Goal: Task Accomplishment & Management: Use online tool/utility

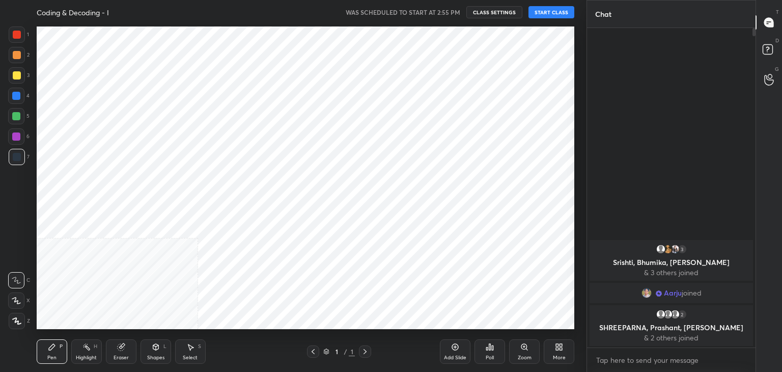
scroll to position [306, 546]
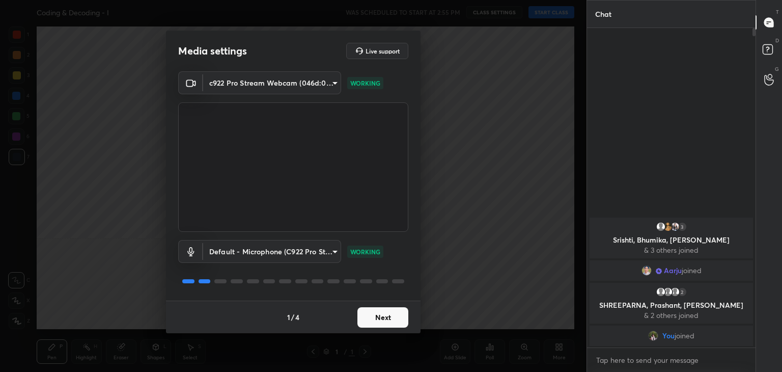
click at [386, 314] on button "Next" at bounding box center [382, 317] width 51 height 20
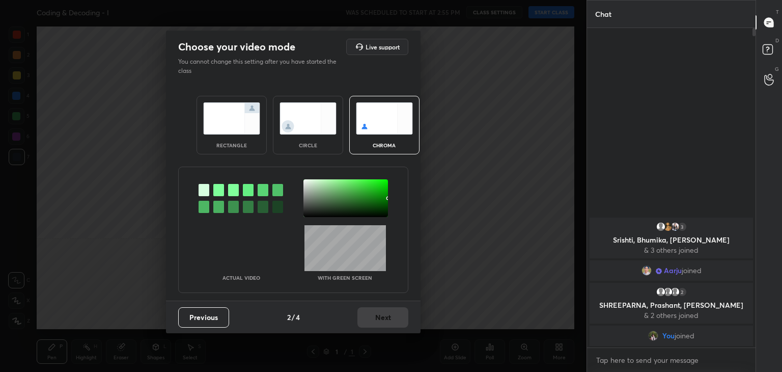
click at [301, 114] on img at bounding box center [307, 118] width 57 height 32
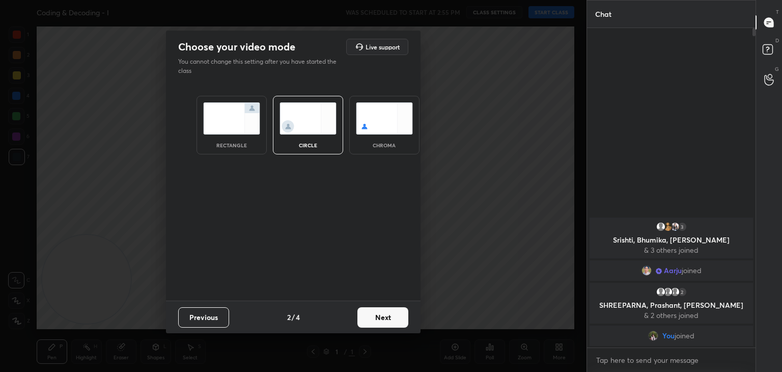
click at [387, 321] on button "Next" at bounding box center [382, 317] width 51 height 20
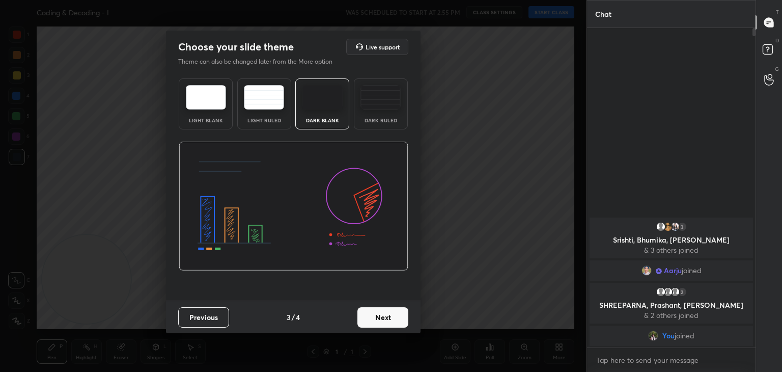
click at [380, 314] on button "Next" at bounding box center [382, 317] width 51 height 20
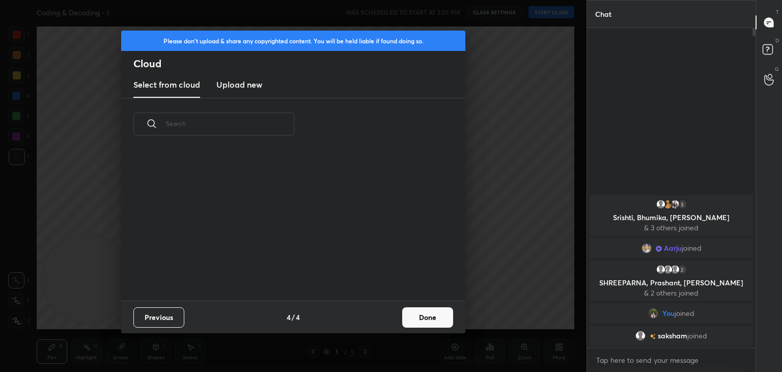
click at [380, 314] on div "Previous 4 / 4 Done" at bounding box center [293, 316] width 344 height 33
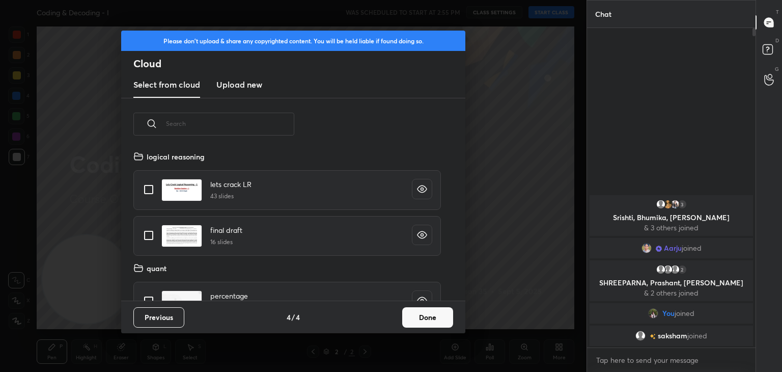
scroll to position [151, 327]
click at [417, 316] on button "Done" at bounding box center [427, 317] width 51 height 20
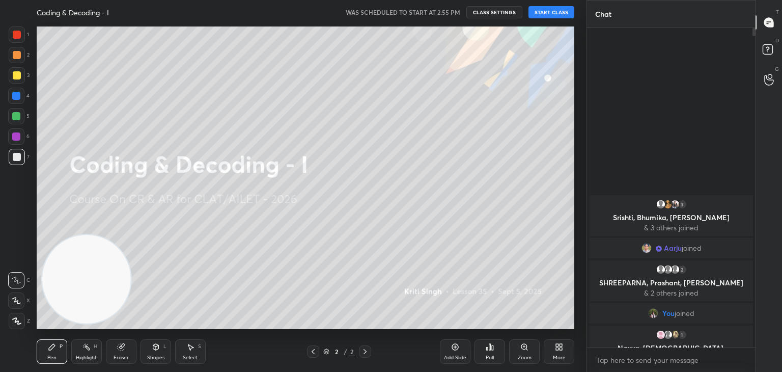
click at [551, 13] on button "START CLASS" at bounding box center [551, 12] width 46 height 12
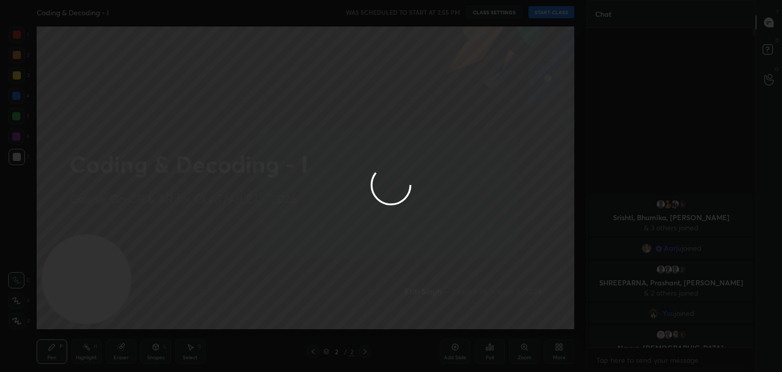
type textarea "x"
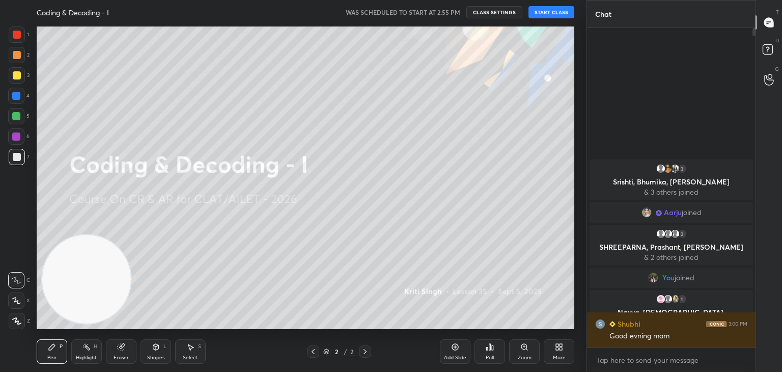
click at [555, 13] on button "START CLASS" at bounding box center [551, 12] width 46 height 12
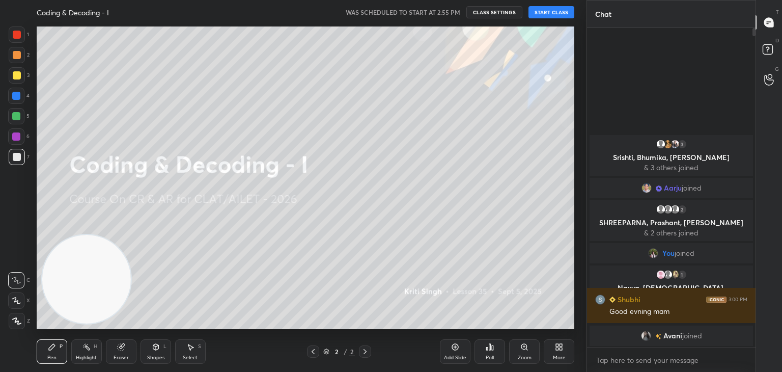
click at [559, 13] on button "START CLASS" at bounding box center [551, 12] width 46 height 12
click at [552, 15] on button "START CLASS" at bounding box center [551, 12] width 46 height 12
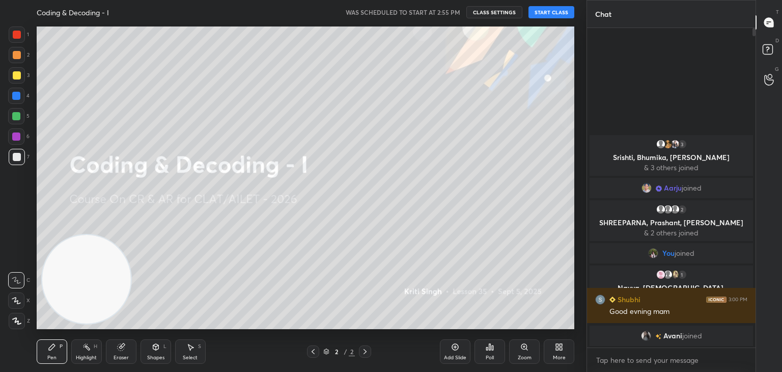
click at [552, 15] on button "START CLASS" at bounding box center [551, 12] width 46 height 12
click at [499, 12] on button "CLASS SETTINGS" at bounding box center [494, 12] width 56 height 12
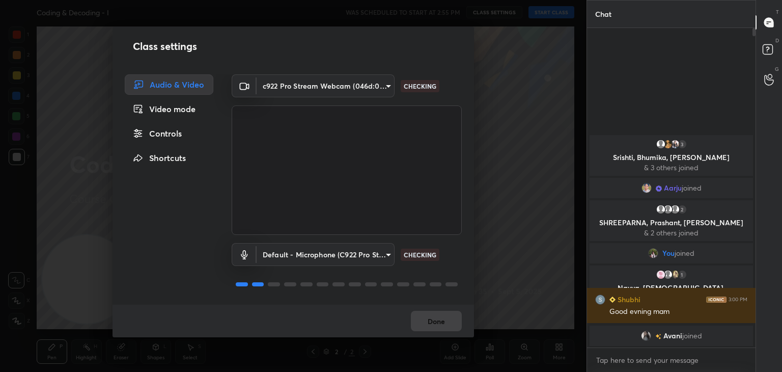
click at [551, 57] on div "Class settings Audio & Video Video mode Controls Shortcuts c922 Pro Stream Webc…" at bounding box center [293, 186] width 586 height 372
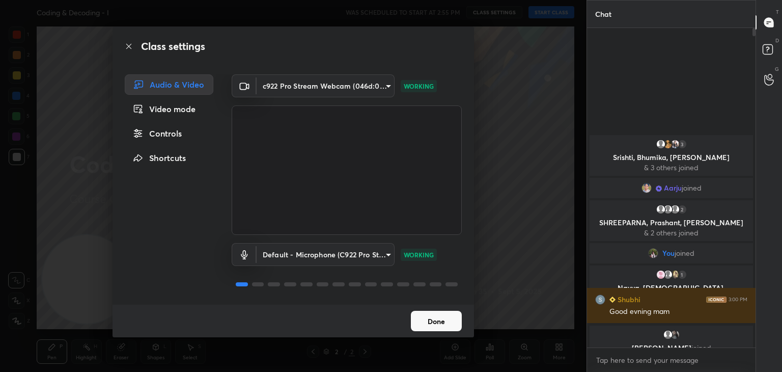
click at [446, 322] on button "Done" at bounding box center [436, 321] width 51 height 20
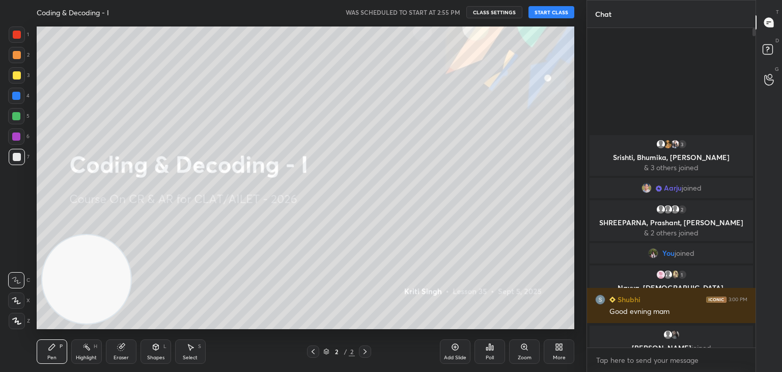
click at [544, 13] on button "START CLASS" at bounding box center [551, 12] width 46 height 12
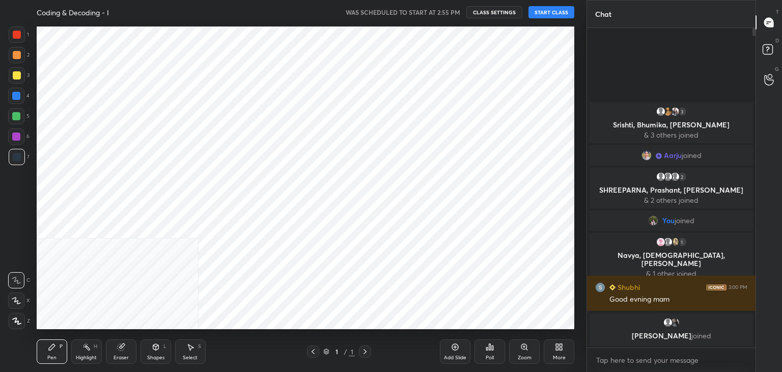
scroll to position [306, 546]
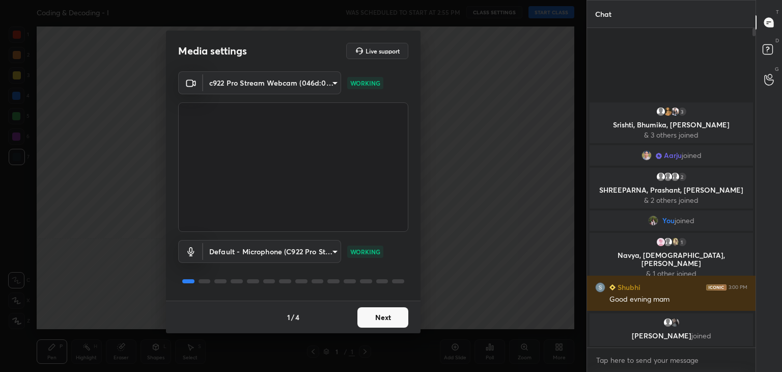
click at [385, 318] on button "Next" at bounding box center [382, 317] width 51 height 20
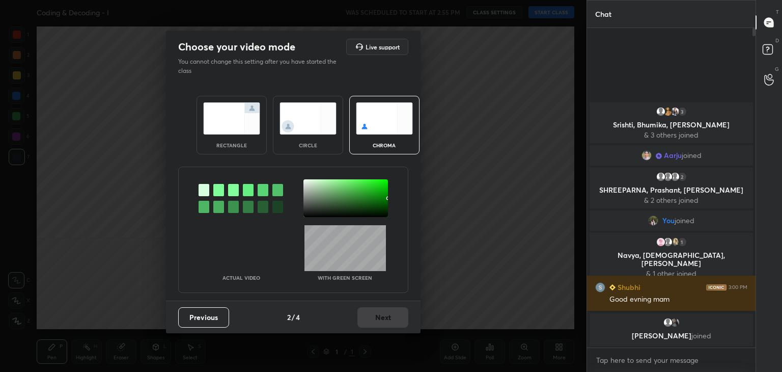
click at [385, 318] on div "Previous 2 / 4 Next" at bounding box center [293, 316] width 255 height 33
click at [308, 129] on img at bounding box center [307, 118] width 57 height 32
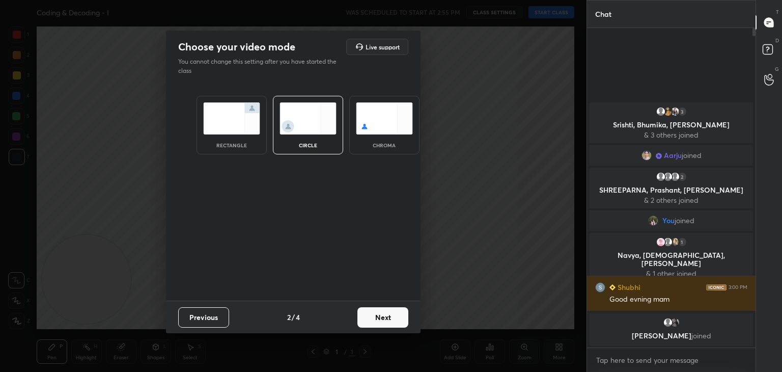
click at [379, 320] on button "Next" at bounding box center [382, 317] width 51 height 20
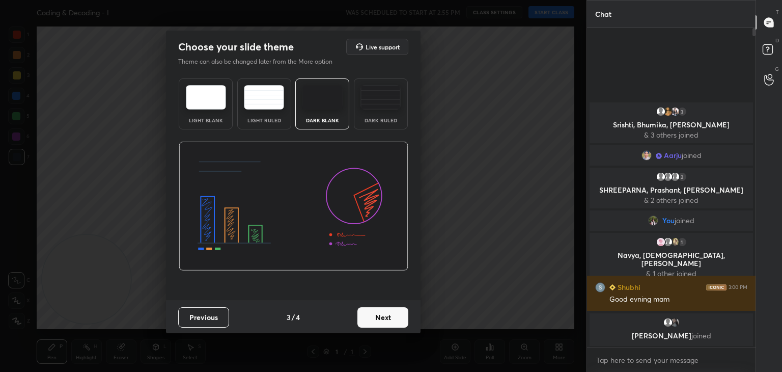
click at [394, 320] on button "Next" at bounding box center [382, 317] width 51 height 20
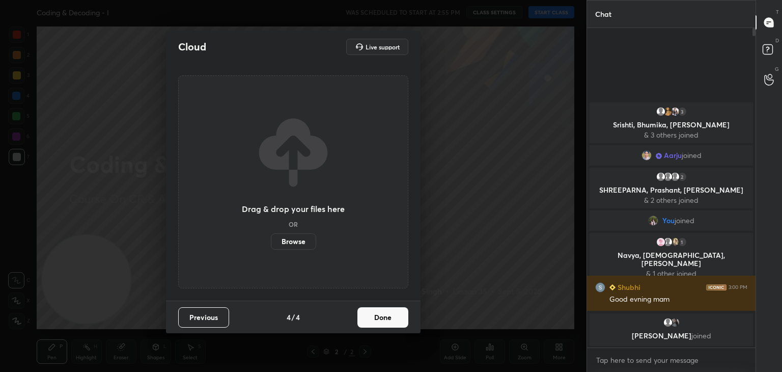
click at [389, 319] on button "Done" at bounding box center [382, 317] width 51 height 20
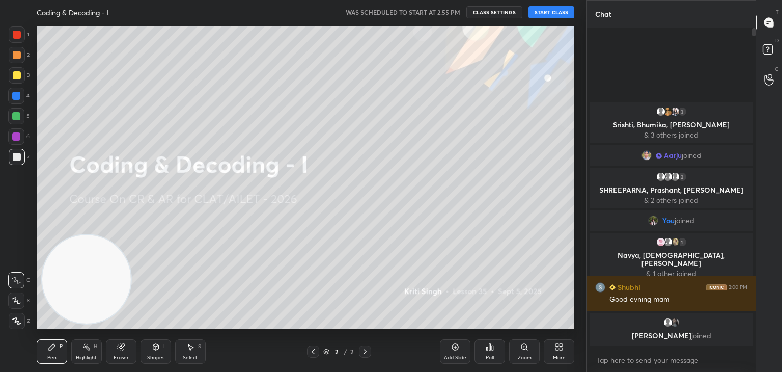
click at [558, 8] on button "START CLASS" at bounding box center [551, 12] width 46 height 12
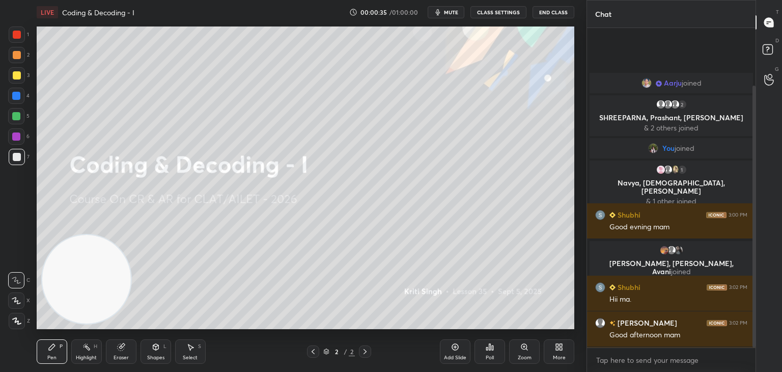
scroll to position [70, 0]
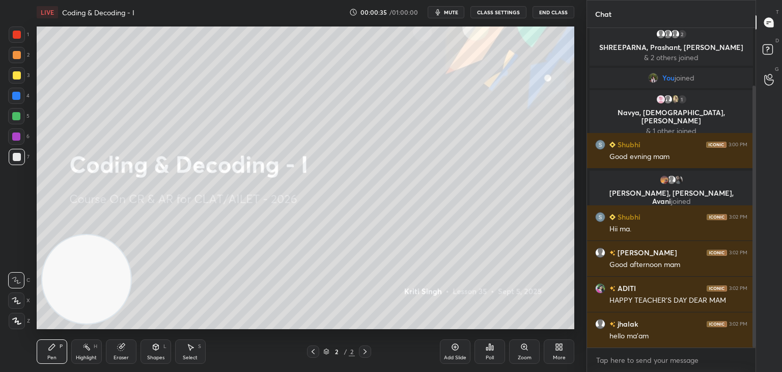
drag, startPoint x: 753, startPoint y: 43, endPoint x: 766, endPoint y: 143, distance: 100.6
click at [766, 143] on div "Chat Aarju joined 2 SHREEPARNA, Prashant, DIVYANSHI & 2 others joined You joine…" at bounding box center [683, 186] width 195 height 372
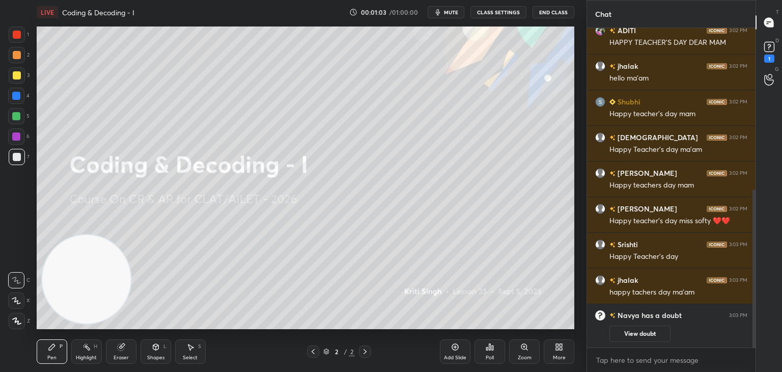
scroll to position [363, 0]
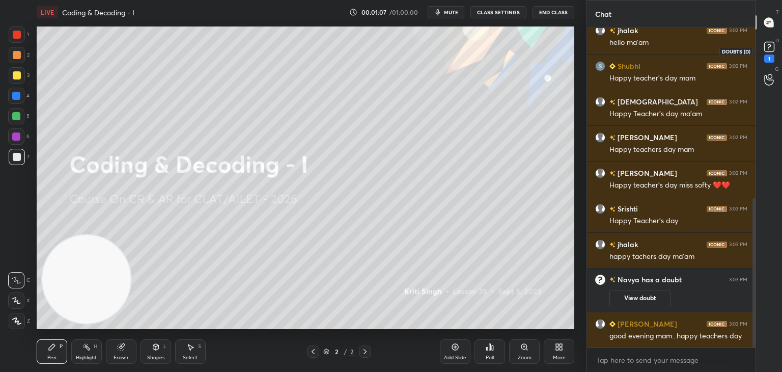
click at [767, 54] on div "1" at bounding box center [769, 58] width 10 height 8
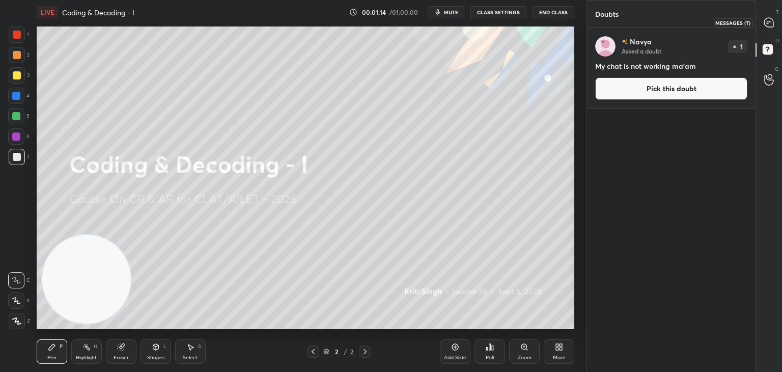
click at [764, 23] on icon at bounding box center [769, 22] width 11 height 11
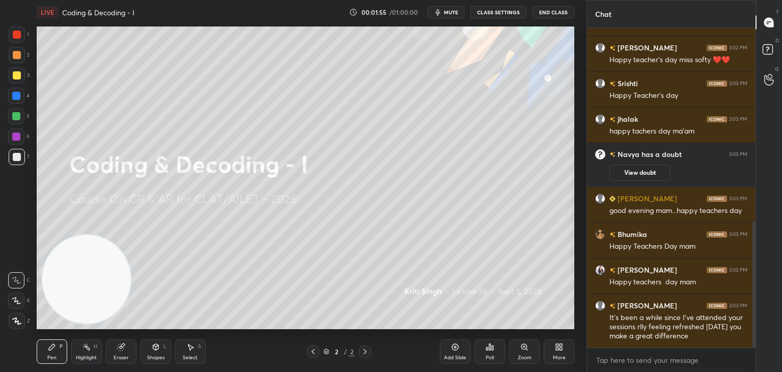
scroll to position [513, 0]
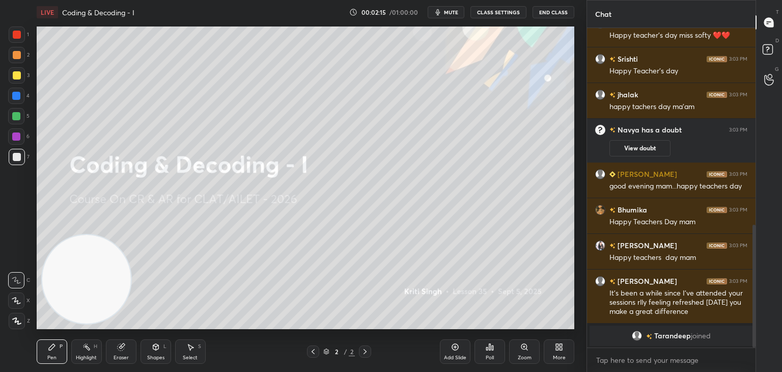
click at [15, 79] on div at bounding box center [17, 75] width 8 height 8
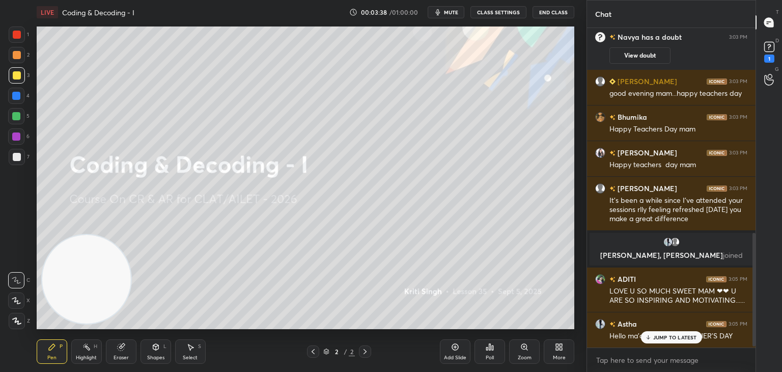
scroll to position [572, 0]
click at [764, 55] on div "1" at bounding box center [769, 58] width 10 height 8
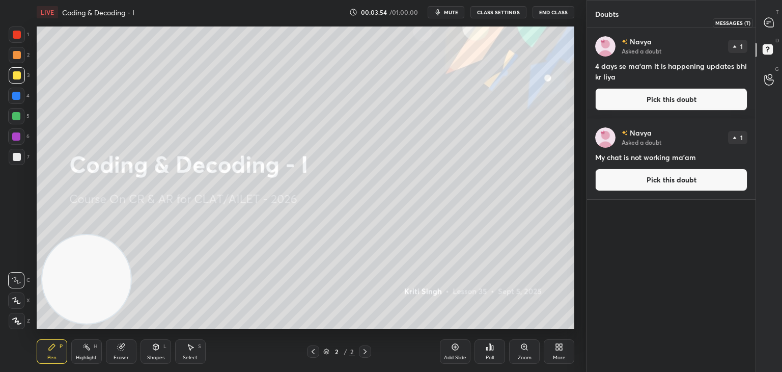
click at [768, 23] on icon at bounding box center [768, 23] width 2 height 0
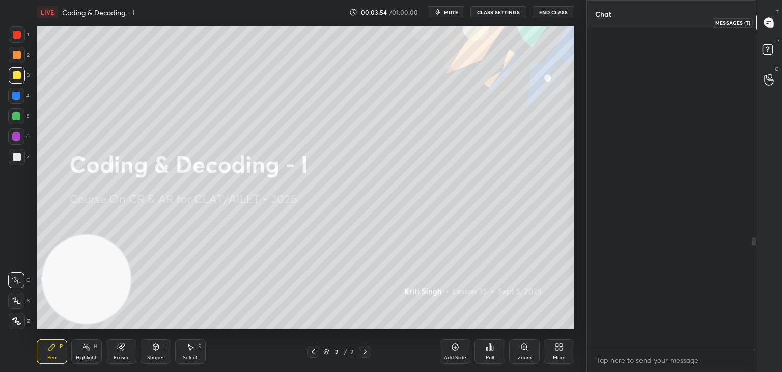
scroll to position [316, 165]
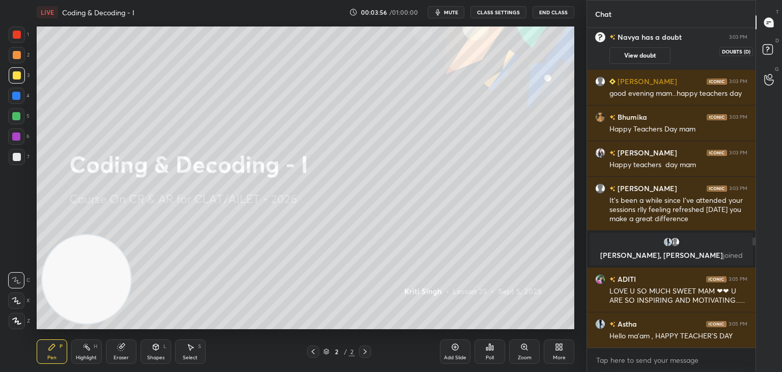
click at [763, 51] on rect at bounding box center [768, 50] width 10 height 10
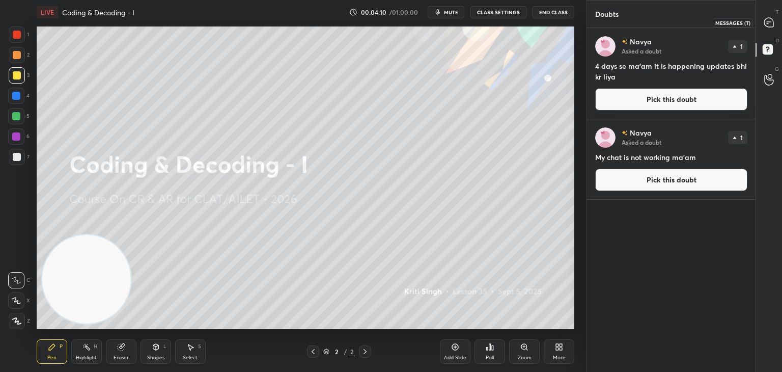
click at [769, 26] on icon at bounding box center [768, 22] width 9 height 9
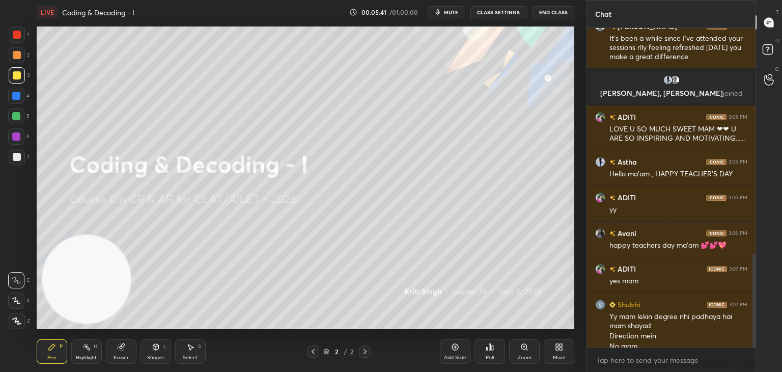
scroll to position [778, 0]
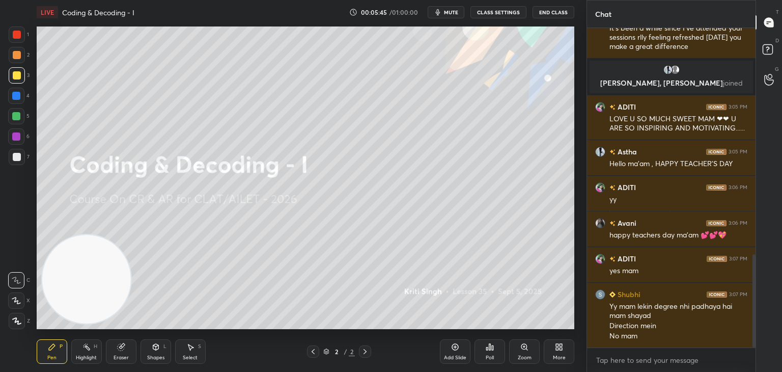
click at [456, 347] on icon at bounding box center [455, 347] width 8 height 8
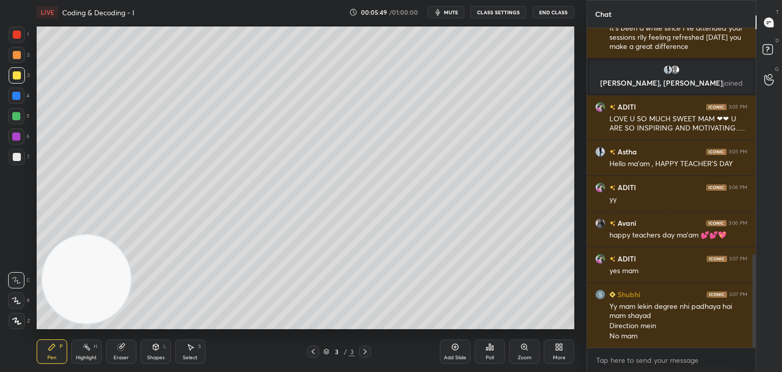
click at [17, 155] on div at bounding box center [17, 157] width 8 height 8
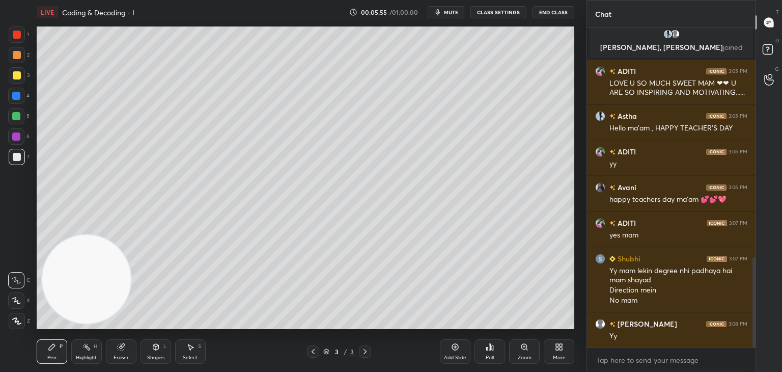
click at [556, 351] on div "More" at bounding box center [559, 351] width 31 height 24
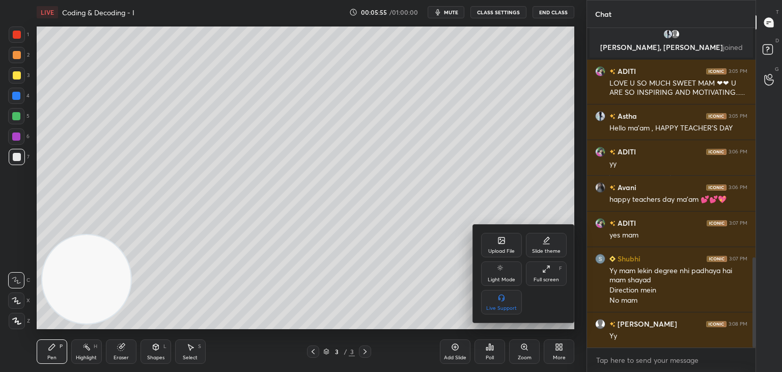
click at [503, 244] on icon at bounding box center [501, 240] width 8 height 8
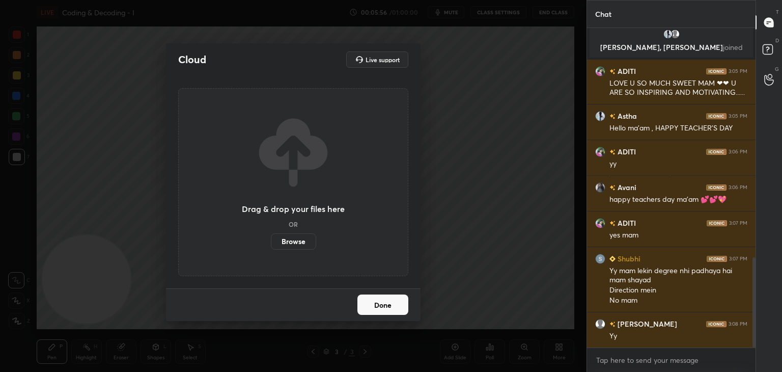
scroll to position [849, 0]
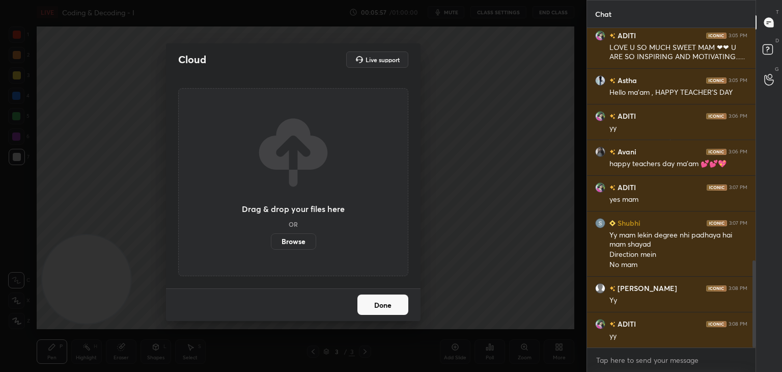
click at [301, 241] on label "Browse" at bounding box center [293, 241] width 45 height 16
click at [271, 241] on input "Browse" at bounding box center [271, 241] width 0 height 16
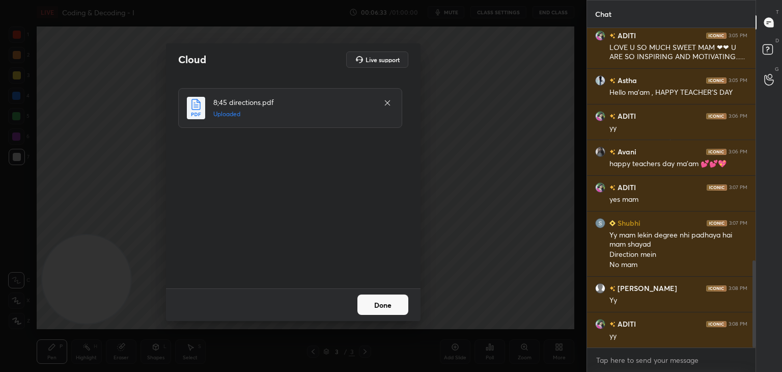
click at [395, 311] on button "Done" at bounding box center [382, 304] width 51 height 20
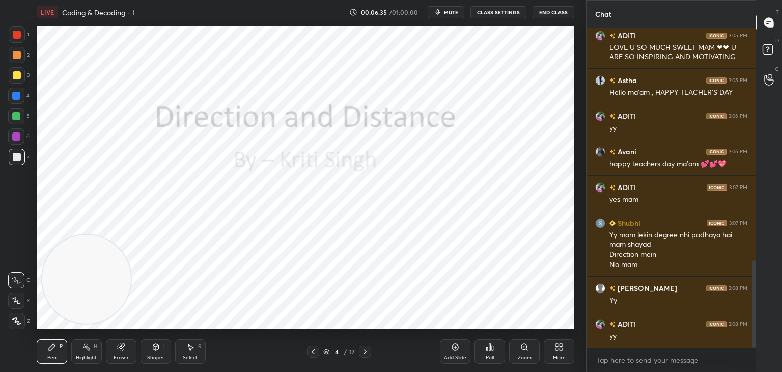
click at [327, 349] on icon at bounding box center [326, 350] width 5 height 3
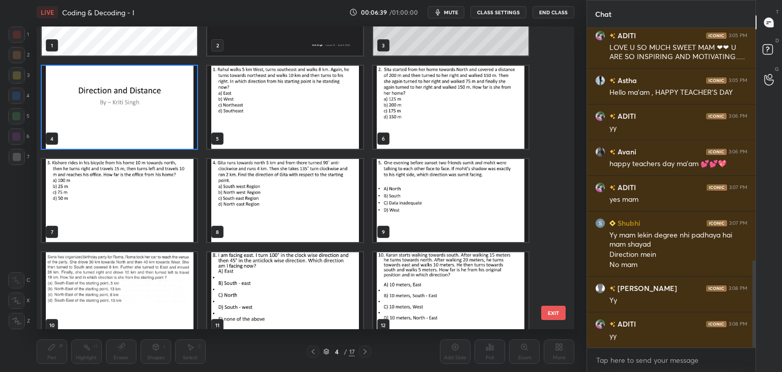
scroll to position [61, 0]
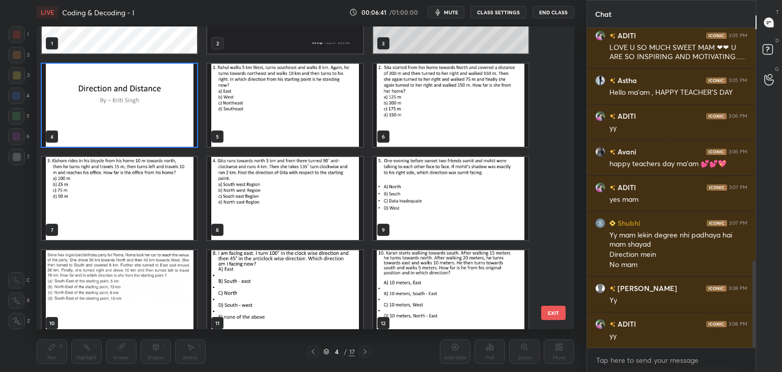
click at [102, 204] on img "grid" at bounding box center [119, 198] width 155 height 83
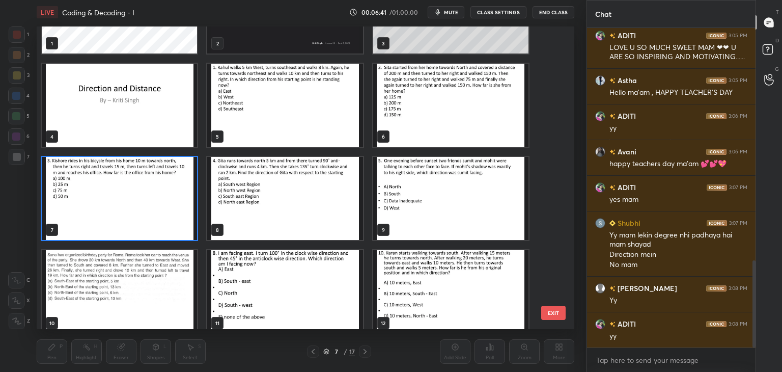
click at [102, 204] on img "grid" at bounding box center [119, 198] width 155 height 83
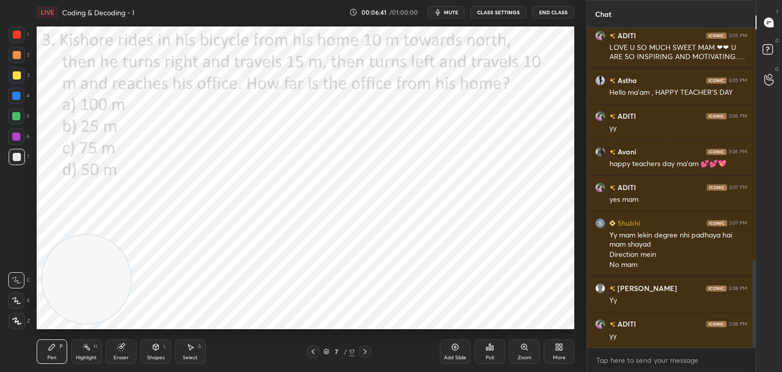
click at [102, 204] on img "grid" at bounding box center [119, 198] width 155 height 83
click at [314, 353] on icon at bounding box center [313, 351] width 3 height 5
click at [457, 346] on icon at bounding box center [455, 347] width 8 height 8
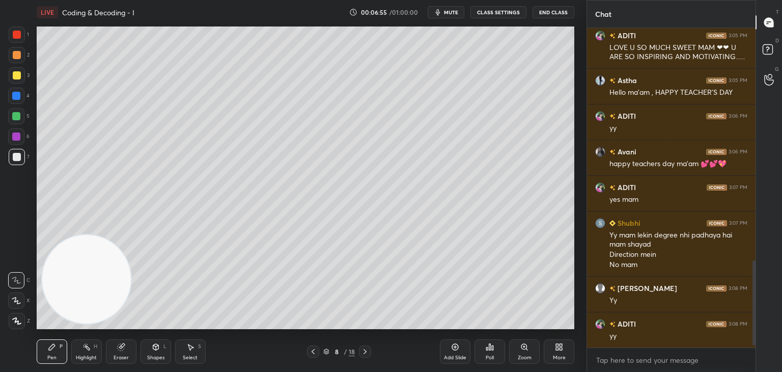
scroll to position [885, 0]
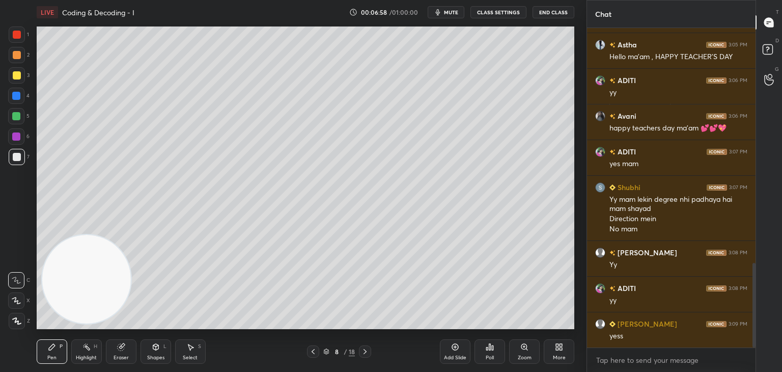
click at [20, 74] on div at bounding box center [17, 75] width 8 height 8
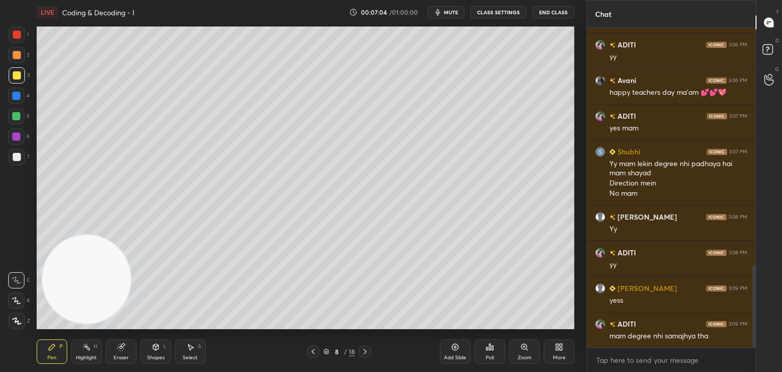
scroll to position [931, 0]
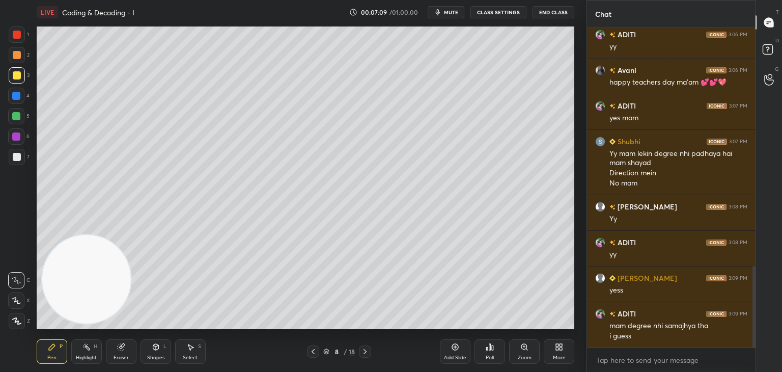
click at [17, 160] on div at bounding box center [17, 157] width 8 height 8
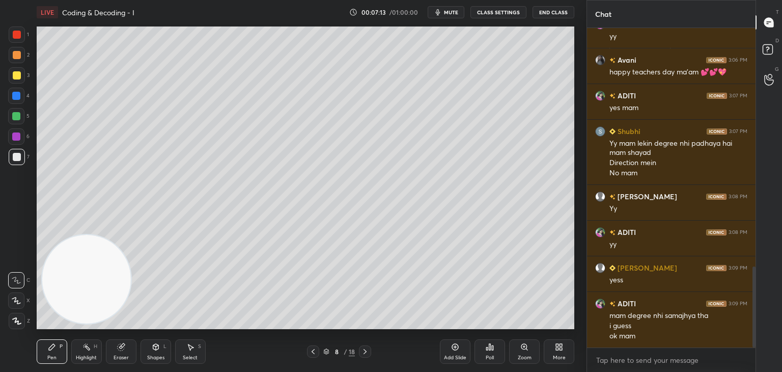
click at [183, 349] on div "Select S" at bounding box center [190, 351] width 31 height 24
click at [151, 351] on div "Shapes L" at bounding box center [156, 351] width 31 height 24
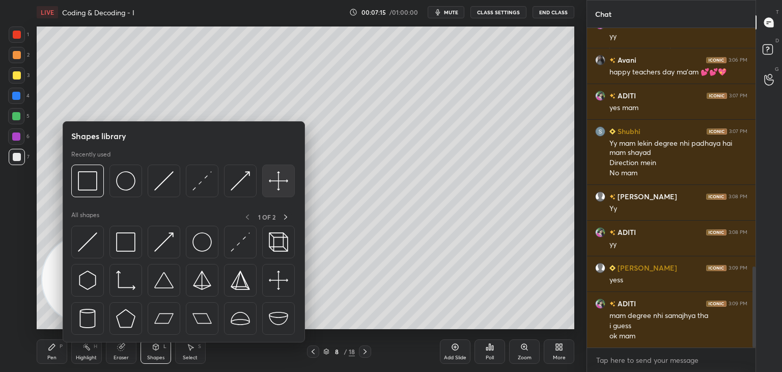
click at [277, 185] on img at bounding box center [278, 180] width 19 height 19
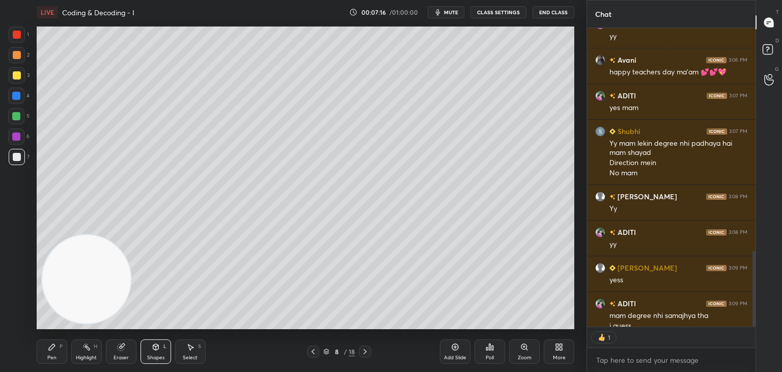
scroll to position [4, 3]
click at [52, 358] on div "Pen" at bounding box center [51, 357] width 9 height 5
click at [457, 348] on icon at bounding box center [455, 347] width 8 height 8
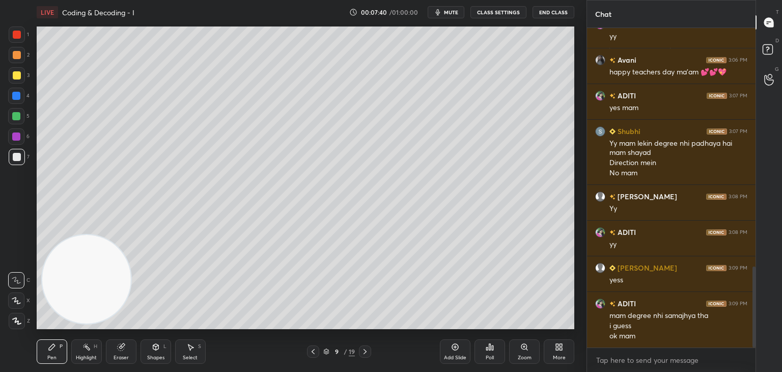
scroll to position [3, 3]
click at [454, 349] on icon at bounding box center [455, 347] width 8 height 8
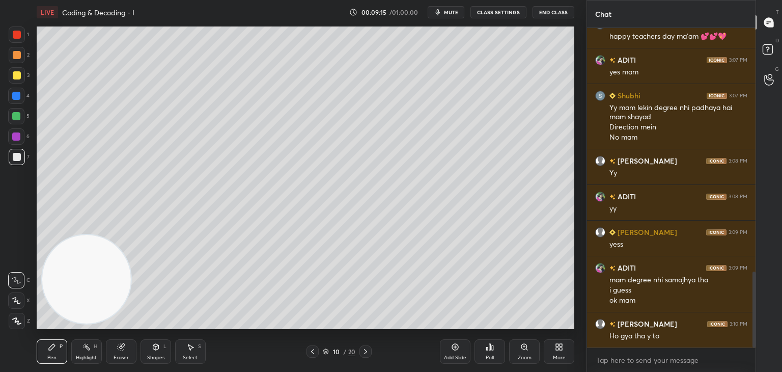
scroll to position [1021, 0]
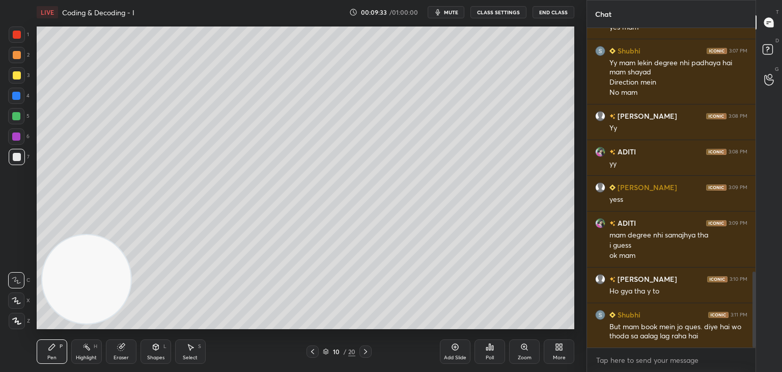
click at [315, 354] on icon at bounding box center [312, 351] width 8 height 8
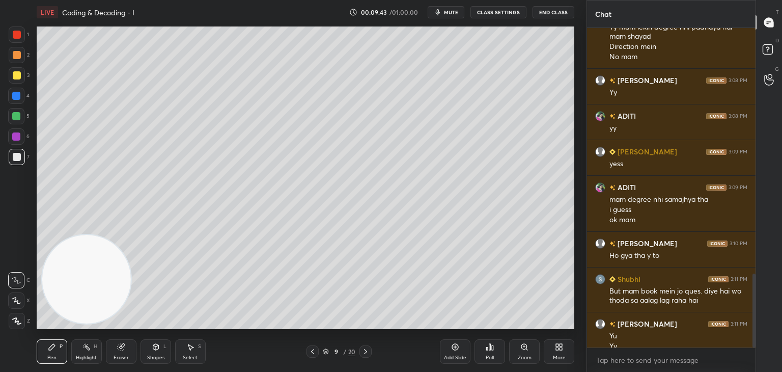
scroll to position [1067, 0]
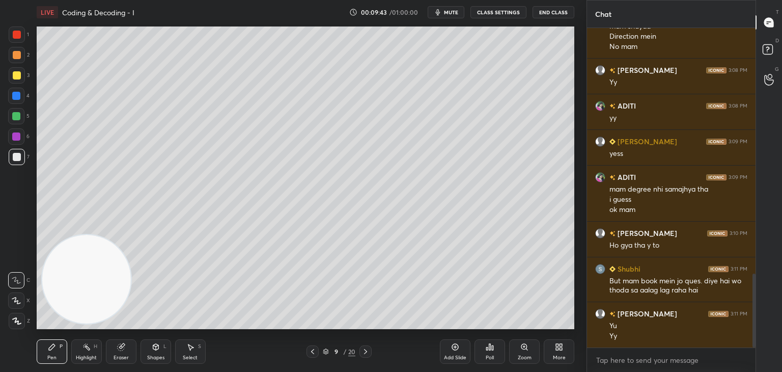
click at [364, 353] on icon at bounding box center [365, 351] width 8 height 8
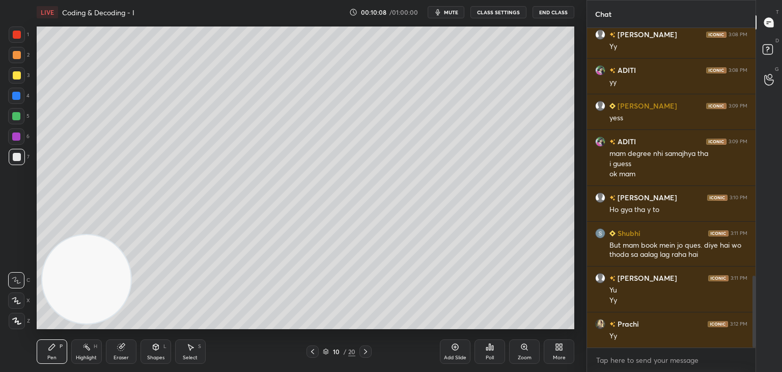
click at [311, 353] on icon at bounding box center [312, 351] width 8 height 8
click at [456, 345] on icon at bounding box center [455, 347] width 8 height 8
click at [16, 77] on div at bounding box center [17, 75] width 8 height 8
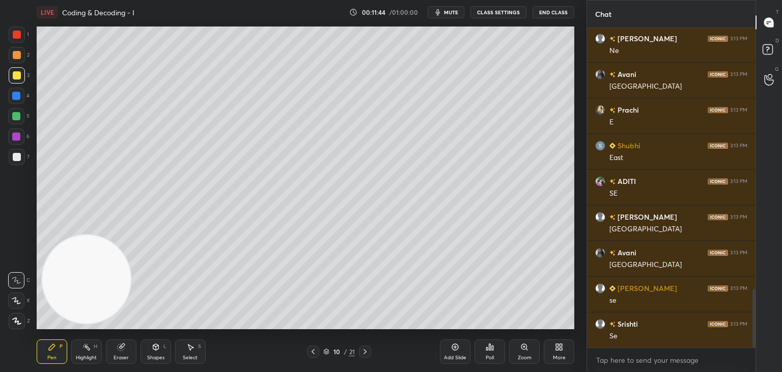
scroll to position [1459, 0]
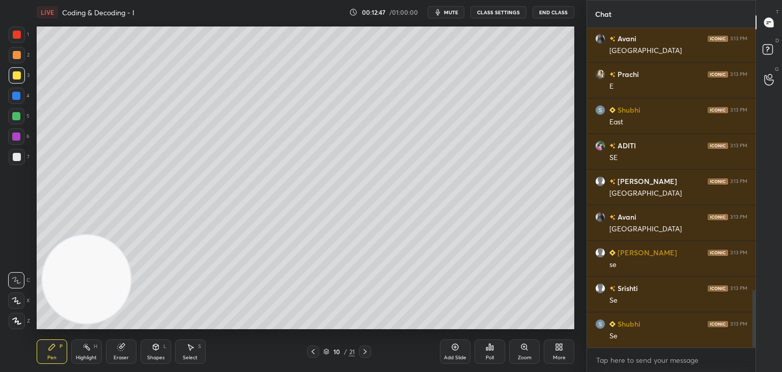
click at [326, 350] on icon at bounding box center [326, 351] width 6 height 6
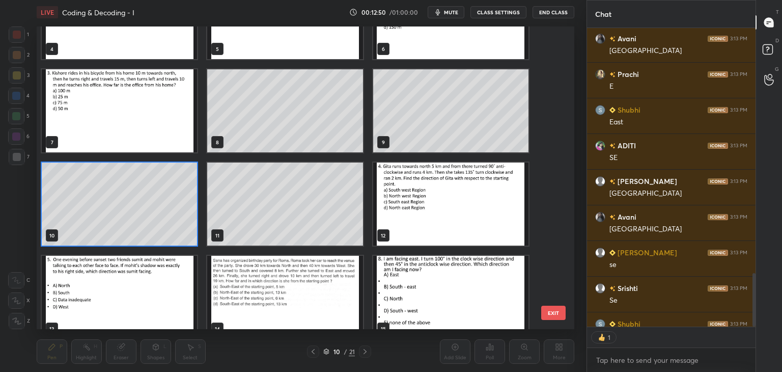
scroll to position [155, 0]
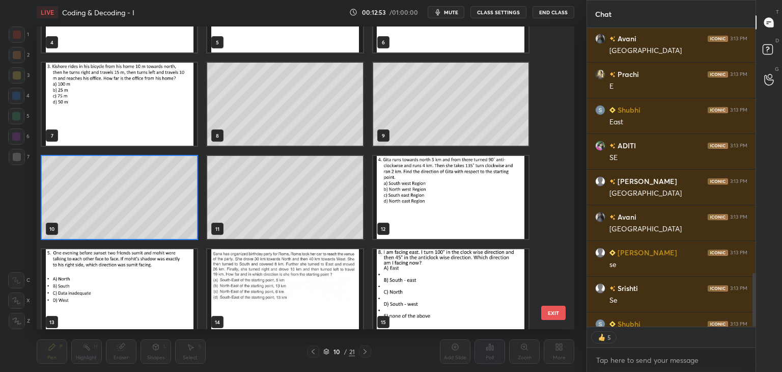
click at [458, 224] on img "grid" at bounding box center [450, 197] width 155 height 83
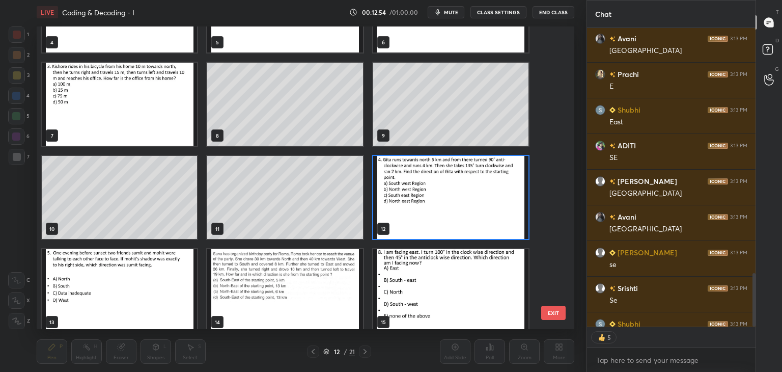
click at [460, 223] on img "grid" at bounding box center [450, 197] width 155 height 83
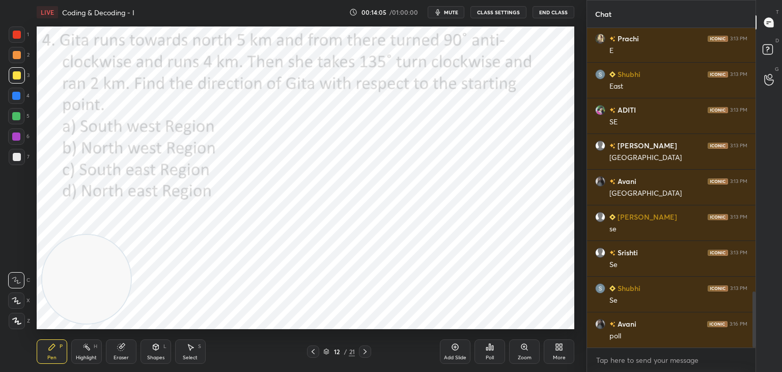
scroll to position [1530, 0]
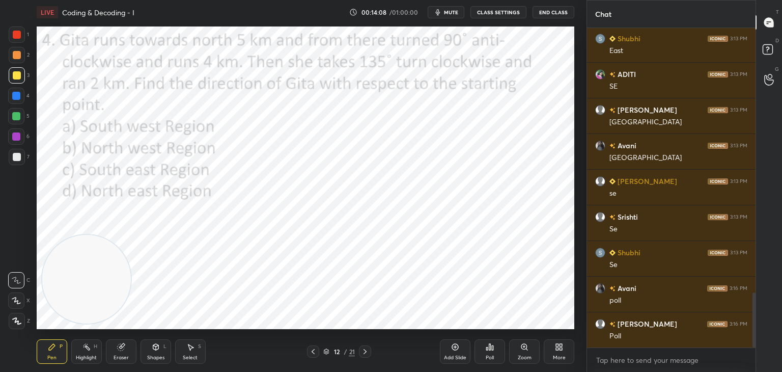
click at [493, 355] on div "Poll" at bounding box center [490, 357] width 8 height 5
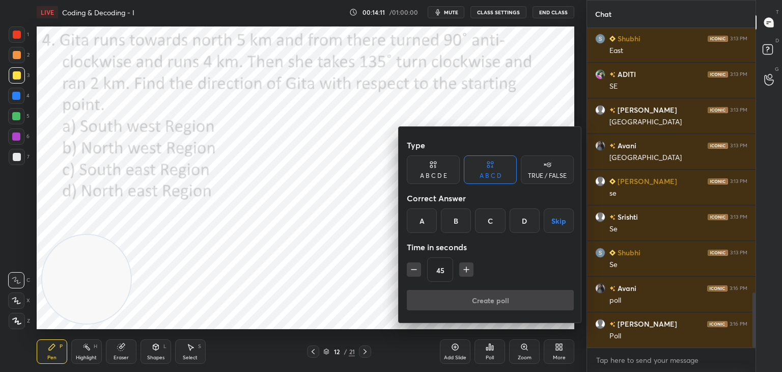
click at [519, 222] on div "D" at bounding box center [525, 220] width 30 height 24
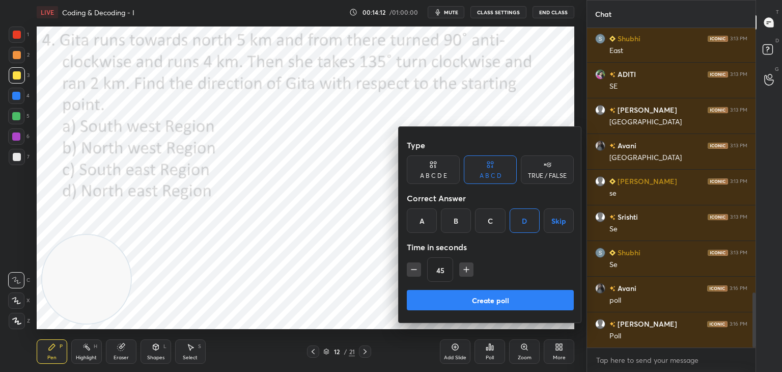
click at [505, 300] on button "Create poll" at bounding box center [490, 300] width 167 height 20
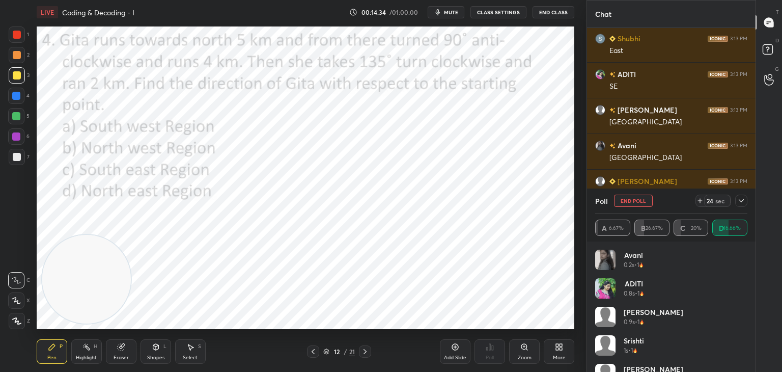
scroll to position [1583, 0]
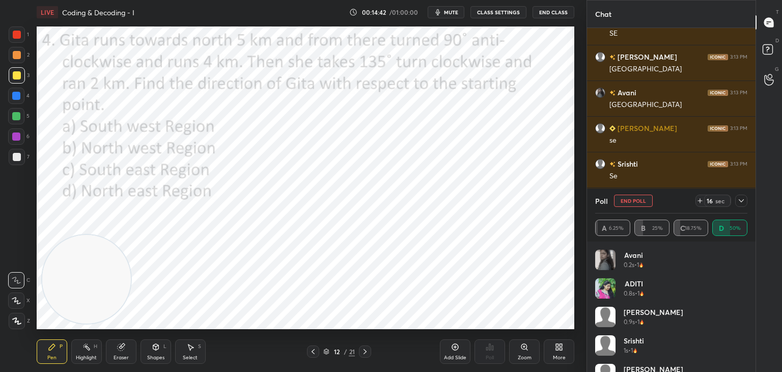
click at [742, 202] on icon at bounding box center [741, 200] width 8 height 8
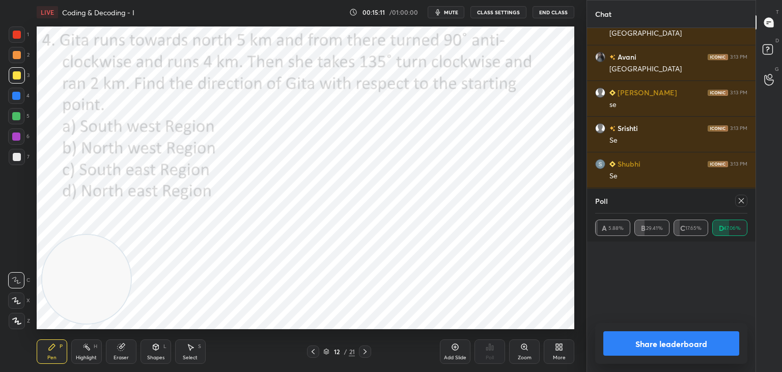
scroll to position [119, 149]
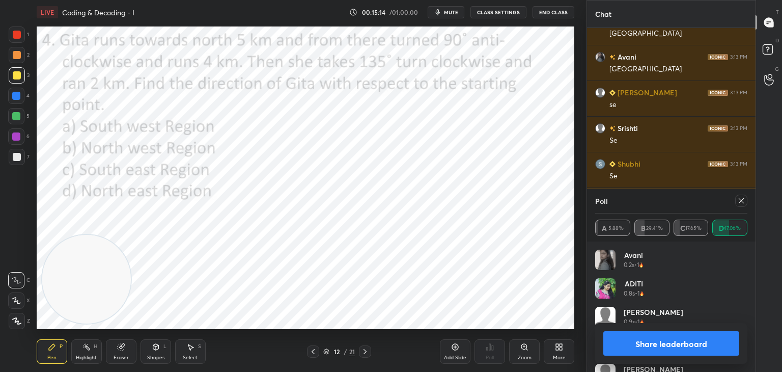
click at [737, 205] on div at bounding box center [741, 200] width 12 height 12
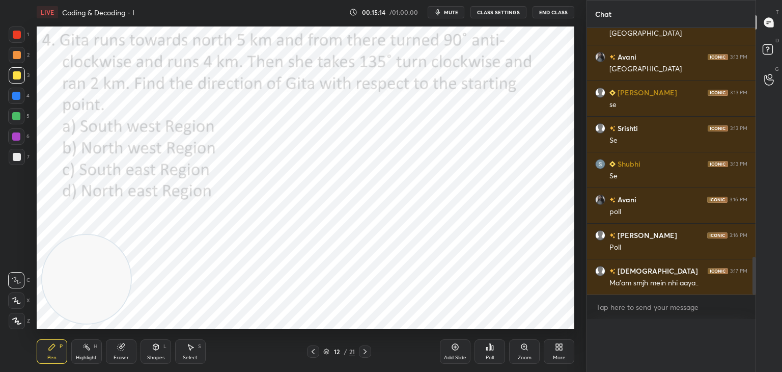
scroll to position [1607, 0]
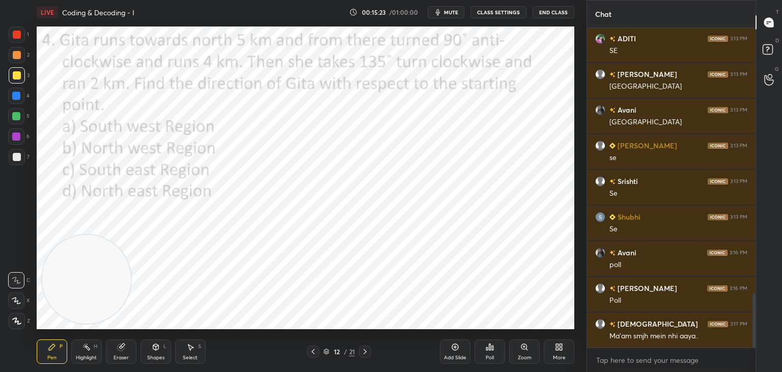
click at [165, 343] on div "Shapes L" at bounding box center [156, 351] width 31 height 24
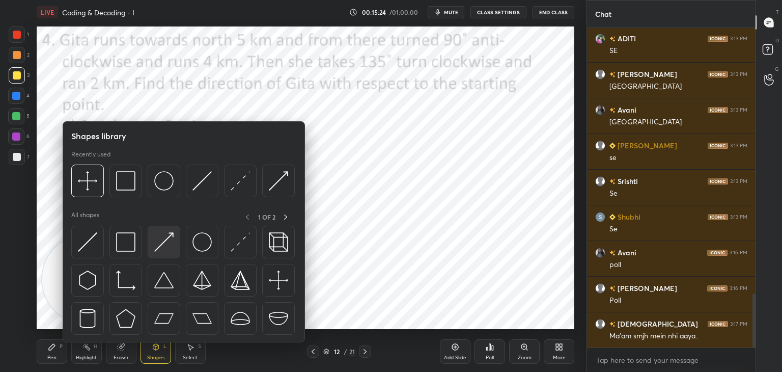
click at [167, 239] on img at bounding box center [163, 241] width 19 height 19
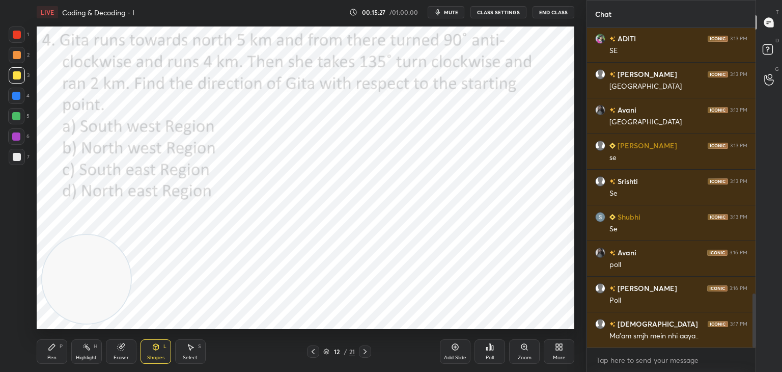
click at [16, 36] on div at bounding box center [17, 35] width 8 height 8
click at [57, 353] on div "Pen P" at bounding box center [52, 351] width 31 height 24
click at [157, 351] on div "Shapes L" at bounding box center [156, 351] width 31 height 24
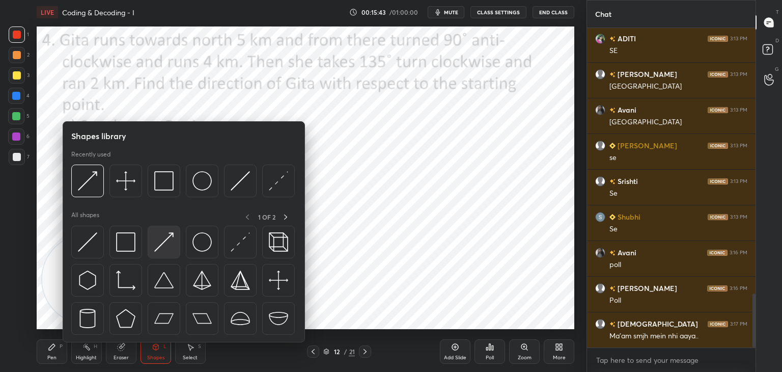
click at [166, 240] on img at bounding box center [163, 241] width 19 height 19
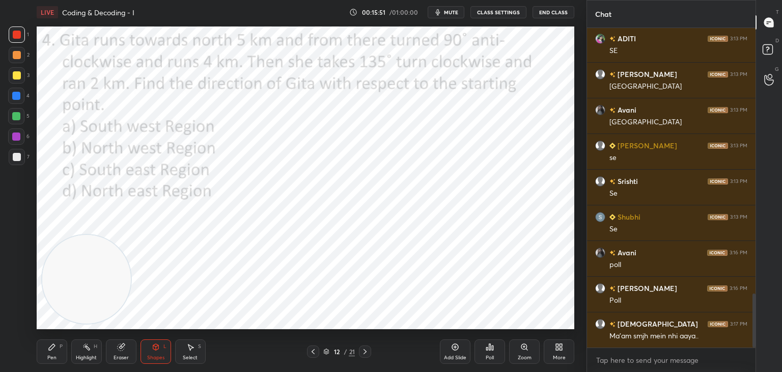
click at [53, 351] on div "Pen P" at bounding box center [52, 351] width 31 height 24
click at [131, 348] on div "Eraser" at bounding box center [121, 351] width 31 height 24
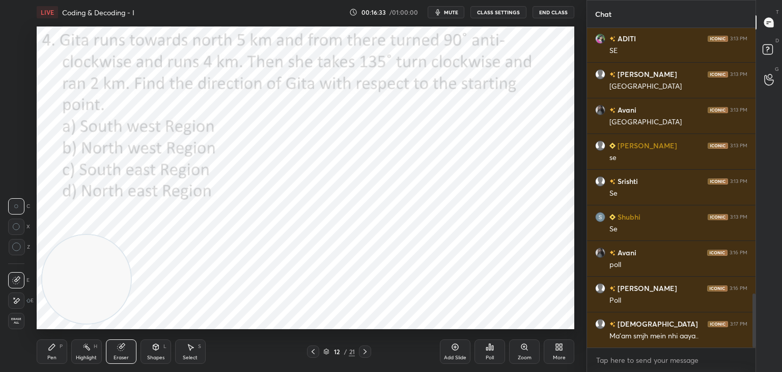
click at [59, 349] on div "Pen P" at bounding box center [52, 351] width 31 height 24
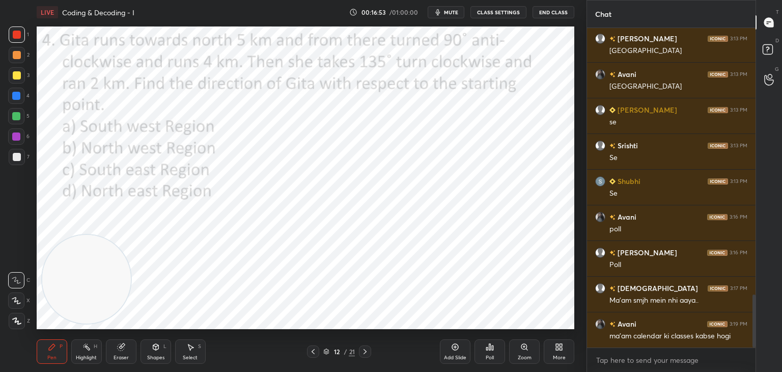
click at [124, 351] on div "Eraser" at bounding box center [121, 351] width 31 height 24
click at [59, 351] on div "Pen P" at bounding box center [52, 351] width 31 height 24
click at [98, 353] on div "Highlight H" at bounding box center [86, 351] width 31 height 24
click at [130, 353] on div "Eraser" at bounding box center [121, 351] width 31 height 24
click at [52, 355] on div "Pen" at bounding box center [51, 357] width 9 height 5
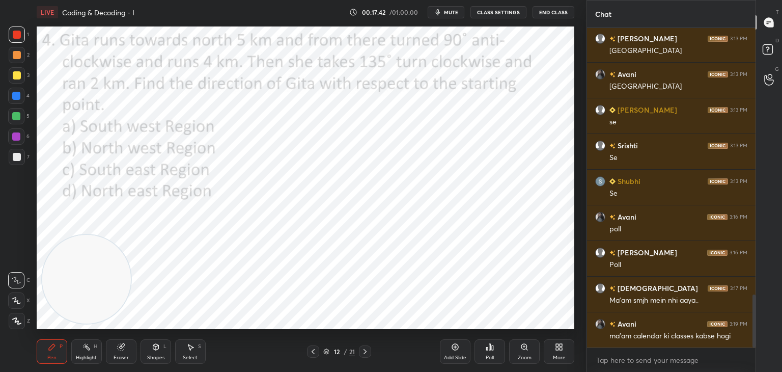
click at [132, 349] on div "Eraser" at bounding box center [121, 351] width 31 height 24
click at [54, 353] on div "Pen P" at bounding box center [52, 351] width 31 height 24
click at [128, 346] on div "Eraser" at bounding box center [121, 351] width 31 height 24
click at [48, 349] on icon at bounding box center [52, 347] width 8 height 8
click at [326, 349] on icon at bounding box center [326, 351] width 6 height 6
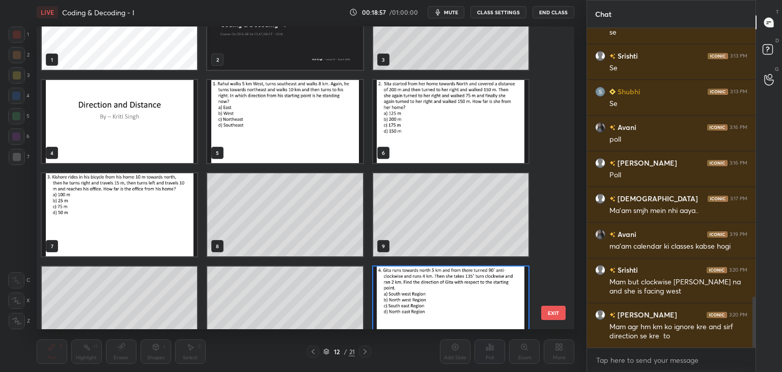
scroll to position [31, 0]
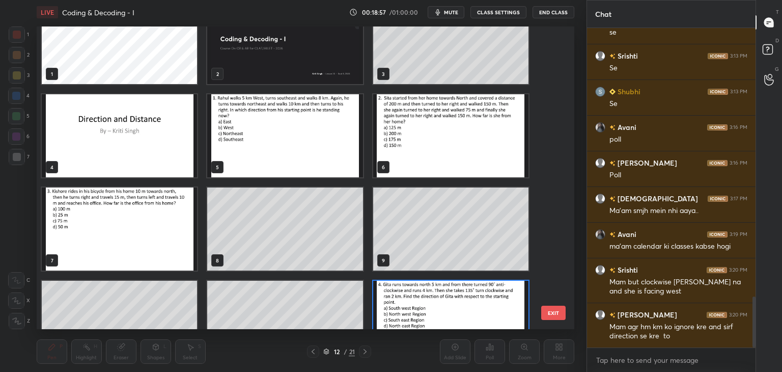
click at [301, 142] on img "grid" at bounding box center [284, 135] width 155 height 83
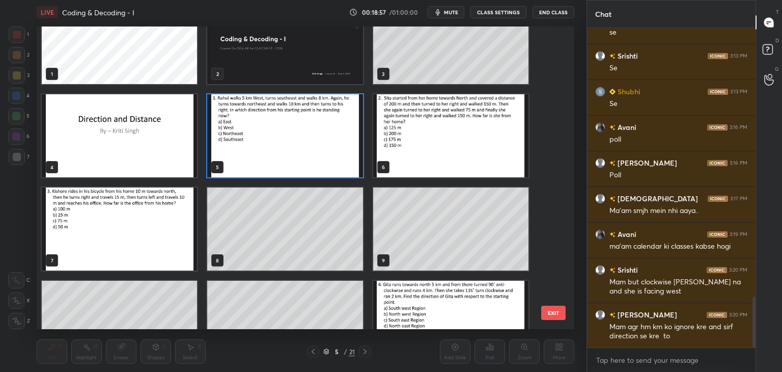
click at [301, 143] on img "grid" at bounding box center [284, 135] width 155 height 83
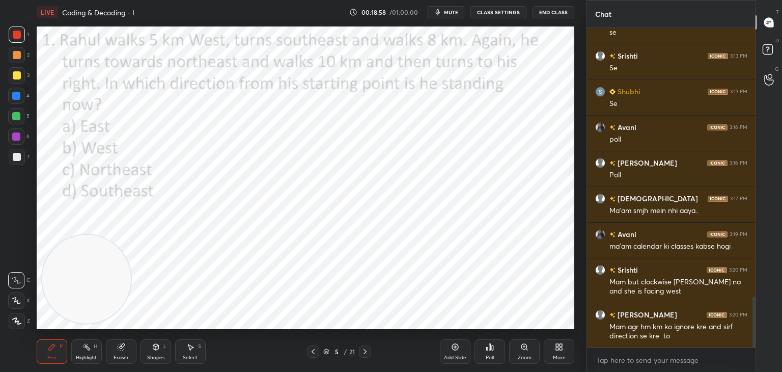
click at [363, 351] on icon at bounding box center [365, 351] width 8 height 8
click at [365, 352] on icon at bounding box center [365, 351] width 8 height 8
click at [367, 353] on icon at bounding box center [365, 351] width 8 height 8
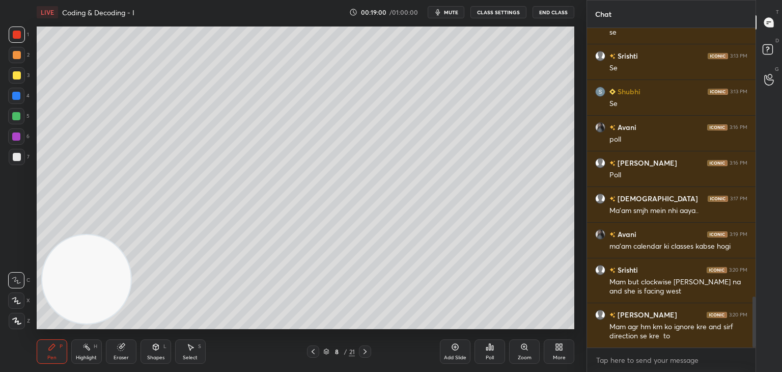
click at [367, 354] on icon at bounding box center [365, 351] width 8 height 8
click at [367, 353] on icon at bounding box center [365, 351] width 8 height 8
click at [367, 352] on icon at bounding box center [365, 351] width 8 height 8
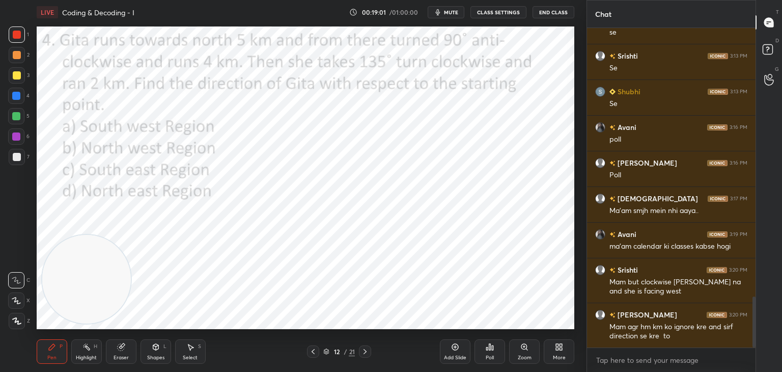
click at [367, 352] on icon at bounding box center [365, 351] width 8 height 8
click at [364, 351] on icon at bounding box center [365, 351] width 8 height 8
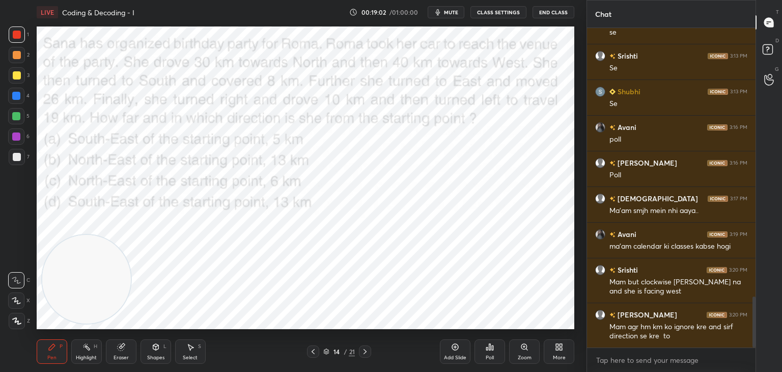
click at [315, 350] on icon at bounding box center [313, 351] width 8 height 8
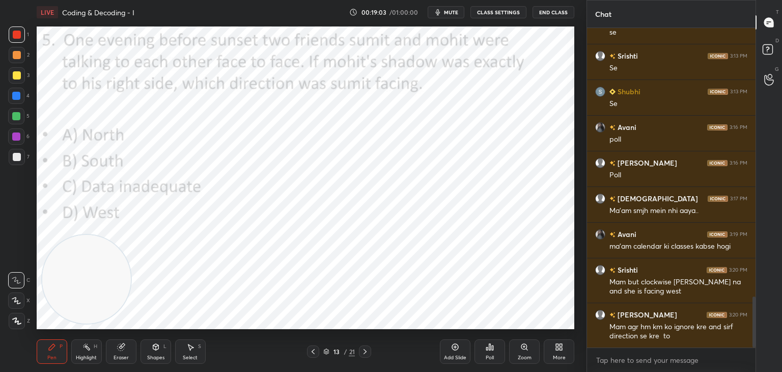
click at [313, 353] on icon at bounding box center [313, 351] width 8 height 8
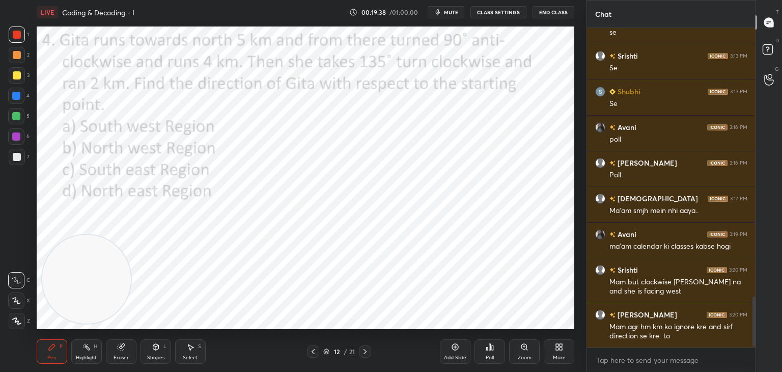
scroll to position [1727, 0]
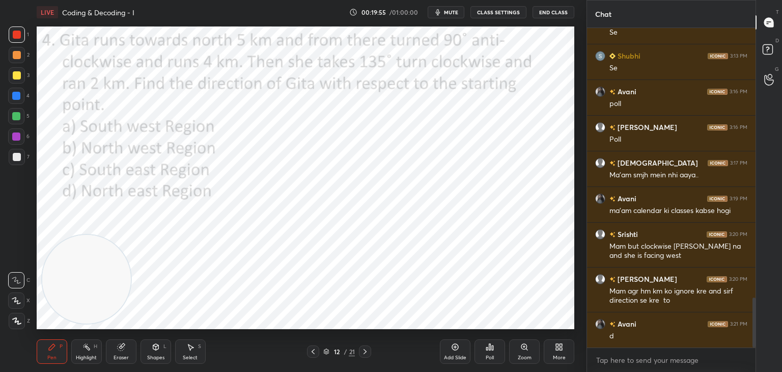
click at [330, 352] on div "12 / 21" at bounding box center [339, 351] width 32 height 9
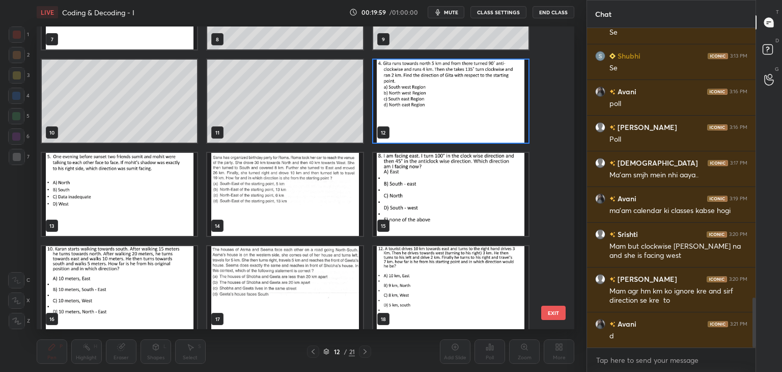
scroll to position [253, 0]
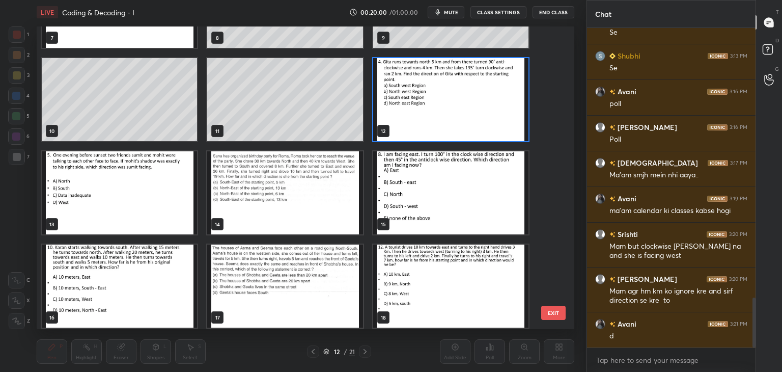
click at [450, 193] on img "grid" at bounding box center [450, 192] width 155 height 83
click at [450, 195] on img "grid" at bounding box center [450, 192] width 155 height 83
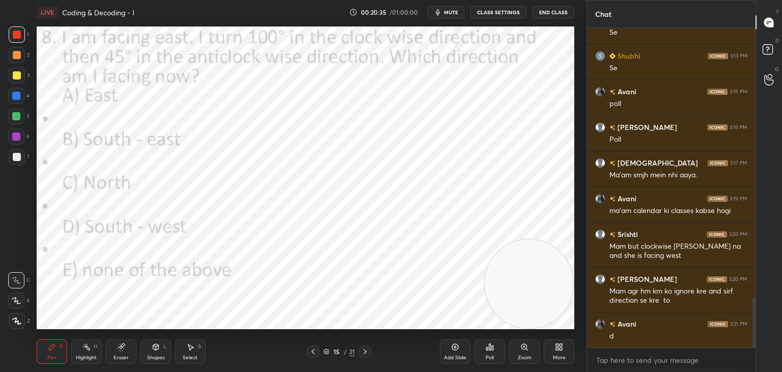
click at [489, 348] on icon at bounding box center [490, 347] width 8 height 8
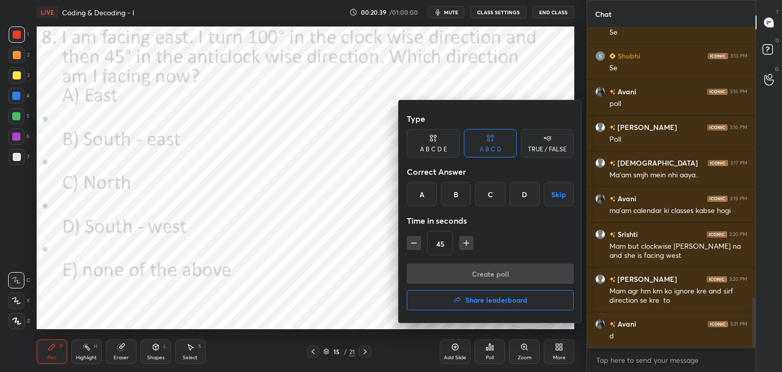
scroll to position [1762, 0]
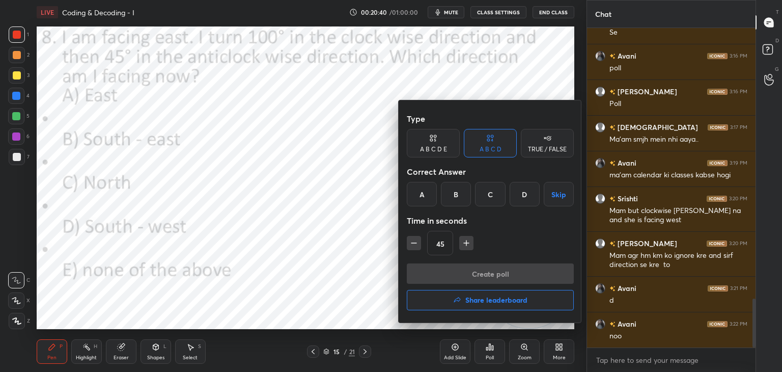
click at [437, 145] on div "A B C D E" at bounding box center [433, 143] width 53 height 29
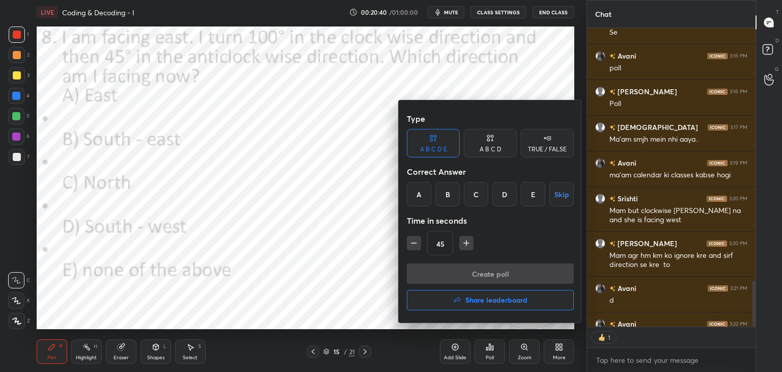
scroll to position [4, 3]
click at [236, 201] on div at bounding box center [391, 186] width 782 height 372
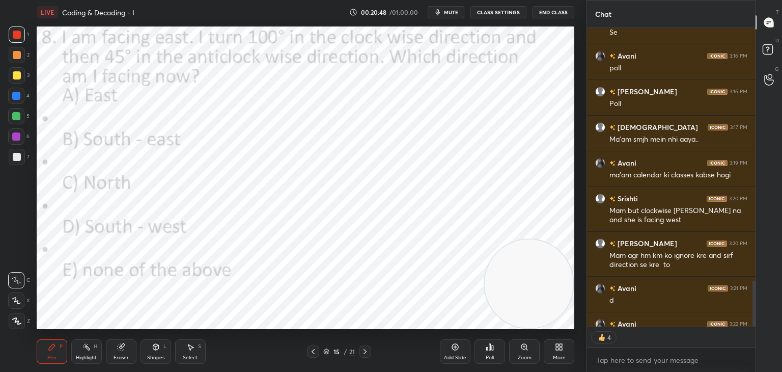
click at [555, 350] on icon at bounding box center [559, 347] width 8 height 8
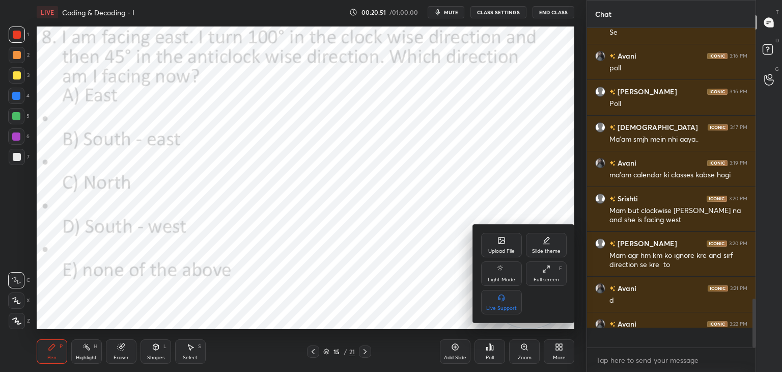
scroll to position [1762, 0]
click at [445, 243] on div at bounding box center [391, 186] width 782 height 372
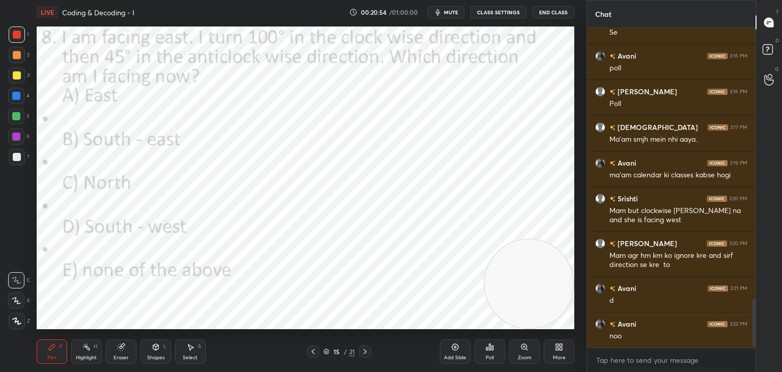
click at [440, 247] on div "Upload File Slide theme Light Mode Full screen F Live Support" at bounding box center [391, 186] width 782 height 372
click at [487, 350] on icon at bounding box center [487, 348] width 2 height 3
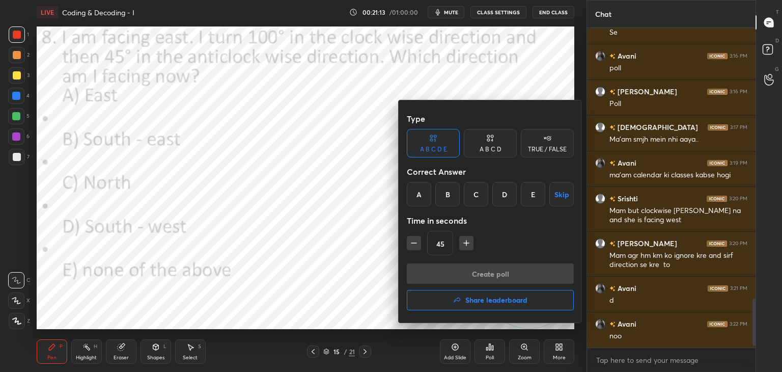
click at [531, 194] on div "E" at bounding box center [533, 194] width 24 height 24
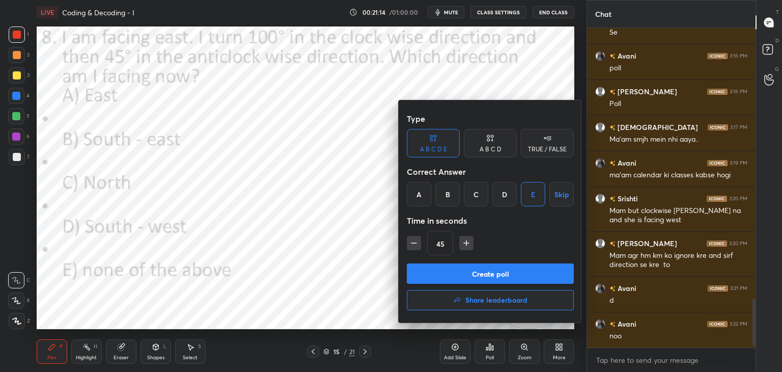
click at [479, 270] on button "Create poll" at bounding box center [490, 273] width 167 height 20
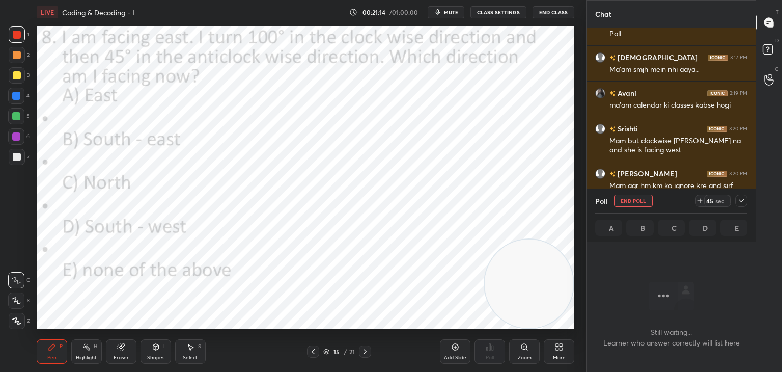
scroll to position [3, 3]
click at [327, 351] on icon at bounding box center [326, 351] width 6 height 6
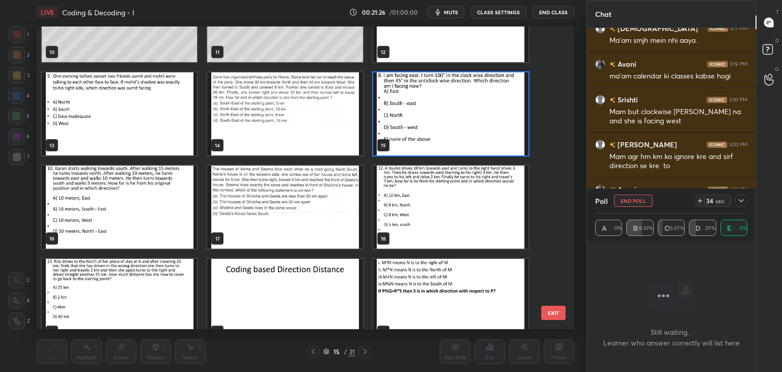
scroll to position [317, 0]
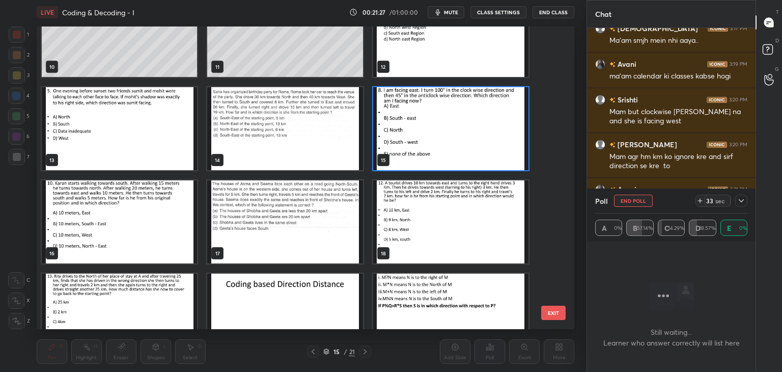
click at [739, 200] on icon at bounding box center [741, 200] width 5 height 3
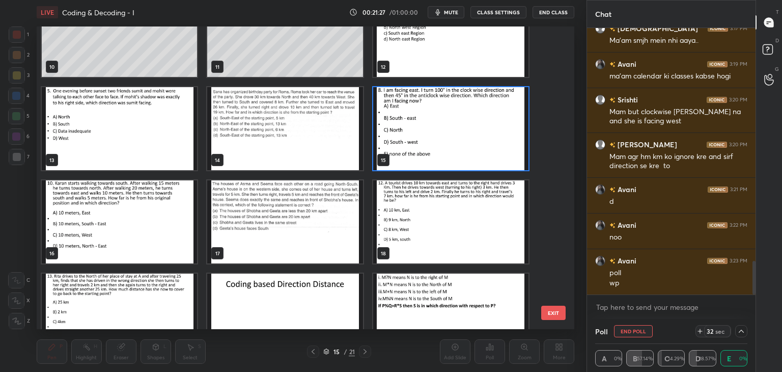
click at [460, 148] on img "grid" at bounding box center [450, 128] width 155 height 83
click at [463, 151] on img "grid" at bounding box center [450, 128] width 155 height 83
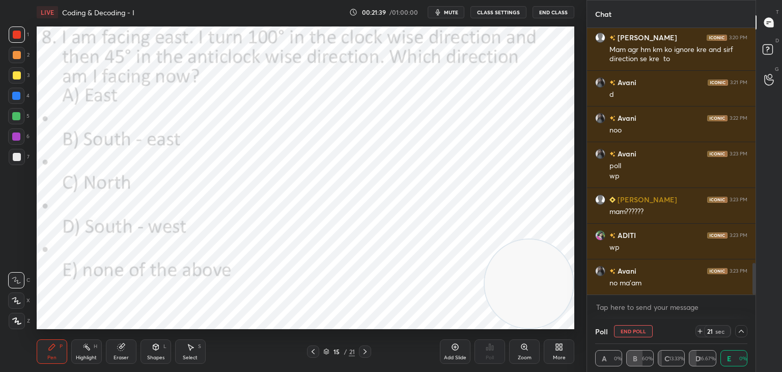
scroll to position [1978, 0]
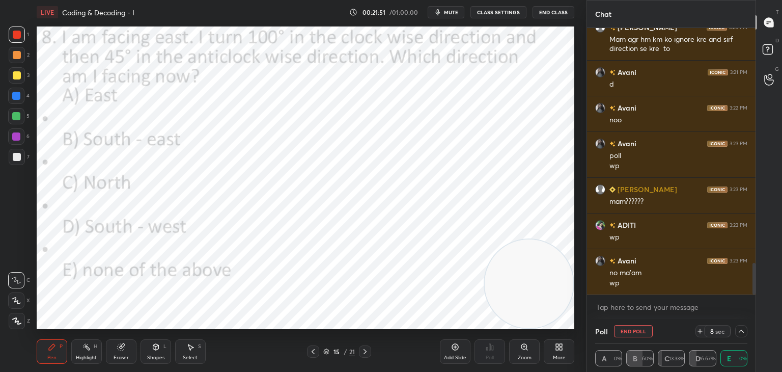
click at [638, 330] on button "End Poll" at bounding box center [633, 331] width 39 height 12
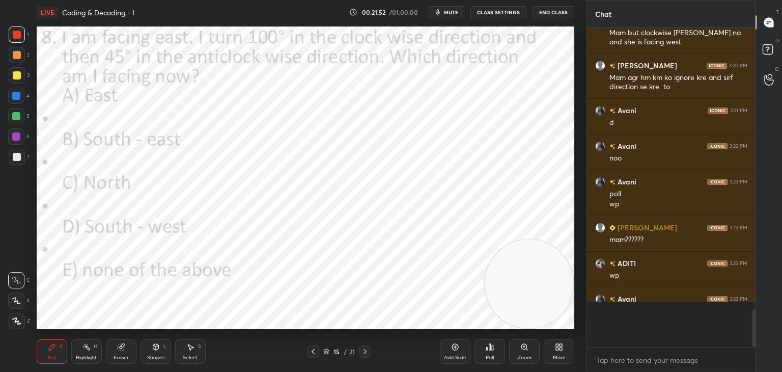
scroll to position [316, 165]
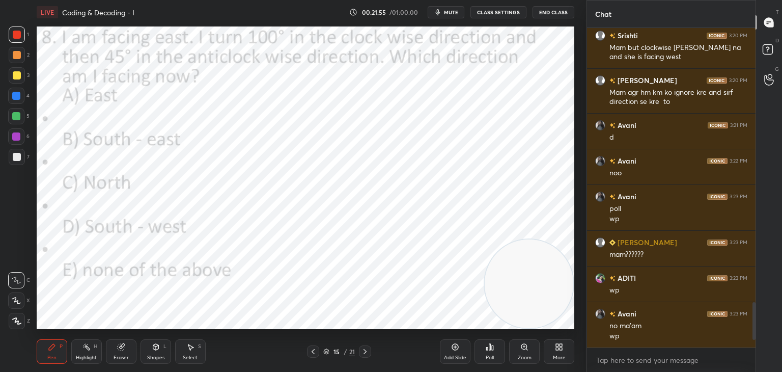
click at [158, 353] on div "Shapes L" at bounding box center [156, 351] width 31 height 24
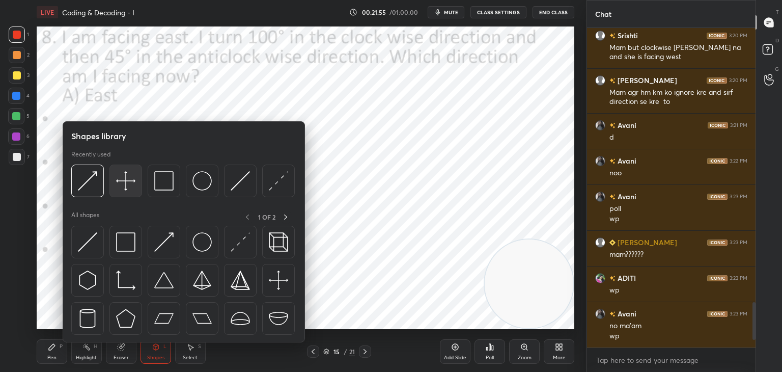
click at [126, 184] on img at bounding box center [125, 180] width 19 height 19
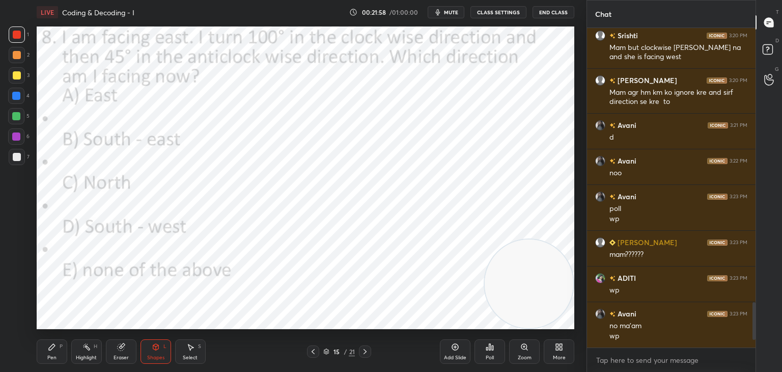
click at [18, 78] on div at bounding box center [17, 75] width 8 height 8
click at [50, 338] on div "Pen P Highlight H Eraser Shapes L Select S 15 / 21 Add Slide Poll Zoom More" at bounding box center [306, 351] width 538 height 41
click at [15, 98] on div at bounding box center [16, 96] width 8 height 8
click at [52, 349] on icon at bounding box center [52, 347] width 8 height 8
click at [20, 314] on div at bounding box center [17, 321] width 16 height 16
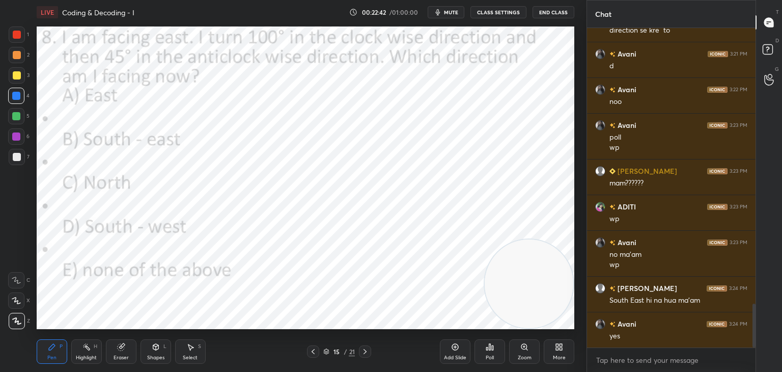
scroll to position [2007, 0]
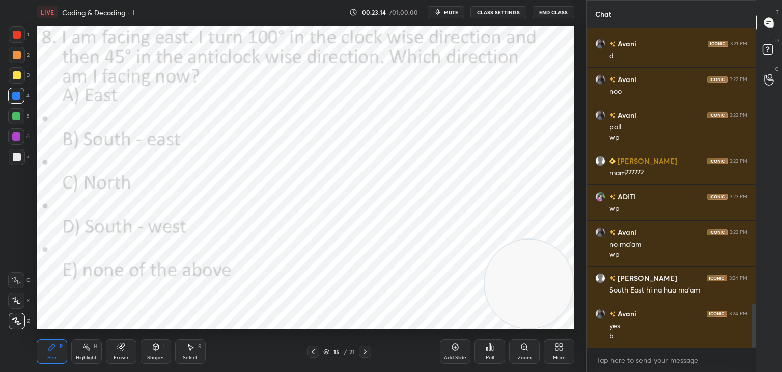
click at [18, 33] on div at bounding box center [17, 35] width 8 height 8
click at [132, 347] on div "Eraser" at bounding box center [121, 351] width 31 height 24
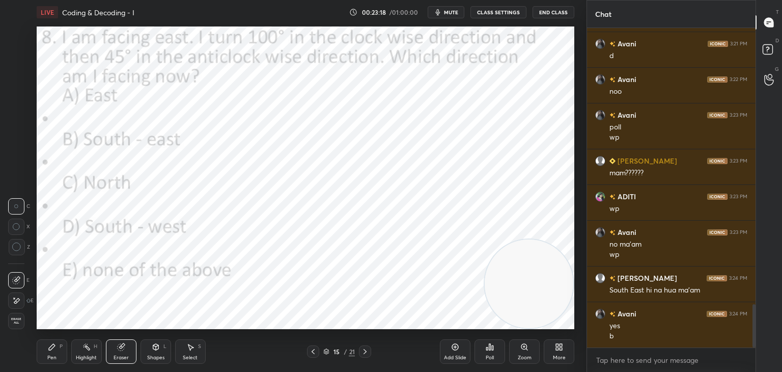
scroll to position [2042, 0]
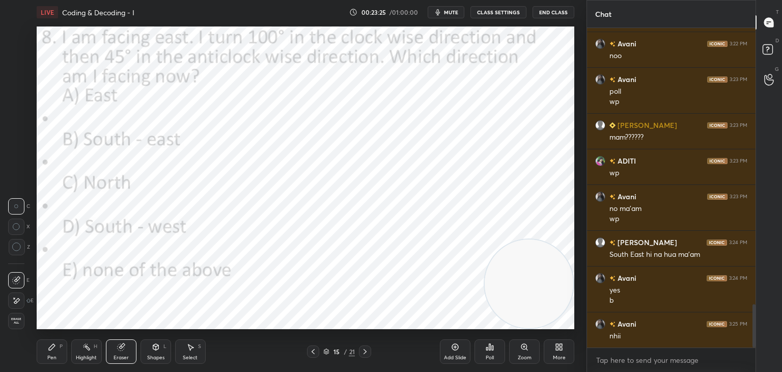
click at [53, 355] on div "Pen" at bounding box center [51, 357] width 9 height 5
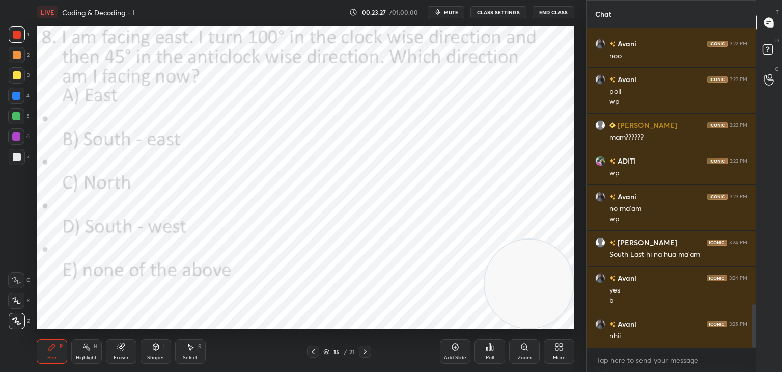
click at [126, 349] on div "Eraser" at bounding box center [121, 351] width 31 height 24
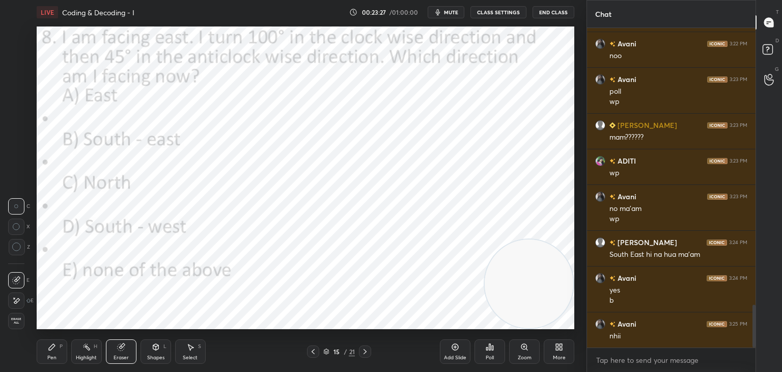
scroll to position [2078, 0]
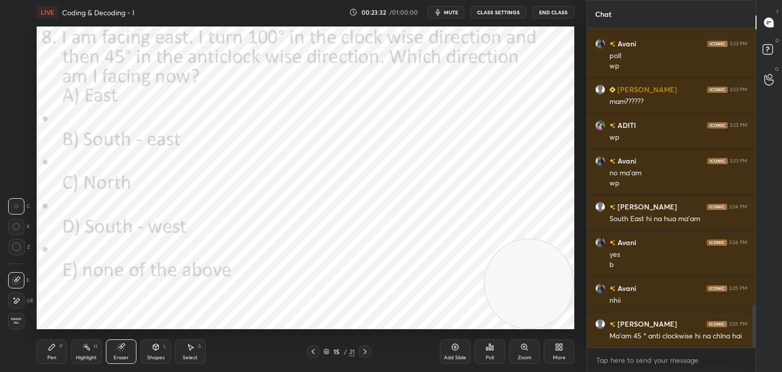
click at [57, 348] on div "Pen P" at bounding box center [52, 351] width 31 height 24
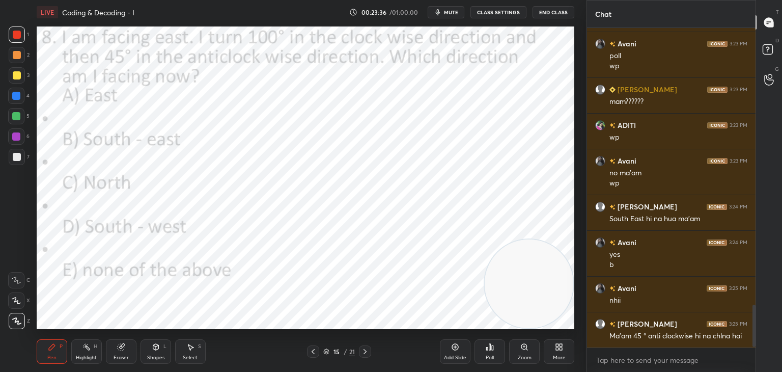
scroll to position [2123, 0]
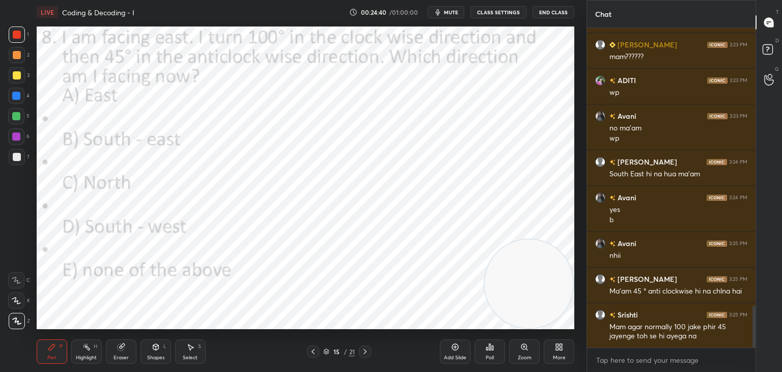
click at [327, 356] on div "15 / 21" at bounding box center [339, 351] width 32 height 9
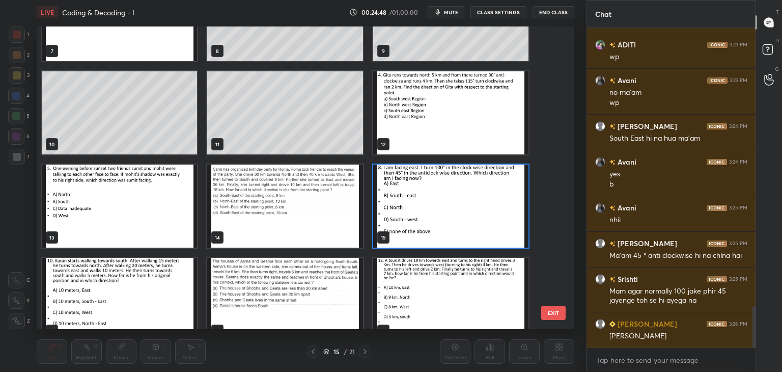
scroll to position [158, 0]
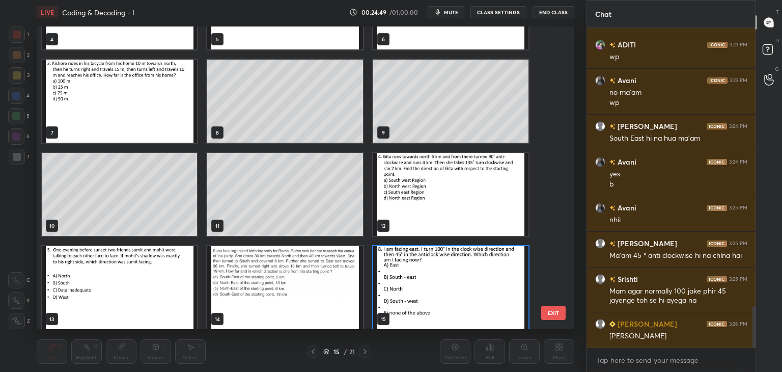
click at [432, 265] on img "grid" at bounding box center [450, 287] width 155 height 83
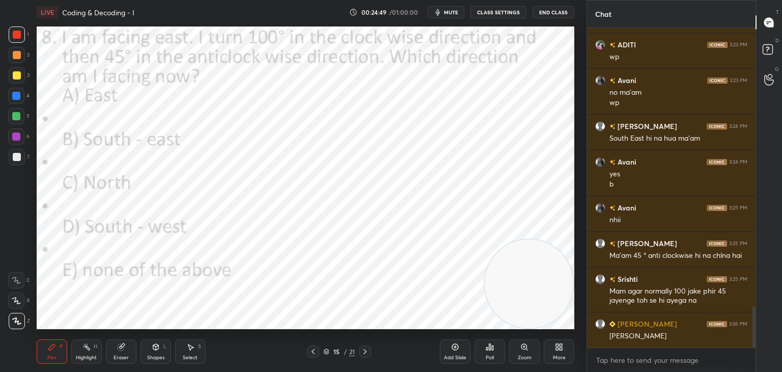
click at [433, 265] on img "grid" at bounding box center [450, 287] width 155 height 83
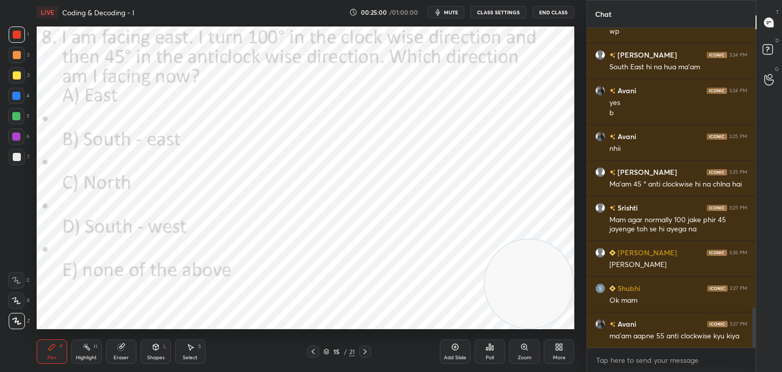
scroll to position [2265, 0]
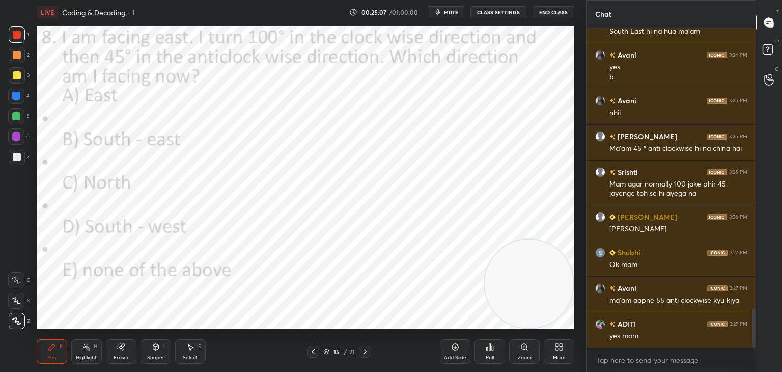
click at [456, 347] on icon at bounding box center [455, 346] width 3 height 3
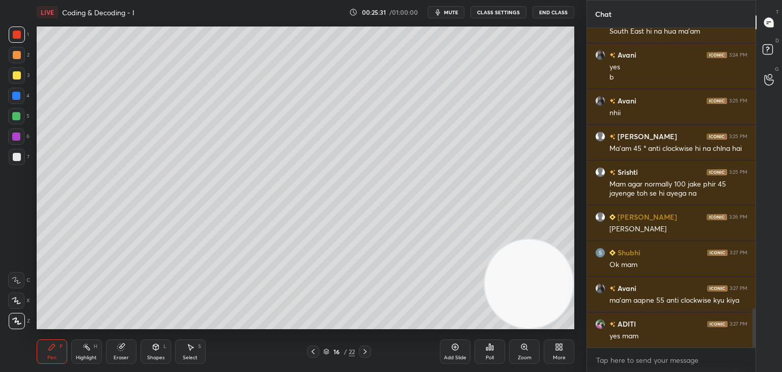
click at [318, 349] on div at bounding box center [313, 351] width 12 height 12
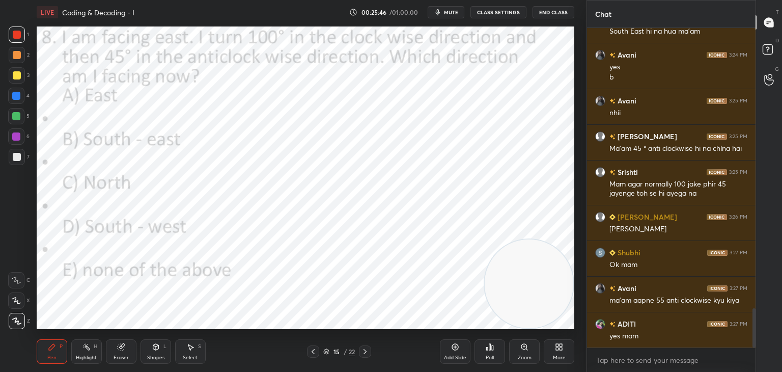
click at [457, 345] on icon at bounding box center [455, 347] width 8 height 8
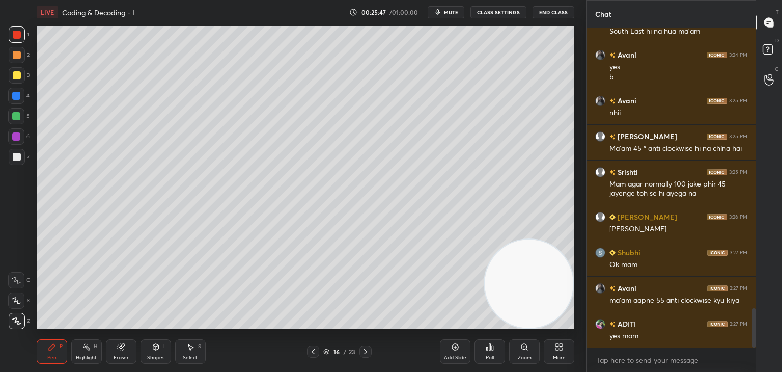
click at [19, 78] on div at bounding box center [17, 75] width 8 height 8
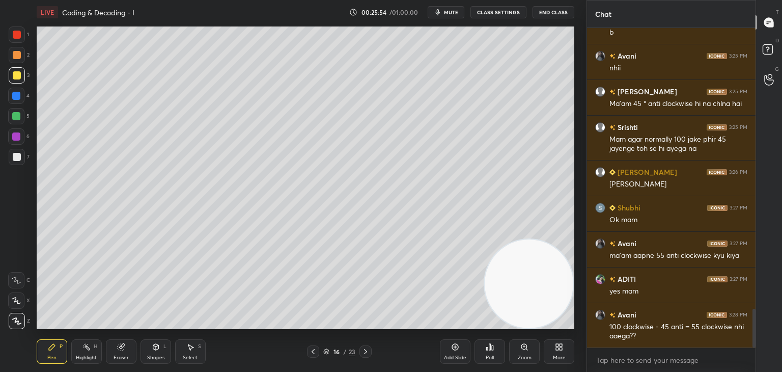
click at [16, 55] on div at bounding box center [17, 55] width 8 height 8
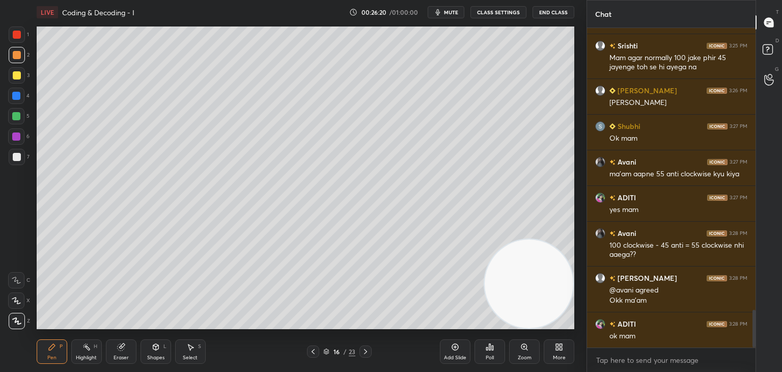
scroll to position [2427, 0]
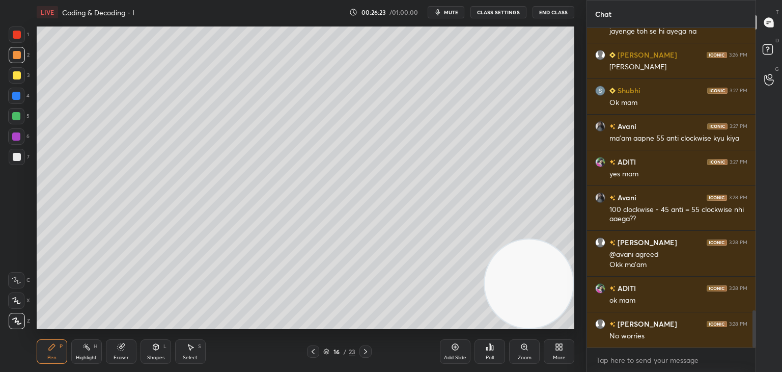
click at [454, 349] on icon at bounding box center [455, 347] width 8 height 8
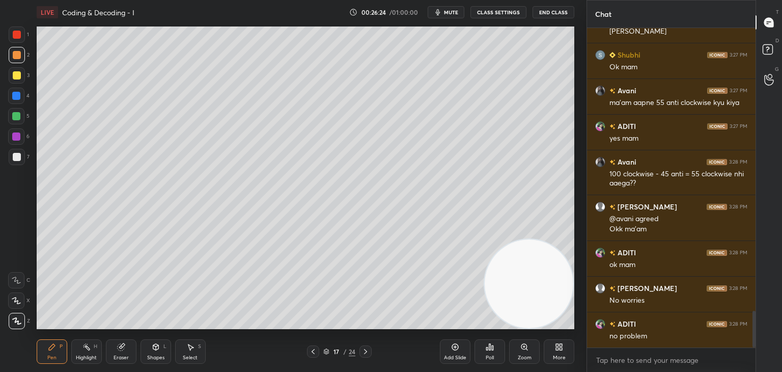
click at [17, 159] on div at bounding box center [17, 157] width 8 height 8
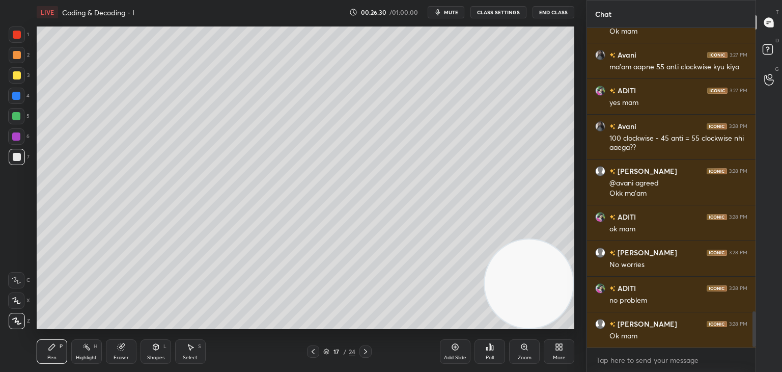
scroll to position [2543, 0]
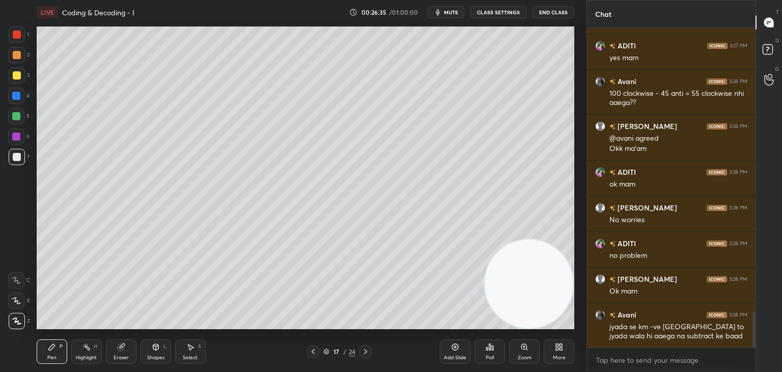
click at [15, 76] on div at bounding box center [17, 75] width 8 height 8
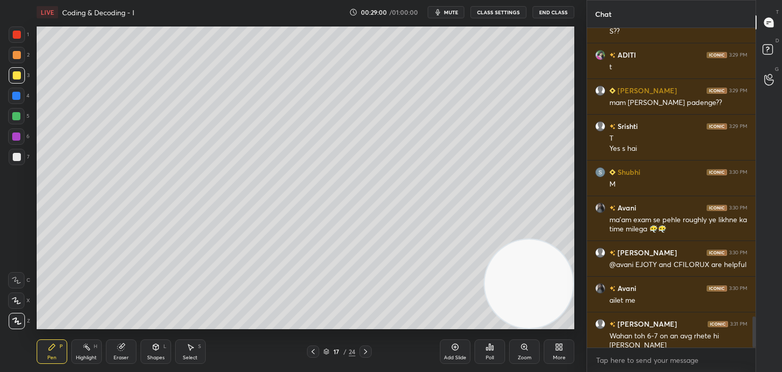
scroll to position [2955, 0]
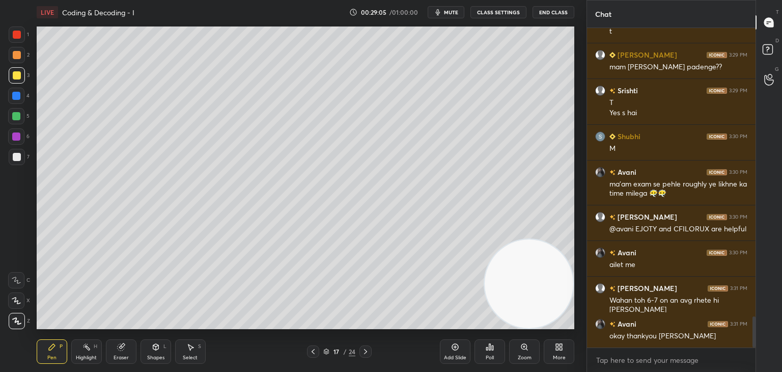
click at [120, 359] on div "Eraser" at bounding box center [121, 357] width 15 height 5
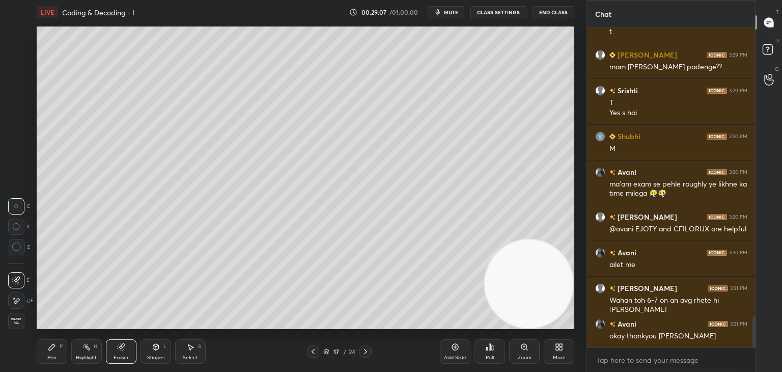
click at [53, 350] on icon at bounding box center [52, 347] width 8 height 8
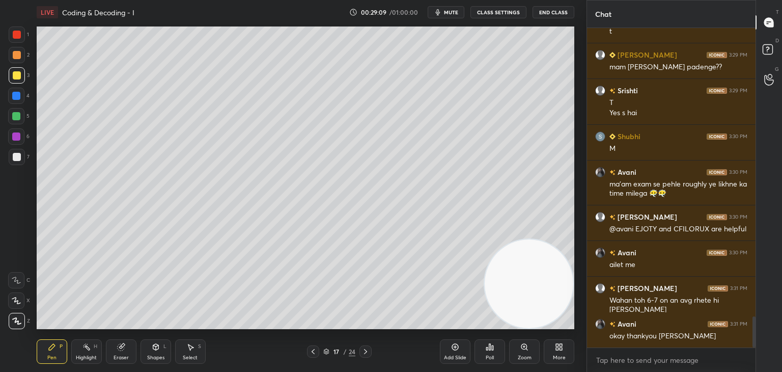
scroll to position [2990, 0]
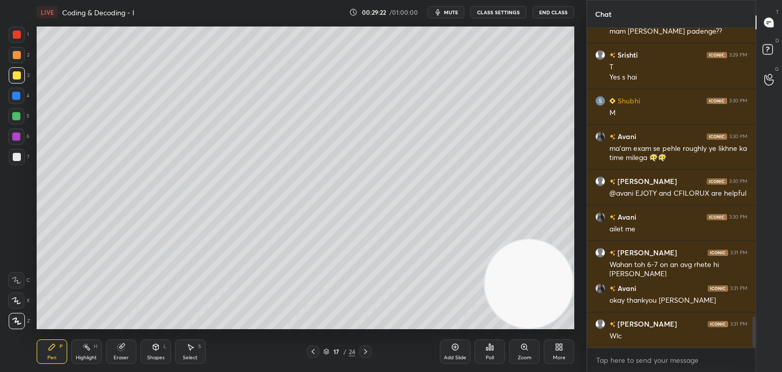
click at [454, 345] on icon at bounding box center [455, 347] width 8 height 8
click at [21, 60] on div at bounding box center [17, 55] width 16 height 16
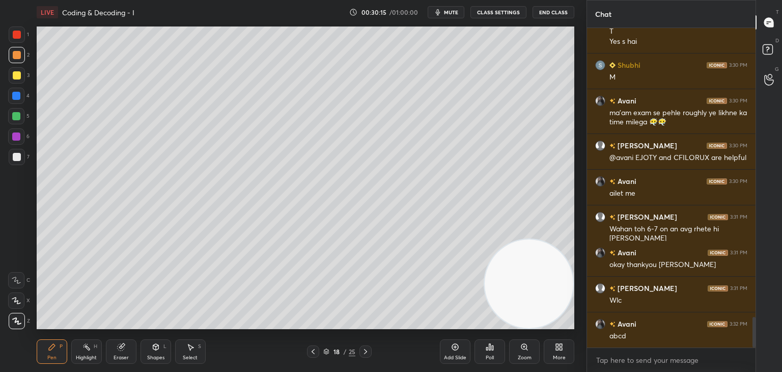
click at [315, 350] on icon at bounding box center [313, 351] width 8 height 8
click at [369, 348] on icon at bounding box center [365, 351] width 8 height 8
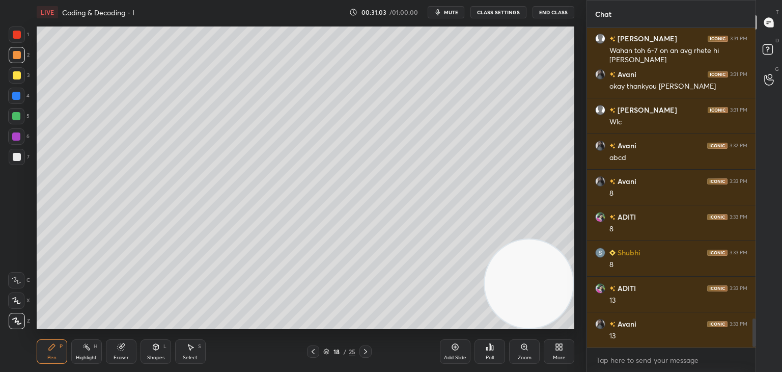
scroll to position [3240, 0]
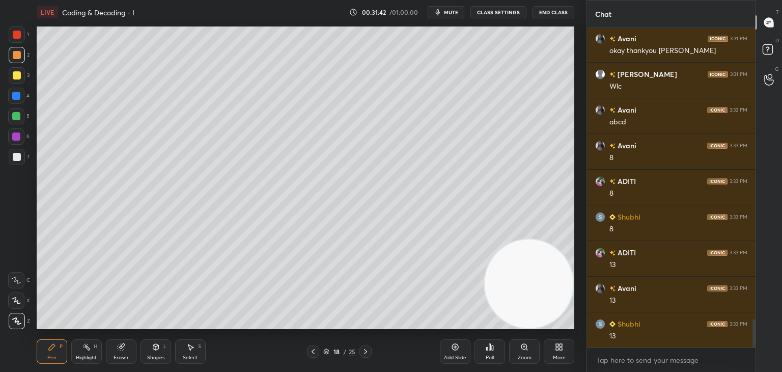
click at [121, 350] on icon at bounding box center [121, 347] width 7 height 7
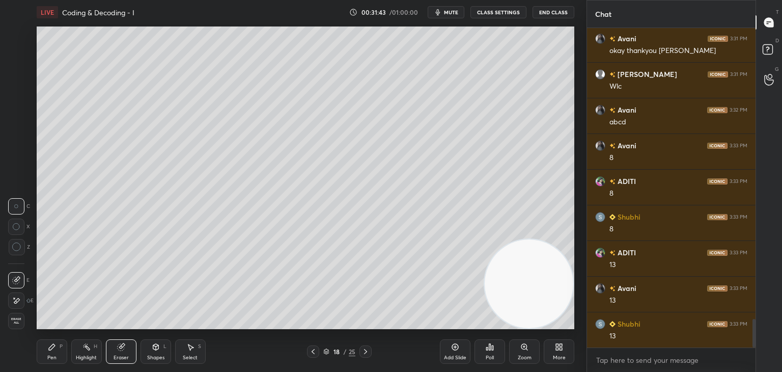
click at [17, 247] on icon at bounding box center [16, 246] width 9 height 9
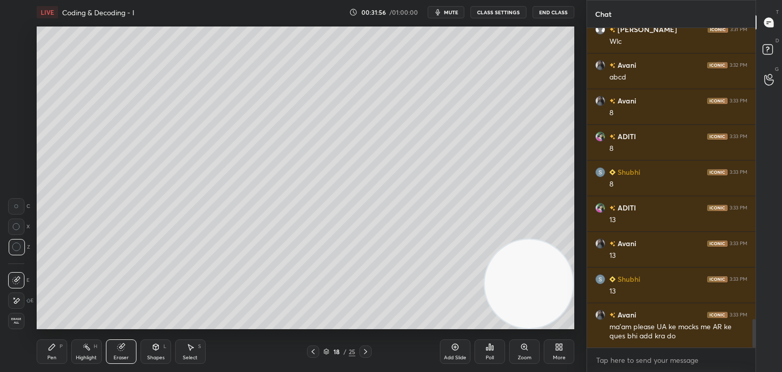
click at [53, 352] on div "Pen P" at bounding box center [52, 351] width 31 height 24
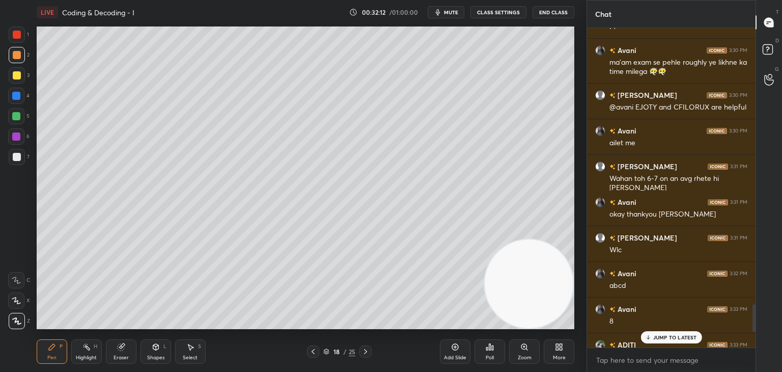
scroll to position [3069, 0]
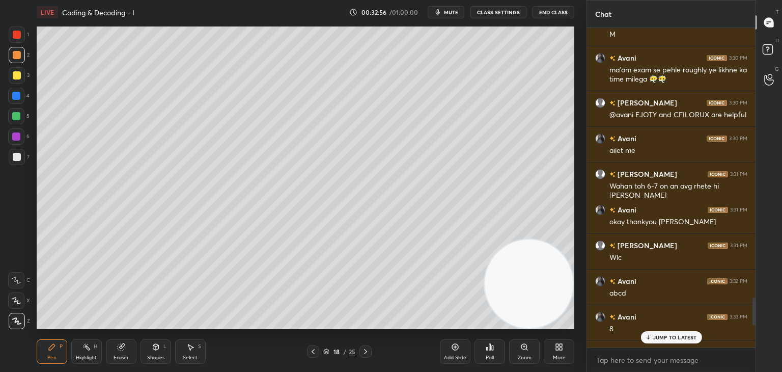
click at [16, 37] on div at bounding box center [17, 35] width 8 height 8
click at [644, 339] on div "JUMP TO LATEST" at bounding box center [670, 337] width 61 height 12
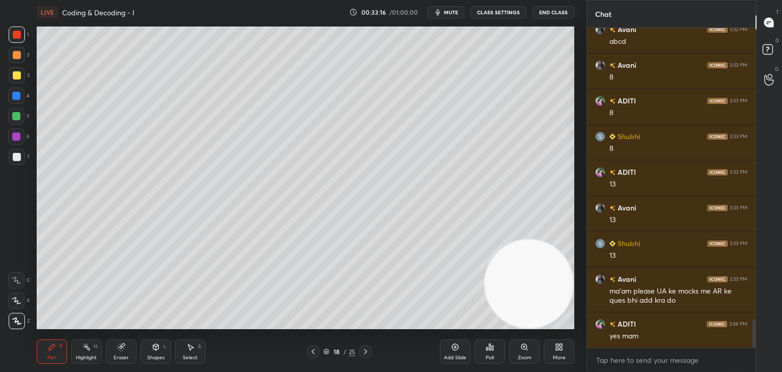
click at [314, 353] on icon at bounding box center [313, 351] width 8 height 8
click at [16, 300] on icon at bounding box center [16, 300] width 9 height 7
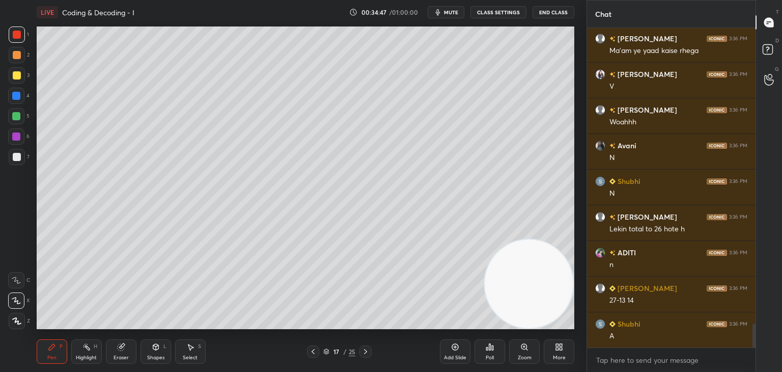
scroll to position [3997, 0]
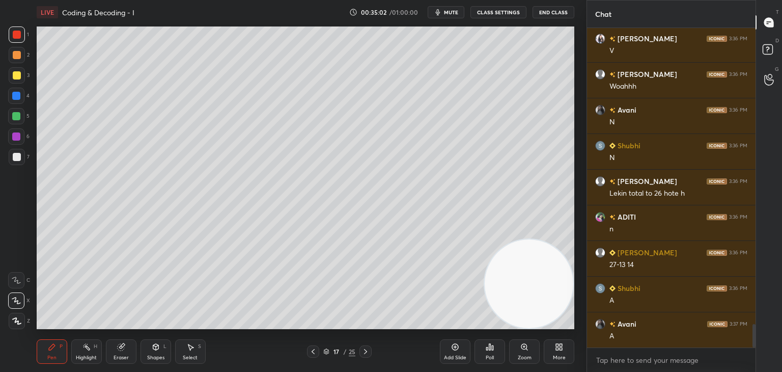
click at [118, 351] on div "Eraser" at bounding box center [121, 351] width 31 height 24
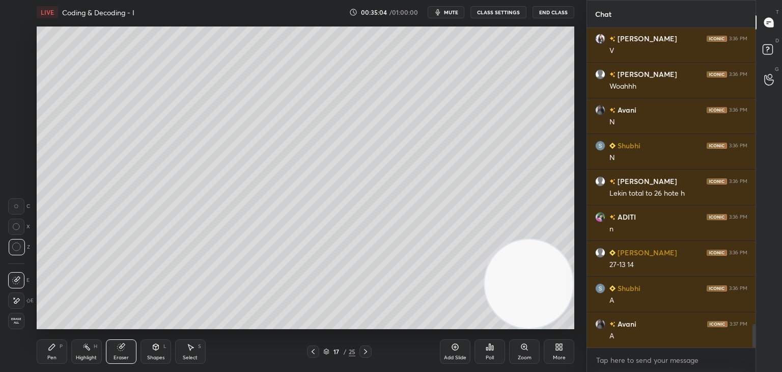
click at [87, 353] on div "Highlight H" at bounding box center [86, 351] width 31 height 24
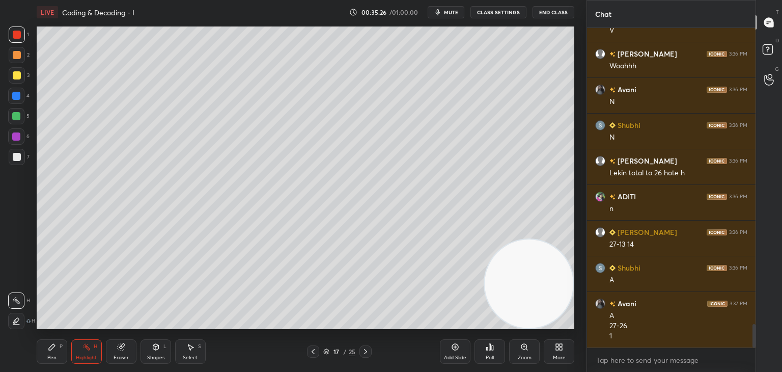
scroll to position [4053, 0]
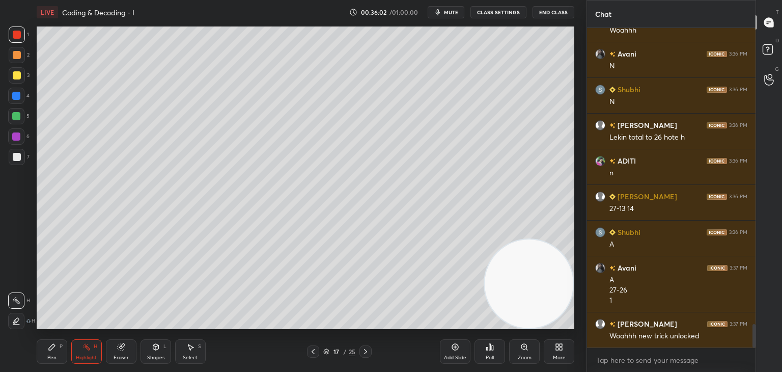
click at [19, 78] on div at bounding box center [17, 75] width 8 height 8
click at [53, 356] on div "Pen" at bounding box center [51, 357] width 9 height 5
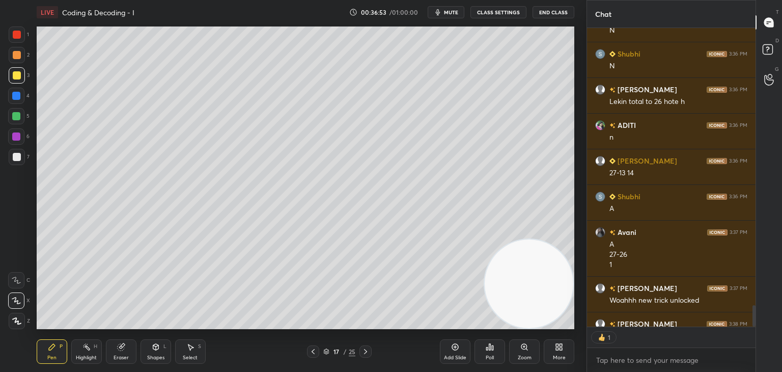
scroll to position [4, 3]
click at [453, 349] on icon at bounding box center [455, 347] width 7 height 7
click at [16, 55] on div at bounding box center [17, 55] width 8 height 8
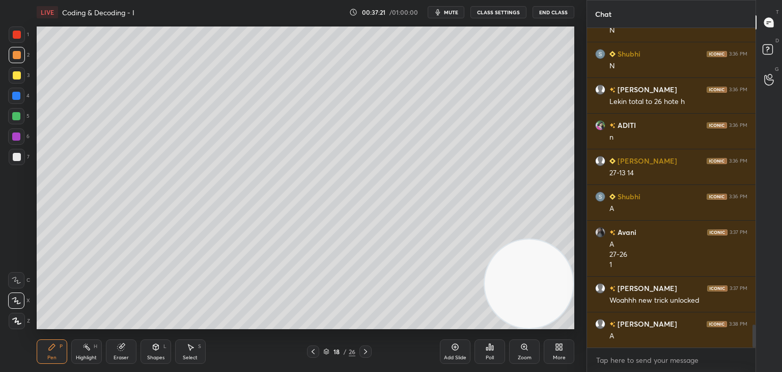
click at [20, 76] on div at bounding box center [17, 75] width 8 height 8
click at [119, 353] on div "Eraser" at bounding box center [121, 351] width 31 height 24
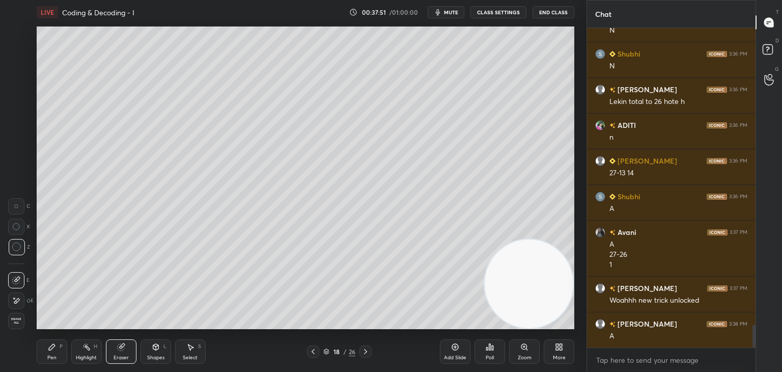
click at [48, 347] on icon at bounding box center [52, 347] width 8 height 8
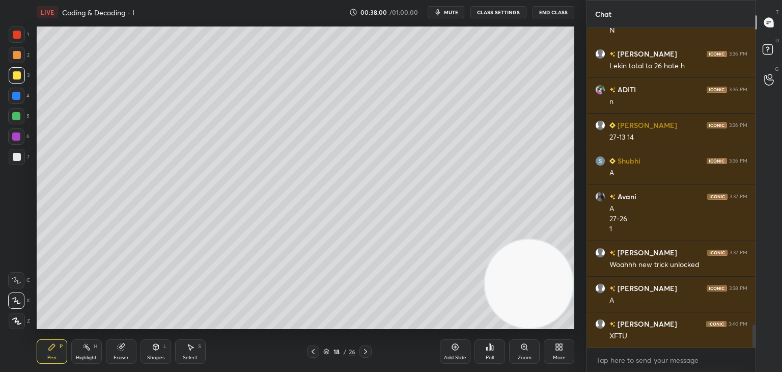
scroll to position [4160, 0]
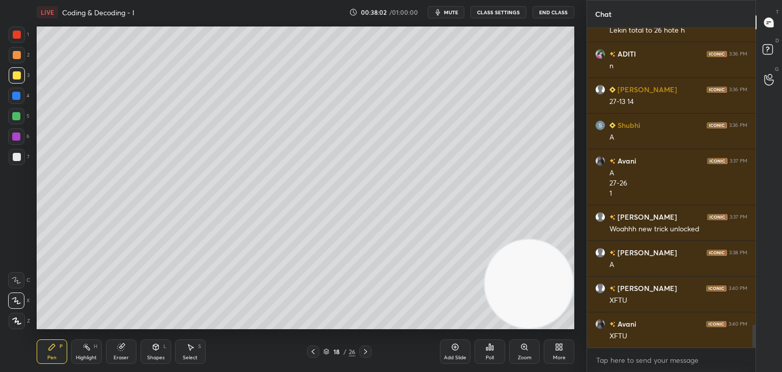
click at [17, 62] on div at bounding box center [17, 55] width 16 height 16
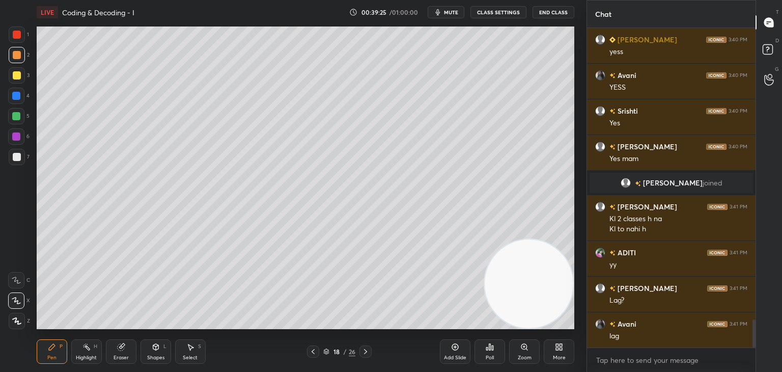
scroll to position [3339, 0]
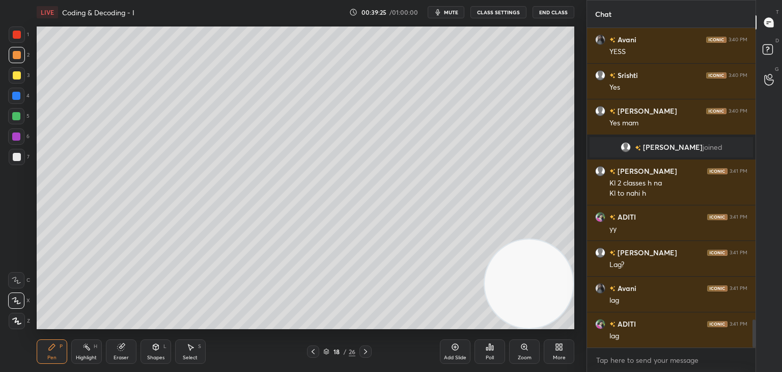
click at [561, 353] on div "More" at bounding box center [559, 351] width 31 height 24
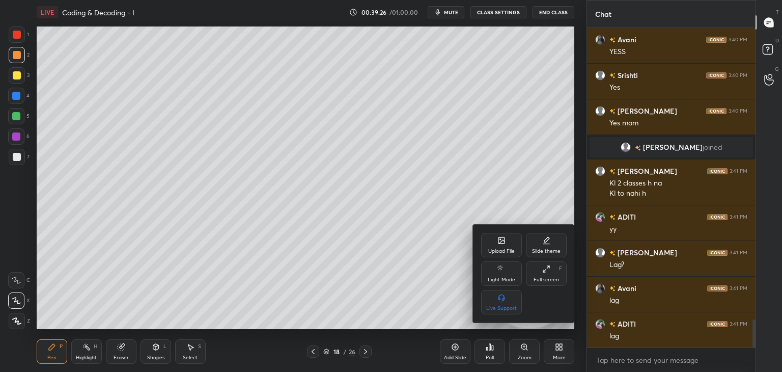
click at [507, 247] on div "Upload File" at bounding box center [501, 245] width 41 height 24
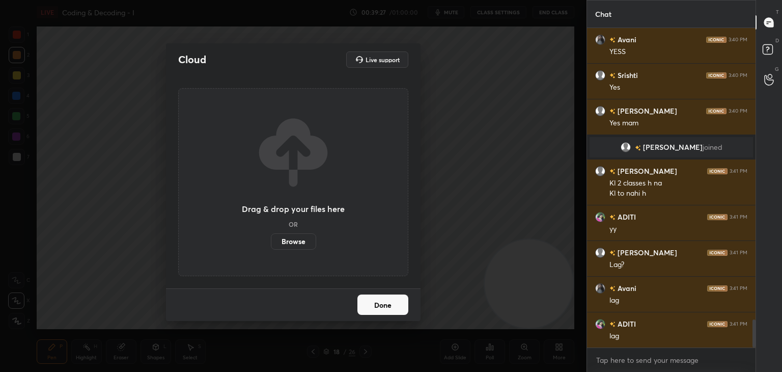
click at [299, 241] on label "Browse" at bounding box center [293, 241] width 45 height 16
click at [271, 241] on input "Browse" at bounding box center [271, 241] width 0 height 16
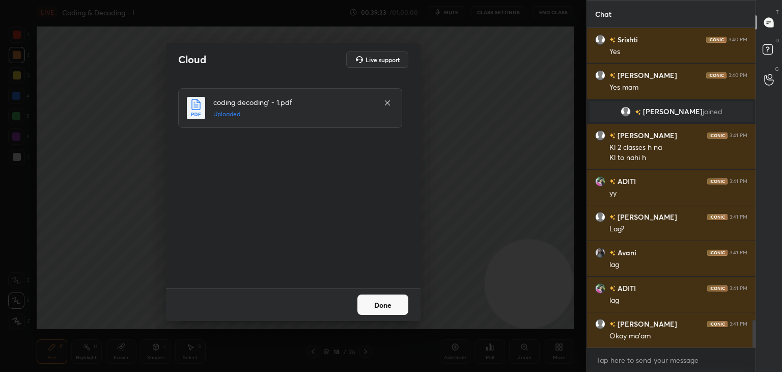
click at [393, 304] on button "Done" at bounding box center [382, 304] width 51 height 20
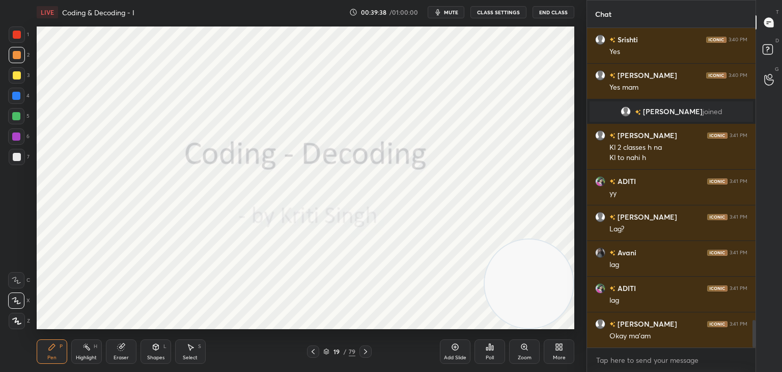
scroll to position [3411, 0]
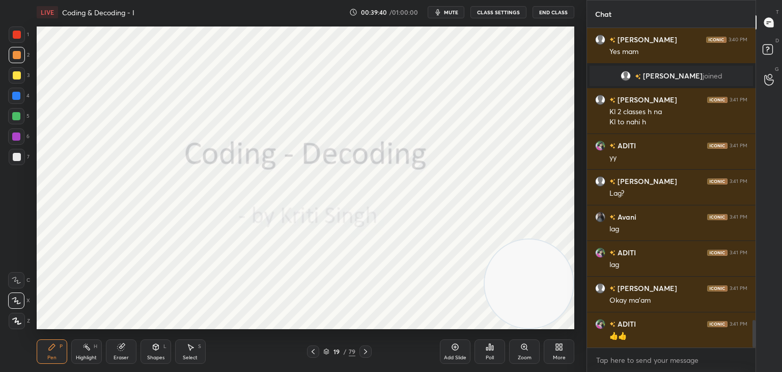
click at [13, 38] on div at bounding box center [17, 35] width 8 height 8
click at [323, 354] on icon at bounding box center [326, 351] width 6 height 6
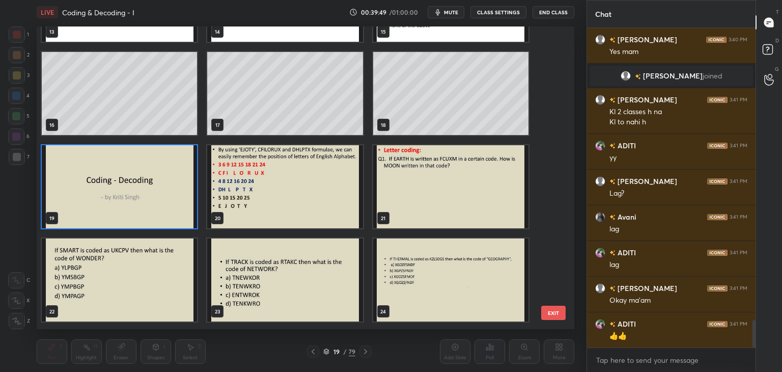
scroll to position [4, 3]
type textarea "x"
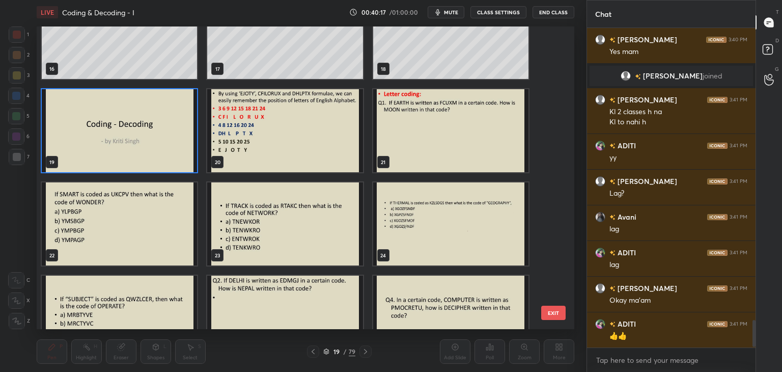
scroll to position [533, 0]
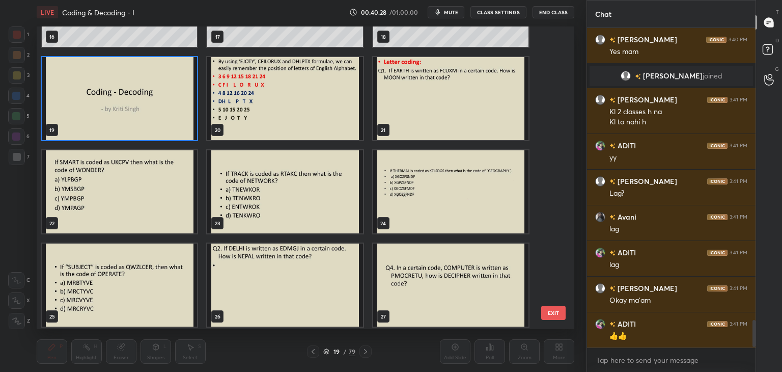
click at [310, 118] on img "grid" at bounding box center [284, 98] width 155 height 83
click at [313, 120] on img "grid" at bounding box center [284, 98] width 155 height 83
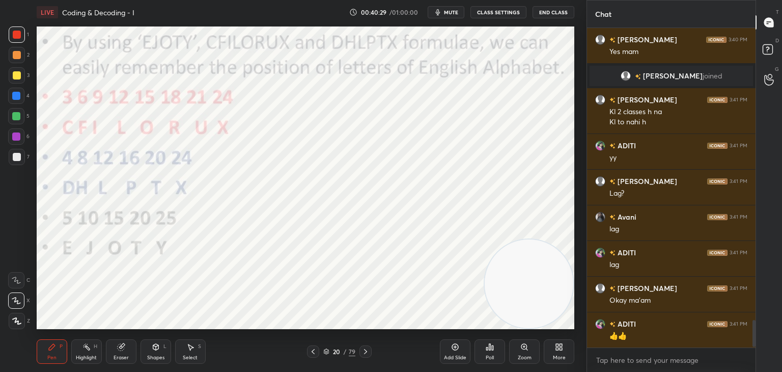
scroll to position [3446, 0]
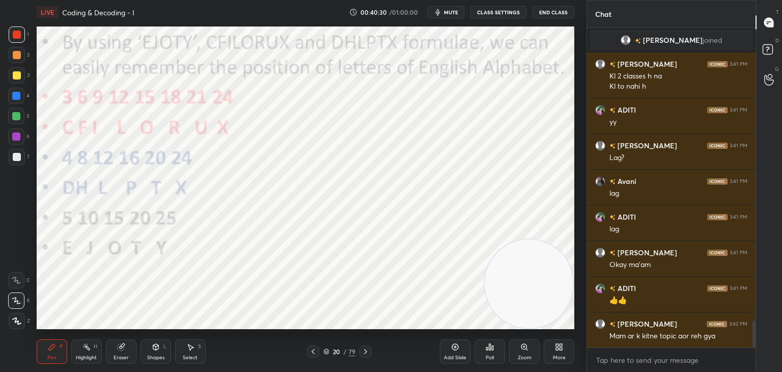
click at [18, 33] on div at bounding box center [17, 35] width 8 height 8
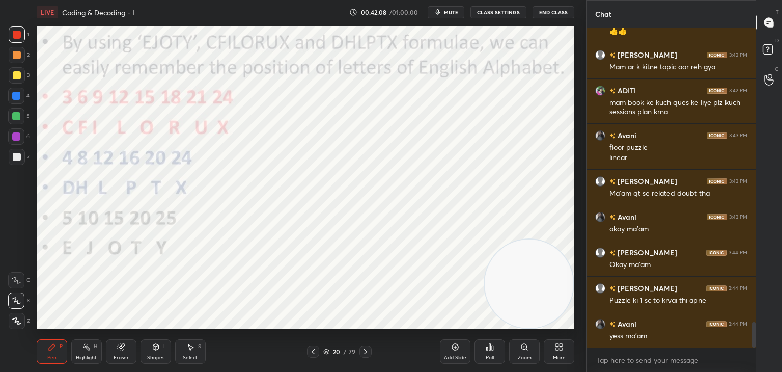
scroll to position [3751, 0]
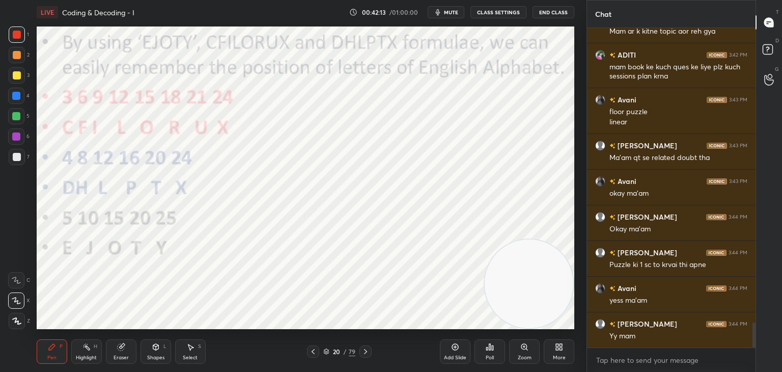
click at [16, 98] on div at bounding box center [16, 96] width 8 height 8
click at [21, 316] on div at bounding box center [17, 321] width 16 height 16
click at [59, 344] on div "Pen P" at bounding box center [52, 351] width 31 height 24
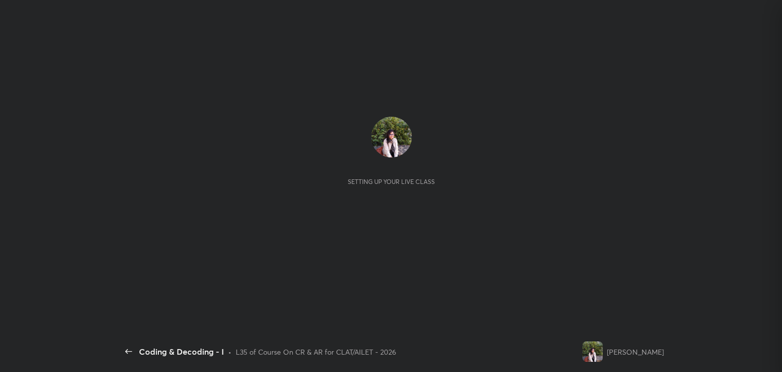
scroll to position [231, 165]
click at [107, 149] on div "Setting up your live class" at bounding box center [392, 177] width 718 height 306
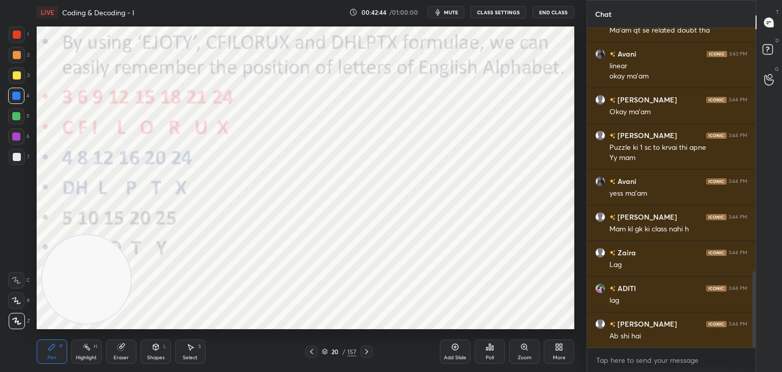
scroll to position [1053, 0]
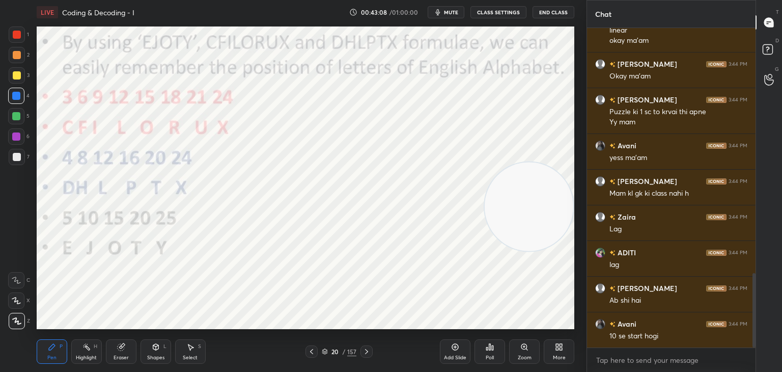
click at [367, 353] on icon at bounding box center [366, 351] width 8 height 8
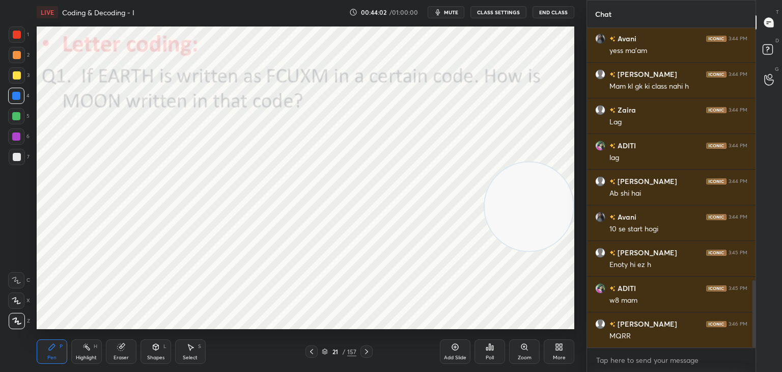
scroll to position [1195, 0]
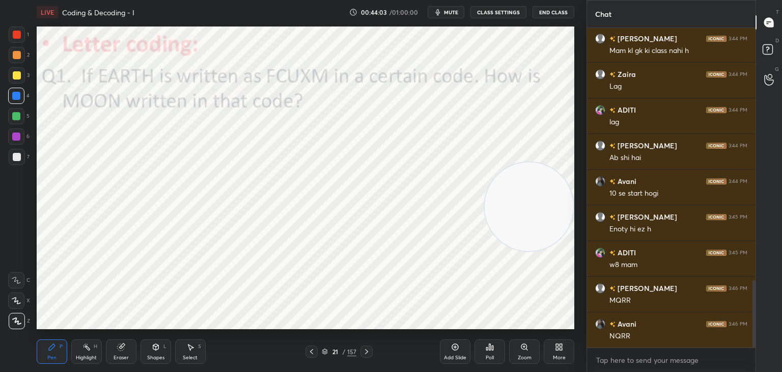
click at [453, 9] on span "mute" at bounding box center [451, 12] width 14 height 7
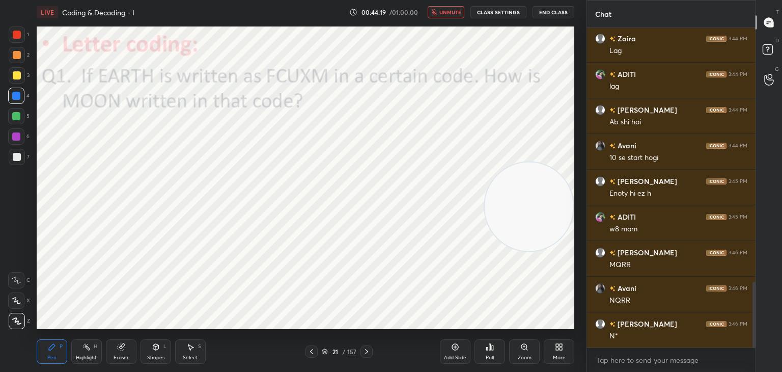
click at [452, 9] on span "unmute" at bounding box center [450, 12] width 22 height 7
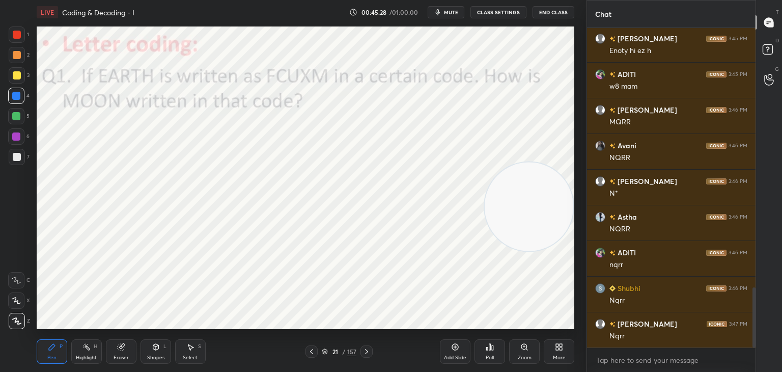
scroll to position [1409, 0]
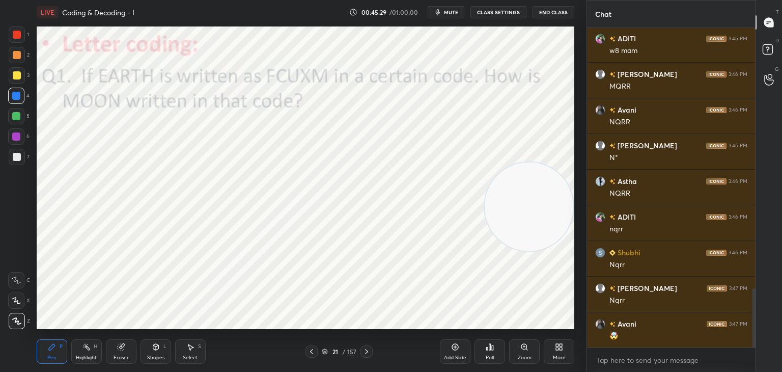
click at [17, 37] on div at bounding box center [17, 35] width 8 height 8
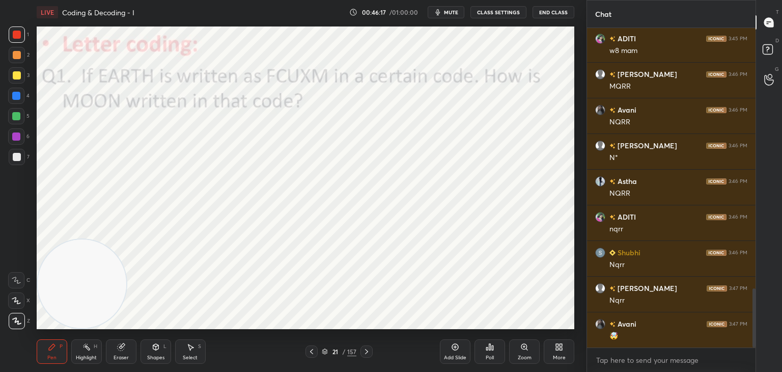
click at [325, 349] on icon at bounding box center [324, 350] width 5 height 3
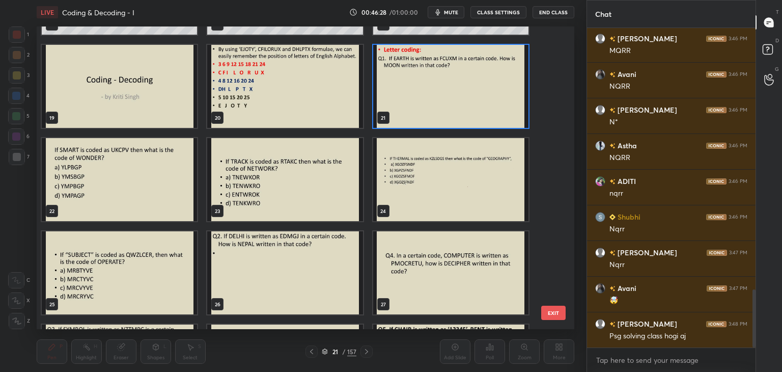
scroll to position [564, 0]
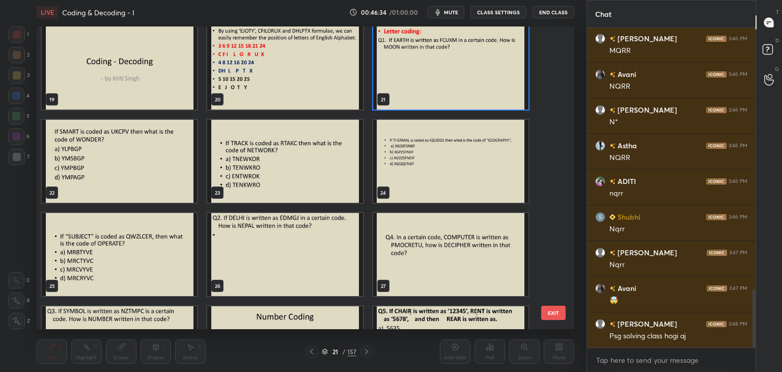
click at [444, 176] on img "grid" at bounding box center [450, 161] width 155 height 83
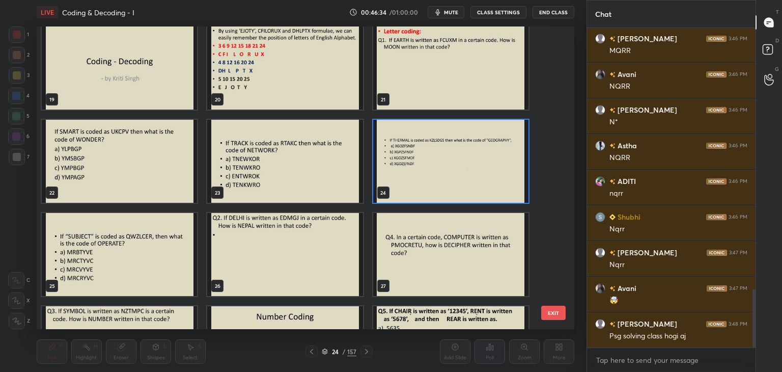
click at [440, 178] on img "grid" at bounding box center [450, 161] width 155 height 83
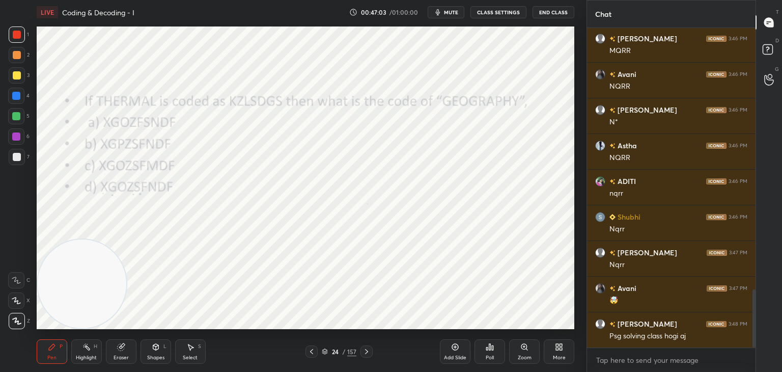
click at [18, 300] on icon at bounding box center [16, 300] width 9 height 7
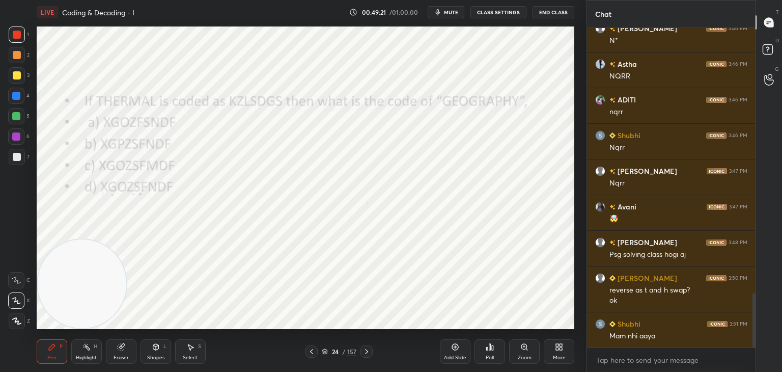
scroll to position [1562, 0]
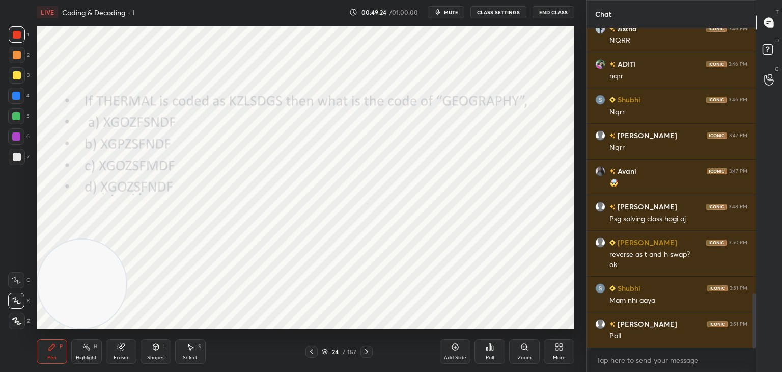
click at [491, 351] on div "Poll" at bounding box center [489, 351] width 31 height 24
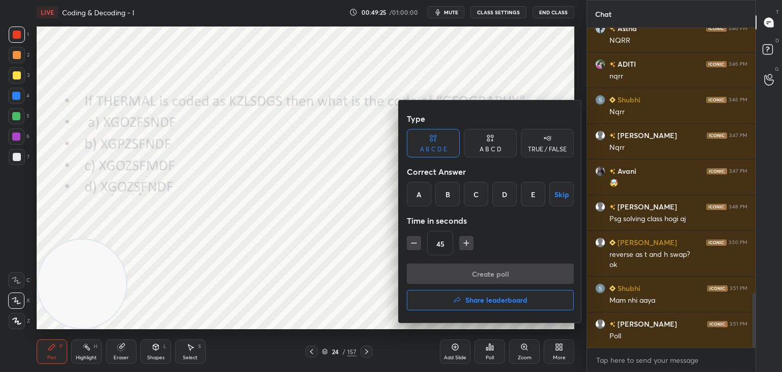
scroll to position [1597, 0]
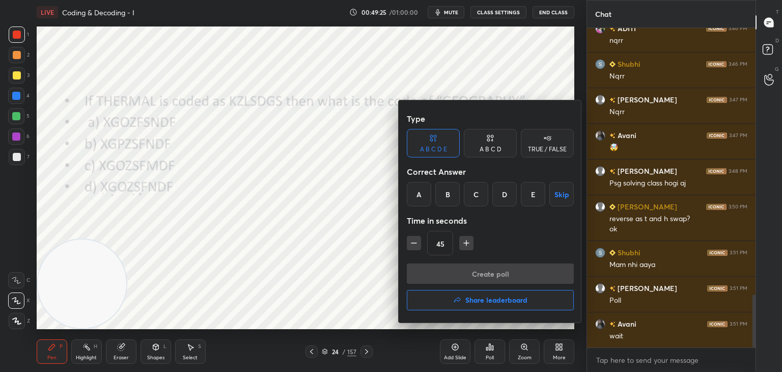
click at [494, 149] on div "A B C D" at bounding box center [491, 149] width 22 height 6
click at [522, 199] on div "D" at bounding box center [525, 194] width 30 height 24
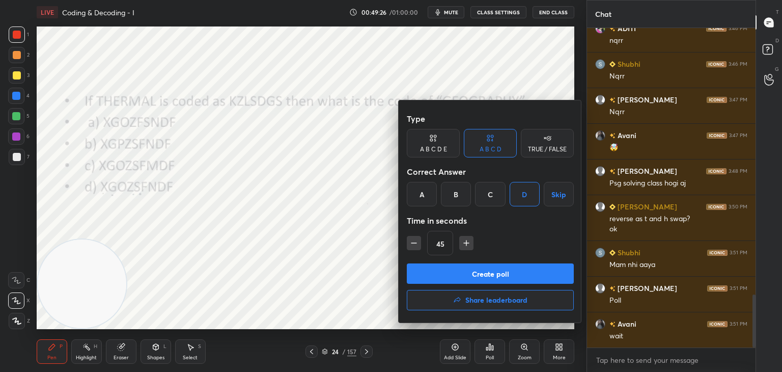
click at [412, 245] on icon "button" at bounding box center [414, 243] width 10 height 10
type input "30"
click at [446, 267] on button "Create poll" at bounding box center [490, 273] width 167 height 20
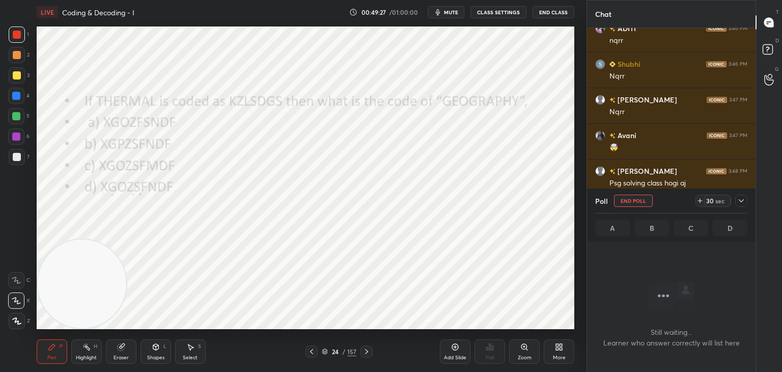
scroll to position [288, 165]
click at [700, 202] on icon at bounding box center [700, 200] width 8 height 8
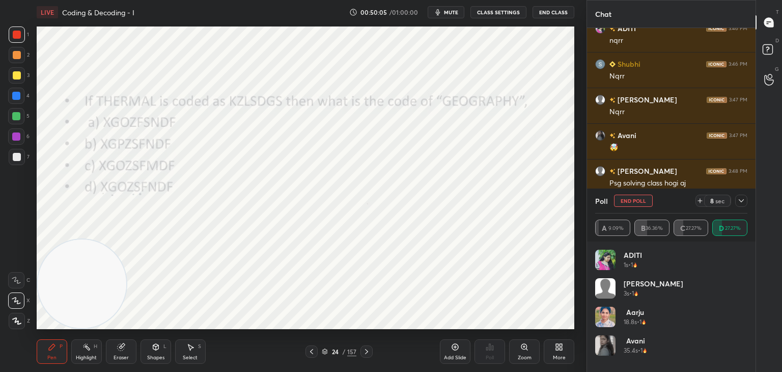
click at [631, 202] on button "End Poll" at bounding box center [633, 200] width 39 height 12
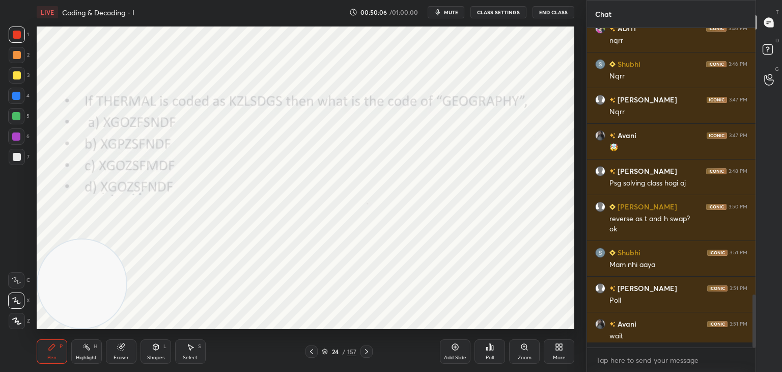
scroll to position [341, 165]
click at [151, 355] on div "Shapes" at bounding box center [155, 357] width 17 height 5
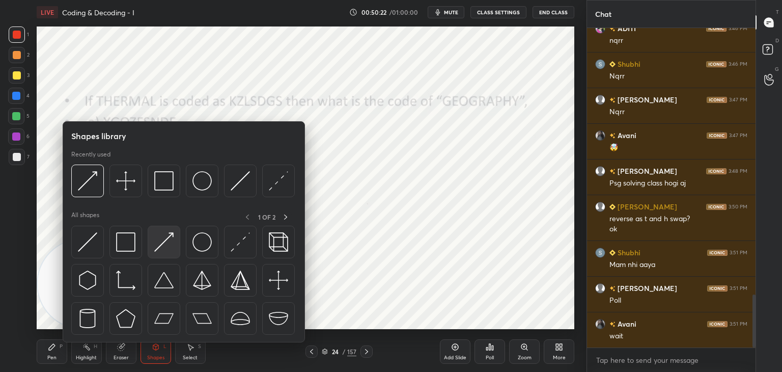
click at [164, 241] on img at bounding box center [163, 241] width 19 height 19
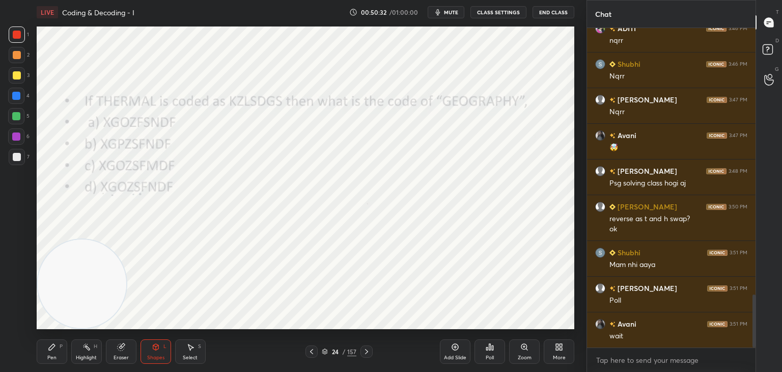
scroll to position [1633, 0]
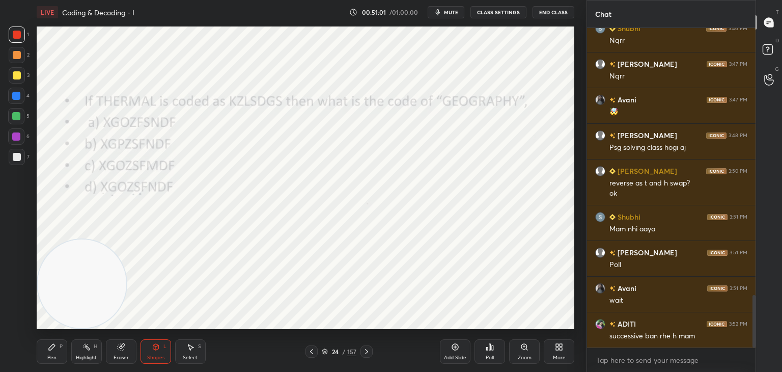
click at [57, 351] on div "Pen P" at bounding box center [52, 351] width 31 height 24
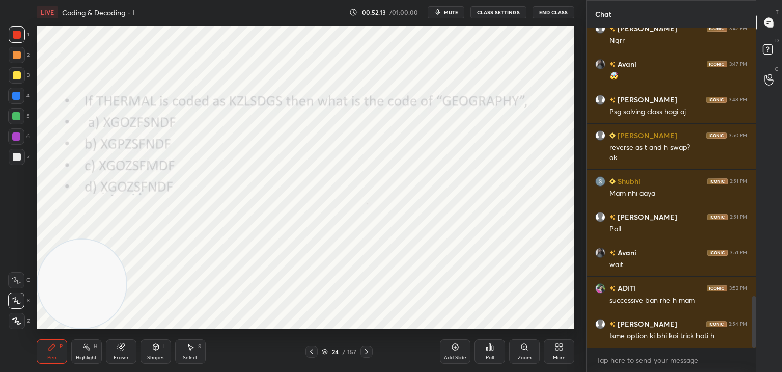
click at [122, 351] on icon at bounding box center [121, 347] width 8 height 8
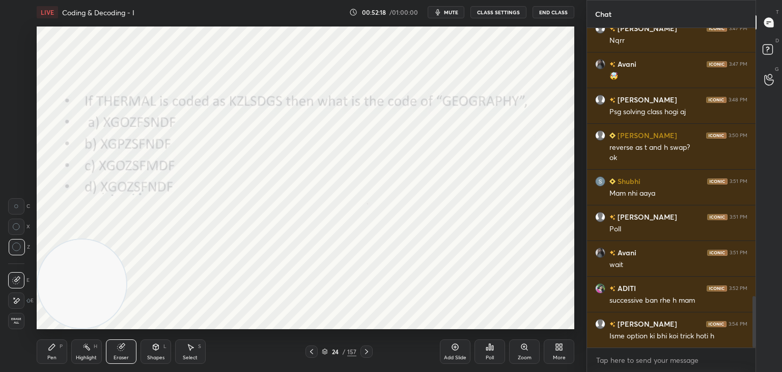
click at [55, 349] on icon at bounding box center [52, 347] width 8 height 8
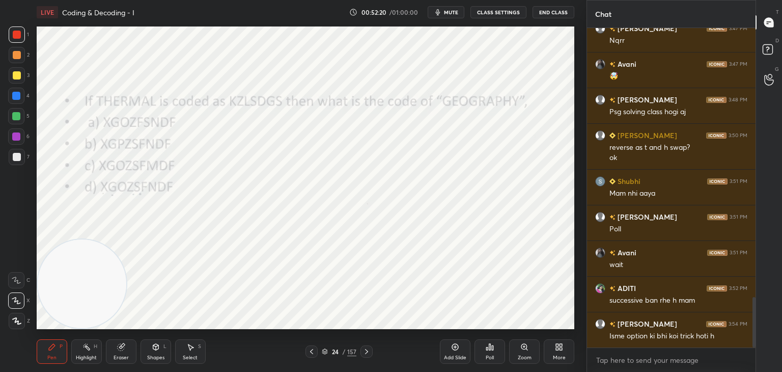
scroll to position [1704, 0]
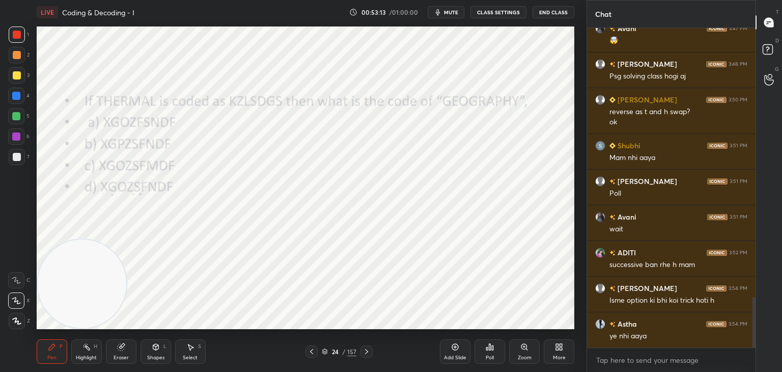
click at [131, 351] on div "Eraser" at bounding box center [121, 351] width 31 height 24
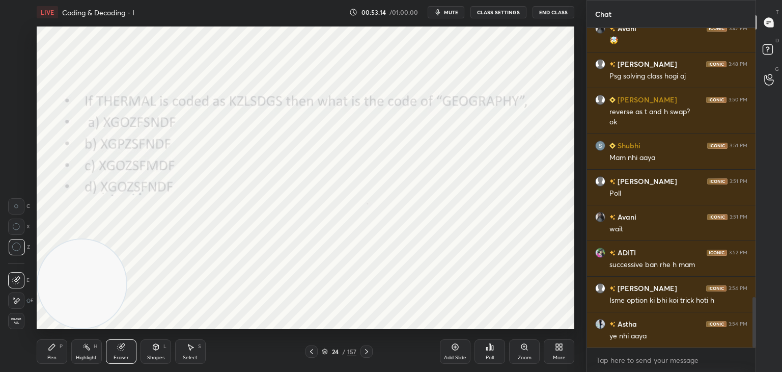
click at [53, 353] on div "Pen P" at bounding box center [52, 351] width 31 height 24
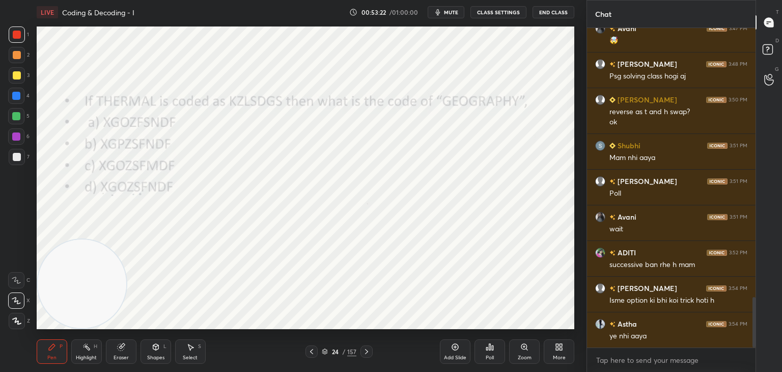
click at [157, 353] on div "Shapes L" at bounding box center [156, 351] width 31 height 24
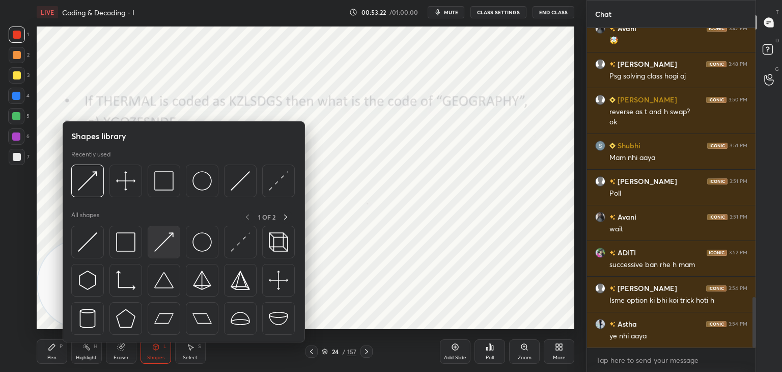
click at [158, 243] on img at bounding box center [163, 241] width 19 height 19
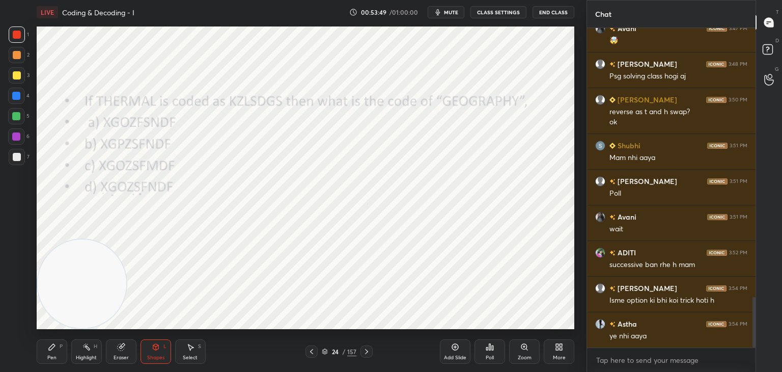
click at [57, 349] on div "Pen P" at bounding box center [52, 351] width 31 height 24
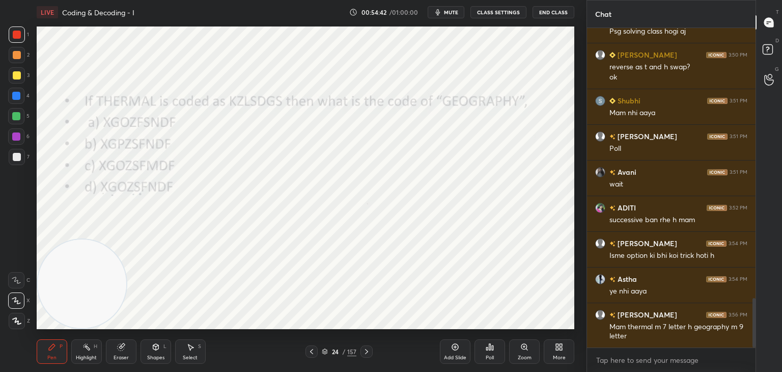
click at [326, 351] on icon at bounding box center [325, 351] width 6 height 6
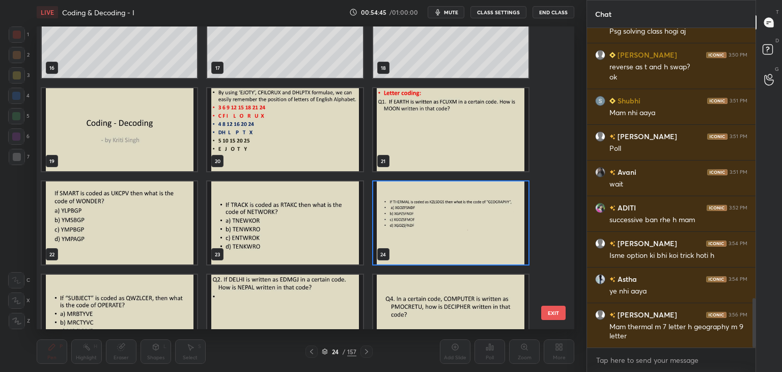
scroll to position [503, 0]
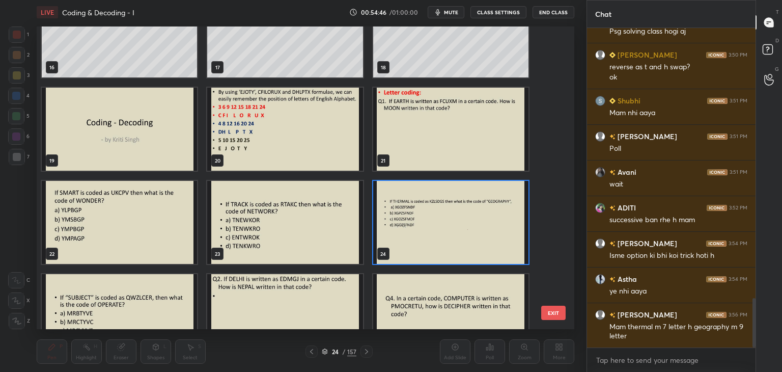
click at [154, 229] on img "grid" at bounding box center [119, 222] width 155 height 83
click at [153, 229] on img "grid" at bounding box center [119, 222] width 155 height 83
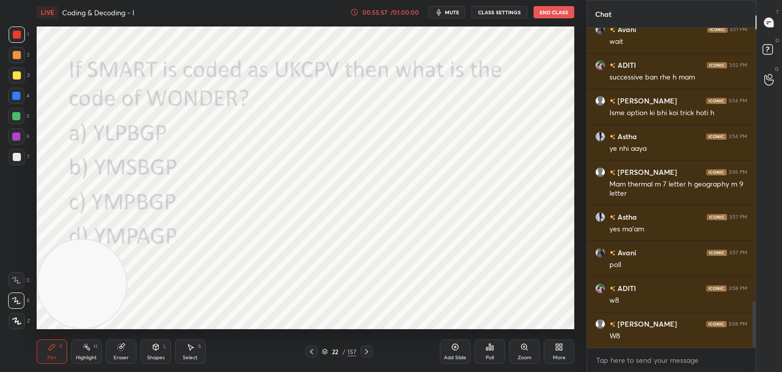
scroll to position [1927, 0]
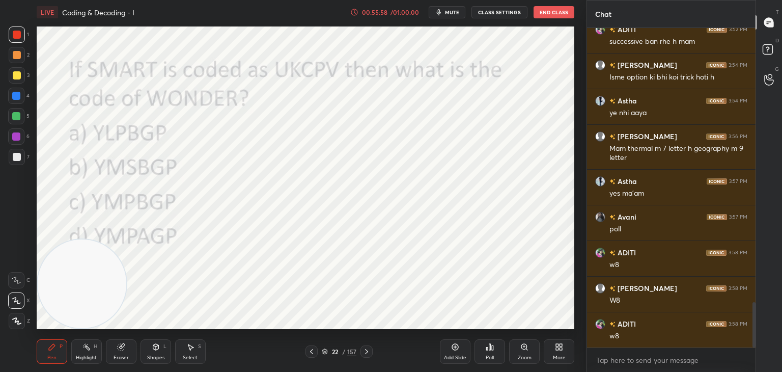
click at [490, 353] on div "Poll" at bounding box center [489, 351] width 31 height 24
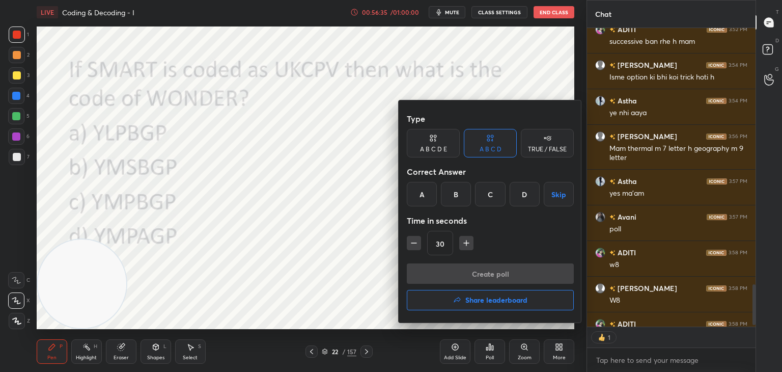
scroll to position [4, 3]
click at [486, 196] on div "C" at bounding box center [490, 194] width 30 height 24
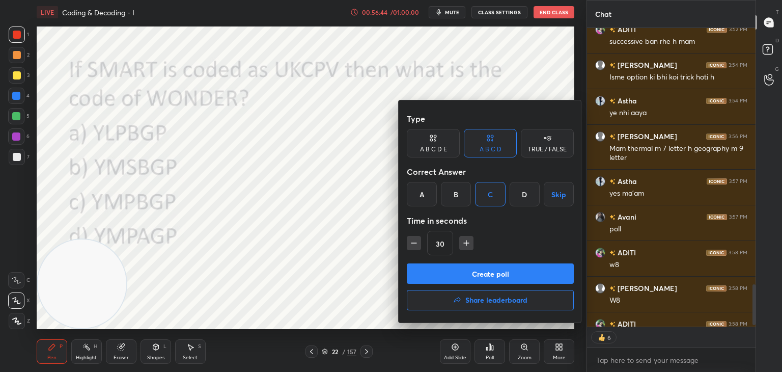
click at [472, 270] on button "Create poll" at bounding box center [490, 273] width 167 height 20
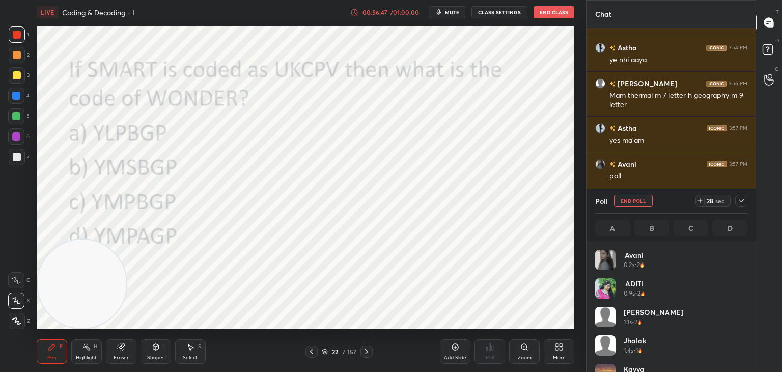
scroll to position [119, 149]
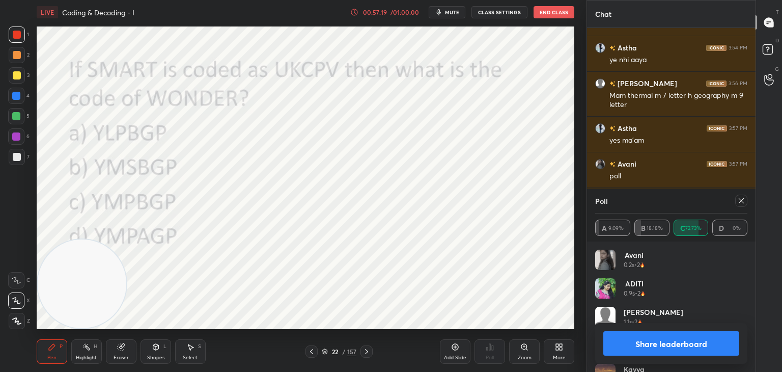
click at [741, 205] on div at bounding box center [741, 200] width 12 height 12
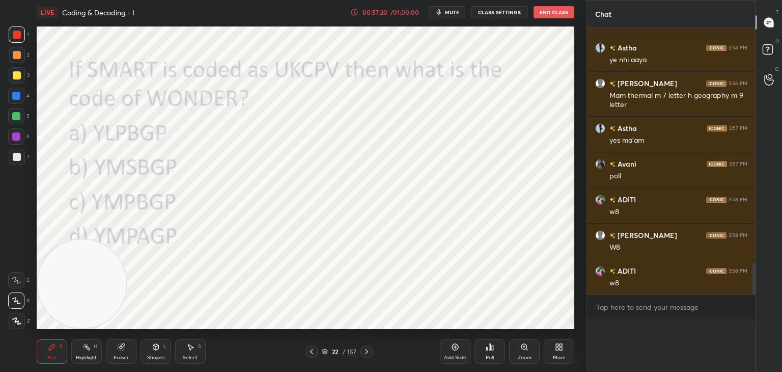
scroll to position [1968, 0]
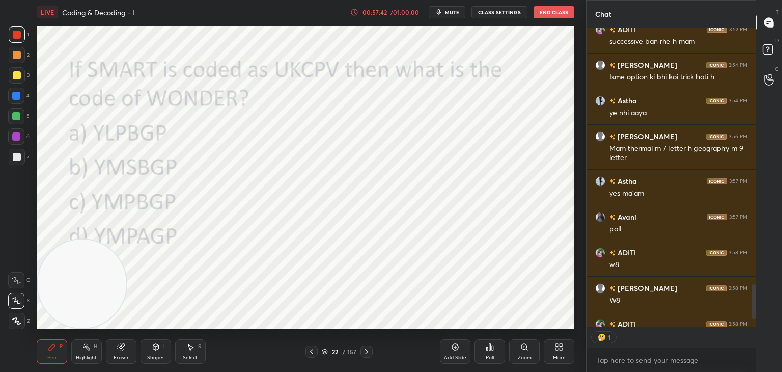
click at [324, 351] on icon at bounding box center [324, 350] width 5 height 3
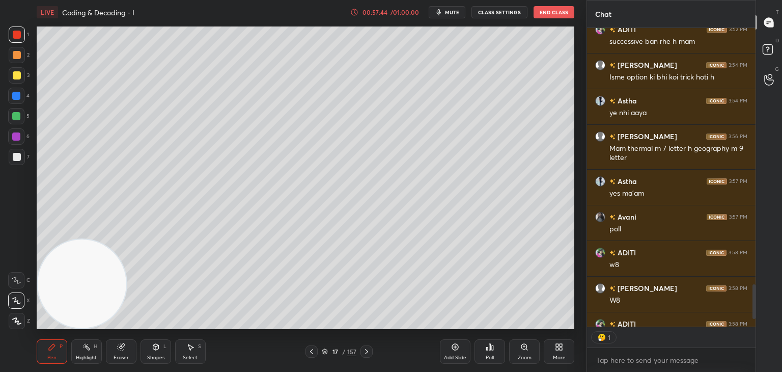
click at [195, 351] on div "Select S" at bounding box center [190, 351] width 31 height 24
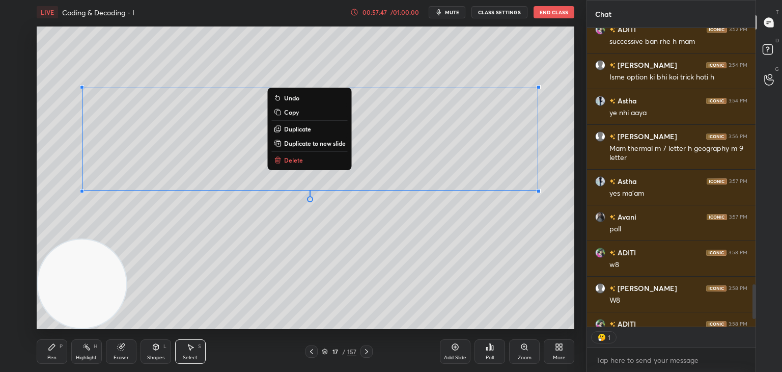
click at [295, 113] on p "Copy" at bounding box center [291, 112] width 15 height 8
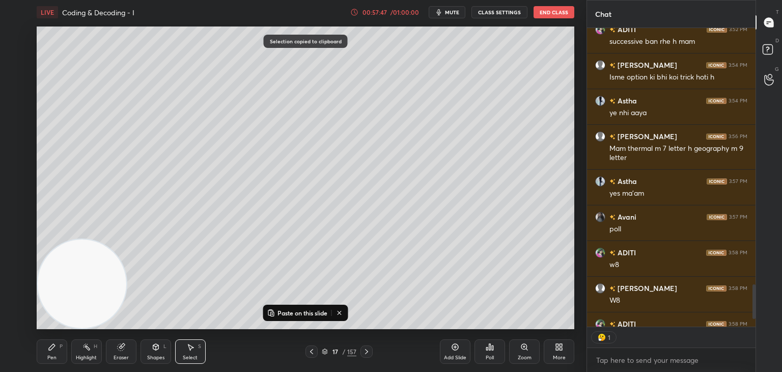
click at [326, 351] on icon at bounding box center [325, 351] width 6 height 6
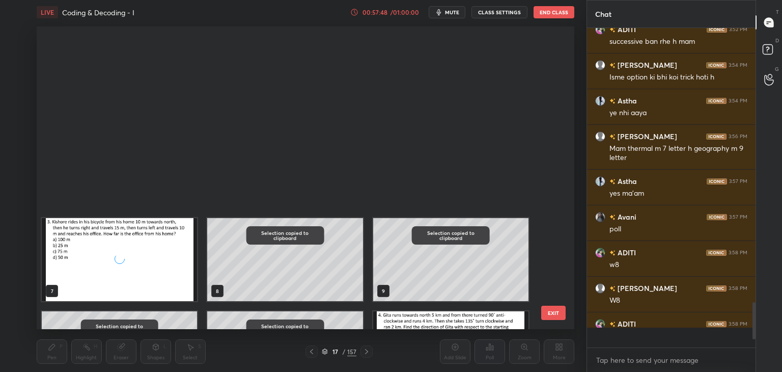
scroll to position [3, 3]
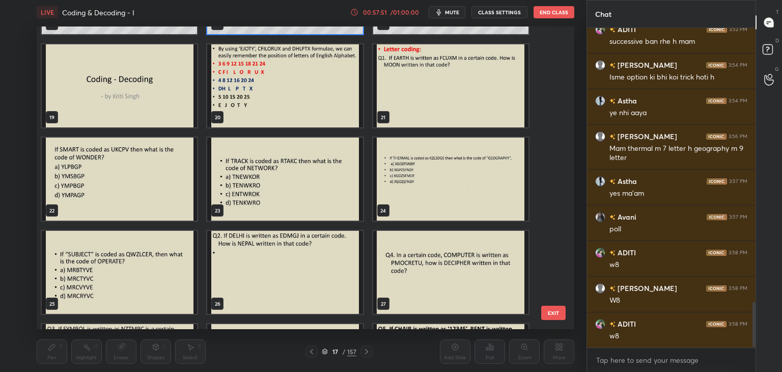
click at [115, 168] on img "grid" at bounding box center [119, 178] width 155 height 83
click at [115, 170] on img "grid" at bounding box center [119, 178] width 155 height 83
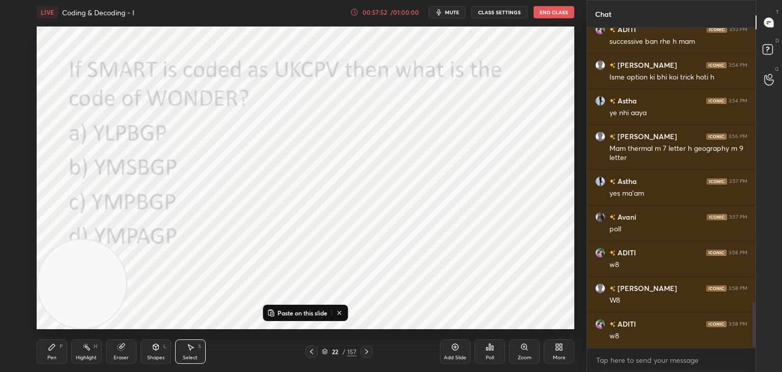
click at [308, 310] on p "Paste on this slide" at bounding box center [302, 312] width 50 height 8
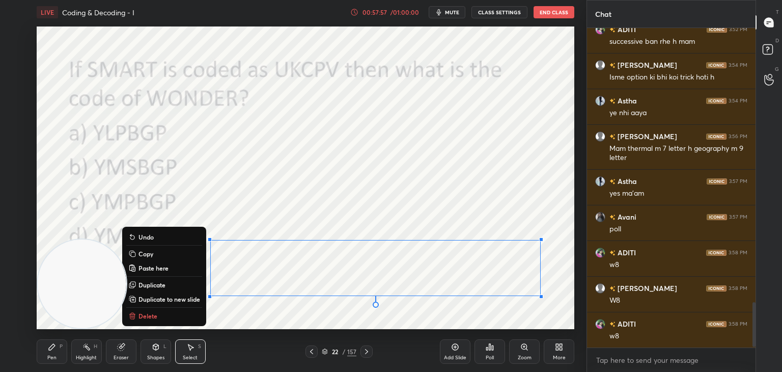
click at [260, 308] on div "0 ° Undo Copy Paste here Duplicate Duplicate to new slide Delete" at bounding box center [306, 177] width 538 height 302
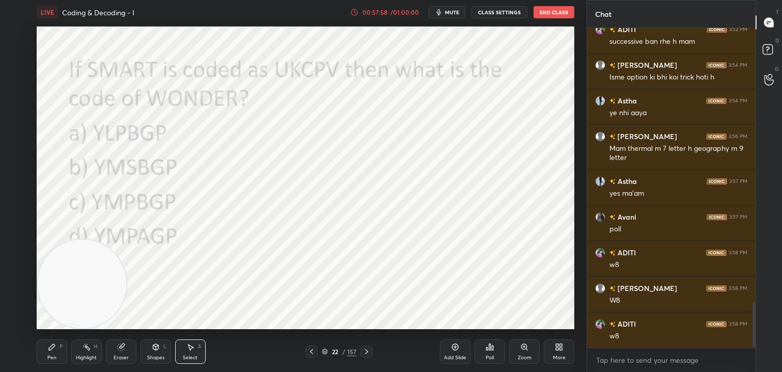
click at [58, 351] on div "Pen P" at bounding box center [52, 351] width 31 height 24
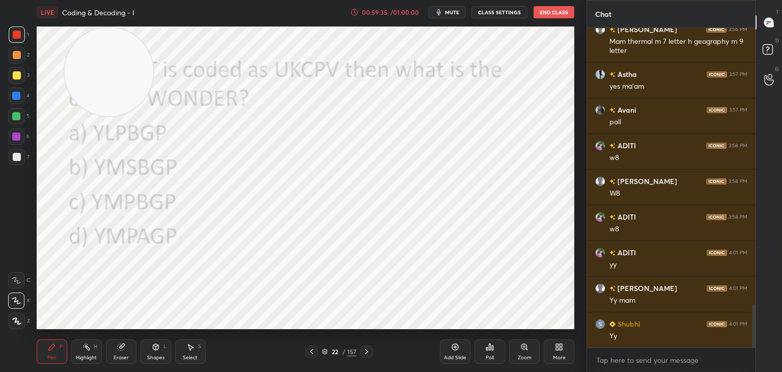
scroll to position [2070, 0]
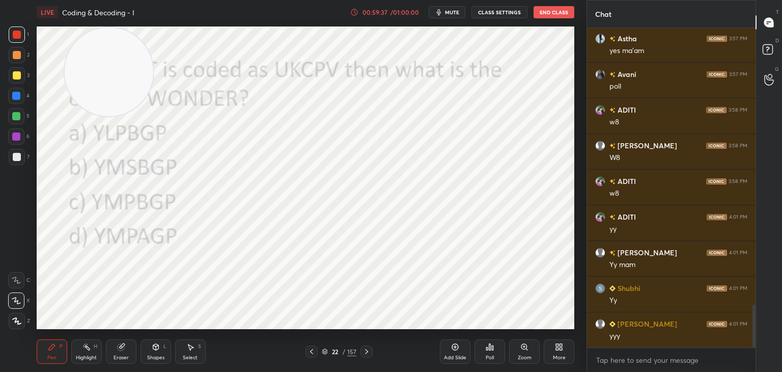
click at [324, 351] on icon at bounding box center [324, 350] width 5 height 3
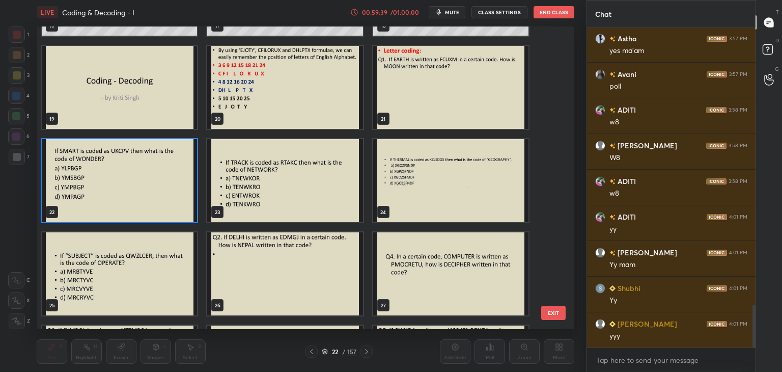
scroll to position [545, 0]
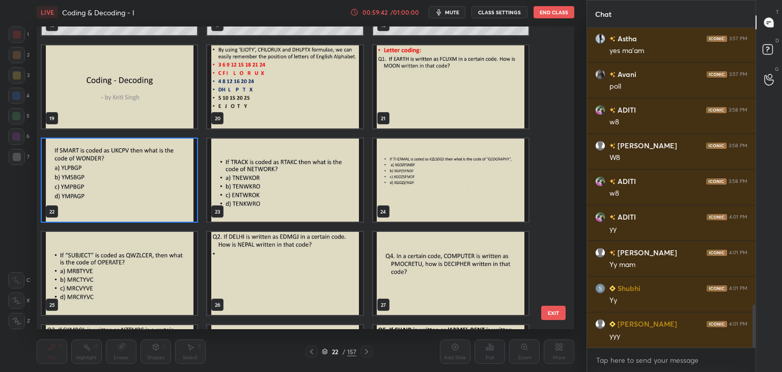
click at [322, 185] on img "grid" at bounding box center [284, 179] width 155 height 83
click at [322, 186] on img "grid" at bounding box center [284, 179] width 155 height 83
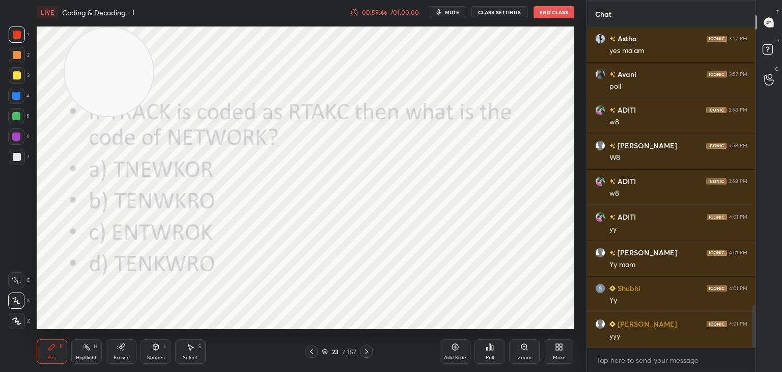
click at [324, 353] on icon at bounding box center [324, 353] width 5 height 2
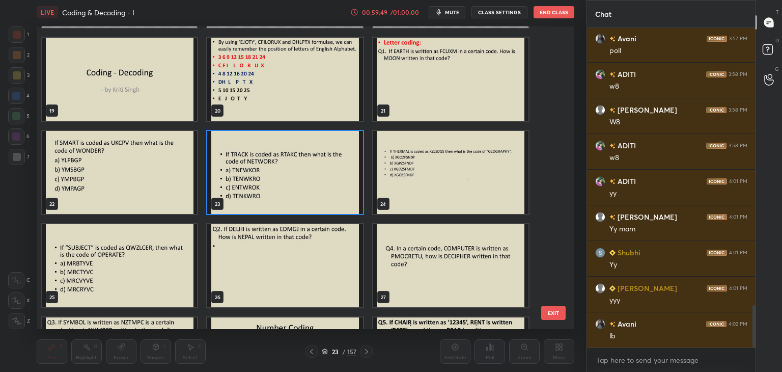
scroll to position [555, 0]
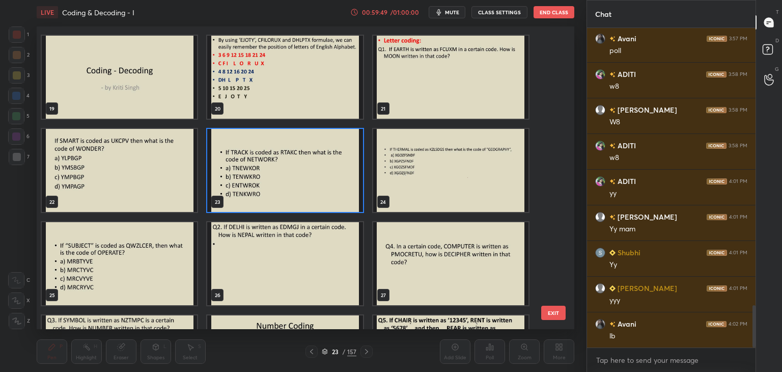
click at [273, 262] on img "grid" at bounding box center [284, 263] width 155 height 83
click at [275, 262] on img "grid" at bounding box center [284, 263] width 155 height 83
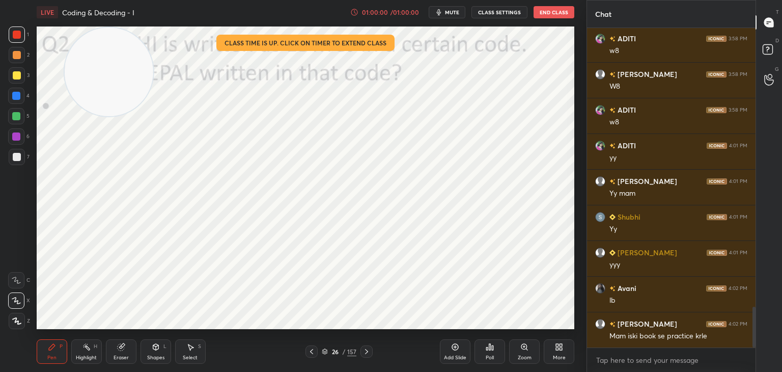
scroll to position [2177, 0]
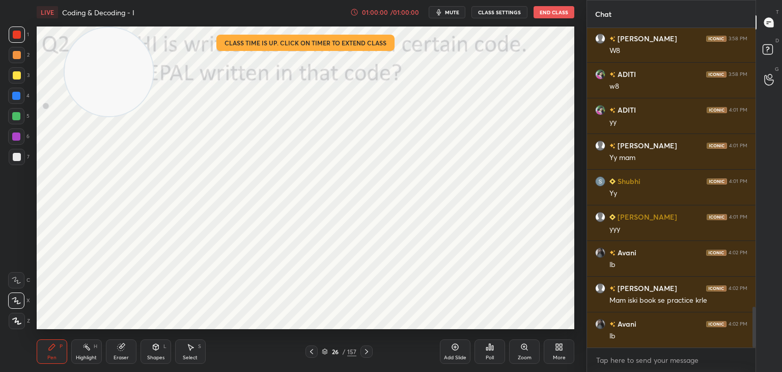
click at [152, 86] on video at bounding box center [109, 71] width 89 height 89
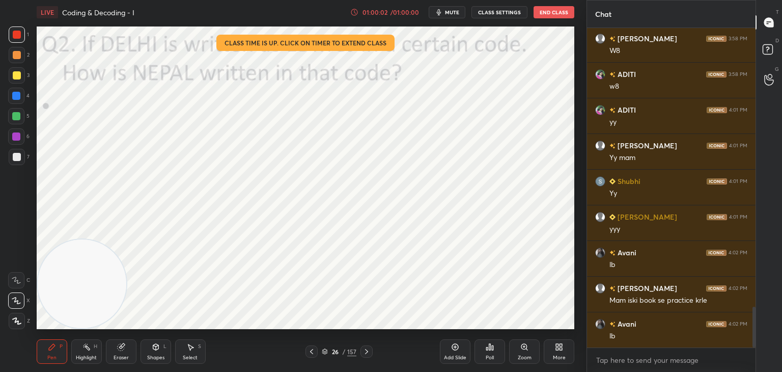
click at [491, 355] on div "Poll" at bounding box center [490, 357] width 8 height 5
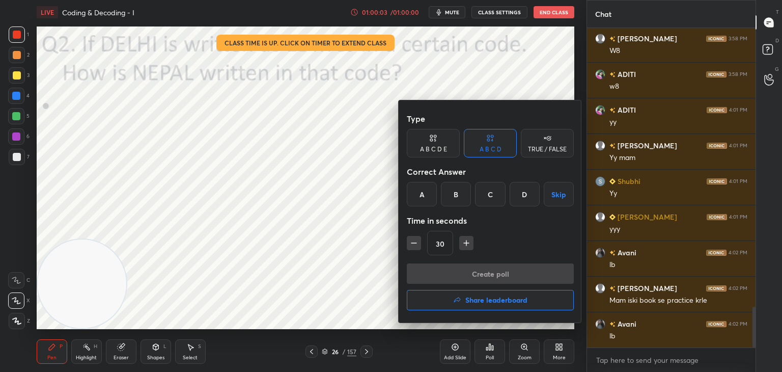
click at [486, 301] on h4 "Share leaderboard" at bounding box center [496, 299] width 62 height 7
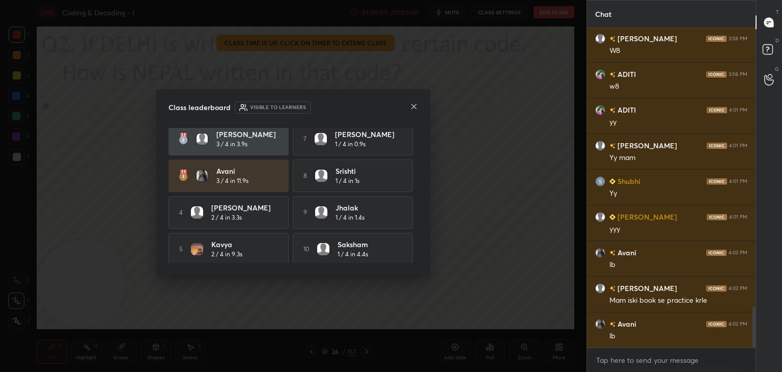
scroll to position [47, 0]
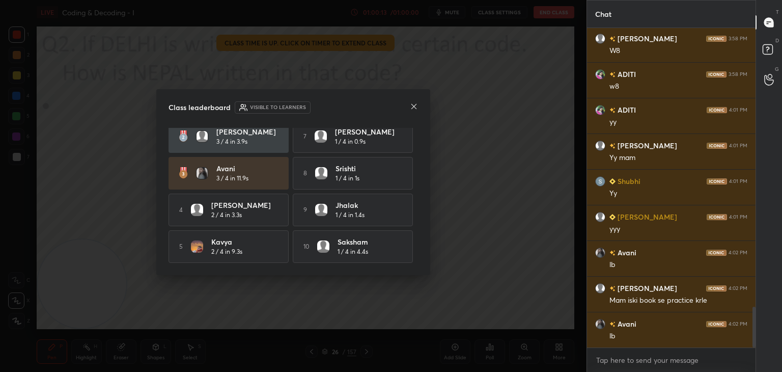
click at [415, 109] on icon at bounding box center [414, 106] width 8 height 8
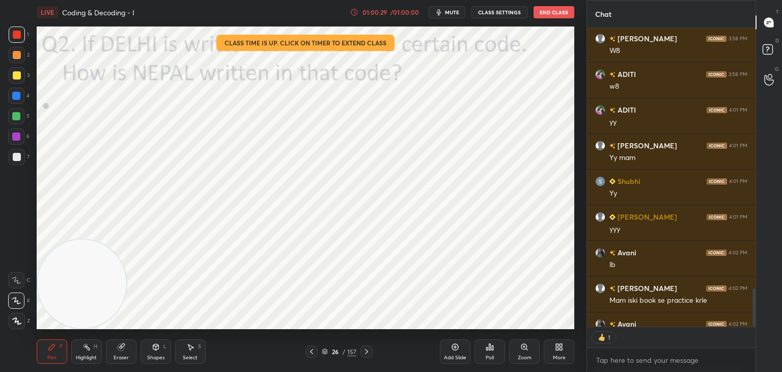
scroll to position [2233, 0]
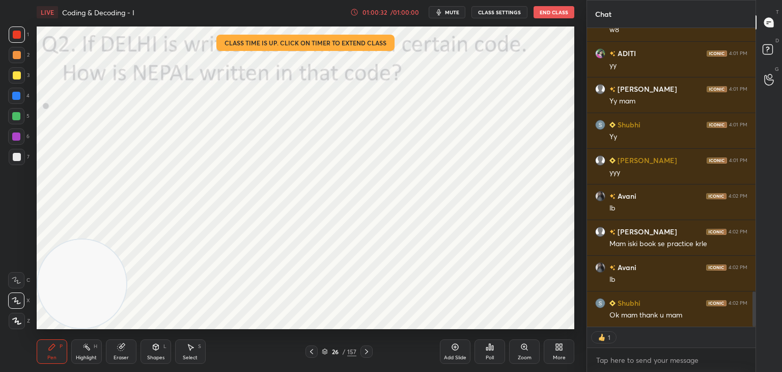
click at [548, 16] on button "End Class" at bounding box center [553, 12] width 41 height 12
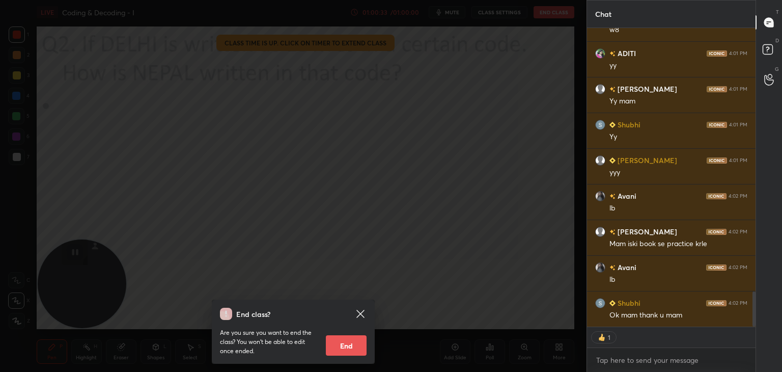
scroll to position [2278, 0]
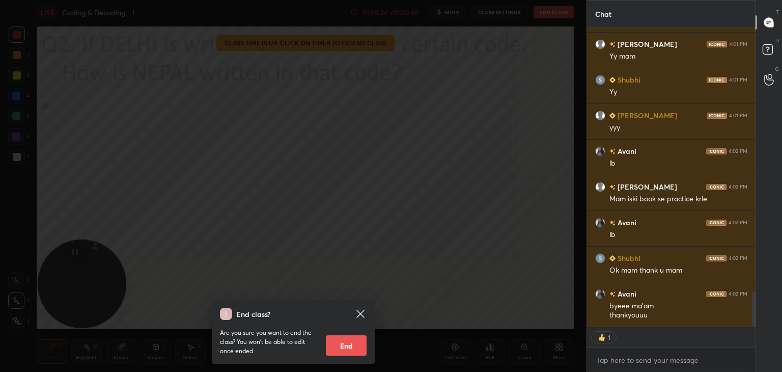
click at [364, 346] on button "End" at bounding box center [346, 345] width 41 height 20
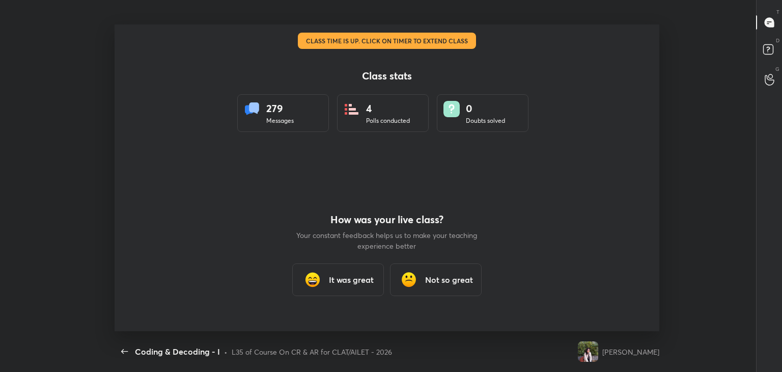
scroll to position [50599, 50132]
type textarea "x"
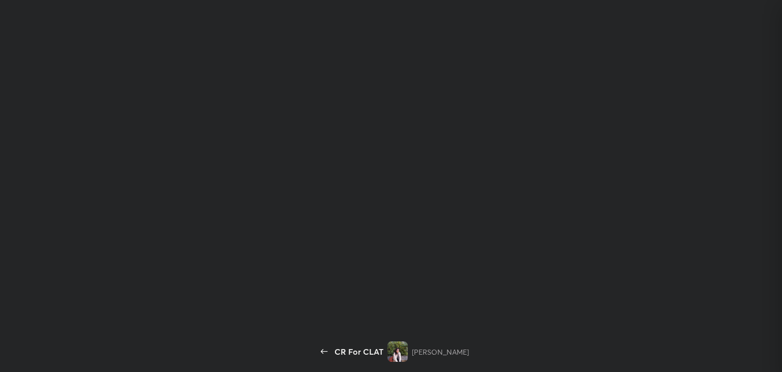
scroll to position [316, 165]
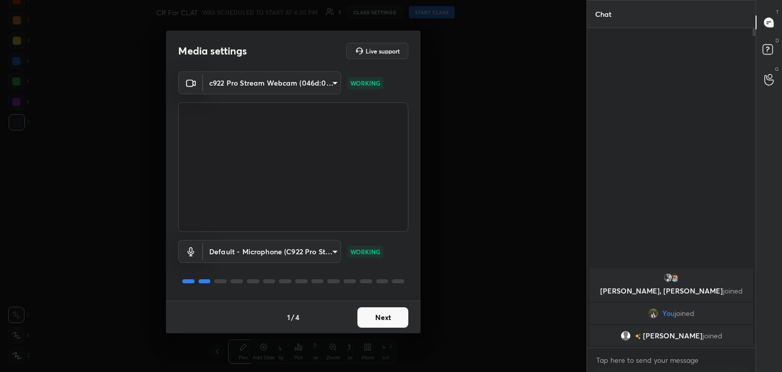
click at [389, 319] on button "Next" at bounding box center [382, 317] width 51 height 20
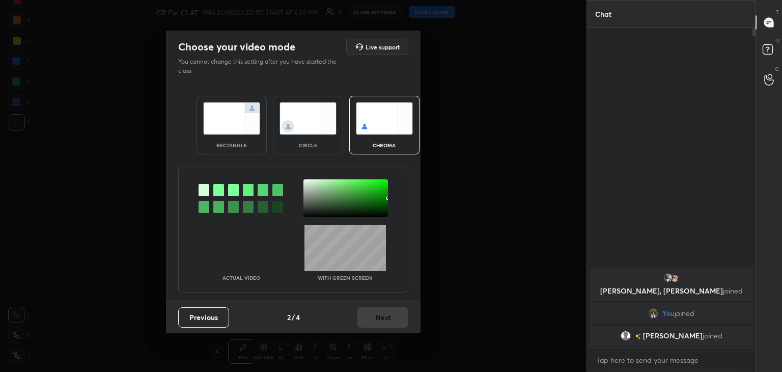
click at [310, 121] on img at bounding box center [307, 118] width 57 height 32
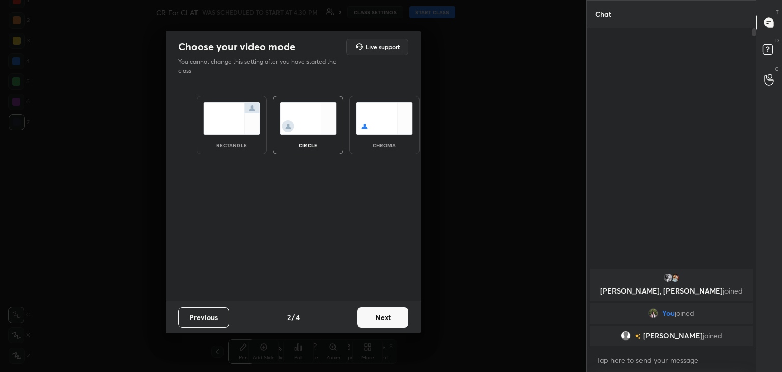
click at [394, 320] on button "Next" at bounding box center [382, 317] width 51 height 20
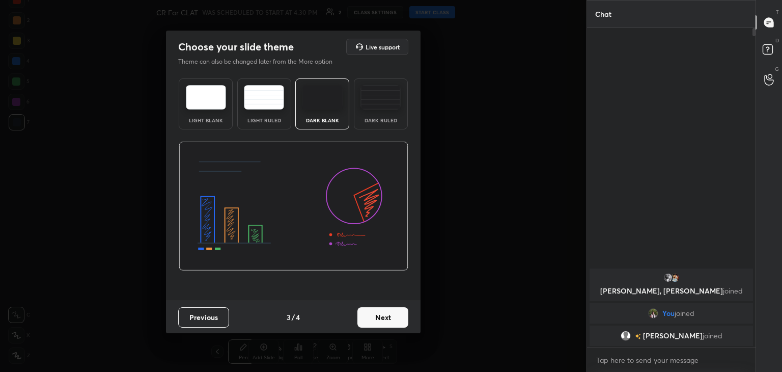
click at [394, 320] on button "Next" at bounding box center [382, 317] width 51 height 20
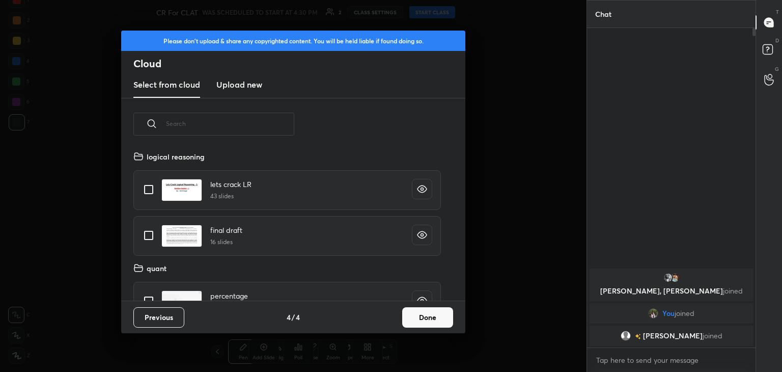
scroll to position [151, 327]
click at [427, 322] on button "Done" at bounding box center [427, 317] width 51 height 20
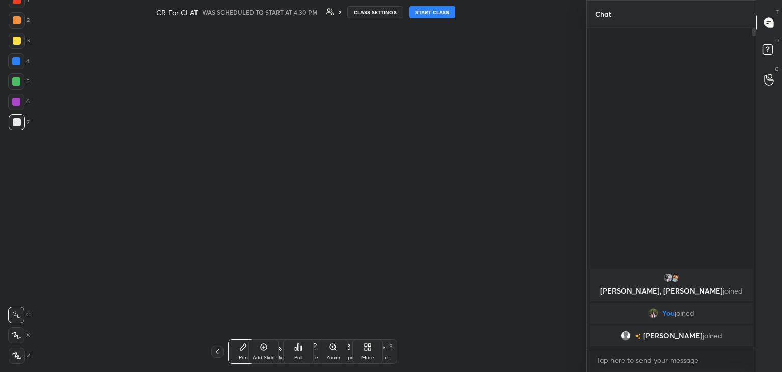
click at [421, 15] on button "START CLASS" at bounding box center [432, 12] width 46 height 12
type textarea "x"
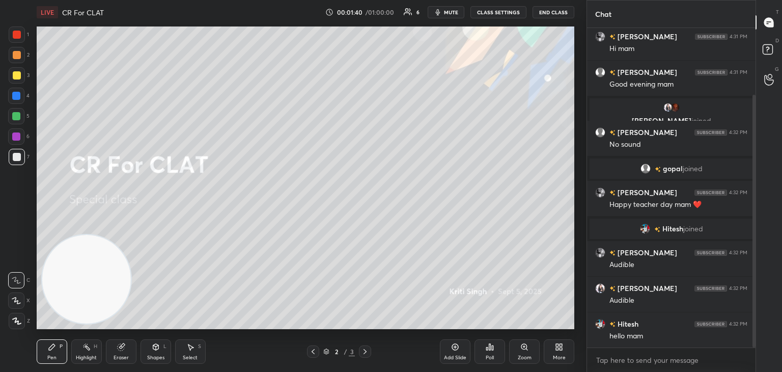
scroll to position [95, 0]
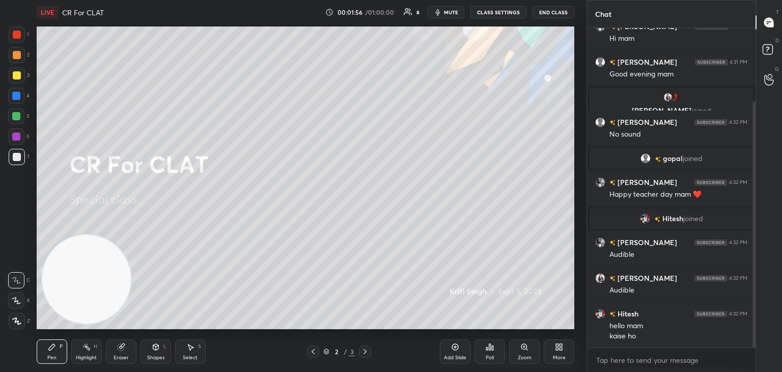
click at [16, 77] on div at bounding box center [17, 75] width 8 height 8
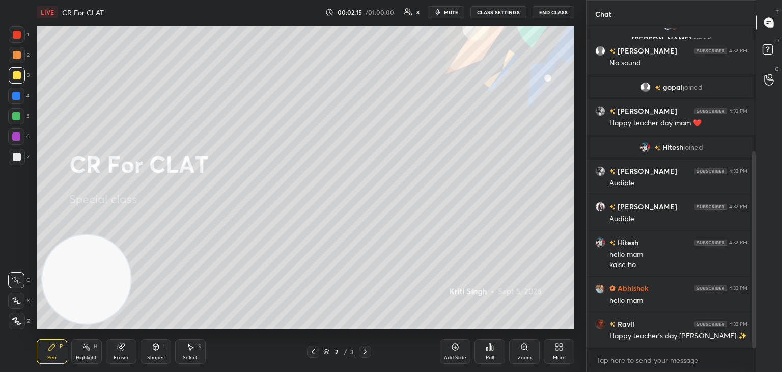
scroll to position [202, 0]
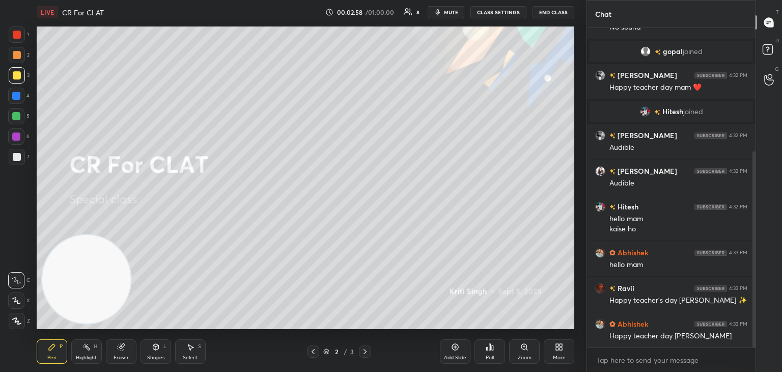
click at [558, 349] on icon at bounding box center [557, 348] width 3 height 3
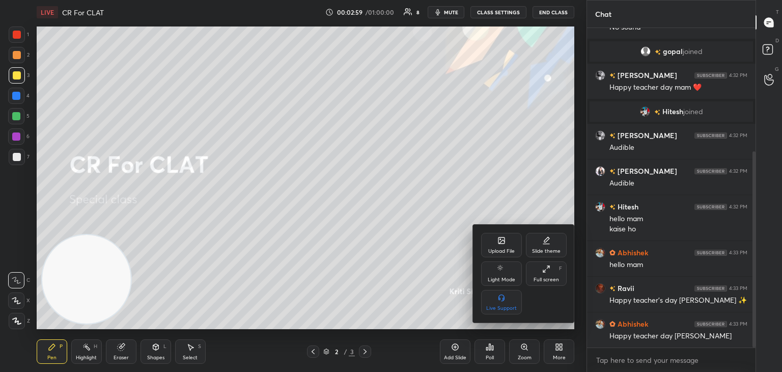
click at [501, 249] on div "Upload File" at bounding box center [501, 250] width 26 height 5
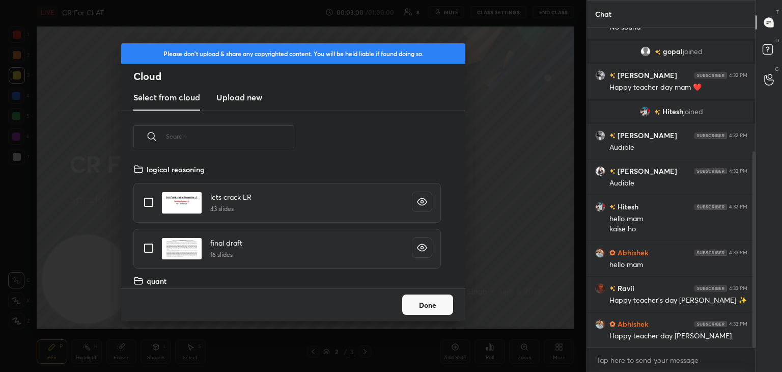
scroll to position [125, 327]
click at [240, 95] on h3 "Upload new" at bounding box center [239, 97] width 46 height 12
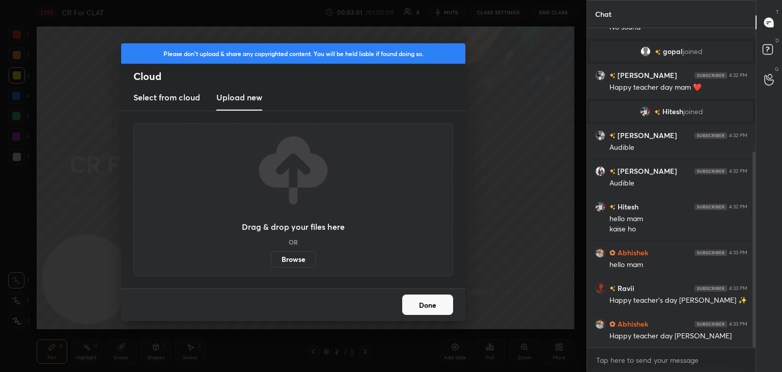
click at [294, 257] on label "Browse" at bounding box center [293, 259] width 45 height 16
click at [271, 257] on input "Browse" at bounding box center [271, 259] width 0 height 16
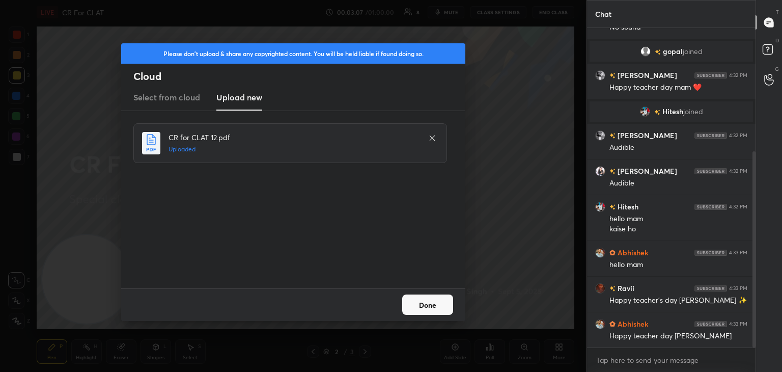
click at [428, 304] on button "Done" at bounding box center [427, 304] width 51 height 20
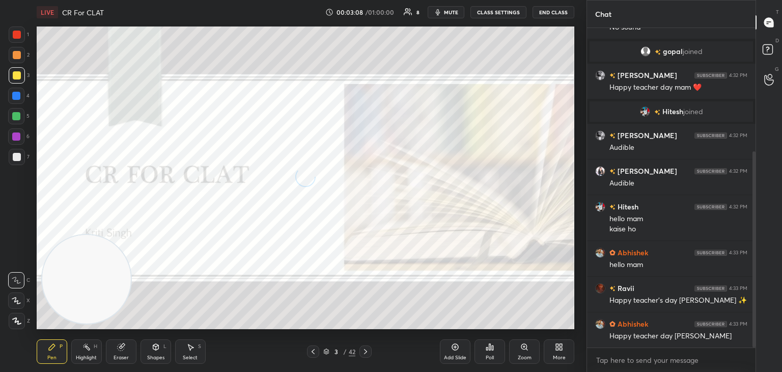
click at [568, 350] on div "More" at bounding box center [559, 351] width 31 height 24
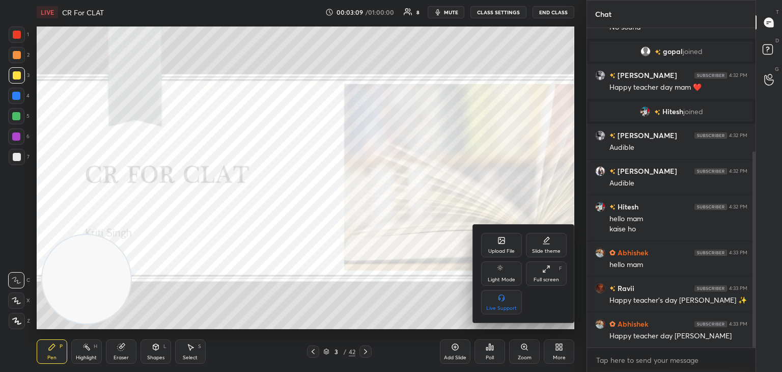
click at [314, 350] on div at bounding box center [391, 186] width 782 height 372
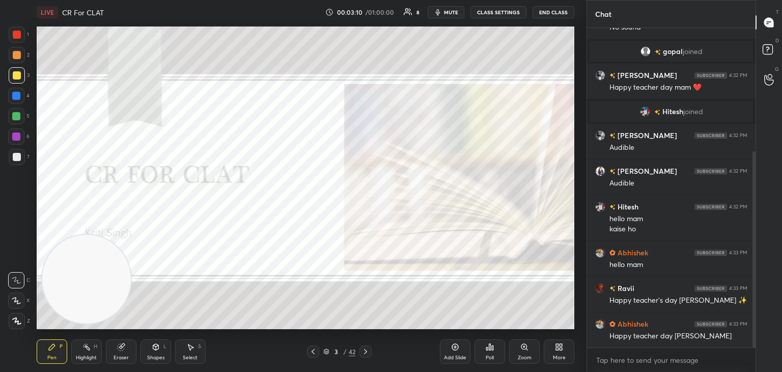
click at [558, 354] on div "More" at bounding box center [559, 351] width 31 height 24
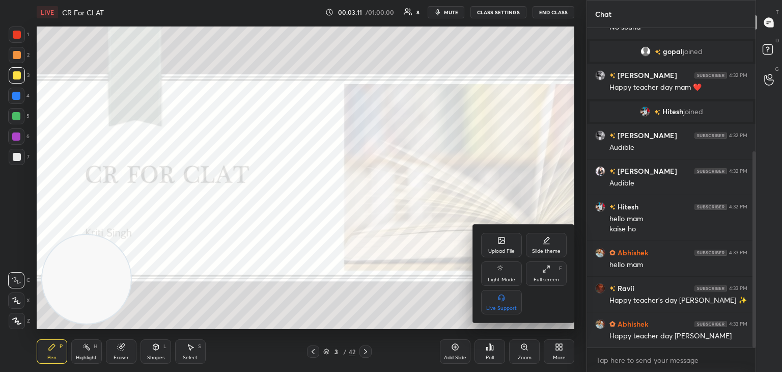
click at [496, 249] on div "Upload File" at bounding box center [501, 250] width 26 height 5
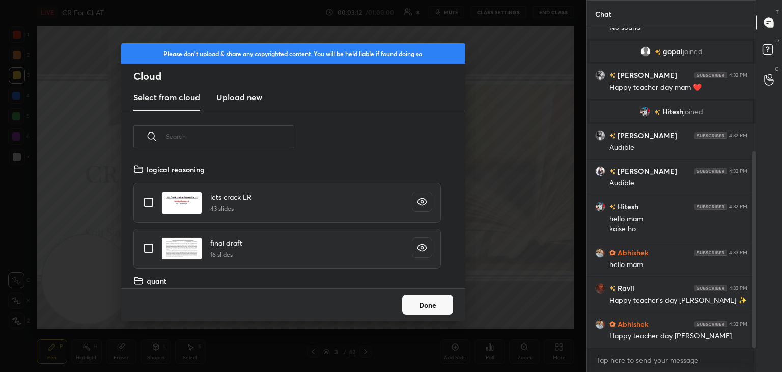
click at [244, 96] on h3 "Upload new" at bounding box center [239, 97] width 46 height 12
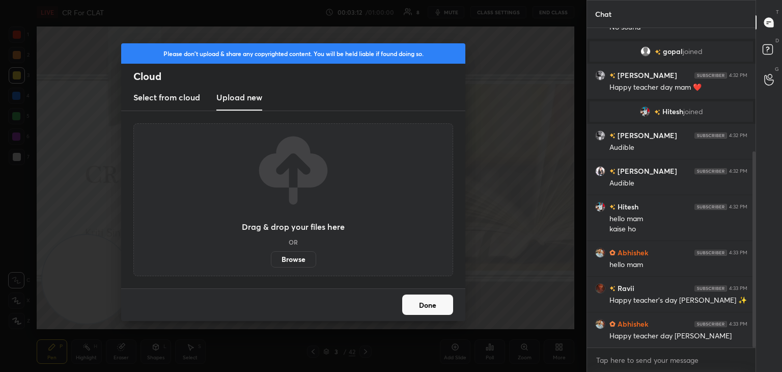
click at [295, 261] on label "Browse" at bounding box center [293, 259] width 45 height 16
click at [271, 261] on input "Browse" at bounding box center [271, 259] width 0 height 16
click at [433, 300] on button "Done" at bounding box center [427, 304] width 51 height 20
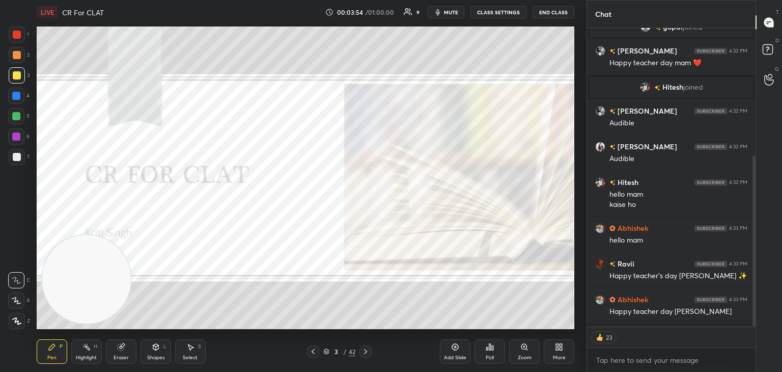
scroll to position [259, 0]
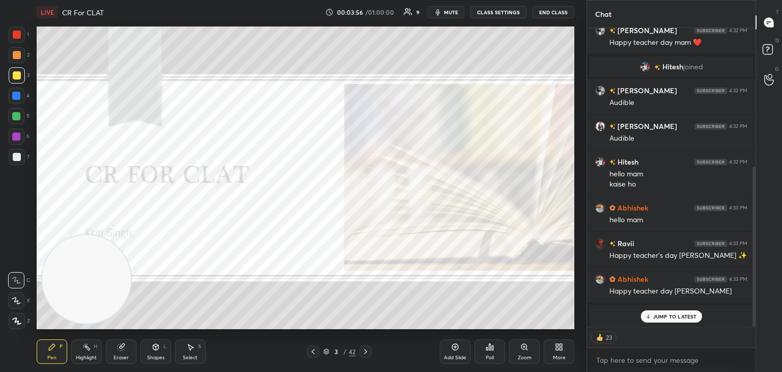
click at [672, 318] on p "JUMP TO LATEST" at bounding box center [675, 316] width 44 height 6
type textarea "x"
click at [328, 353] on icon at bounding box center [326, 353] width 5 height 2
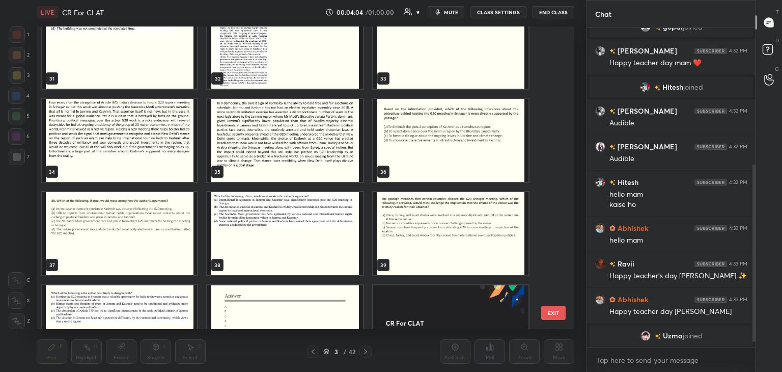
scroll to position [925, 0]
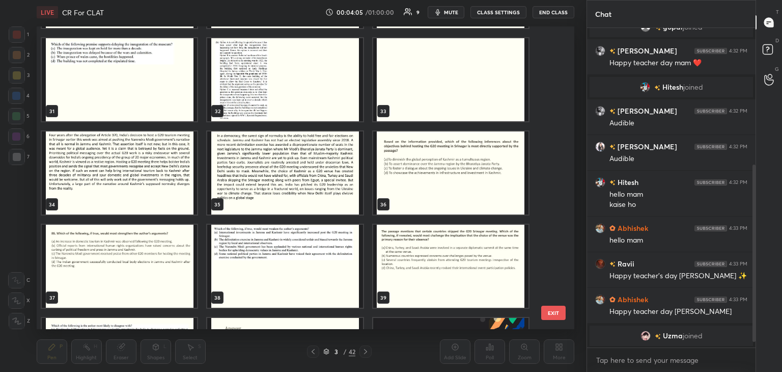
click at [171, 189] on img "grid" at bounding box center [119, 172] width 155 height 83
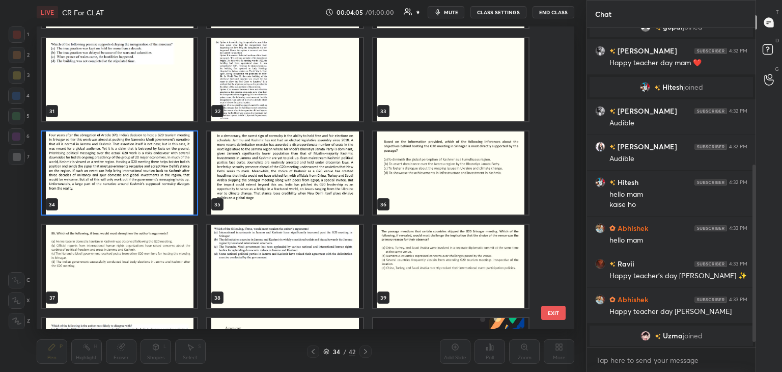
click at [173, 191] on img "grid" at bounding box center [119, 172] width 155 height 83
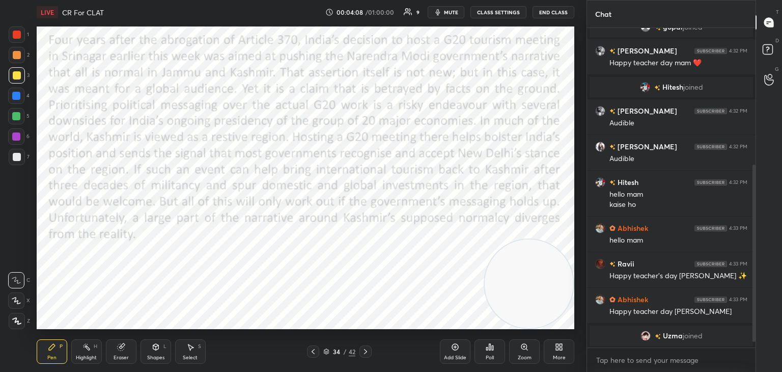
scroll to position [274, 0]
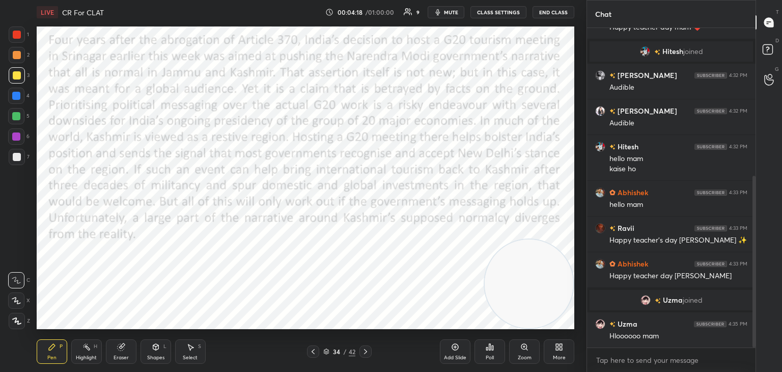
click at [14, 38] on div at bounding box center [17, 35] width 8 height 8
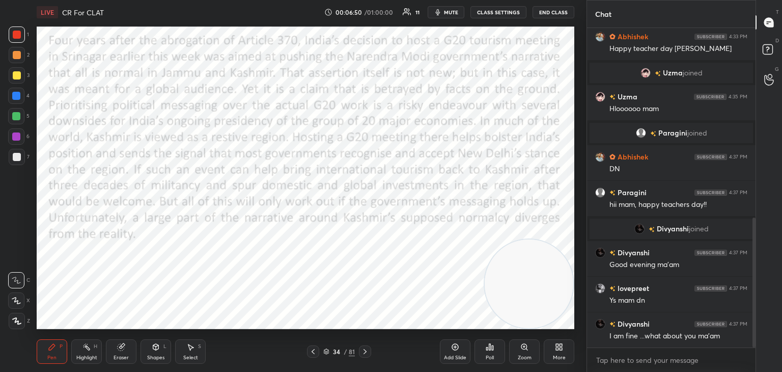
scroll to position [501, 0]
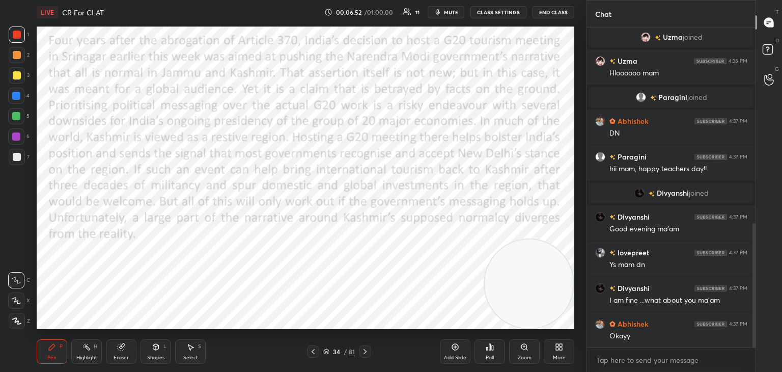
click at [367, 351] on icon at bounding box center [365, 351] width 8 height 8
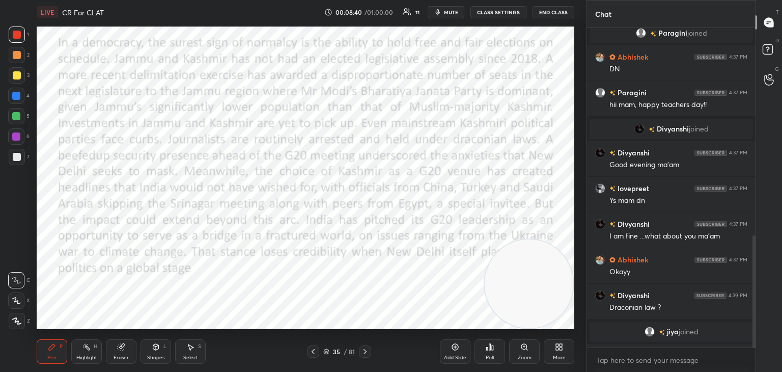
scroll to position [593, 0]
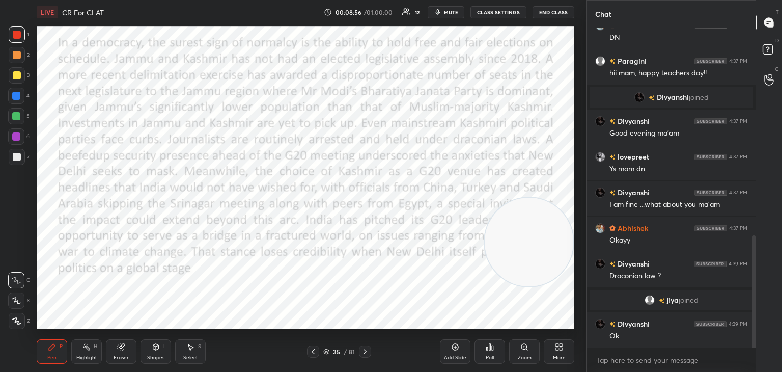
drag, startPoint x: 541, startPoint y: 289, endPoint x: 580, endPoint y: 282, distance: 39.9
click at [580, 282] on div "1 2 3 4 5 6 7 C X Z C X Z E E Erase all H H LIVE CR For CLAT 00:08:56 / 01:00:0…" at bounding box center [293, 186] width 586 height 372
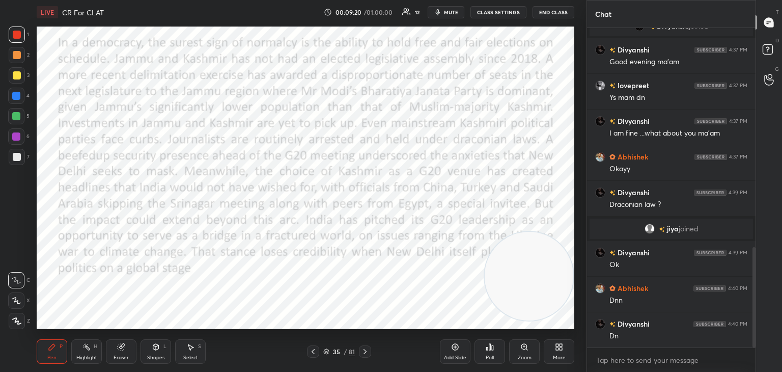
scroll to position [699, 0]
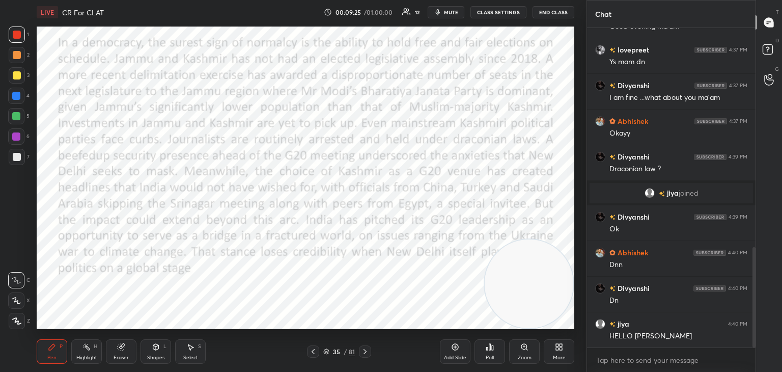
click at [310, 349] on icon at bounding box center [313, 351] width 8 height 8
click at [366, 351] on icon at bounding box center [365, 351] width 8 height 8
click at [325, 353] on icon at bounding box center [326, 351] width 6 height 6
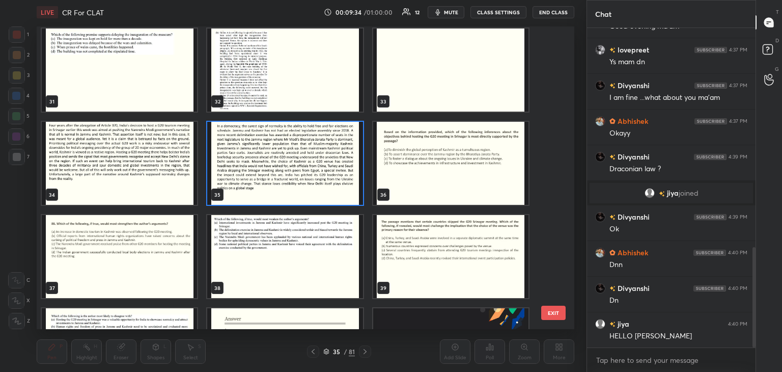
scroll to position [938, 0]
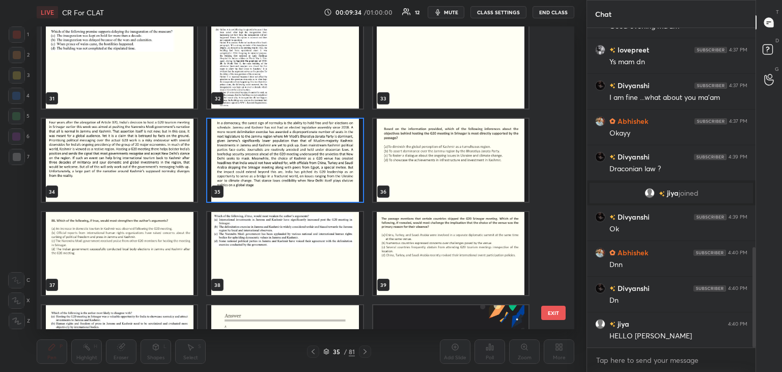
click at [461, 180] on img "grid" at bounding box center [450, 160] width 155 height 83
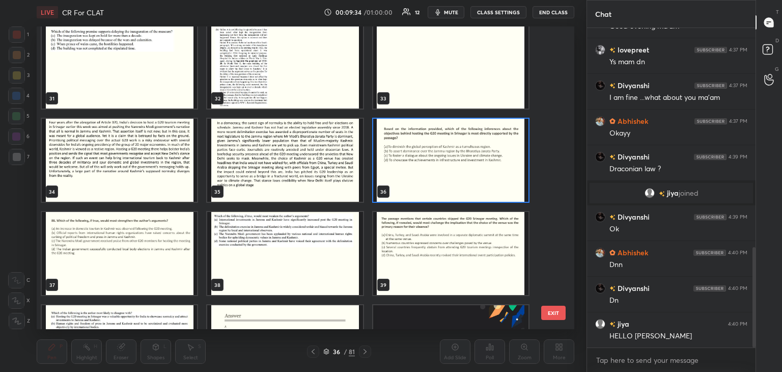
click at [465, 179] on img "grid" at bounding box center [450, 160] width 155 height 83
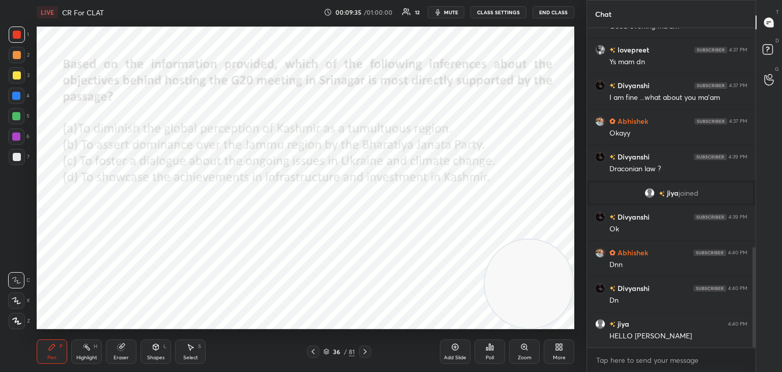
click at [17, 35] on div at bounding box center [17, 35] width 8 height 8
click at [17, 302] on icon at bounding box center [16, 300] width 9 height 7
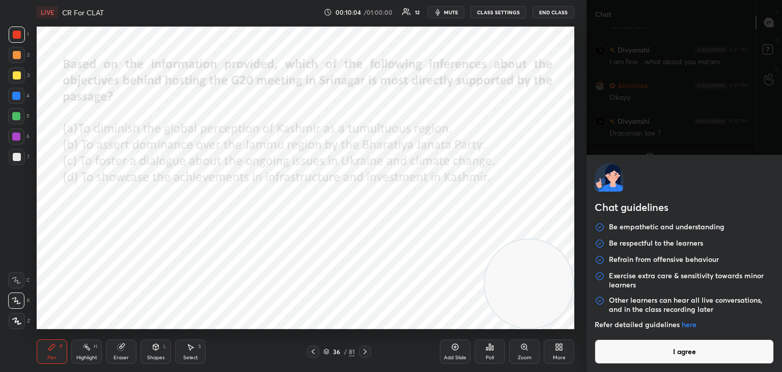
click at [695, 357] on body "1 2 3 4 5 6 7 C X Z C X Z E E Erase all H H LIVE CR For CLAT 00:10:04 / 01:00:0…" at bounding box center [391, 186] width 782 height 372
click at [695, 357] on button "I agree" at bounding box center [684, 351] width 179 height 24
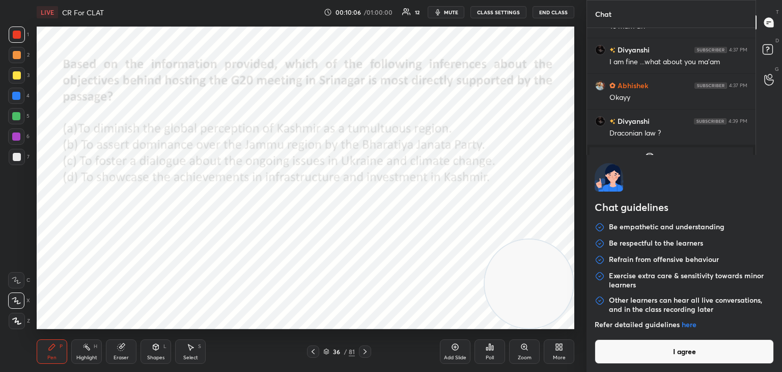
type textarea "x"
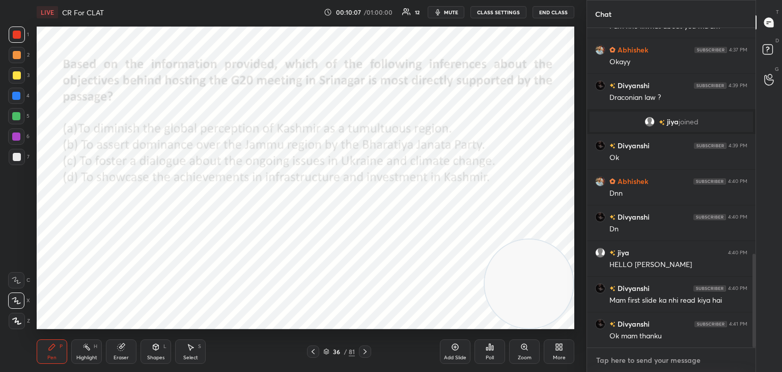
paste textarea "Four years after the abrogation of Article 370, India’s decision to host a G20 …"
type textarea "Four years after the abrogation of Article 370, India’s decision to host a G20 …"
type textarea "x"
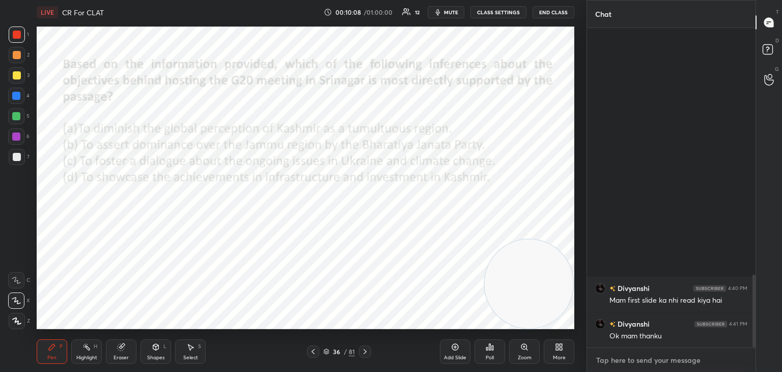
scroll to position [1084, 0]
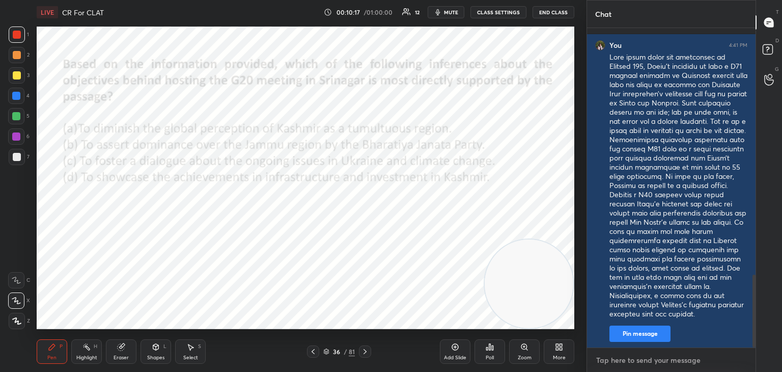
type textarea "x"
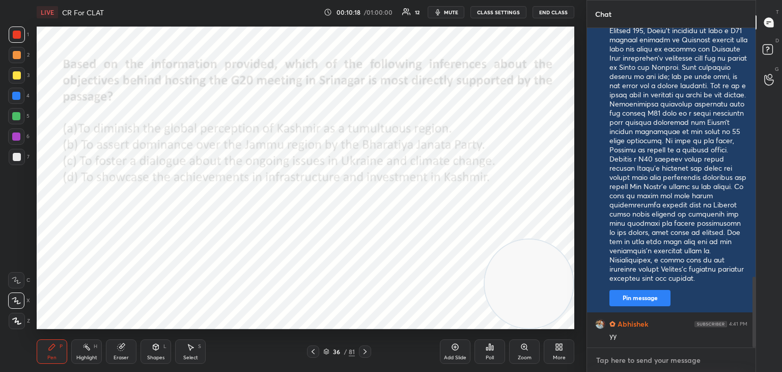
click at [679, 361] on textarea at bounding box center [671, 360] width 152 height 16
paste textarea "In a democracy, the surest sign of normalcy is the ability to hold free and fai…"
type textarea "In a democracy, the surest sign of normalcy is the ability to hold free and fai…"
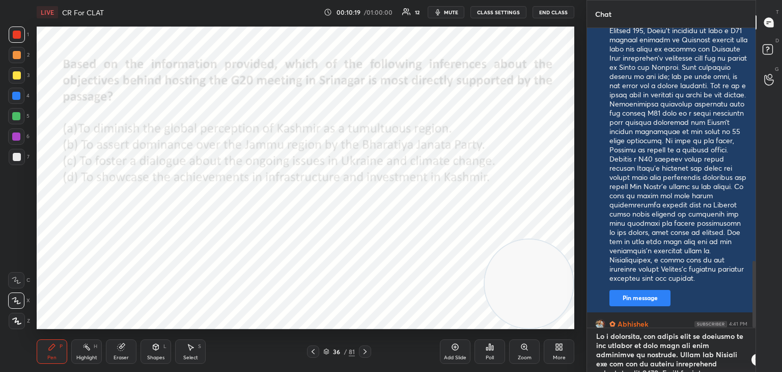
type textarea "x"
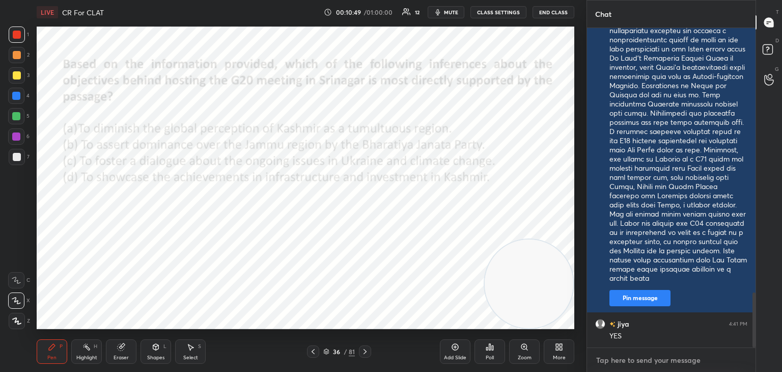
scroll to position [1541, 0]
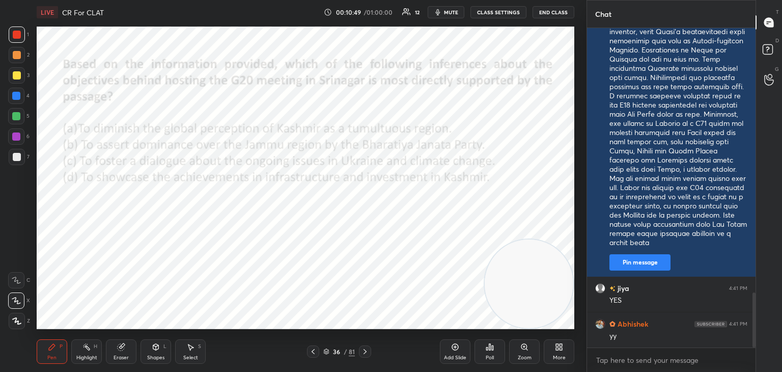
click at [324, 349] on icon at bounding box center [326, 351] width 6 height 6
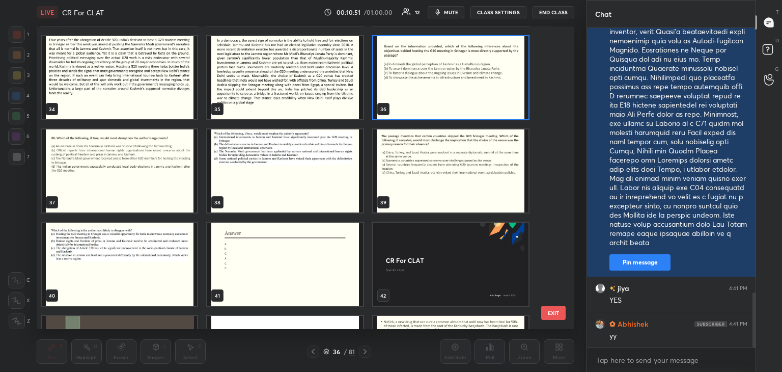
scroll to position [1020, 0]
click at [438, 84] on img "grid" at bounding box center [450, 77] width 155 height 83
click at [439, 85] on img "grid" at bounding box center [450, 77] width 155 height 83
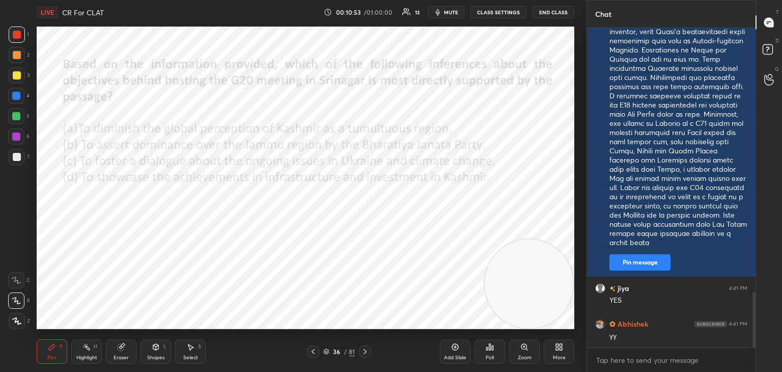
click at [490, 359] on div "Poll" at bounding box center [490, 357] width 8 height 5
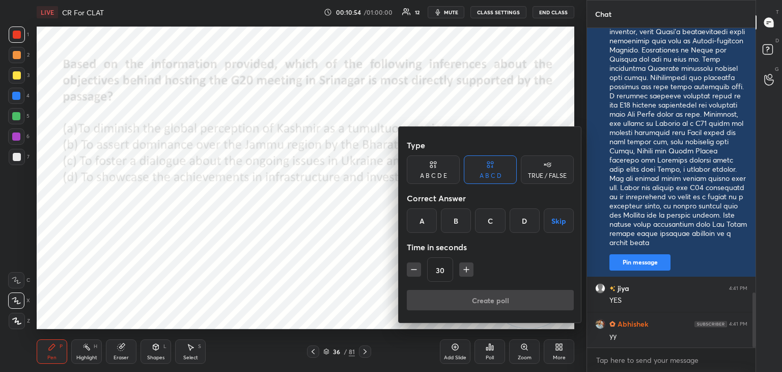
click at [422, 222] on div "A" at bounding box center [422, 220] width 30 height 24
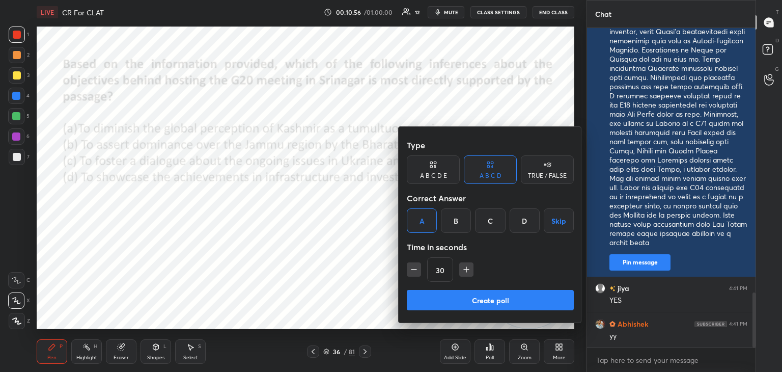
click at [469, 299] on button "Create poll" at bounding box center [490, 300] width 167 height 20
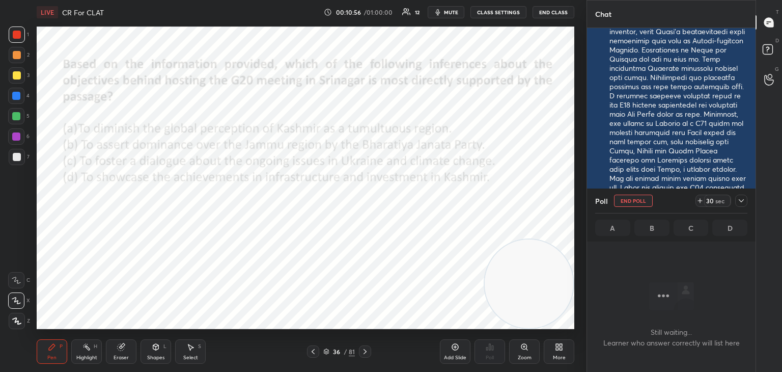
scroll to position [4, 3]
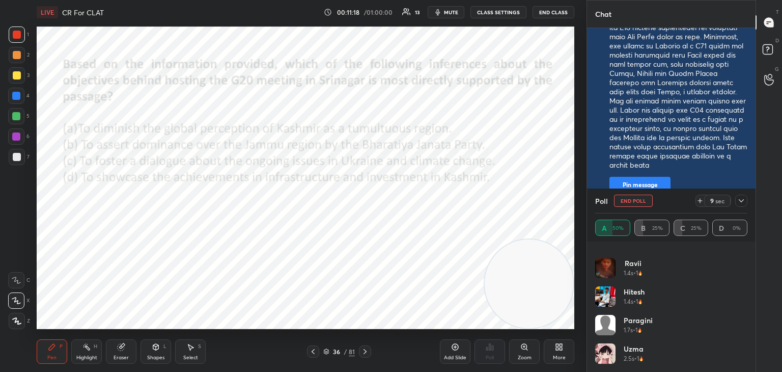
click at [646, 199] on button "End Poll" at bounding box center [633, 200] width 39 height 12
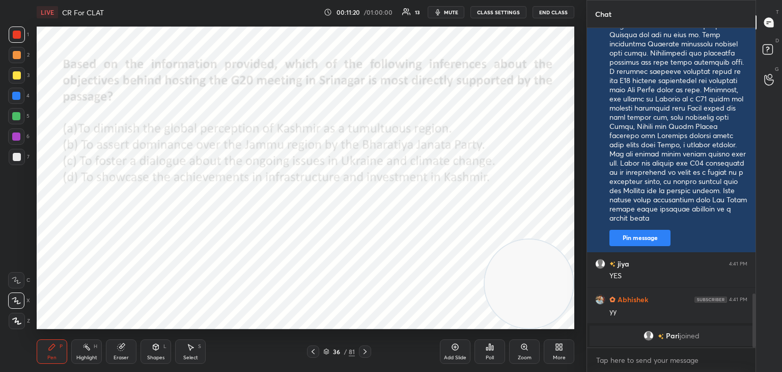
click at [365, 351] on icon at bounding box center [365, 351] width 8 height 8
click at [491, 352] on div "Poll" at bounding box center [489, 351] width 31 height 24
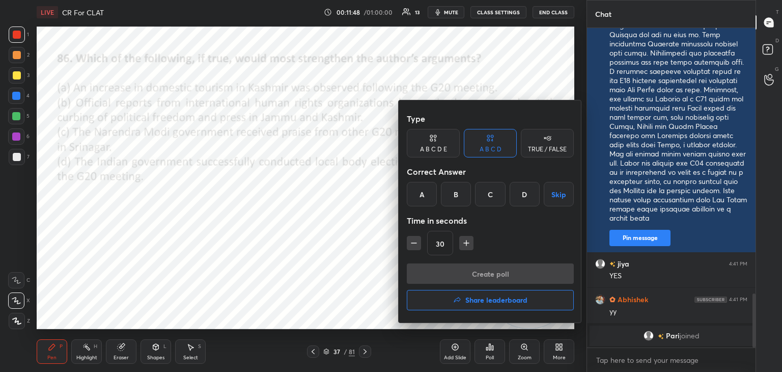
click at [456, 201] on div "B" at bounding box center [456, 194] width 30 height 24
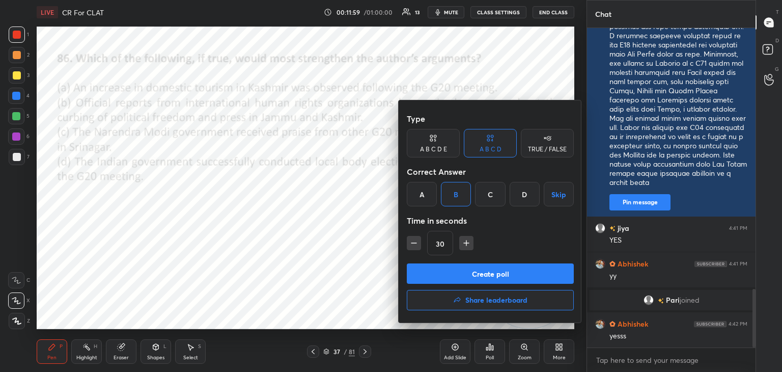
click at [485, 273] on button "Create poll" at bounding box center [490, 273] width 167 height 20
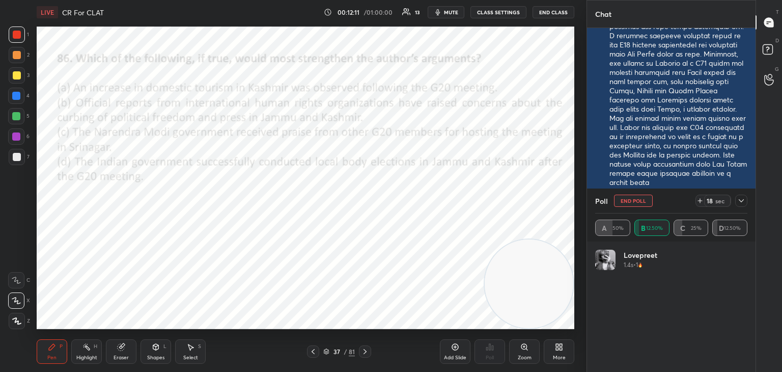
scroll to position [1510, 0]
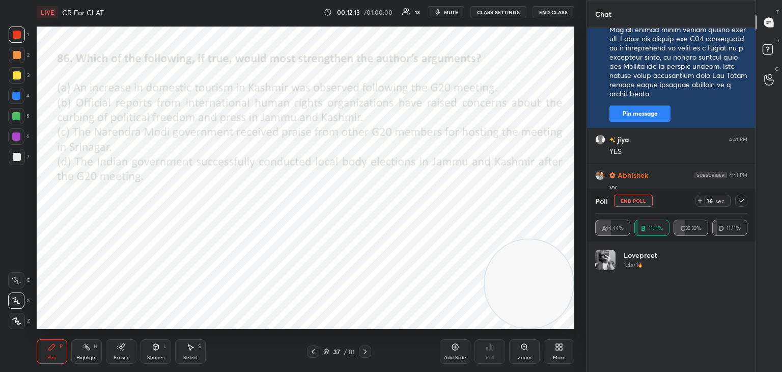
click at [739, 206] on div at bounding box center [741, 200] width 12 height 12
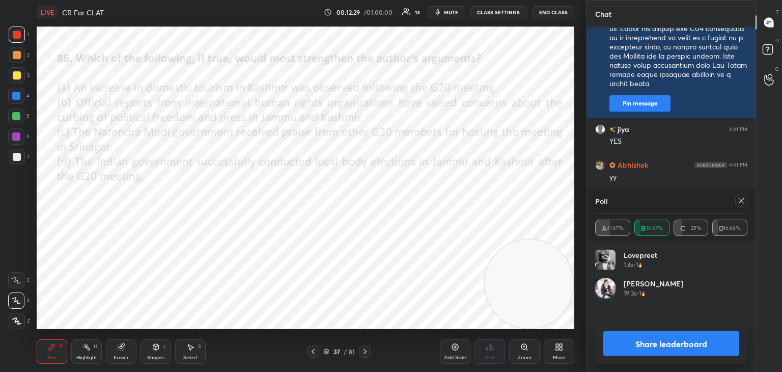
scroll to position [119, 149]
click at [745, 204] on icon at bounding box center [741, 200] width 8 height 8
type textarea "x"
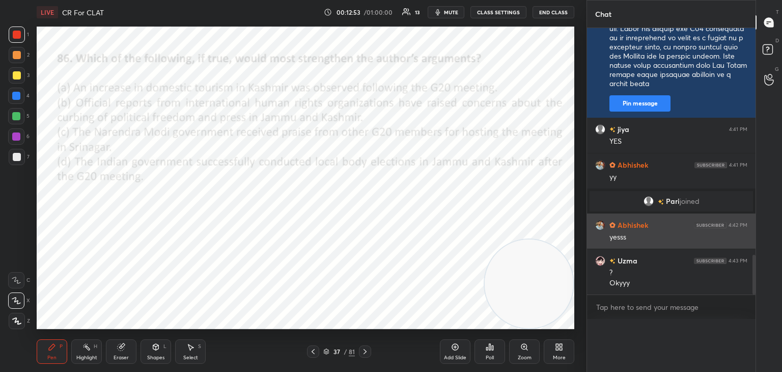
scroll to position [0, 3]
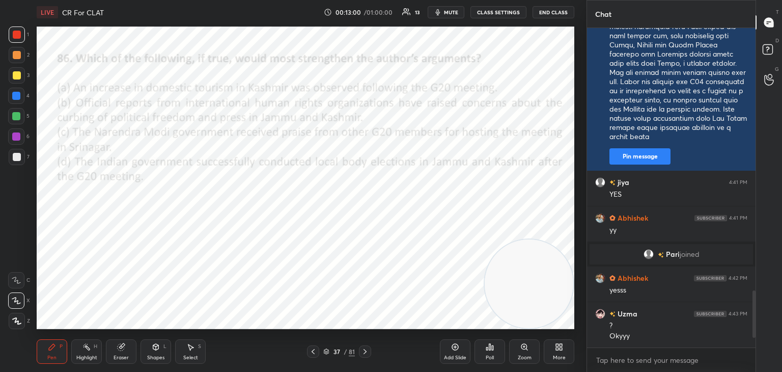
click at [325, 353] on icon at bounding box center [326, 353] width 5 height 2
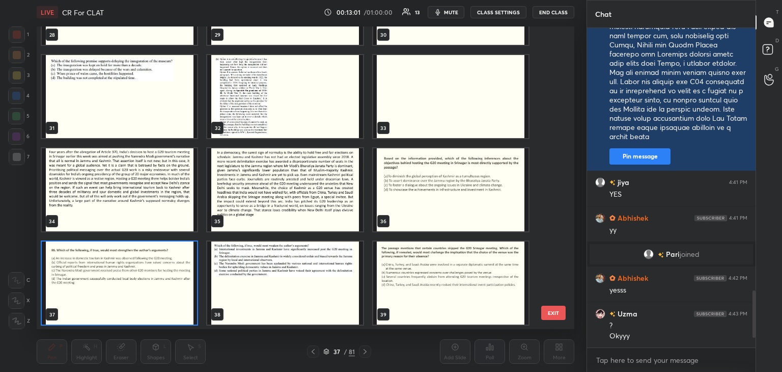
click at [181, 188] on img "grid" at bounding box center [119, 189] width 155 height 83
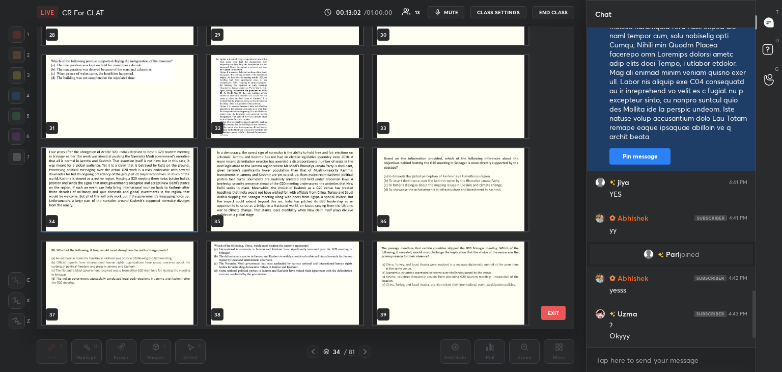
click at [177, 188] on img "grid" at bounding box center [119, 189] width 155 height 83
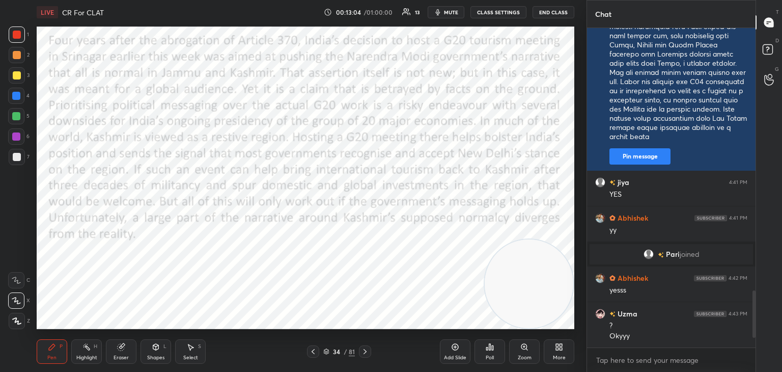
click at [95, 352] on div "Highlight H" at bounding box center [86, 351] width 31 height 24
click at [50, 352] on div "Pen P" at bounding box center [52, 351] width 31 height 24
click at [85, 355] on div "Highlight" at bounding box center [86, 357] width 21 height 5
click at [15, 319] on icon at bounding box center [16, 321] width 8 height 8
click at [54, 358] on div "Pen" at bounding box center [51, 357] width 9 height 5
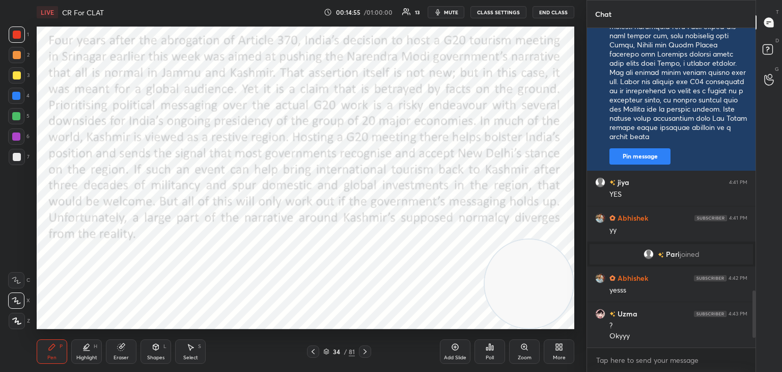
click at [16, 135] on div at bounding box center [16, 136] width 8 height 8
click at [100, 351] on div "Highlight H" at bounding box center [86, 351] width 31 height 24
click at [50, 355] on div "Pen" at bounding box center [51, 357] width 9 height 5
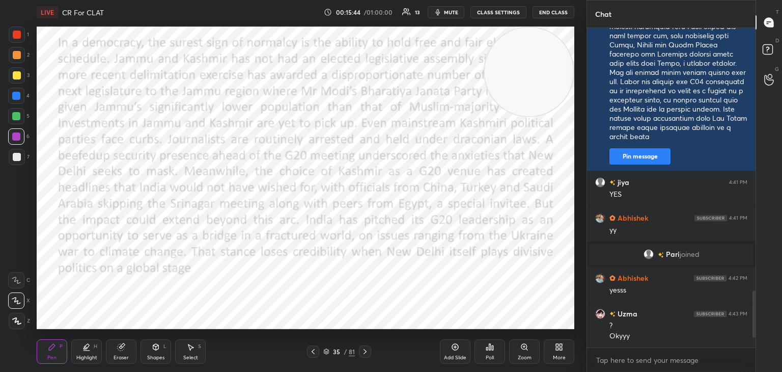
click at [127, 351] on div "Eraser" at bounding box center [121, 351] width 31 height 24
click at [89, 353] on div "Highlight H" at bounding box center [86, 351] width 31 height 24
click at [18, 35] on div at bounding box center [17, 35] width 8 height 8
click at [18, 301] on rect at bounding box center [17, 301] width 5 height 5
click at [20, 320] on icon at bounding box center [16, 321] width 8 height 8
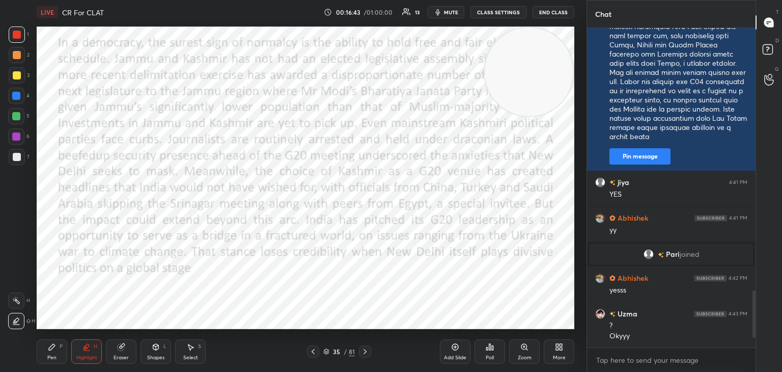
click at [315, 353] on icon at bounding box center [313, 351] width 8 height 8
click at [325, 352] on icon at bounding box center [326, 352] width 5 height 2
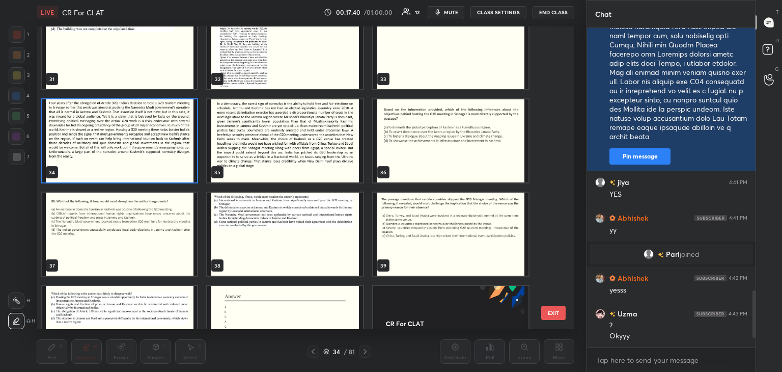
scroll to position [959, 0]
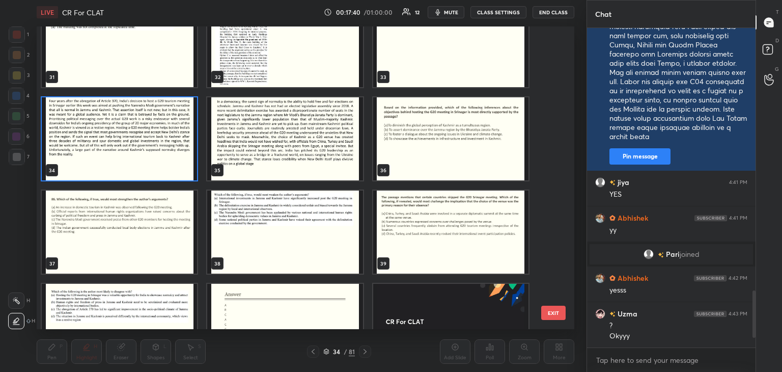
click at [436, 157] on img "grid" at bounding box center [450, 138] width 155 height 83
click at [438, 155] on img "grid" at bounding box center [450, 138] width 155 height 83
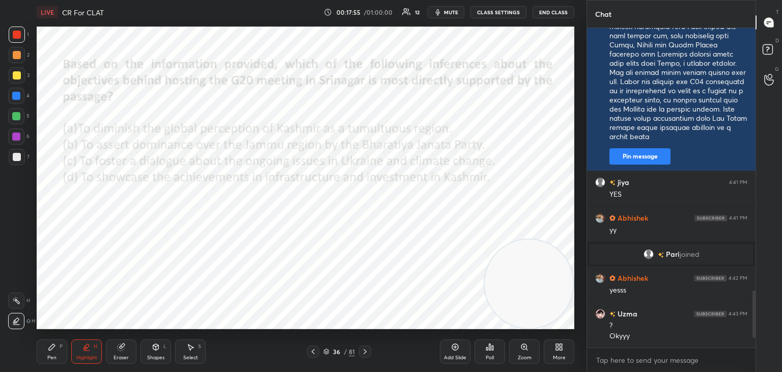
click at [52, 355] on div "Pen" at bounding box center [51, 357] width 9 height 5
click at [362, 351] on icon at bounding box center [365, 351] width 8 height 8
click at [325, 353] on icon at bounding box center [326, 353] width 5 height 2
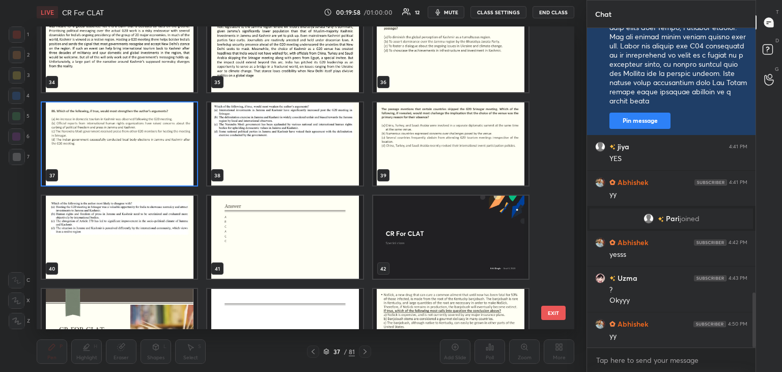
scroll to position [1538, 0]
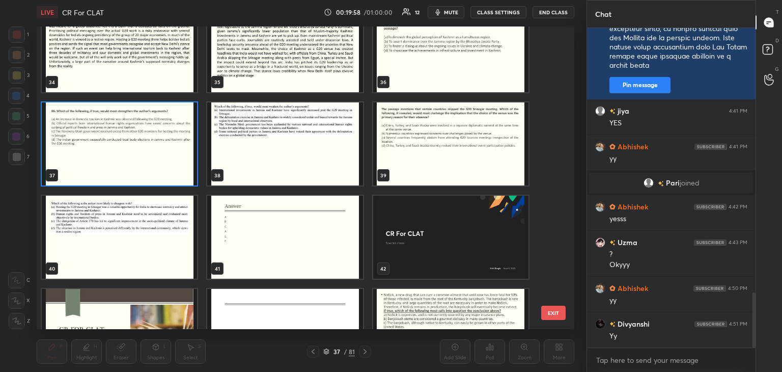
click at [315, 153] on img "grid" at bounding box center [284, 143] width 155 height 83
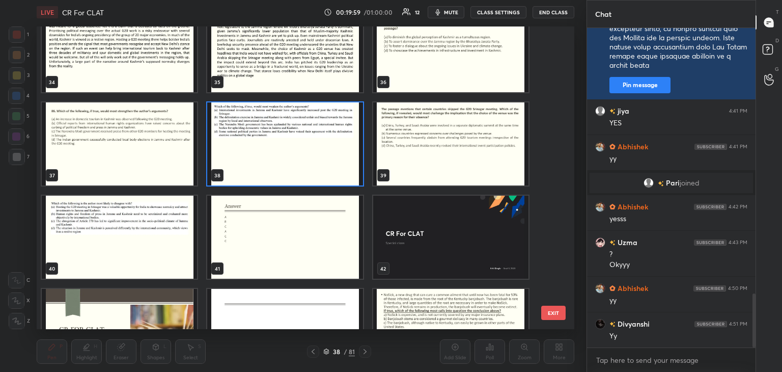
scroll to position [1574, 0]
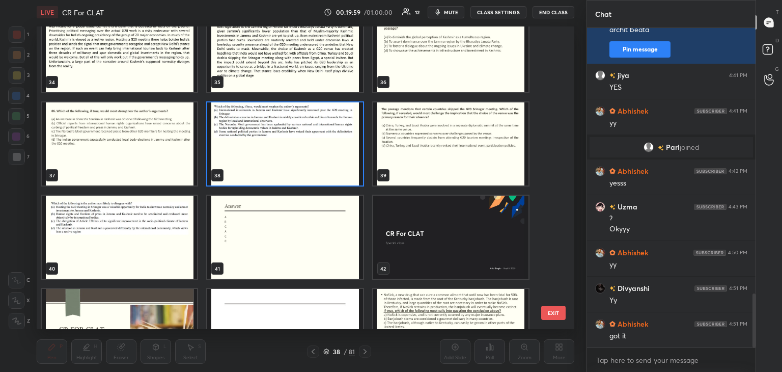
click at [314, 163] on img "grid" at bounding box center [284, 143] width 155 height 83
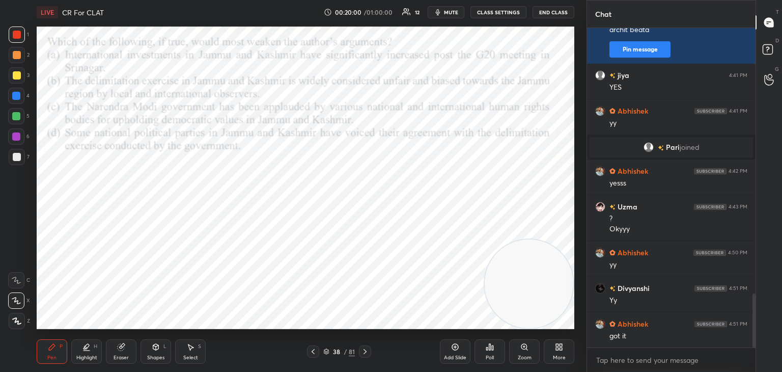
click at [315, 162] on img "grid" at bounding box center [284, 143] width 155 height 83
click at [328, 351] on icon at bounding box center [326, 352] width 5 height 2
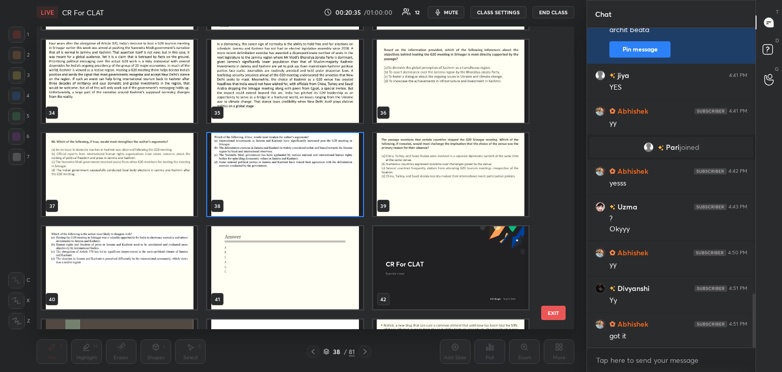
scroll to position [1024, 0]
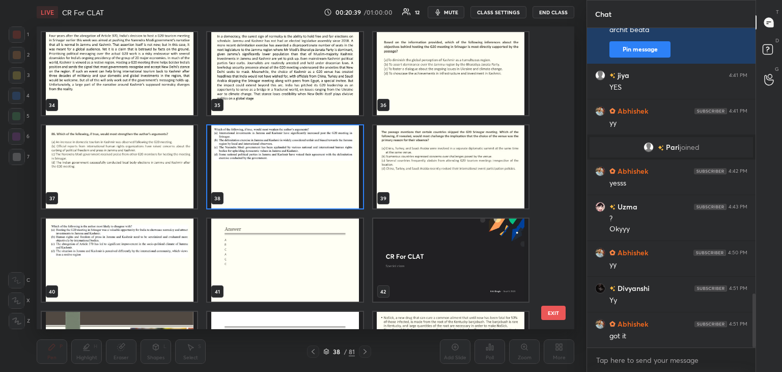
click at [311, 179] on img "grid" at bounding box center [284, 166] width 155 height 83
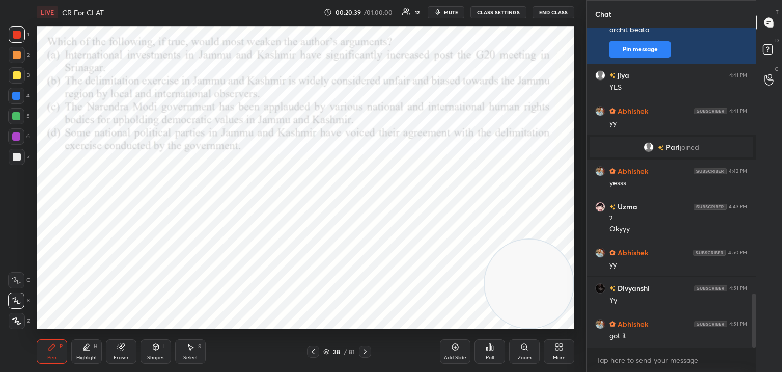
click at [310, 180] on img "grid" at bounding box center [284, 166] width 155 height 83
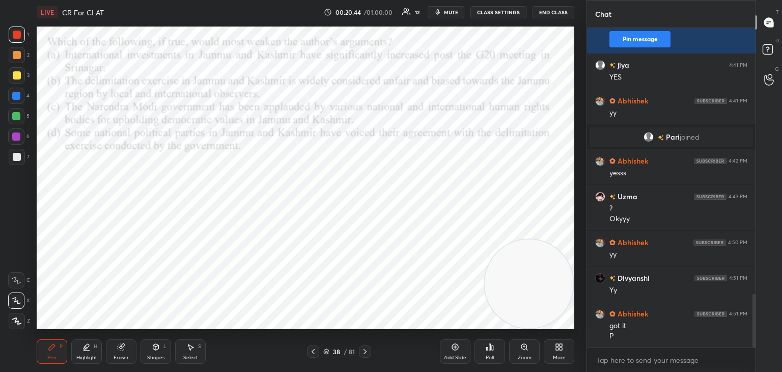
scroll to position [1620, 0]
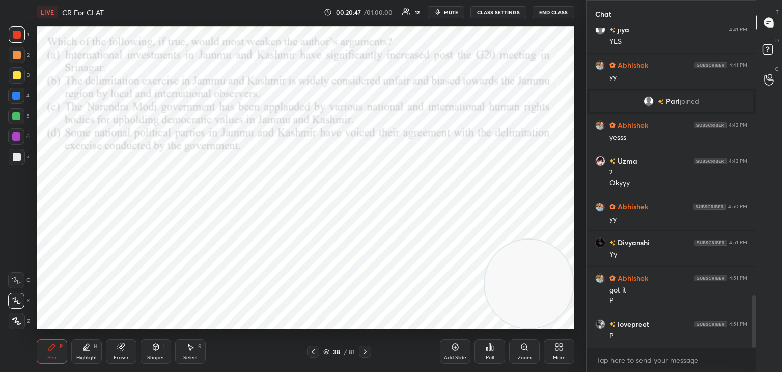
click at [494, 352] on div "Poll" at bounding box center [489, 351] width 31 height 24
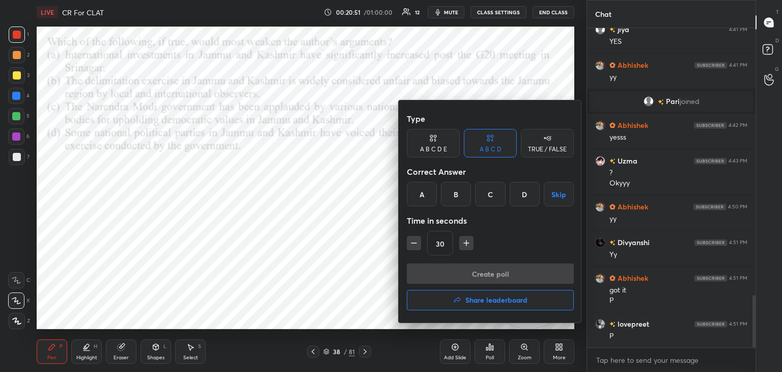
click at [495, 199] on div "C" at bounding box center [490, 194] width 30 height 24
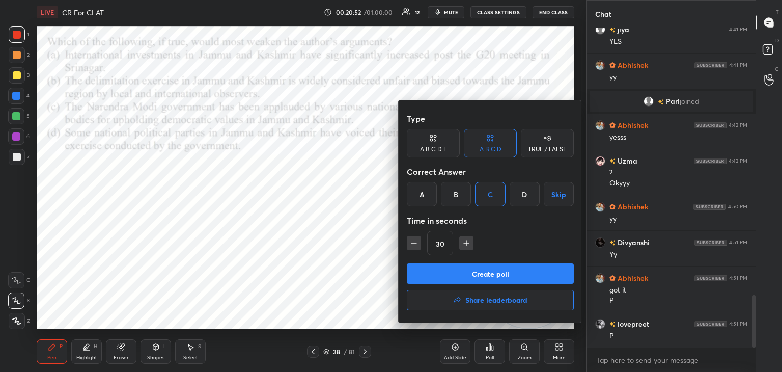
click at [464, 244] on icon "button" at bounding box center [466, 243] width 10 height 10
type input "45"
click at [461, 274] on button "Create poll" at bounding box center [490, 273] width 167 height 20
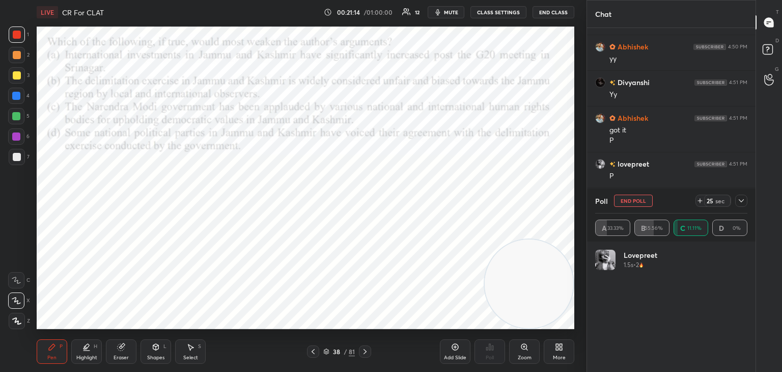
scroll to position [1815, 0]
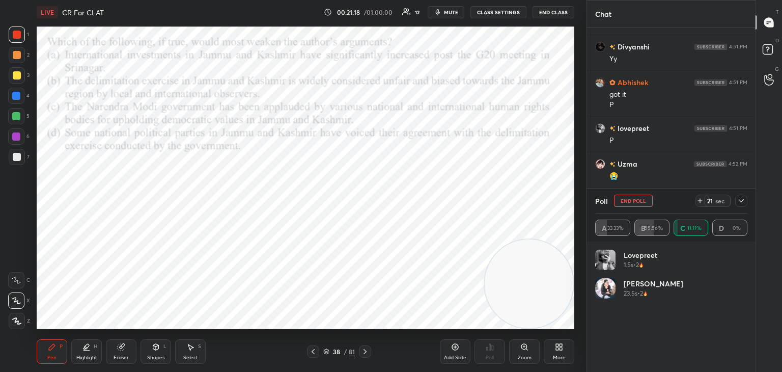
click at [739, 200] on icon at bounding box center [741, 200] width 8 height 8
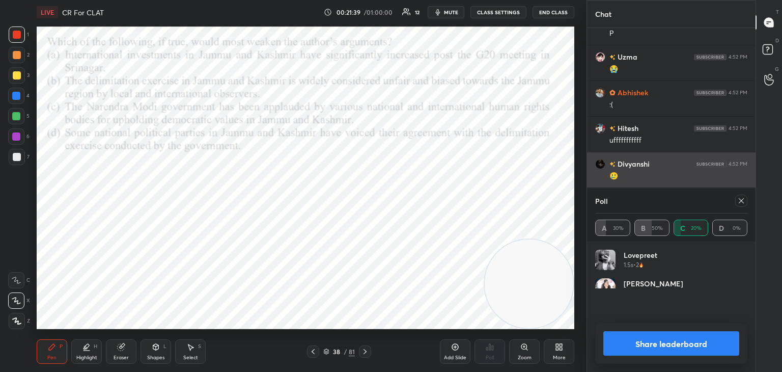
scroll to position [3, 3]
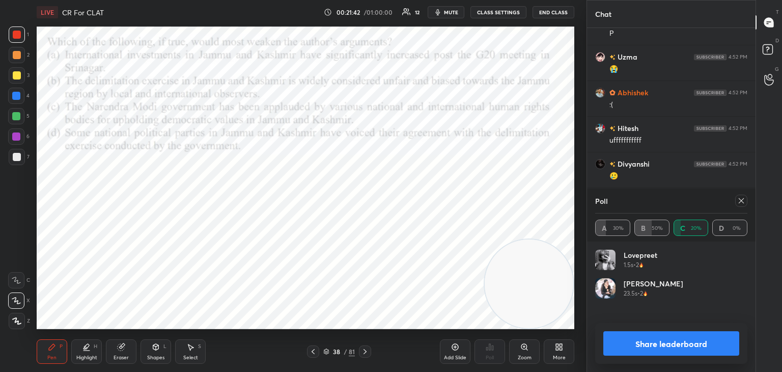
click at [739, 204] on icon at bounding box center [741, 200] width 8 height 8
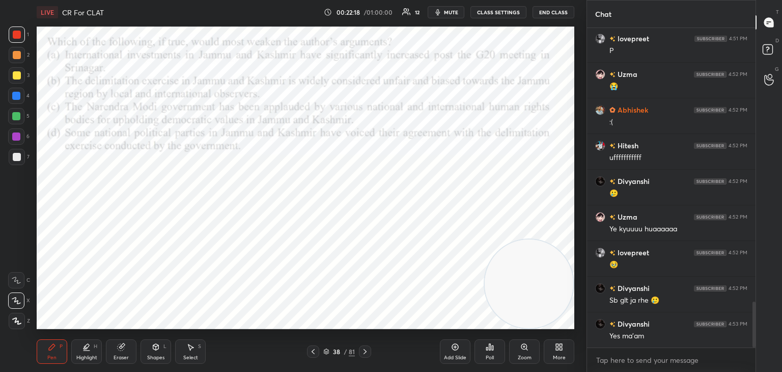
click at [555, 352] on div "More" at bounding box center [559, 351] width 31 height 24
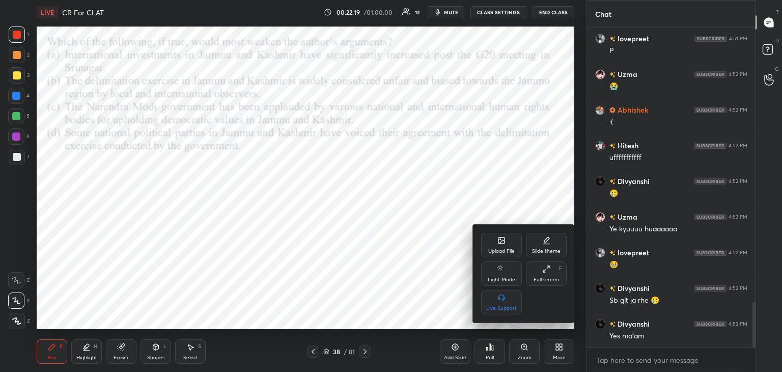
click at [501, 246] on div "Upload File" at bounding box center [501, 245] width 41 height 24
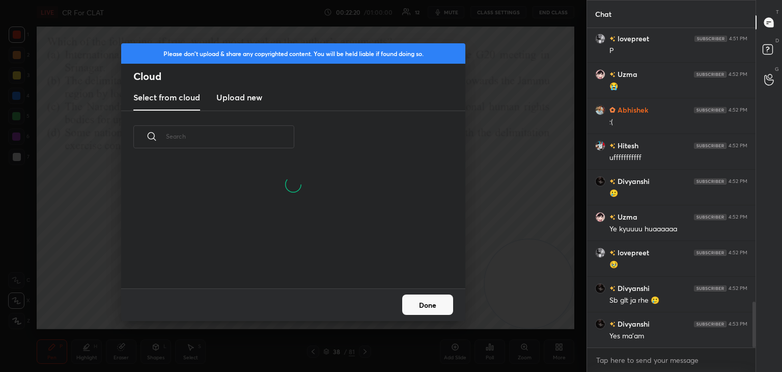
click at [244, 96] on h3 "Upload new" at bounding box center [239, 97] width 46 height 12
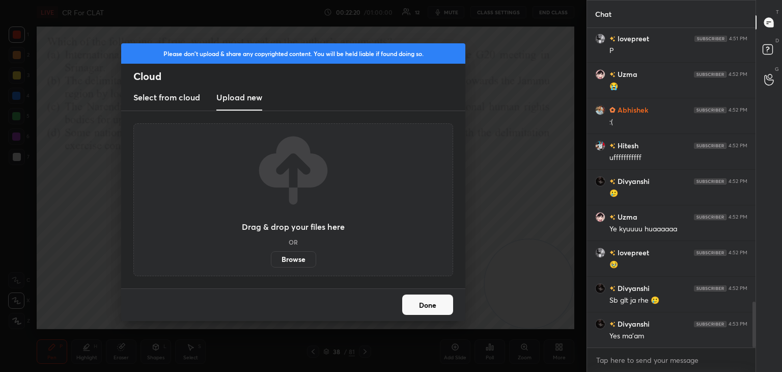
click at [297, 257] on label "Browse" at bounding box center [293, 259] width 45 height 16
click at [271, 257] on input "Browse" at bounding box center [271, 259] width 0 height 16
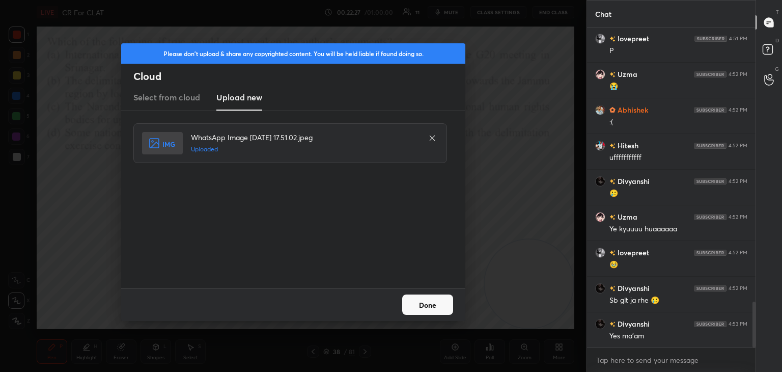
click at [432, 298] on button "Done" at bounding box center [427, 304] width 51 height 20
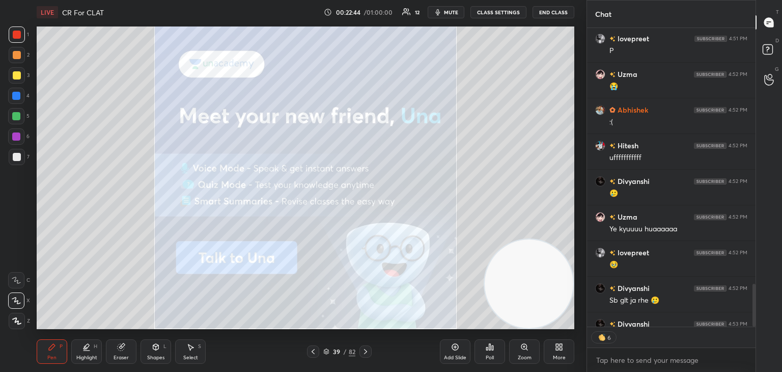
scroll to position [1961, 0]
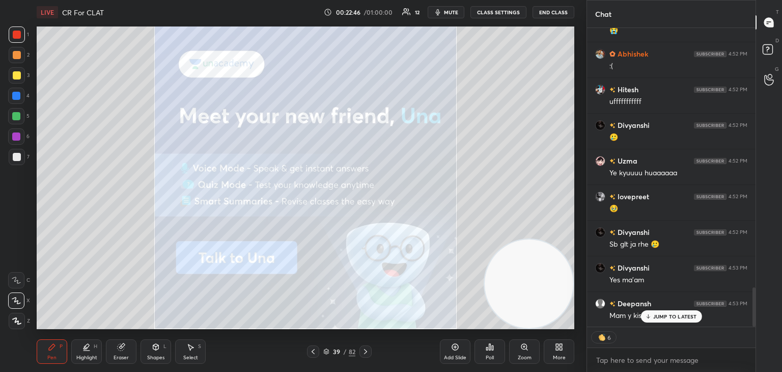
click at [658, 316] on p "JUMP TO LATEST" at bounding box center [675, 316] width 44 height 6
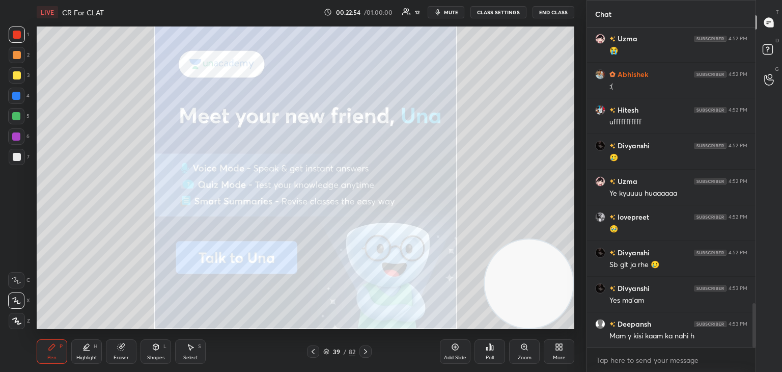
scroll to position [1976, 0]
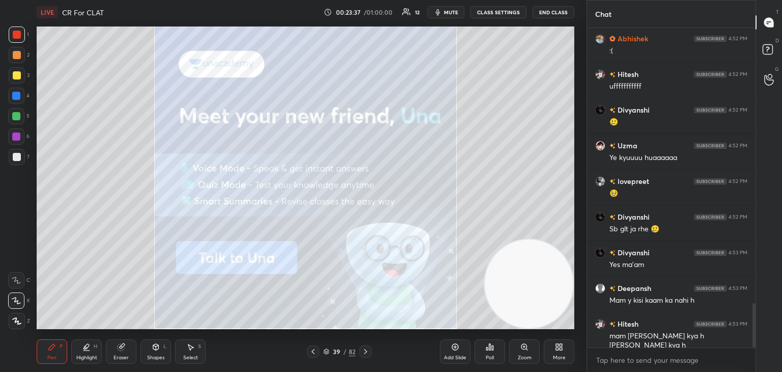
click at [312, 353] on icon at bounding box center [313, 351] width 8 height 8
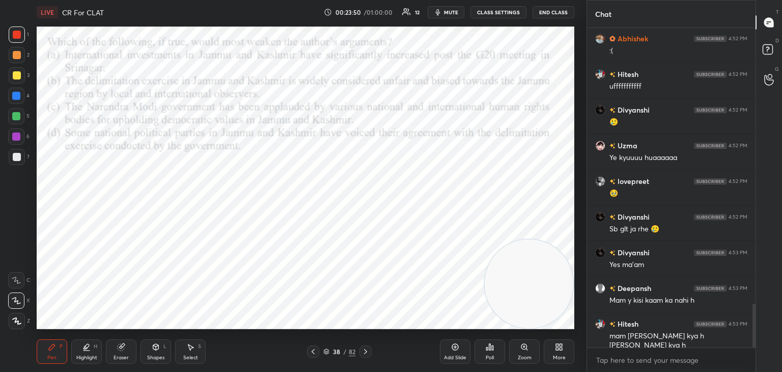
scroll to position [2001, 0]
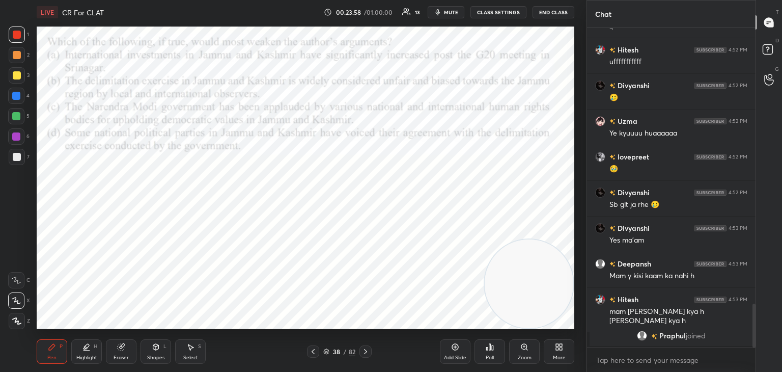
click at [453, 12] on span "mute" at bounding box center [451, 12] width 14 height 7
click at [449, 13] on span "unmute" at bounding box center [450, 12] width 22 height 7
click at [121, 352] on div "Eraser" at bounding box center [121, 351] width 31 height 24
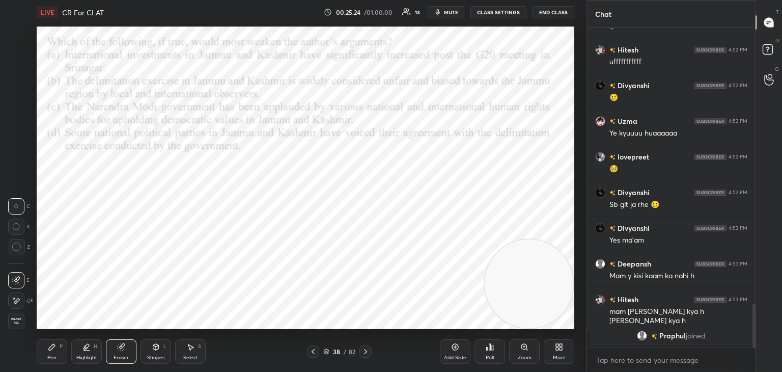
click at [18, 300] on icon at bounding box center [17, 300] width 6 height 5
click at [57, 351] on div "Pen P" at bounding box center [52, 351] width 31 height 24
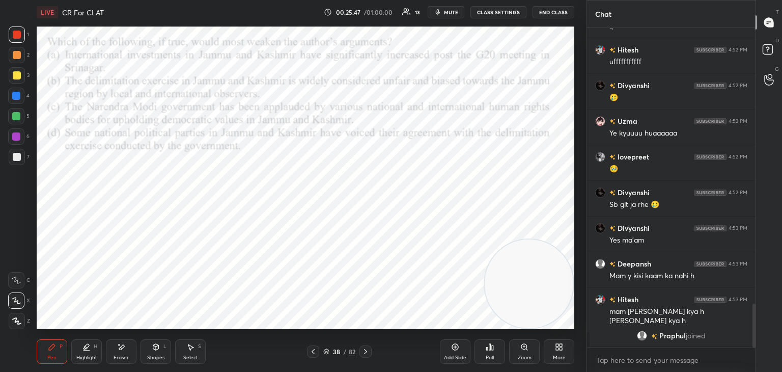
click at [131, 351] on div "Eraser" at bounding box center [121, 351] width 31 height 24
click at [52, 352] on div "Pen P" at bounding box center [52, 351] width 31 height 24
click at [485, 246] on video at bounding box center [529, 283] width 89 height 89
click at [129, 349] on div "Eraser" at bounding box center [121, 351] width 31 height 24
click at [61, 353] on div "Pen P" at bounding box center [52, 351] width 31 height 24
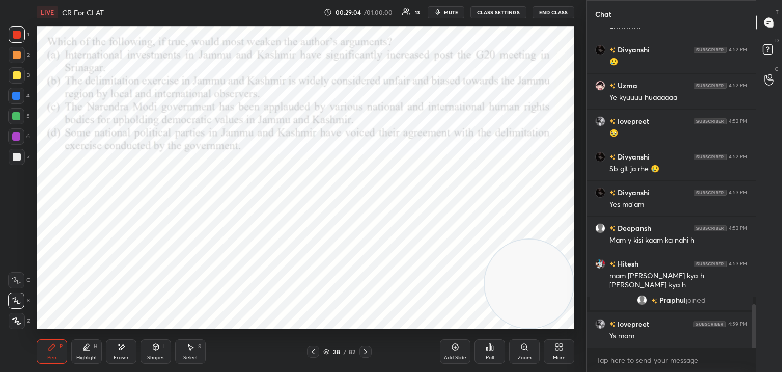
scroll to position [2082, 0]
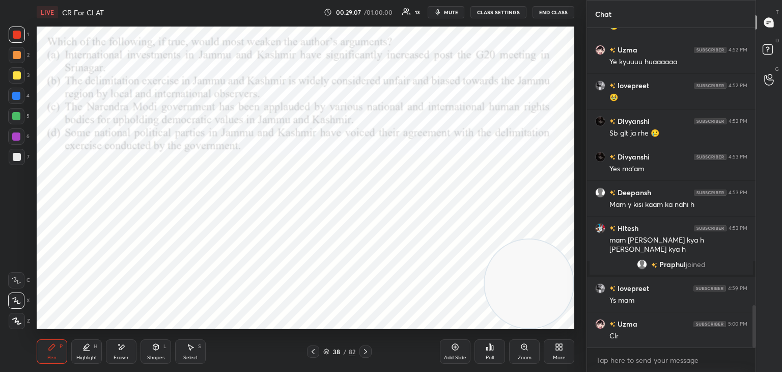
click at [329, 350] on div "38 / 82" at bounding box center [339, 351] width 32 height 9
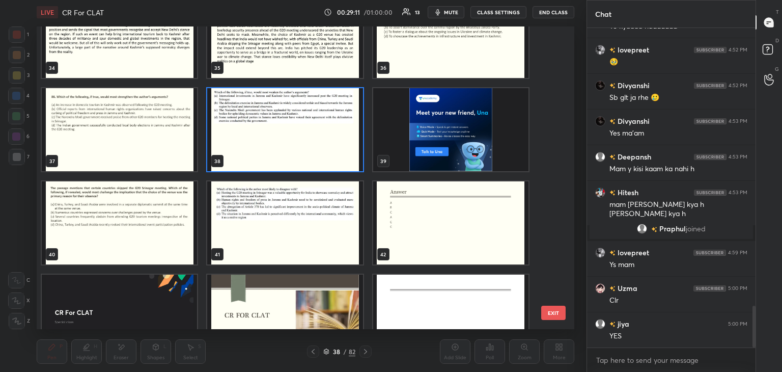
scroll to position [1094, 0]
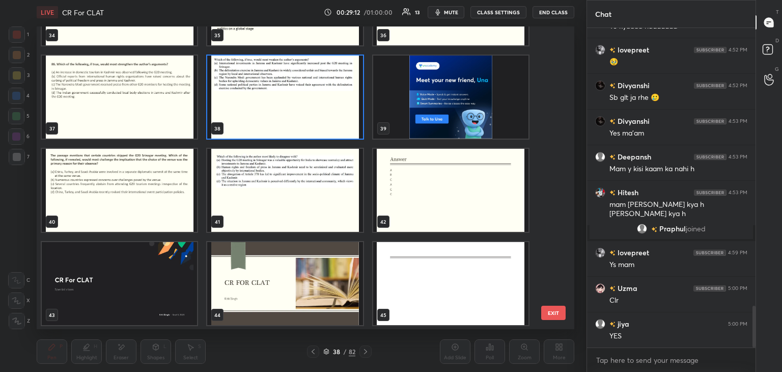
click at [159, 202] on img "grid" at bounding box center [119, 190] width 155 height 83
click at [153, 211] on img "grid" at bounding box center [119, 190] width 155 height 83
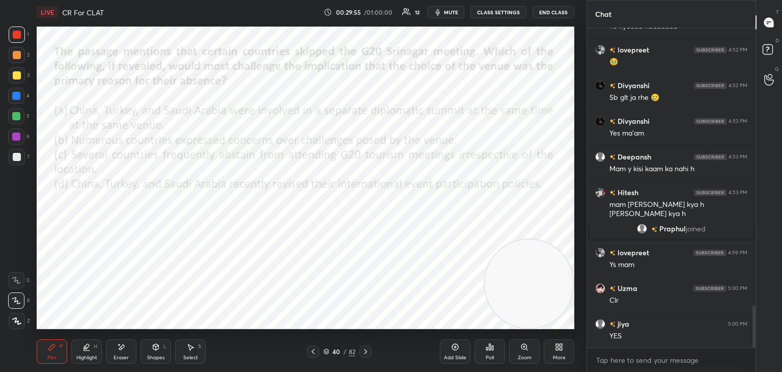
click at [328, 348] on icon at bounding box center [326, 351] width 6 height 6
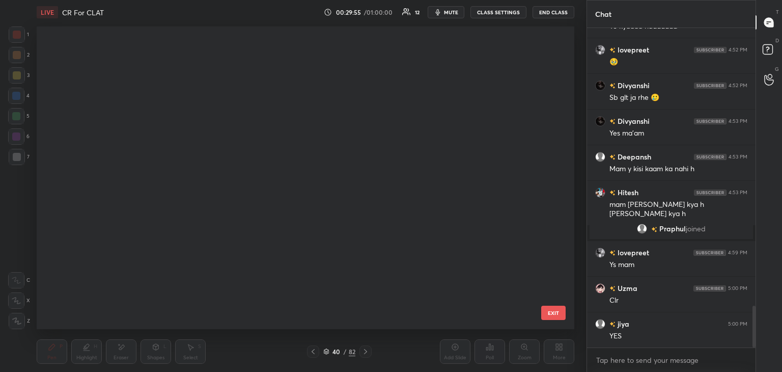
scroll to position [299, 532]
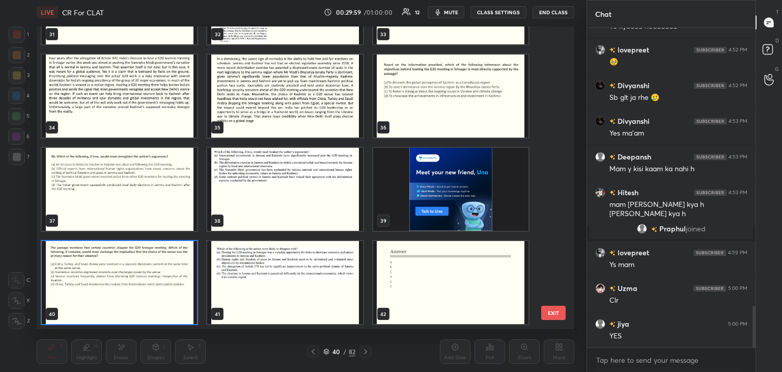
click at [313, 299] on img "grid" at bounding box center [284, 282] width 155 height 83
click at [317, 298] on img "grid" at bounding box center [284, 282] width 155 height 83
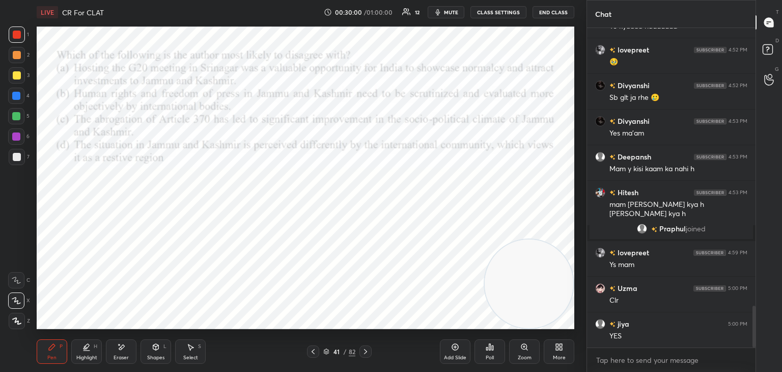
scroll to position [2142, 0]
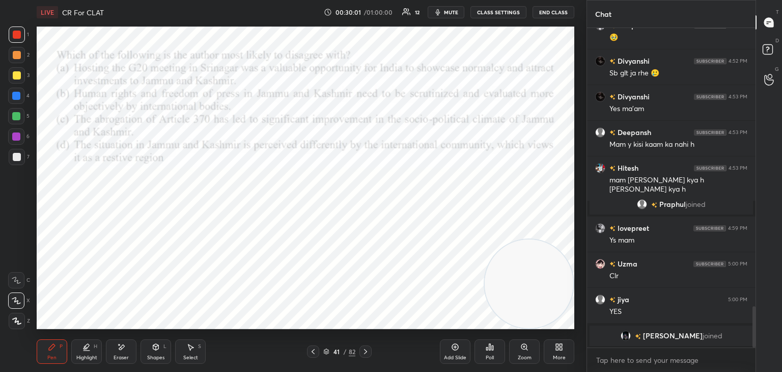
click at [313, 351] on icon at bounding box center [313, 351] width 8 height 8
click at [451, 12] on span "mute" at bounding box center [451, 12] width 14 height 7
click at [495, 354] on div "Poll" at bounding box center [489, 351] width 31 height 24
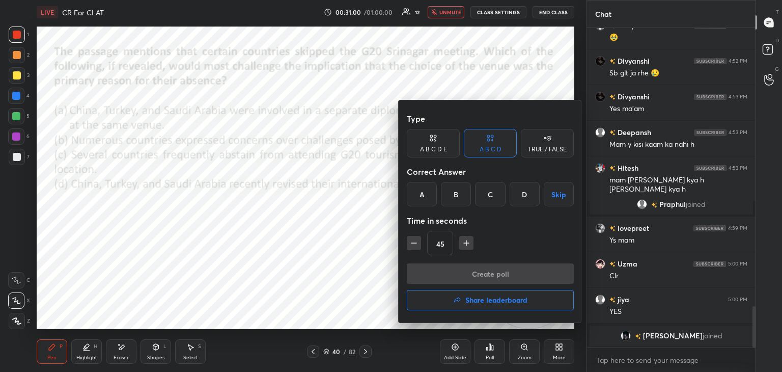
click at [424, 196] on div "A" at bounding box center [422, 194] width 30 height 24
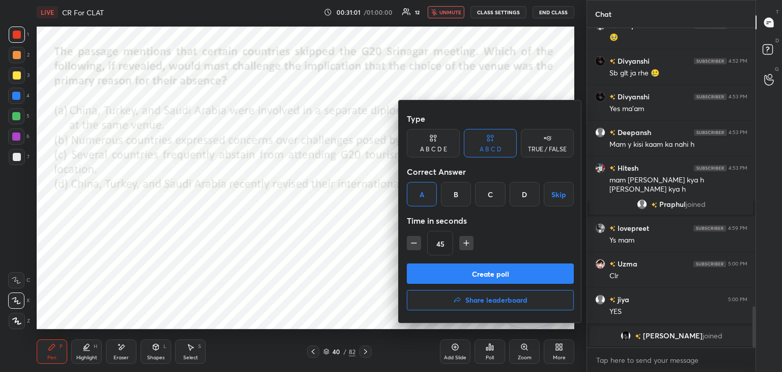
click at [483, 273] on button "Create poll" at bounding box center [490, 273] width 167 height 20
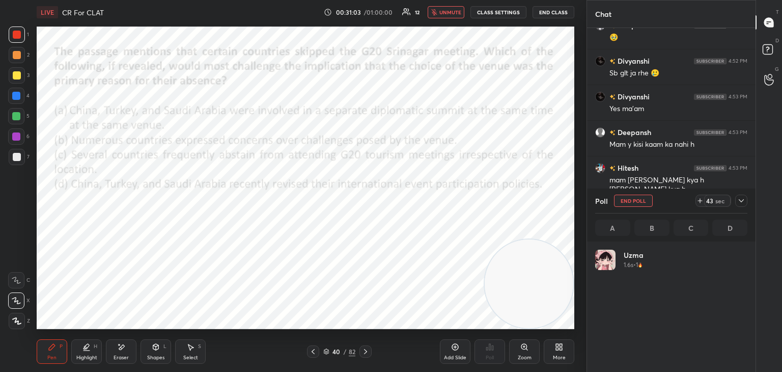
scroll to position [119, 149]
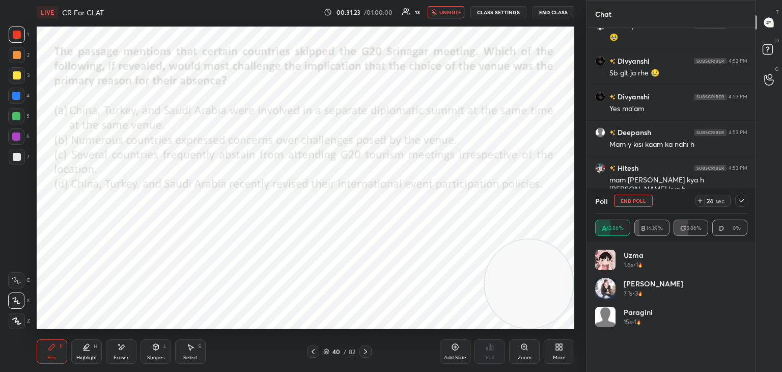
click at [448, 14] on span "unmute" at bounding box center [450, 12] width 22 height 7
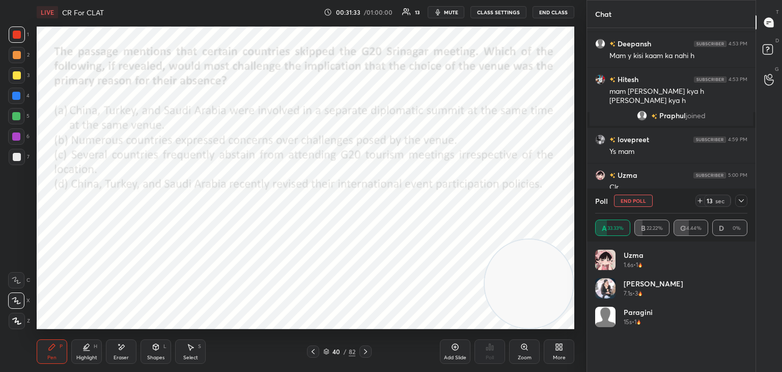
scroll to position [1498, 0]
click at [740, 200] on icon at bounding box center [741, 200] width 8 height 8
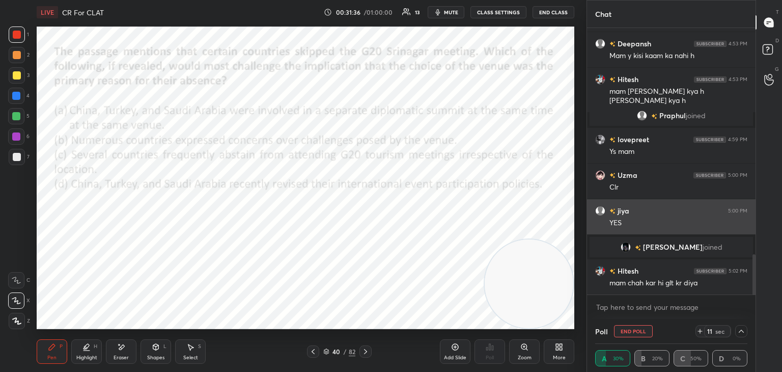
scroll to position [0, 3]
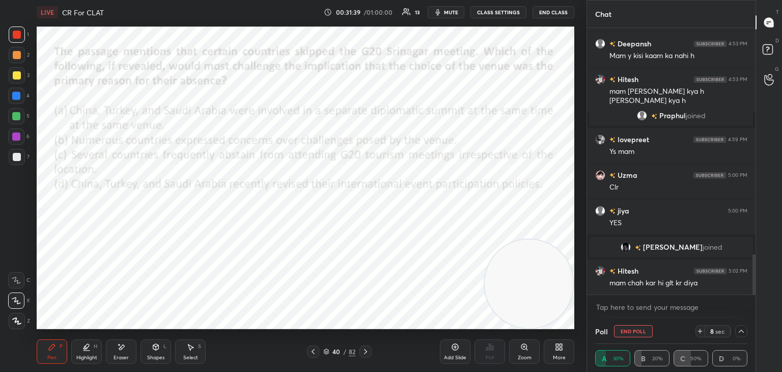
click at [635, 332] on button "End Poll" at bounding box center [633, 331] width 39 height 12
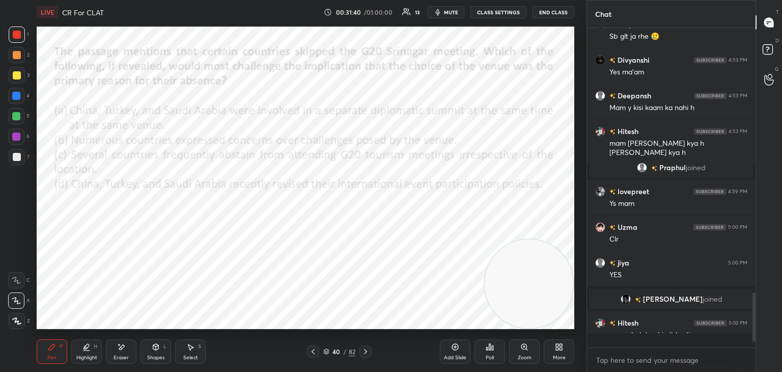
scroll to position [3, 3]
click at [325, 354] on icon at bounding box center [326, 351] width 6 height 6
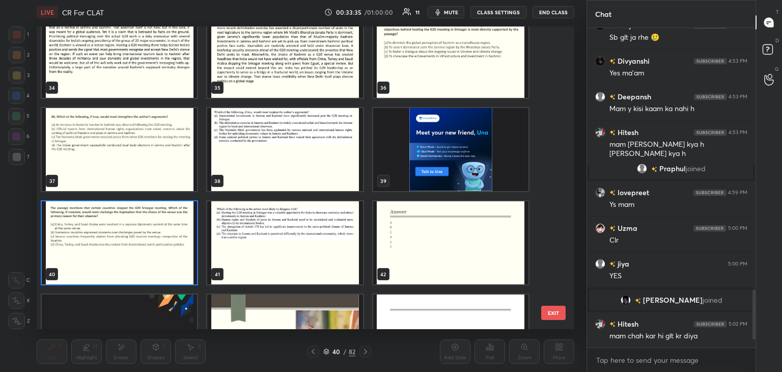
scroll to position [1095, 0]
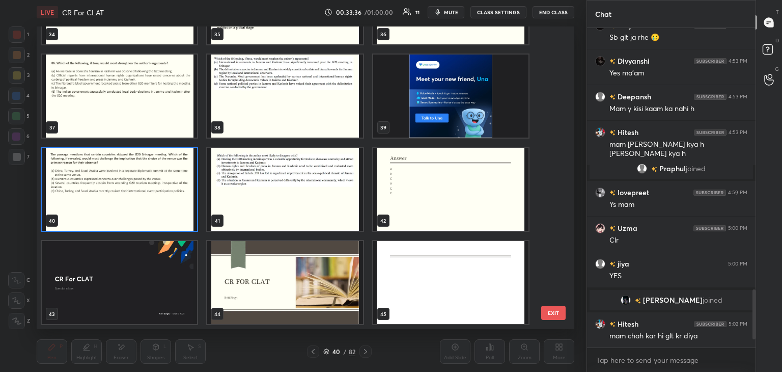
click at [327, 192] on img "grid" at bounding box center [284, 189] width 155 height 83
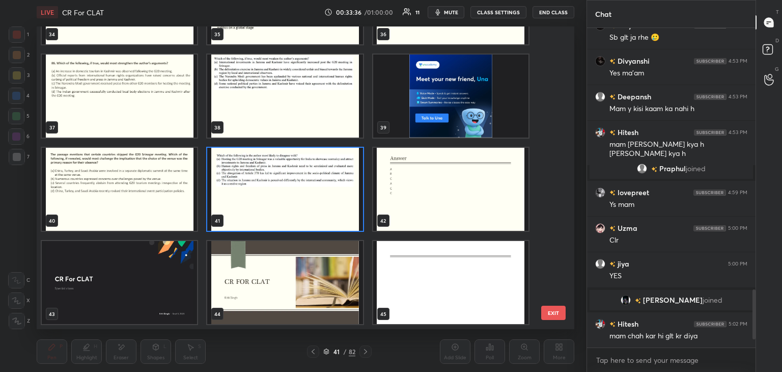
click at [325, 194] on img "grid" at bounding box center [284, 189] width 155 height 83
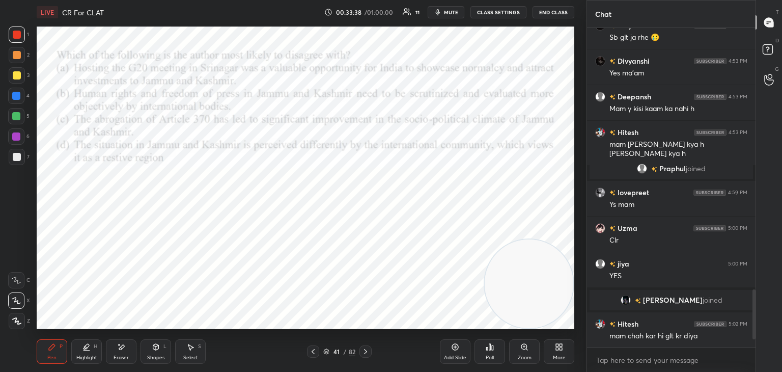
click at [19, 94] on div at bounding box center [16, 96] width 8 height 8
click at [488, 349] on icon at bounding box center [490, 347] width 8 height 8
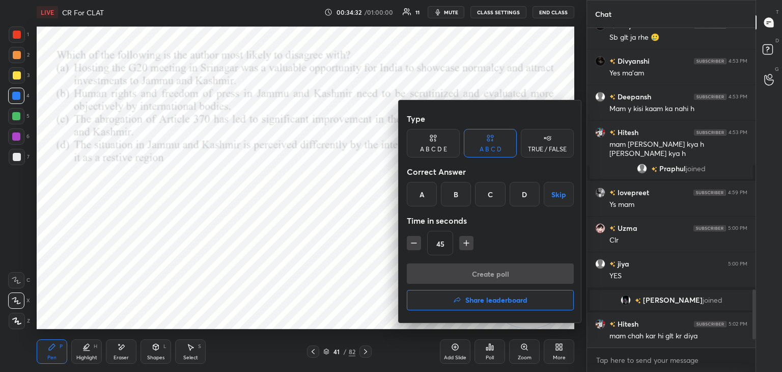
click at [490, 198] on div "C" at bounding box center [490, 194] width 30 height 24
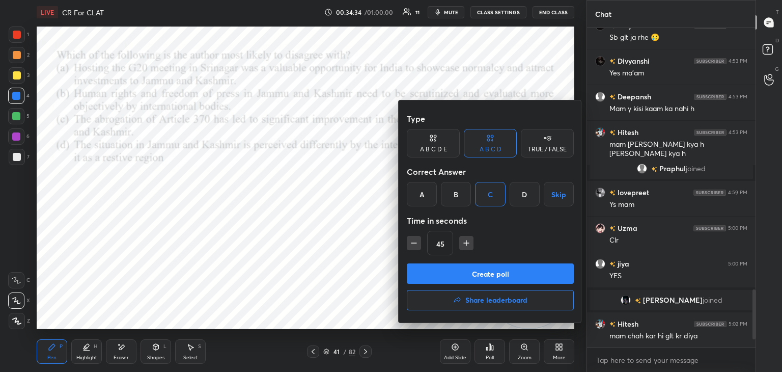
click at [493, 269] on button "Create poll" at bounding box center [490, 273] width 167 height 20
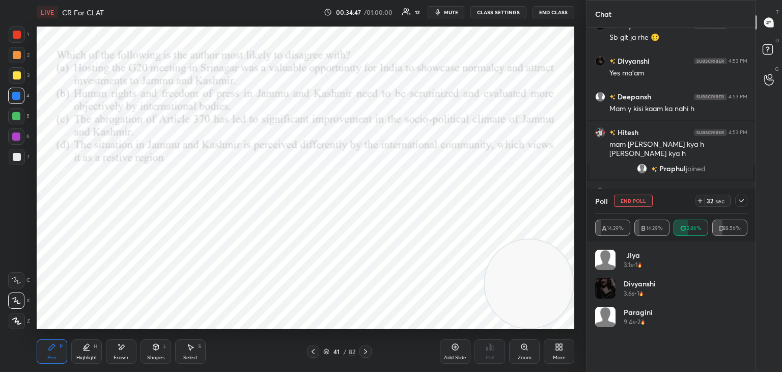
scroll to position [3, 3]
click at [453, 13] on span "mute" at bounding box center [451, 12] width 14 height 7
click at [451, 17] on button "unmute" at bounding box center [446, 12] width 37 height 12
click at [671, 266] on div "jiya 3.1s • 1" at bounding box center [671, 263] width 152 height 29
click at [642, 204] on button "End Poll" at bounding box center [633, 200] width 39 height 12
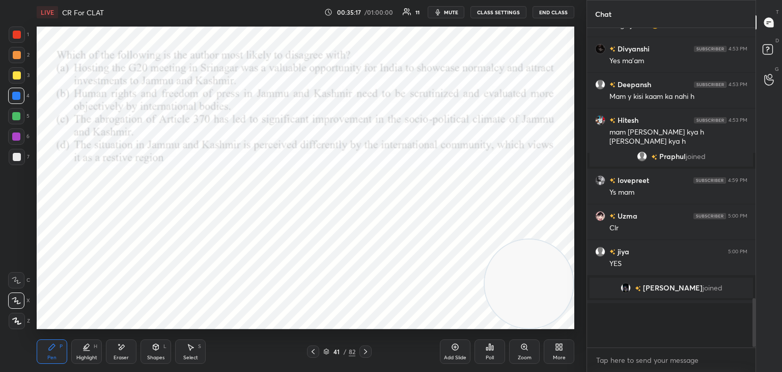
scroll to position [306, 165]
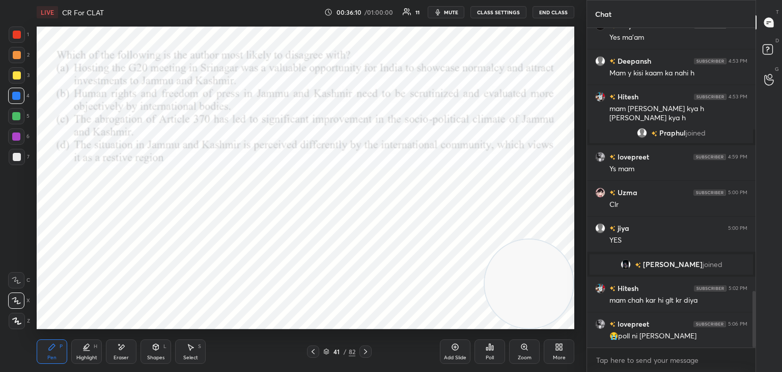
click at [328, 352] on icon at bounding box center [326, 351] width 6 height 6
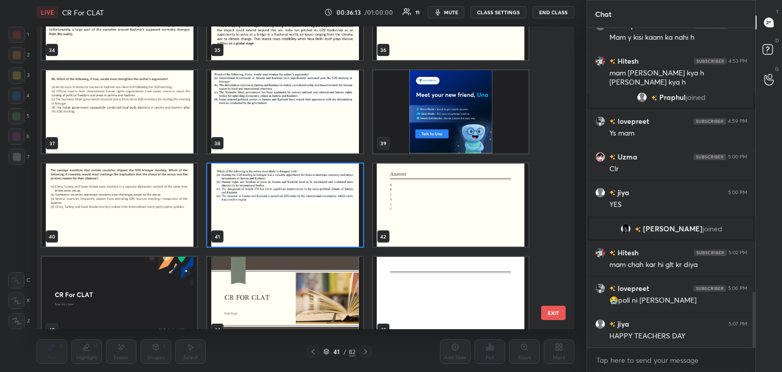
scroll to position [1552, 0]
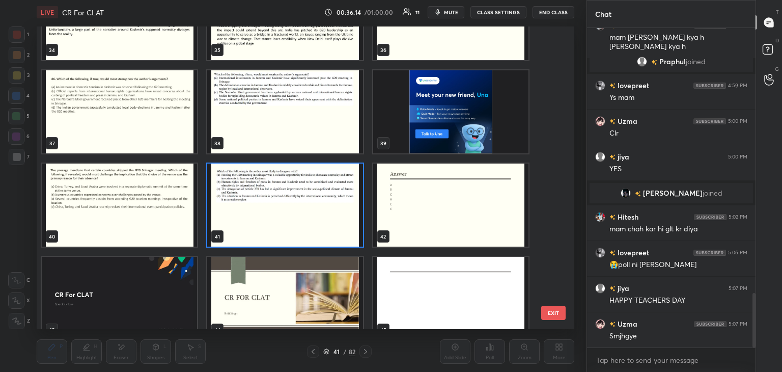
click at [326, 200] on img "grid" at bounding box center [284, 204] width 155 height 83
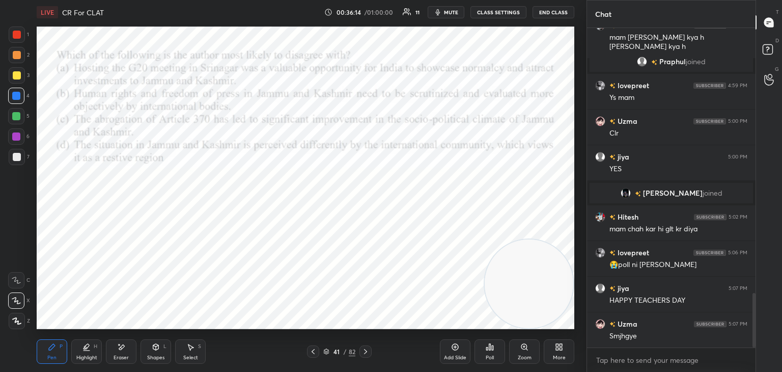
click at [318, 194] on img "grid" at bounding box center [284, 204] width 155 height 83
click at [557, 345] on icon at bounding box center [557, 345] width 3 height 3
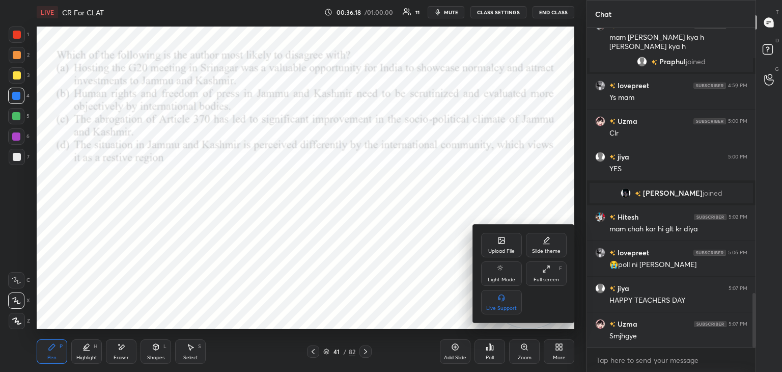
click at [508, 242] on div "Upload File" at bounding box center [501, 245] width 41 height 24
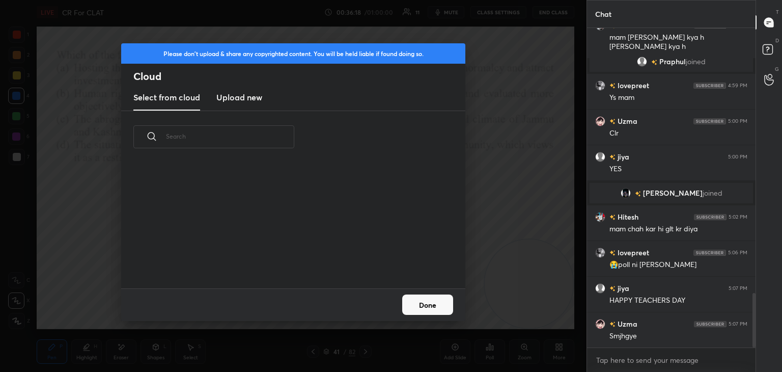
scroll to position [1587, 0]
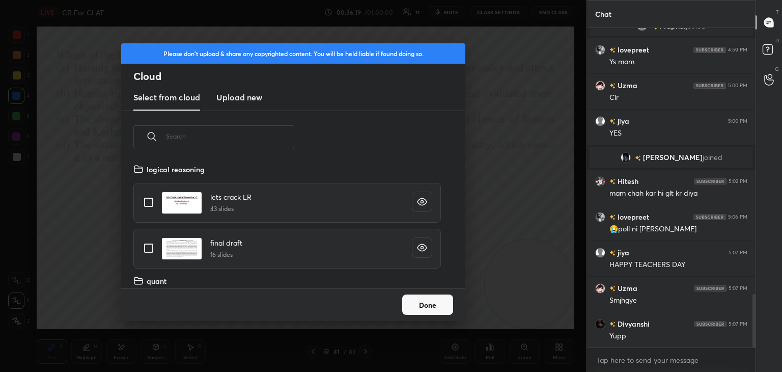
click at [251, 100] on h3 "Upload new" at bounding box center [239, 97] width 46 height 12
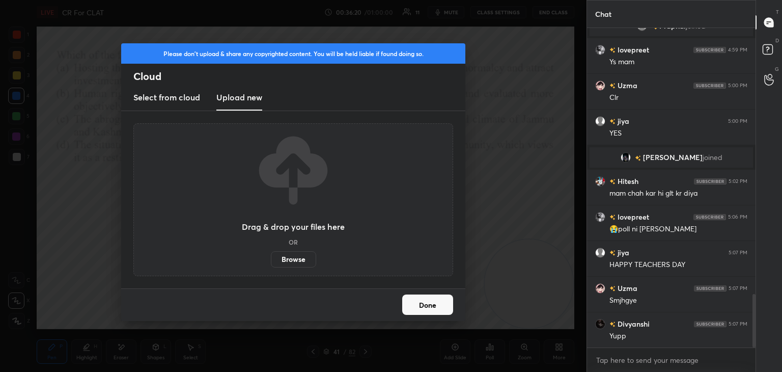
click at [307, 259] on label "Browse" at bounding box center [293, 259] width 45 height 16
click at [271, 259] on input "Browse" at bounding box center [271, 259] width 0 height 16
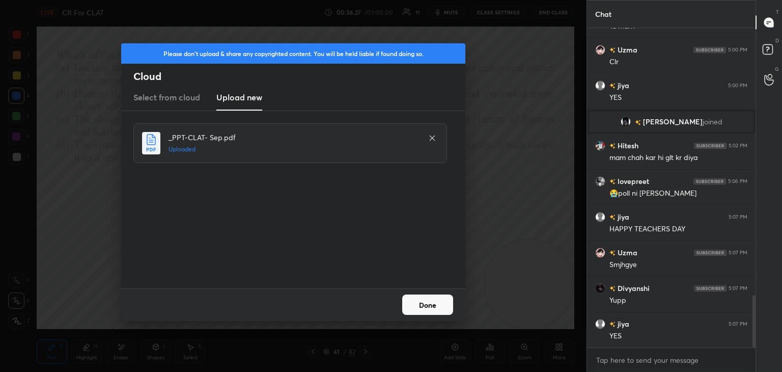
click at [438, 309] on button "Done" at bounding box center [427, 304] width 51 height 20
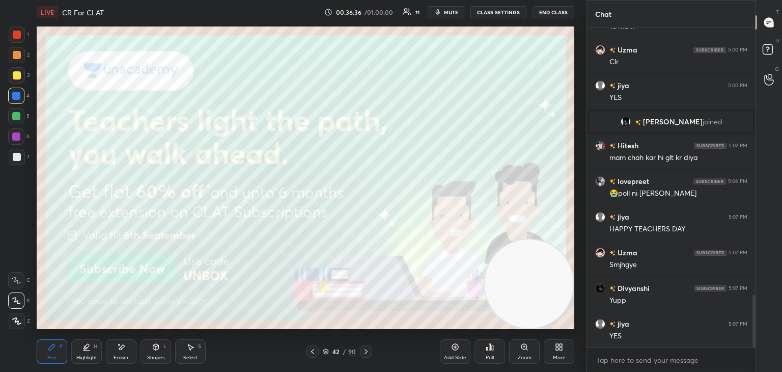
click at [18, 37] on div at bounding box center [17, 35] width 8 height 8
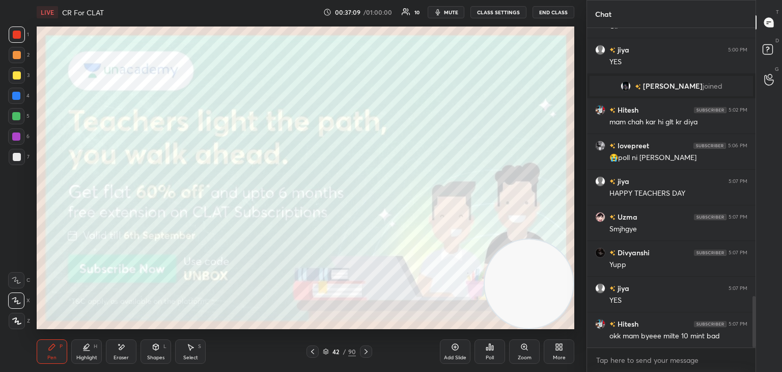
click at [369, 352] on icon at bounding box center [366, 351] width 8 height 8
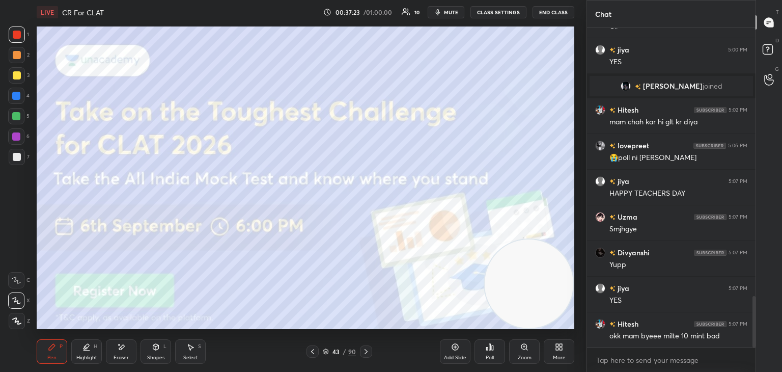
click at [369, 352] on icon at bounding box center [366, 351] width 8 height 8
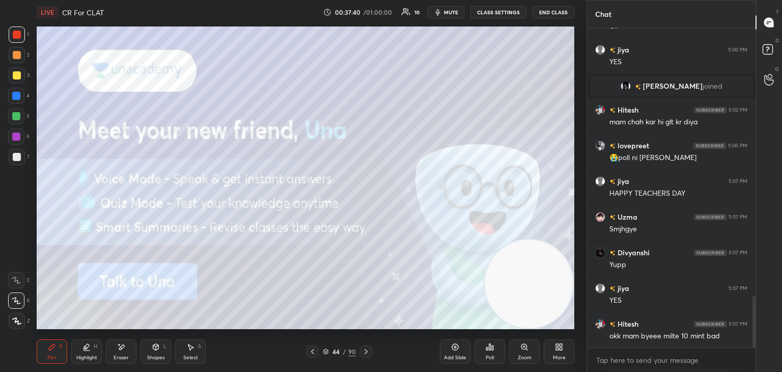
click at [365, 353] on icon at bounding box center [366, 351] width 8 height 8
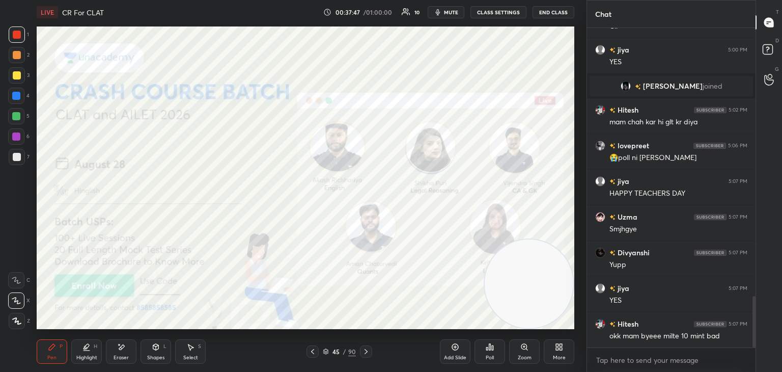
click at [367, 352] on icon at bounding box center [366, 351] width 8 height 8
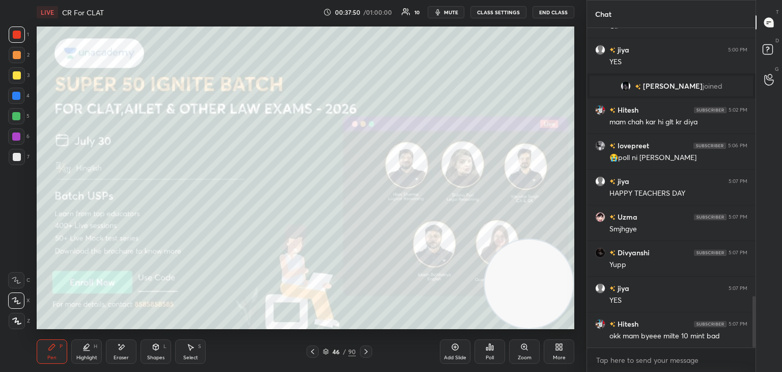
click at [364, 351] on icon at bounding box center [366, 351] width 8 height 8
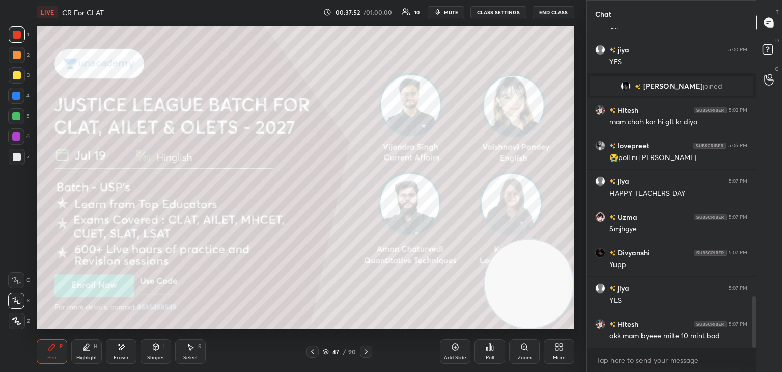
click at [369, 350] on icon at bounding box center [366, 351] width 8 height 8
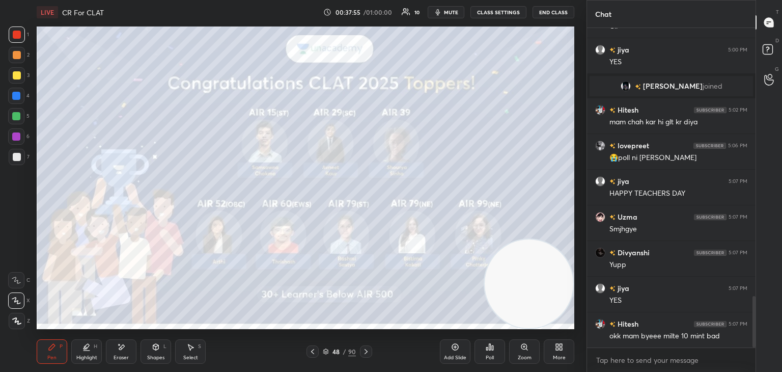
click at [366, 354] on icon at bounding box center [366, 351] width 8 height 8
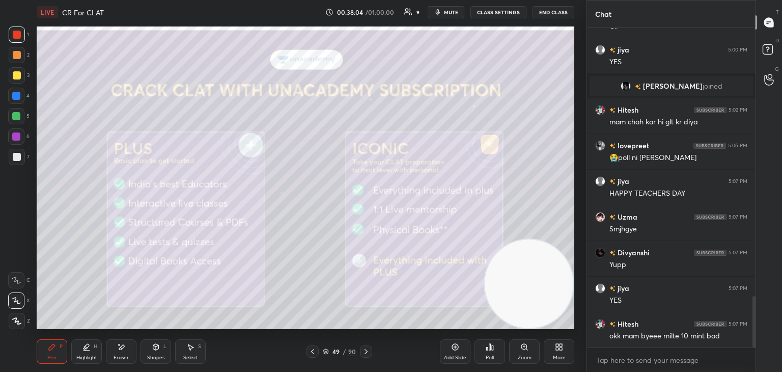
click at [367, 353] on icon at bounding box center [366, 351] width 8 height 8
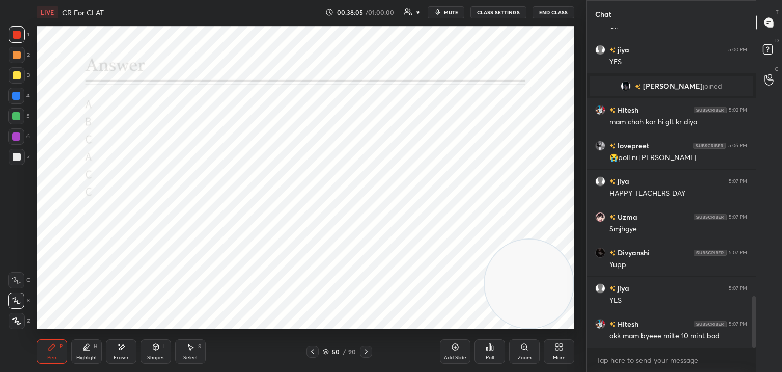
click at [313, 350] on icon at bounding box center [312, 351] width 3 height 5
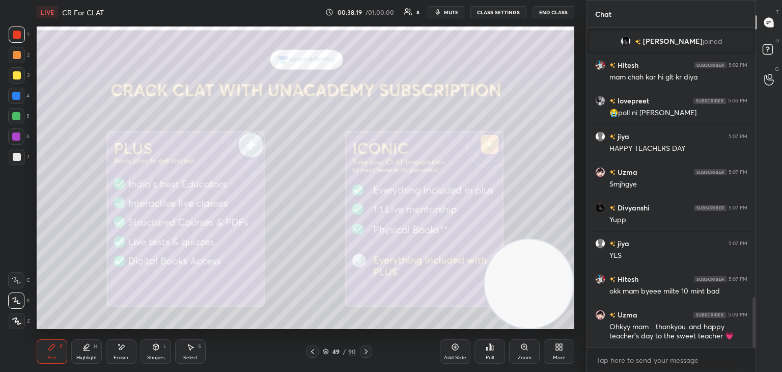
scroll to position [1739, 0]
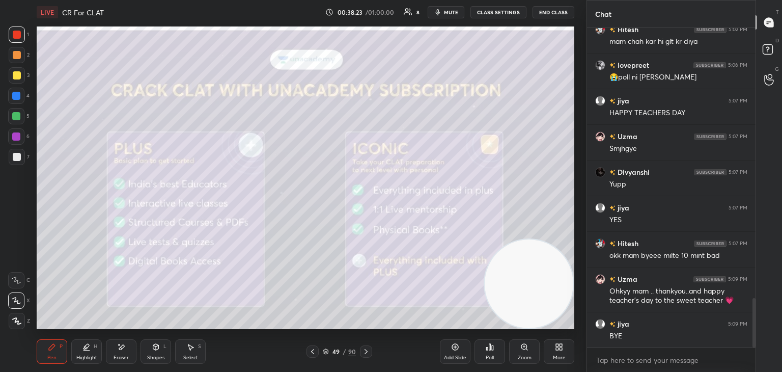
click at [554, 13] on button "End Class" at bounding box center [553, 12] width 42 height 12
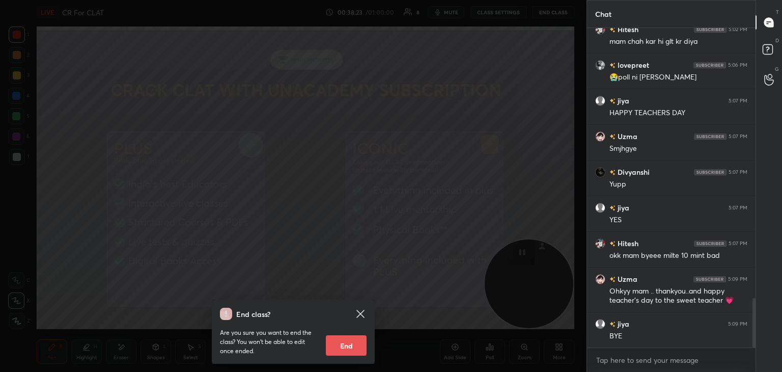
scroll to position [1775, 0]
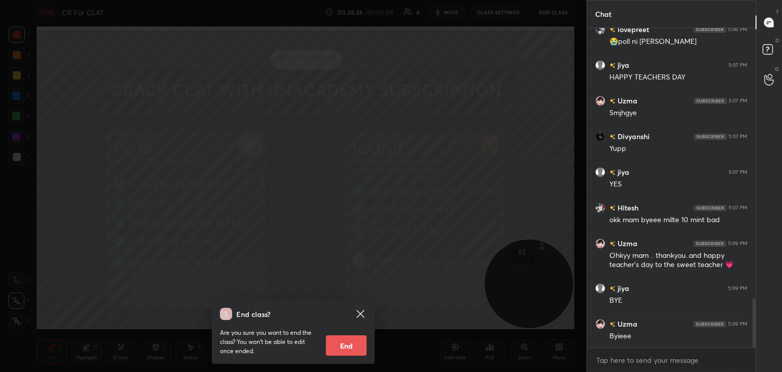
click at [345, 347] on button "End" at bounding box center [346, 345] width 41 height 20
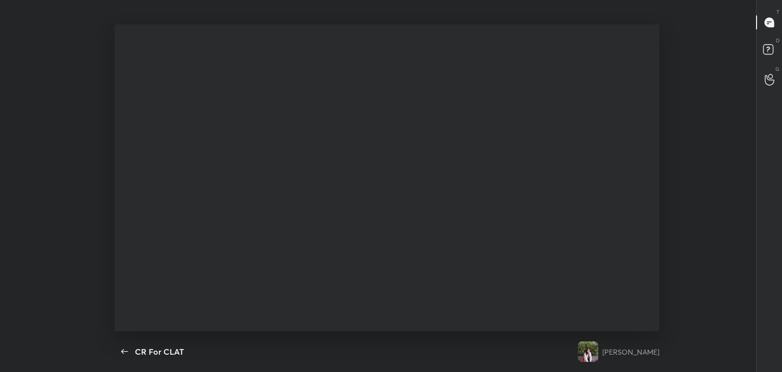
type textarea "x"
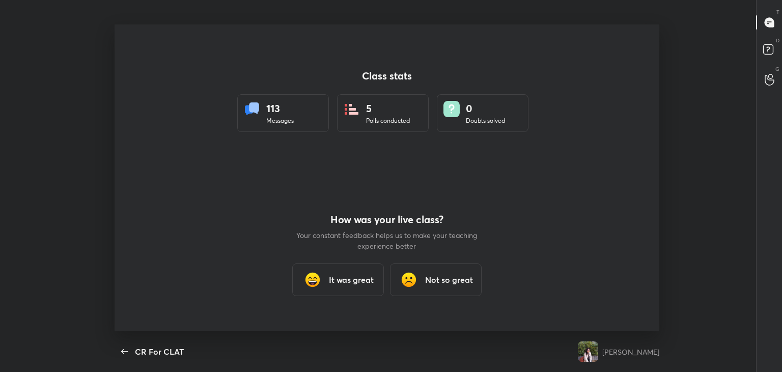
scroll to position [50599, 50151]
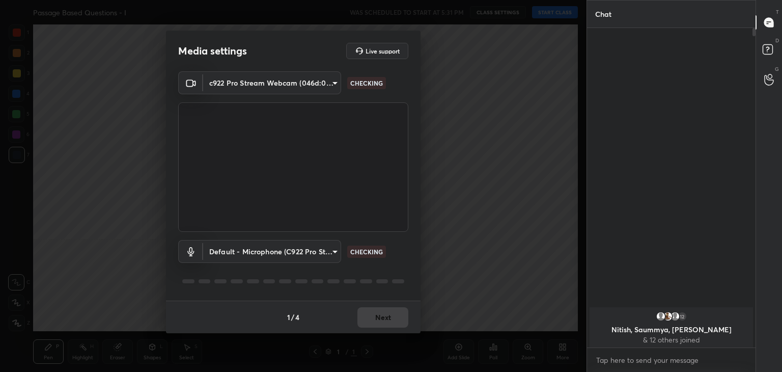
scroll to position [341, 165]
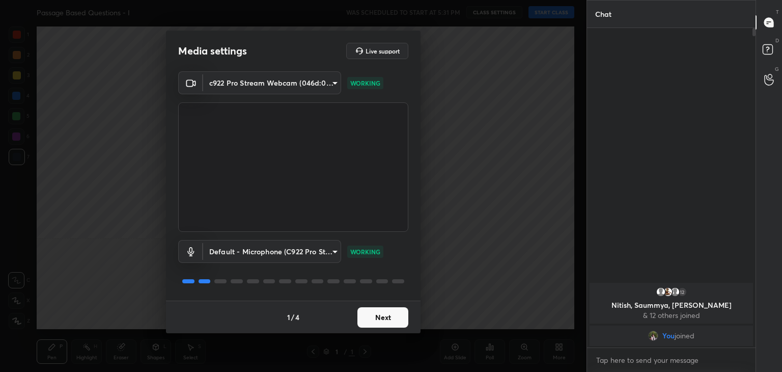
click at [385, 316] on button "Next" at bounding box center [382, 317] width 51 height 20
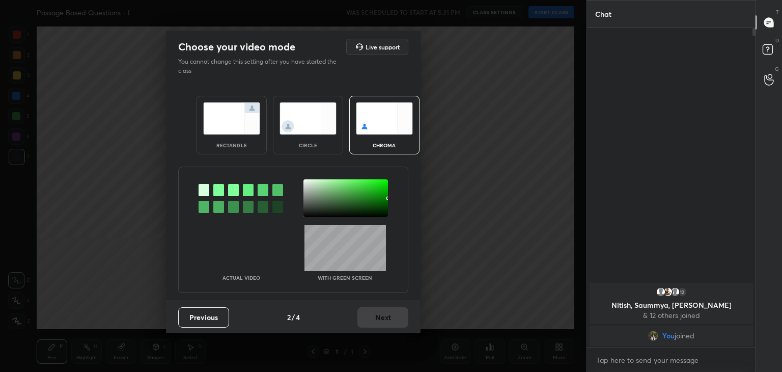
click at [304, 105] on img at bounding box center [307, 118] width 57 height 32
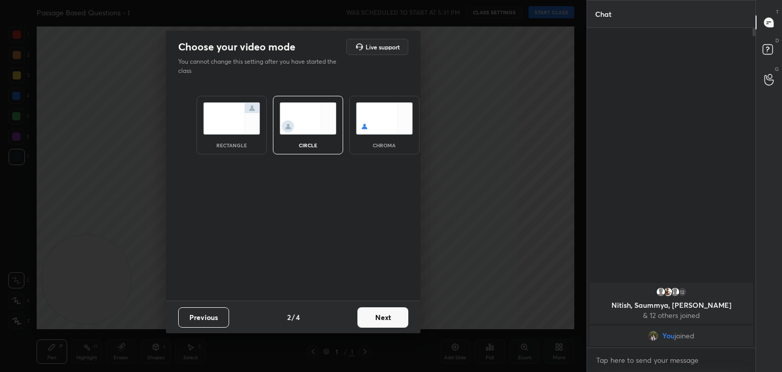
click at [396, 308] on button "Next" at bounding box center [382, 317] width 51 height 20
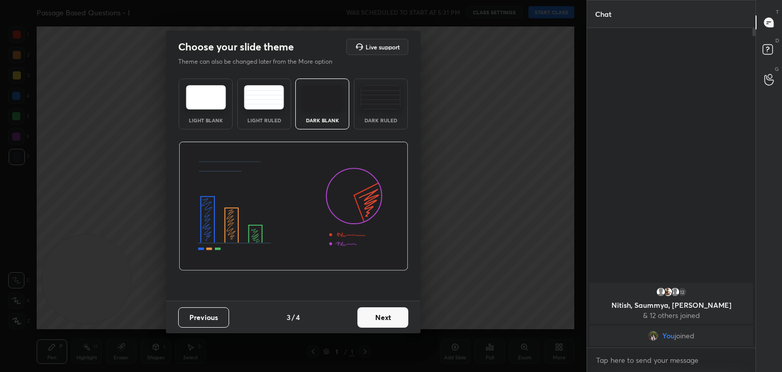
click at [396, 308] on button "Next" at bounding box center [382, 317] width 51 height 20
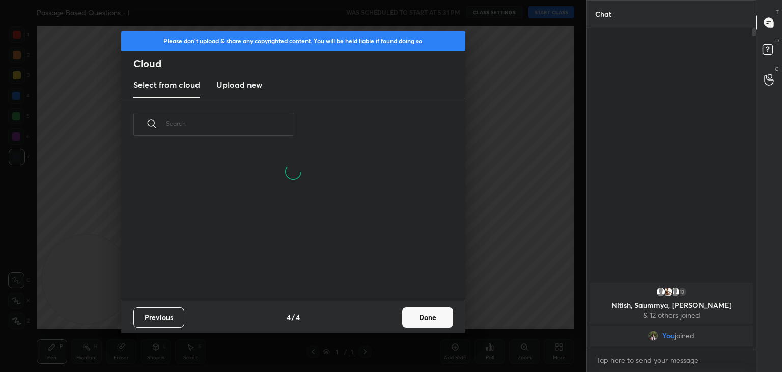
click at [422, 315] on button "Done" at bounding box center [427, 317] width 51 height 20
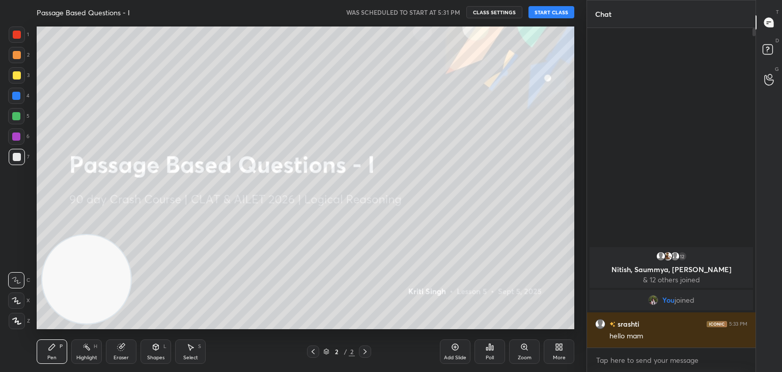
click at [558, 11] on button "START CLASS" at bounding box center [551, 12] width 46 height 12
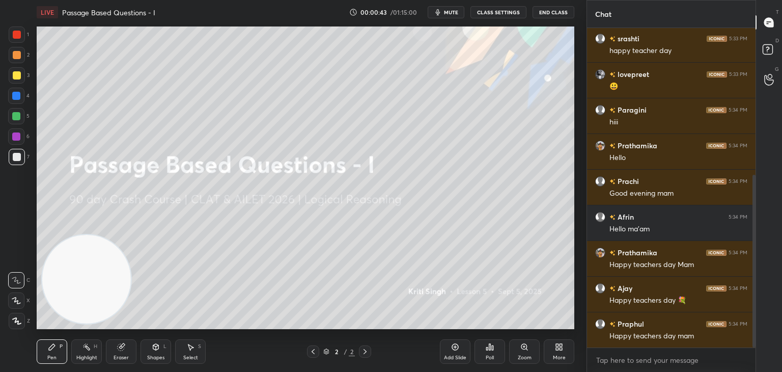
scroll to position [306, 0]
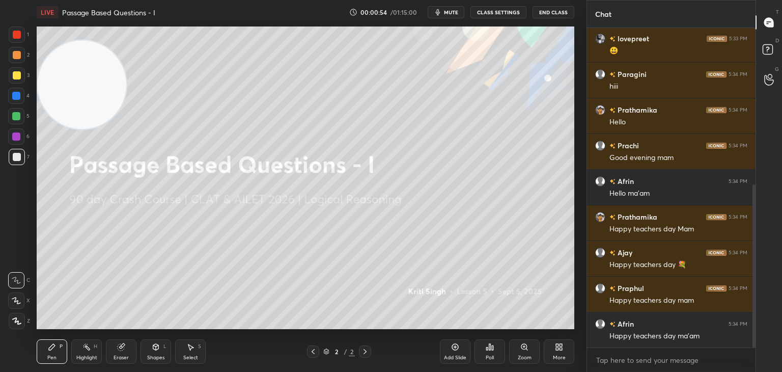
click at [21, 70] on div at bounding box center [17, 75] width 16 height 16
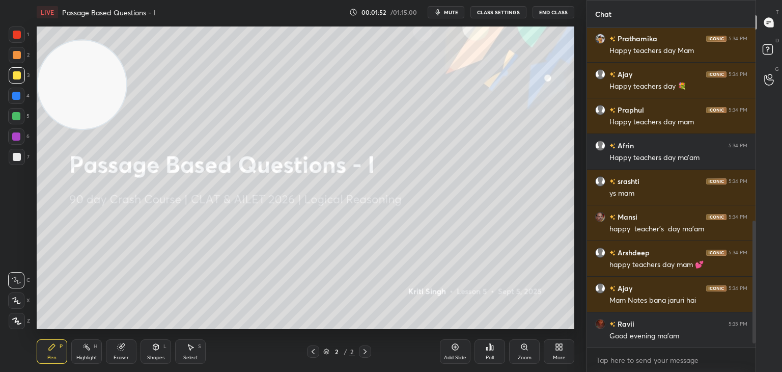
scroll to position [520, 0]
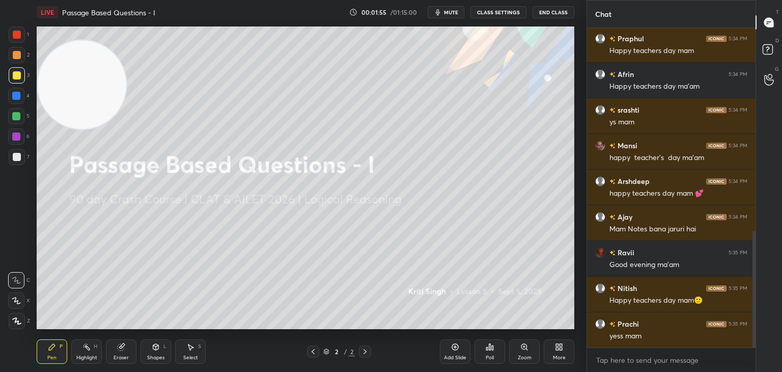
click at [454, 12] on span "mute" at bounding box center [451, 12] width 14 height 7
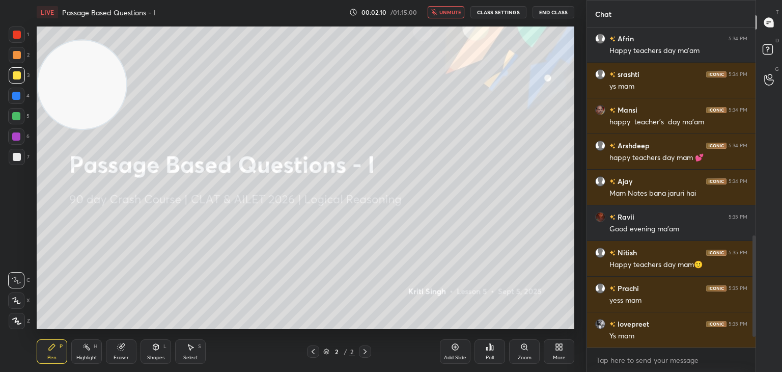
scroll to position [698, 0]
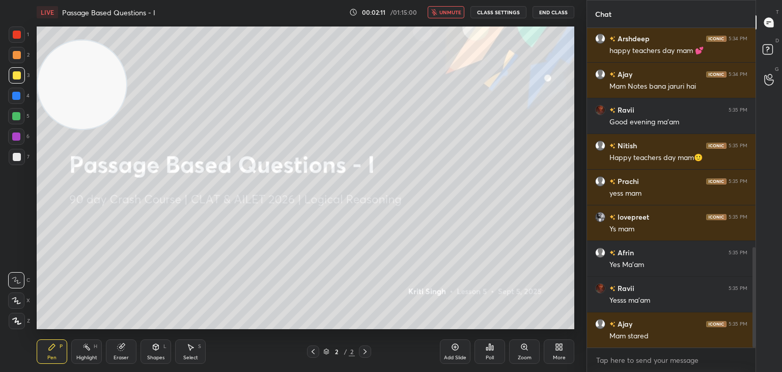
click at [454, 11] on span "unmute" at bounding box center [450, 12] width 22 height 7
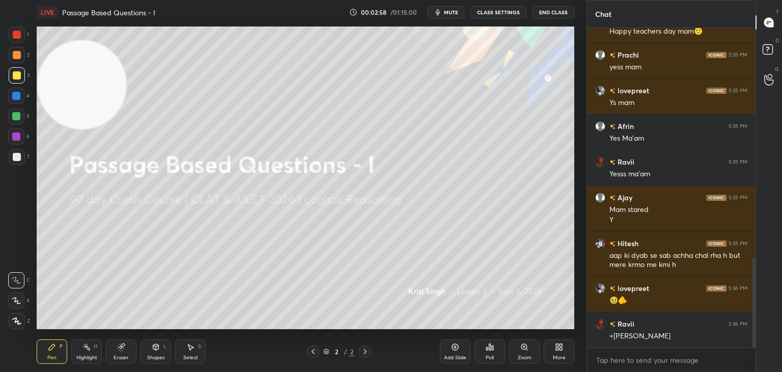
scroll to position [860, 0]
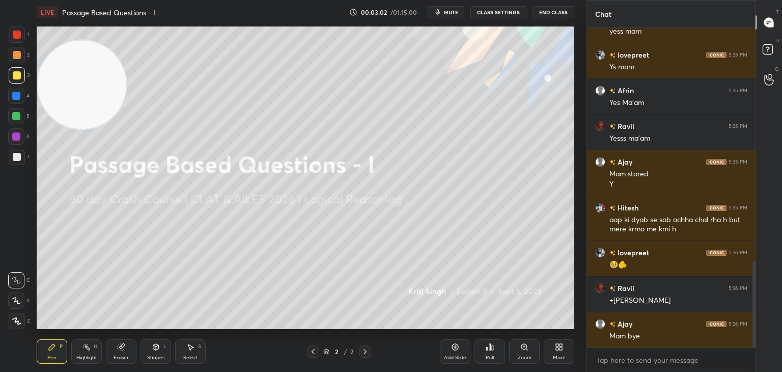
click at [327, 353] on icon at bounding box center [326, 351] width 6 height 6
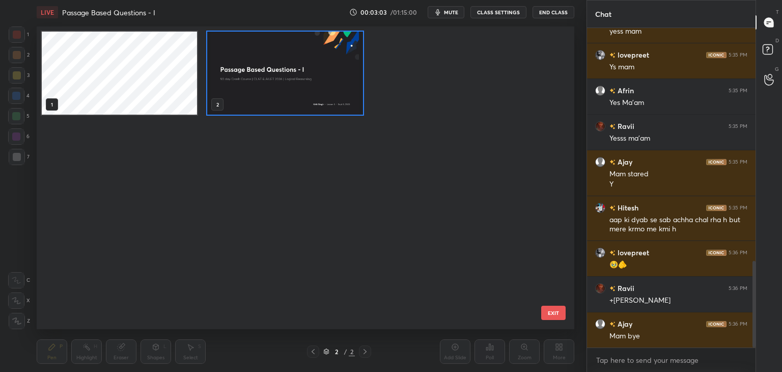
scroll to position [299, 532]
click at [557, 314] on button "EXIT" at bounding box center [553, 312] width 24 height 14
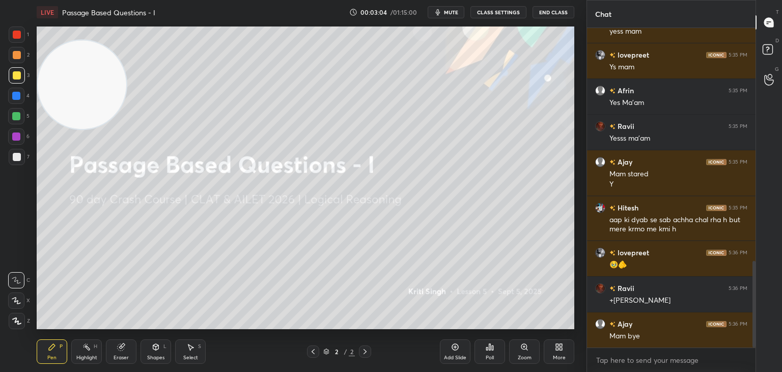
click at [559, 349] on icon at bounding box center [559, 347] width 8 height 8
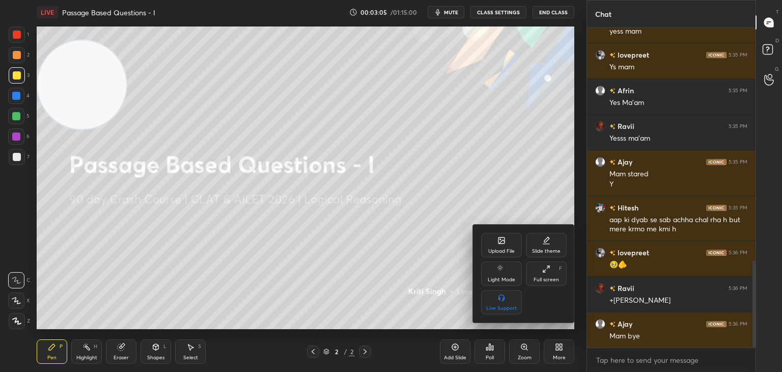
click at [511, 247] on div "Upload File" at bounding box center [501, 245] width 41 height 24
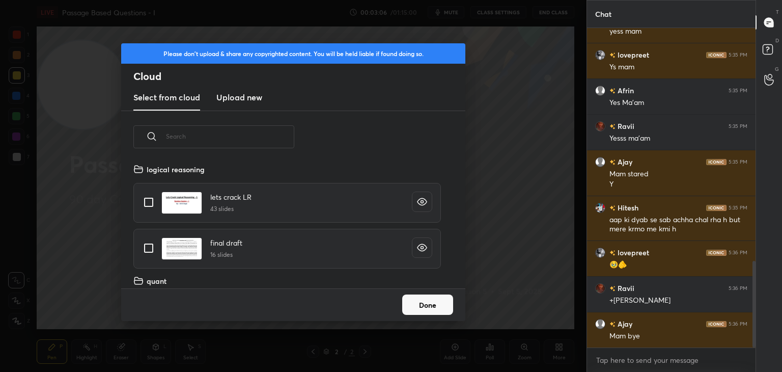
scroll to position [125, 327]
click at [254, 98] on h3 "Upload new" at bounding box center [239, 97] width 46 height 12
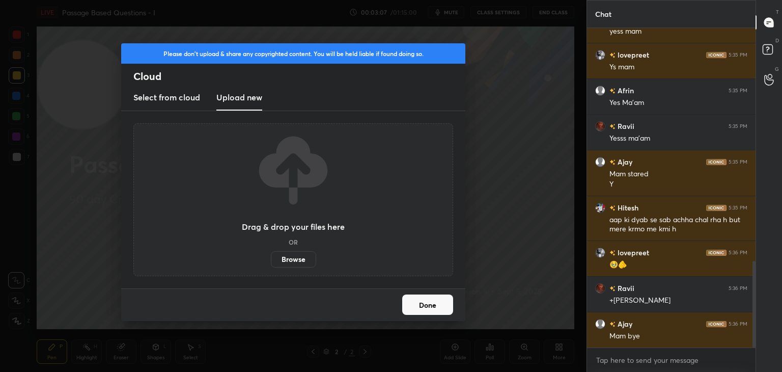
click at [298, 260] on label "Browse" at bounding box center [293, 259] width 45 height 16
click at [271, 260] on input "Browse" at bounding box center [271, 259] width 0 height 16
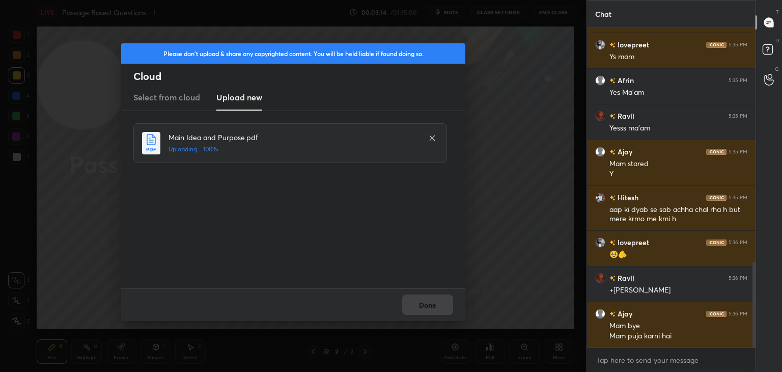
scroll to position [906, 0]
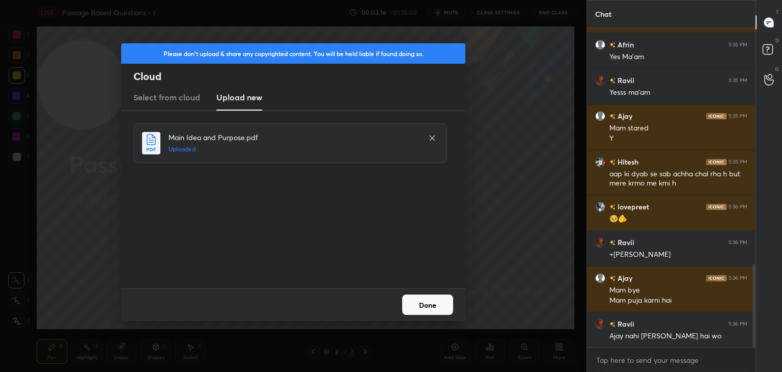
click at [443, 304] on button "Done" at bounding box center [427, 304] width 51 height 20
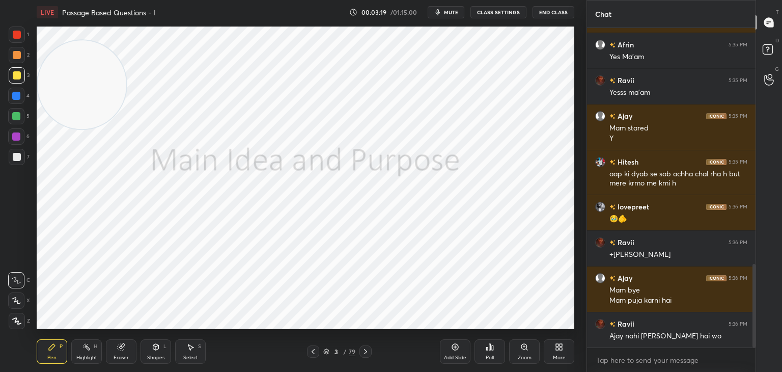
click at [19, 31] on div at bounding box center [17, 35] width 8 height 8
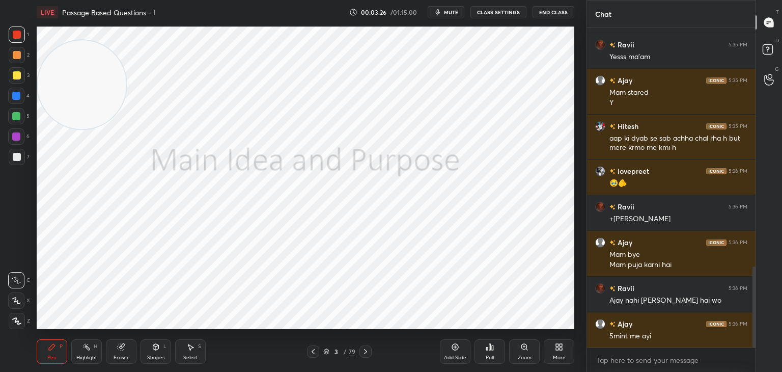
click at [329, 347] on div "3 / 79" at bounding box center [339, 351] width 32 height 9
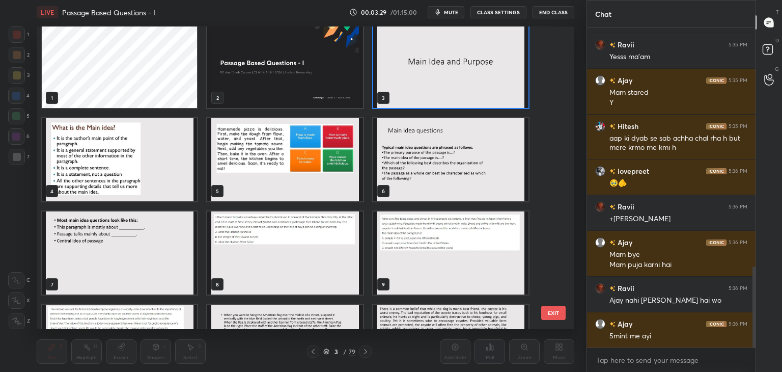
scroll to position [0, 0]
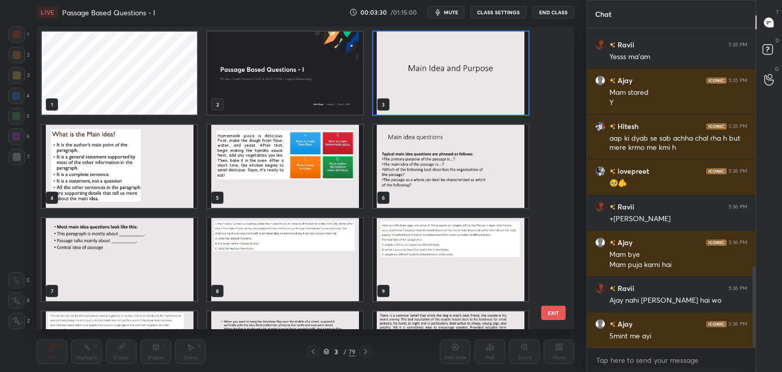
click at [432, 102] on img "grid" at bounding box center [450, 73] width 155 height 83
click at [435, 107] on img "grid" at bounding box center [450, 73] width 155 height 83
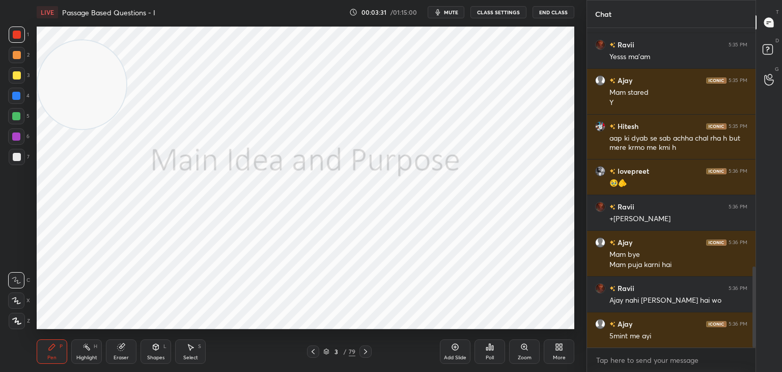
click at [454, 346] on icon at bounding box center [455, 347] width 8 height 8
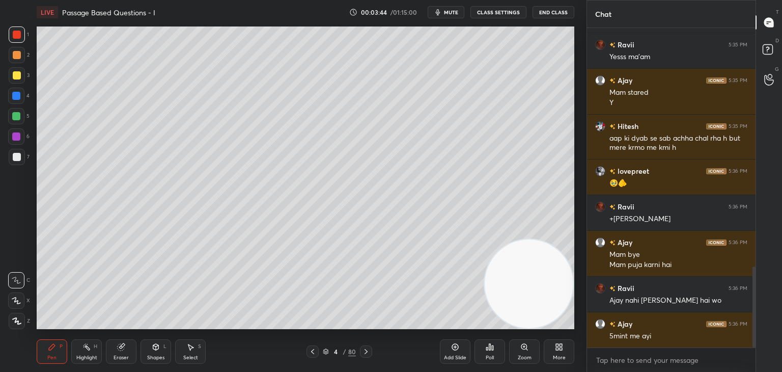
click at [15, 75] on div at bounding box center [17, 75] width 8 height 8
click at [14, 37] on div at bounding box center [17, 35] width 8 height 8
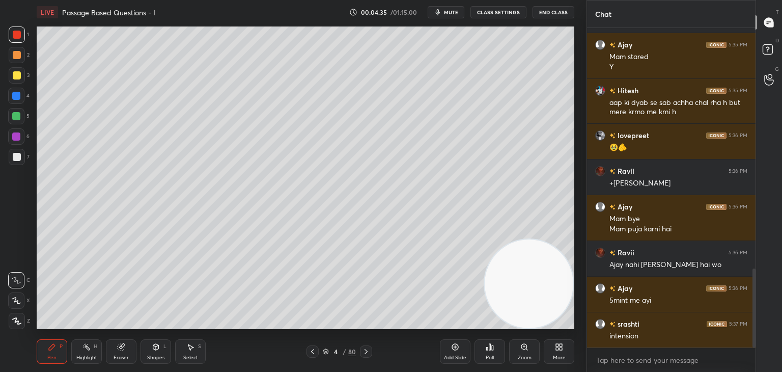
click at [18, 39] on div at bounding box center [17, 35] width 8 height 8
click at [15, 76] on div at bounding box center [17, 75] width 8 height 8
click at [20, 159] on div at bounding box center [17, 157] width 8 height 8
click at [162, 351] on div "Shapes L" at bounding box center [156, 351] width 31 height 24
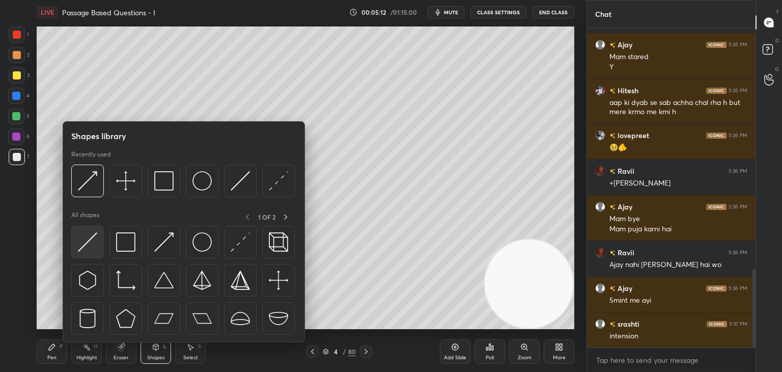
click at [90, 241] on img at bounding box center [87, 241] width 19 height 19
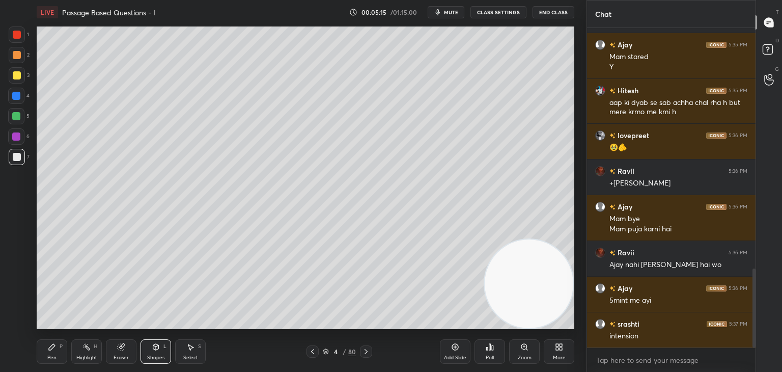
scroll to position [1022, 0]
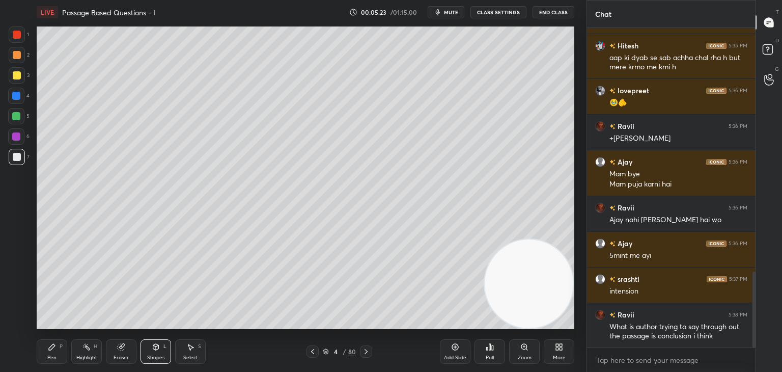
click at [53, 355] on div "Pen" at bounding box center [51, 357] width 9 height 5
click at [18, 157] on div at bounding box center [17, 157] width 8 height 8
click at [120, 352] on div "Eraser" at bounding box center [121, 351] width 31 height 24
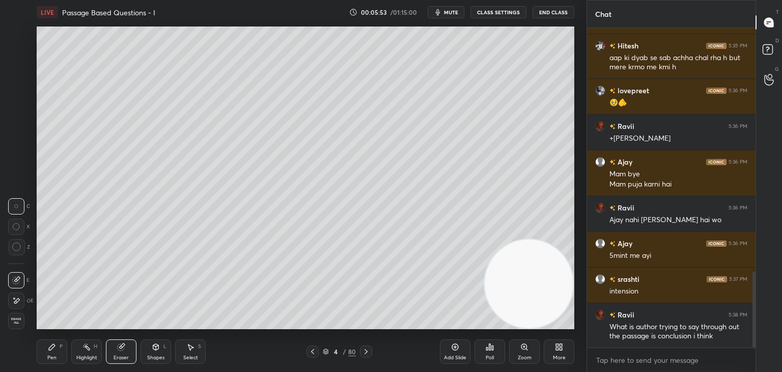
click at [50, 355] on div "Pen" at bounding box center [51, 357] width 9 height 5
click at [324, 354] on icon at bounding box center [326, 351] width 6 height 6
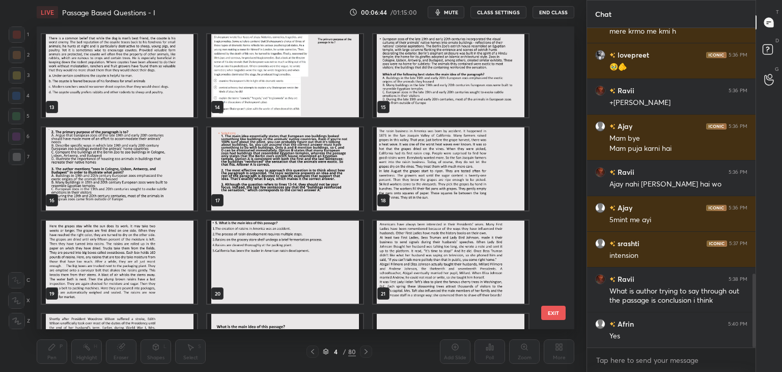
scroll to position [1102, 0]
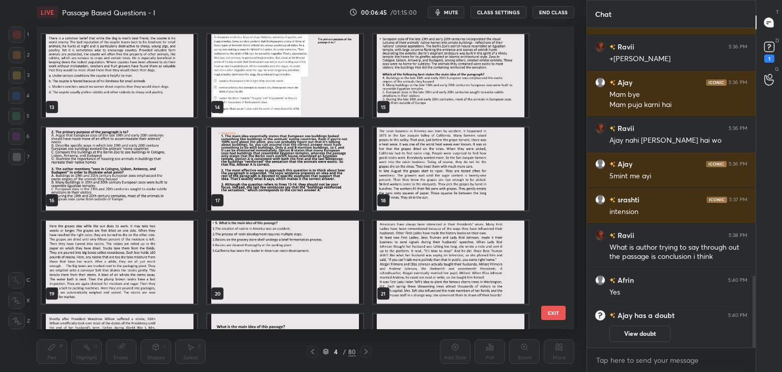
click at [152, 175] on img "grid" at bounding box center [119, 168] width 155 height 83
click at [155, 178] on img "grid" at bounding box center [119, 168] width 155 height 83
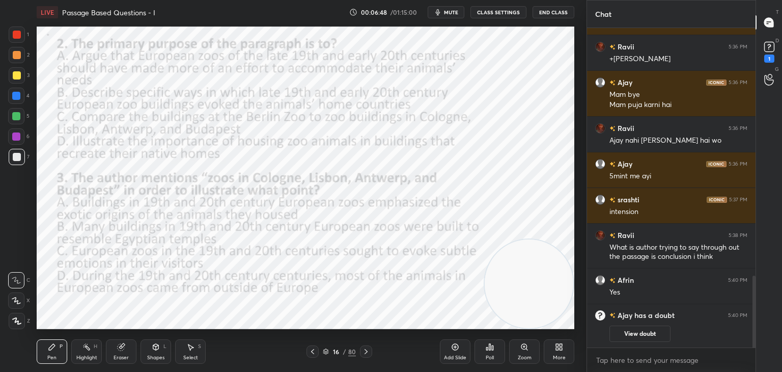
click at [310, 351] on icon at bounding box center [312, 351] width 8 height 8
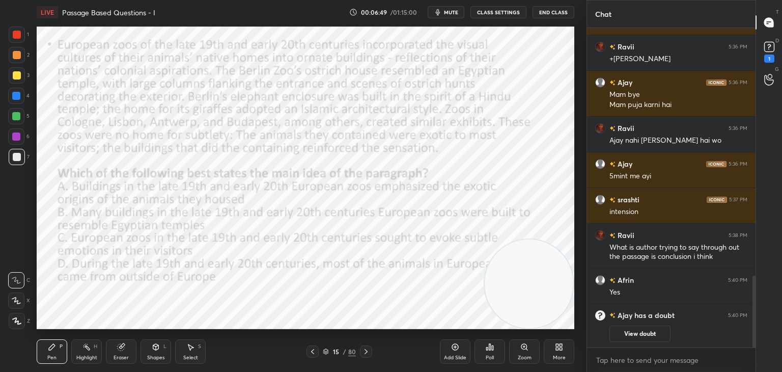
click at [777, 59] on div "1" at bounding box center [769, 51] width 20 height 18
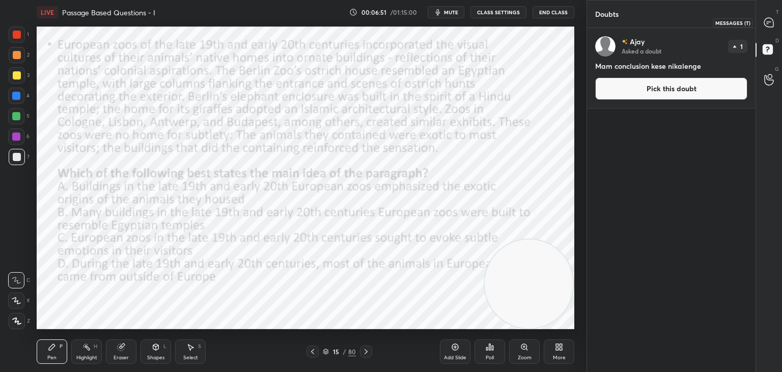
click at [768, 26] on icon at bounding box center [768, 22] width 9 height 9
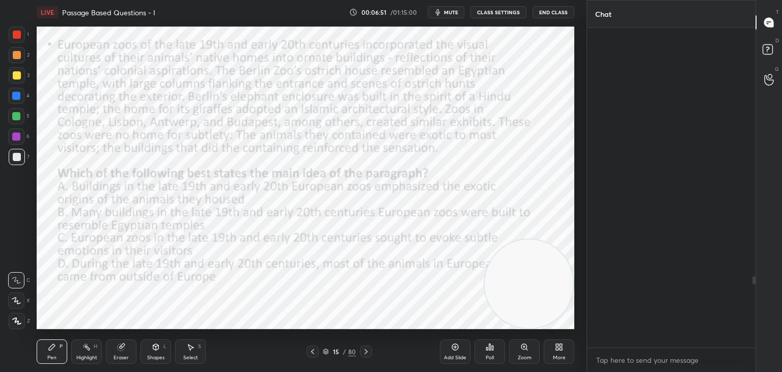
scroll to position [316, 165]
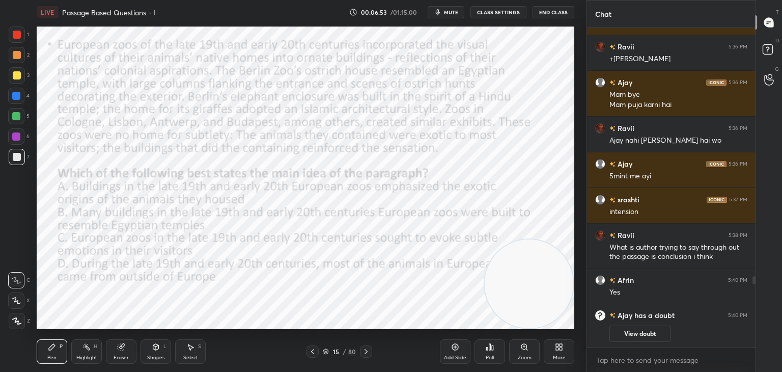
click at [367, 350] on icon at bounding box center [366, 351] width 8 height 8
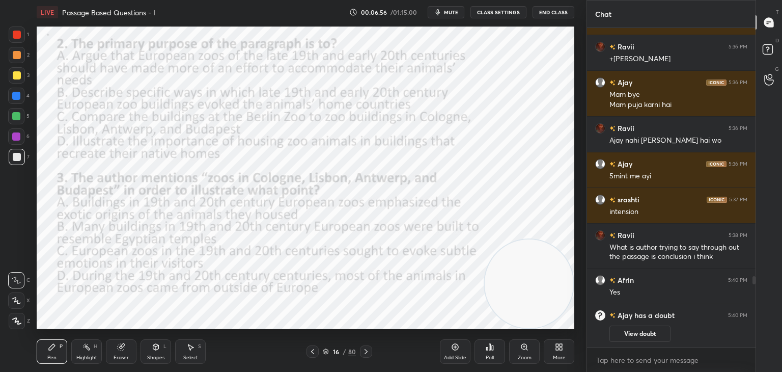
click at [366, 353] on icon at bounding box center [366, 351] width 8 height 8
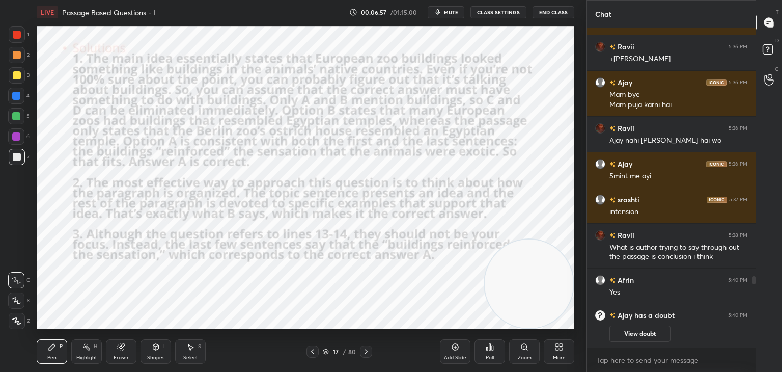
click at [366, 354] on icon at bounding box center [366, 351] width 8 height 8
click at [367, 353] on icon at bounding box center [366, 351] width 8 height 8
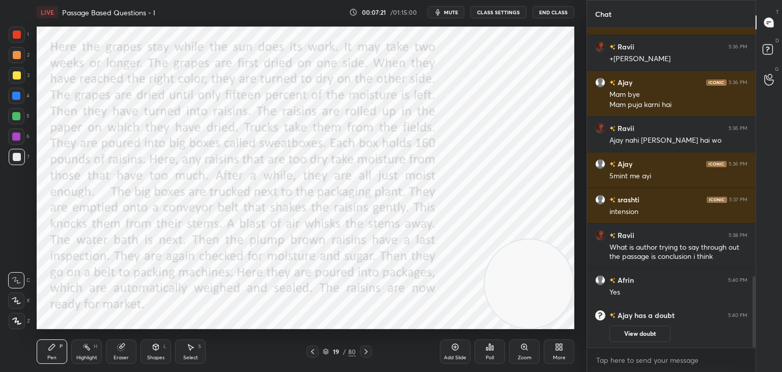
scroll to position [958, 0]
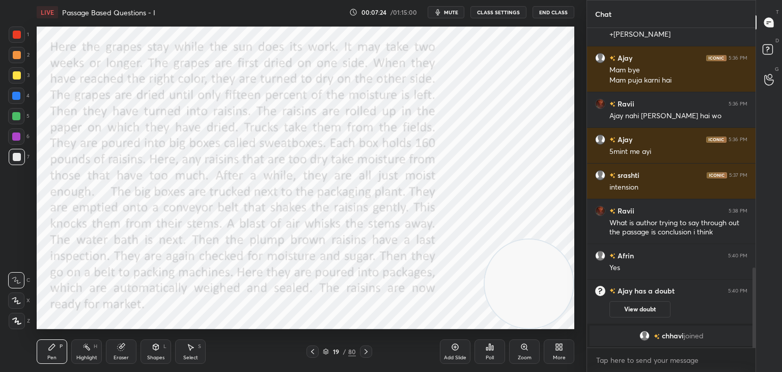
click at [371, 351] on div at bounding box center [366, 351] width 12 height 12
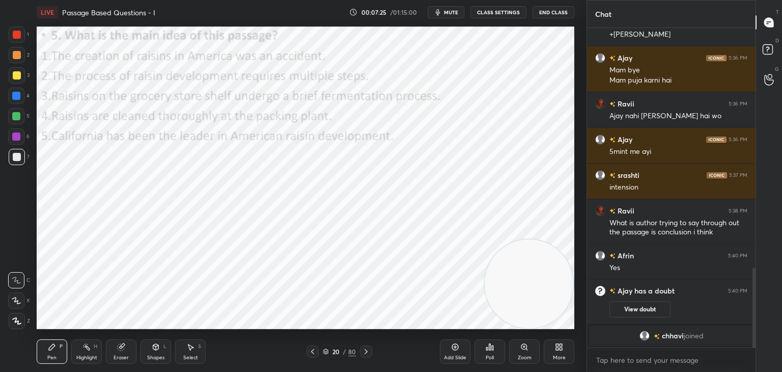
click at [313, 347] on icon at bounding box center [312, 351] width 8 height 8
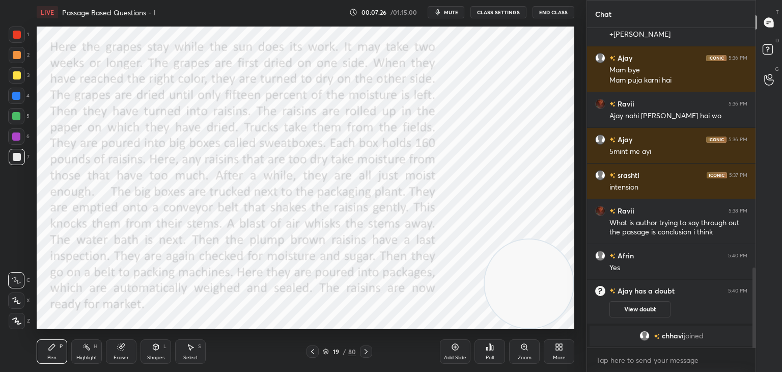
click at [315, 351] on icon at bounding box center [312, 351] width 8 height 8
click at [17, 40] on div at bounding box center [17, 34] width 16 height 16
click at [369, 351] on icon at bounding box center [366, 351] width 8 height 8
click at [311, 352] on icon at bounding box center [312, 351] width 8 height 8
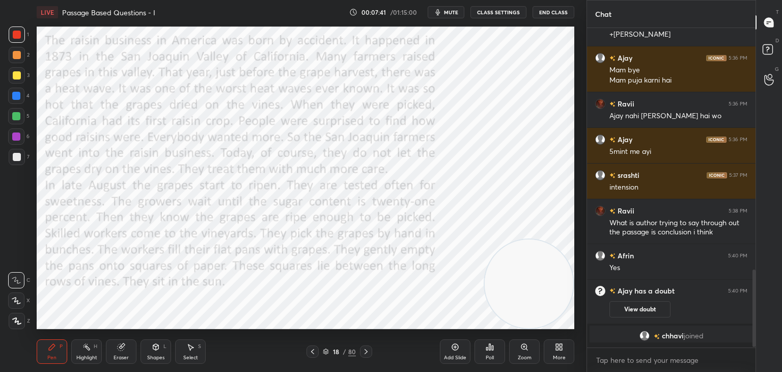
scroll to position [3, 3]
click at [461, 12] on button "mute" at bounding box center [446, 12] width 37 height 12
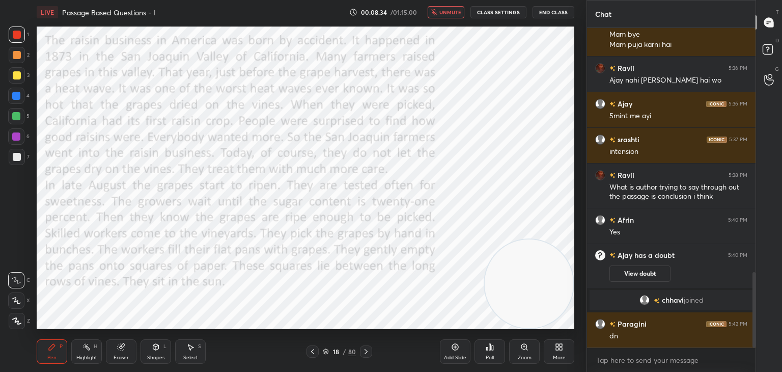
scroll to position [1029, 0]
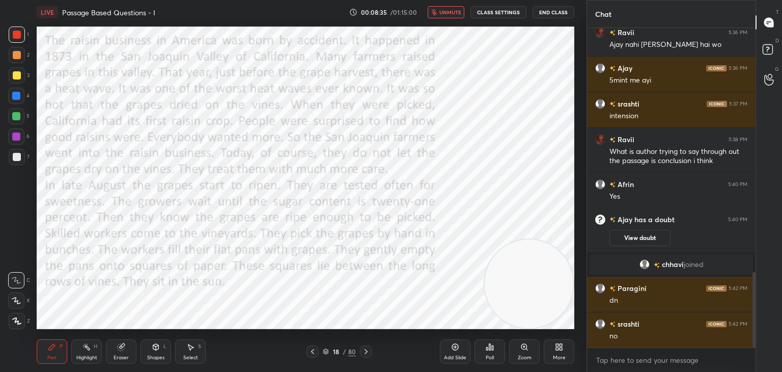
click at [457, 14] on span "unmute" at bounding box center [450, 12] width 22 height 7
click at [455, 17] on button "mute" at bounding box center [446, 12] width 37 height 12
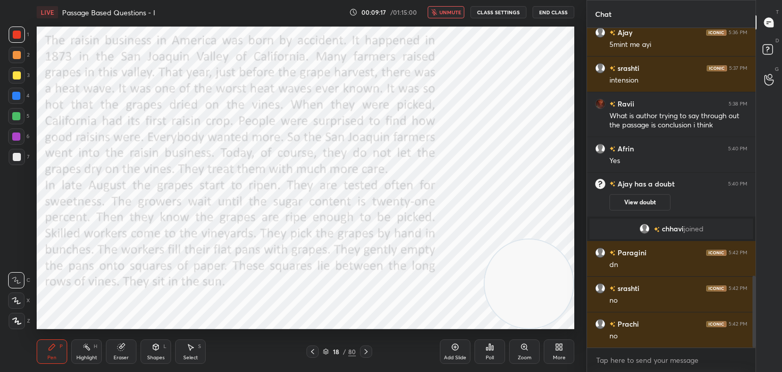
scroll to position [1101, 0]
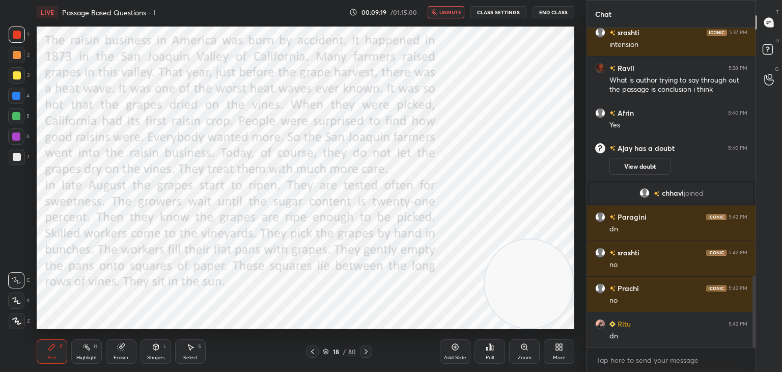
click at [454, 15] on button "unmute" at bounding box center [446, 12] width 37 height 12
click at [367, 354] on icon at bounding box center [366, 351] width 8 height 8
click at [451, 12] on span "mute" at bounding box center [451, 12] width 14 height 7
click at [447, 14] on span "unmute" at bounding box center [450, 12] width 22 height 7
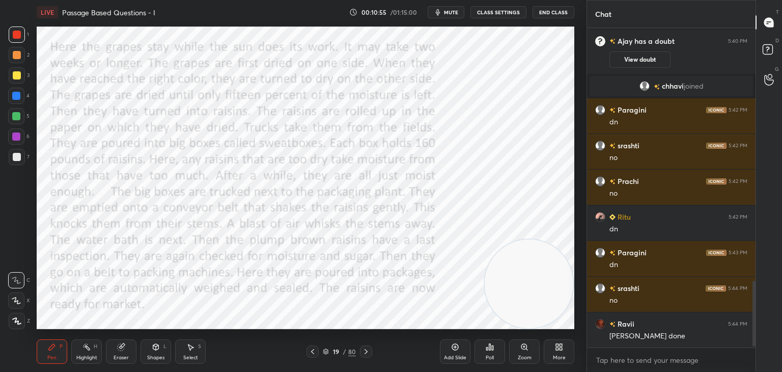
scroll to position [1243, 0]
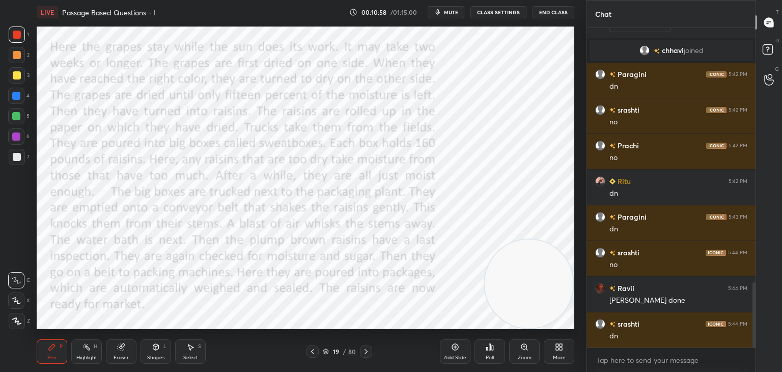
click at [367, 352] on icon at bounding box center [366, 351] width 8 height 8
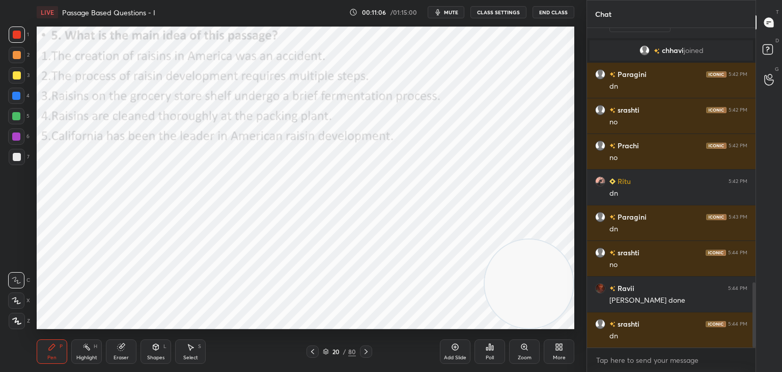
click at [448, 12] on span "mute" at bounding box center [451, 12] width 14 height 7
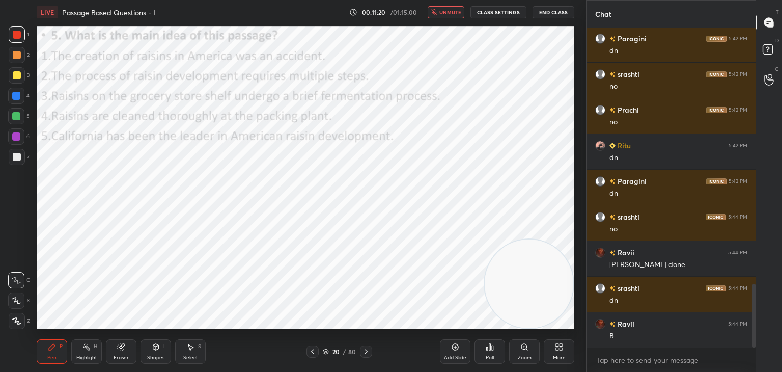
click at [494, 349] on div "Poll" at bounding box center [489, 351] width 31 height 24
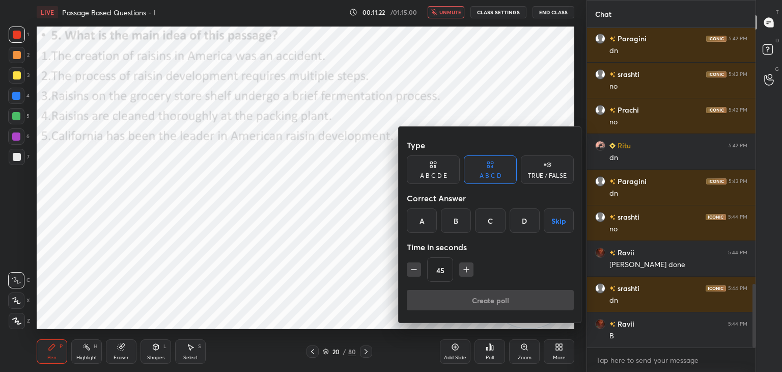
click at [432, 180] on div "A B C D E" at bounding box center [433, 169] width 53 height 29
click at [451, 219] on div "B" at bounding box center [447, 220] width 24 height 24
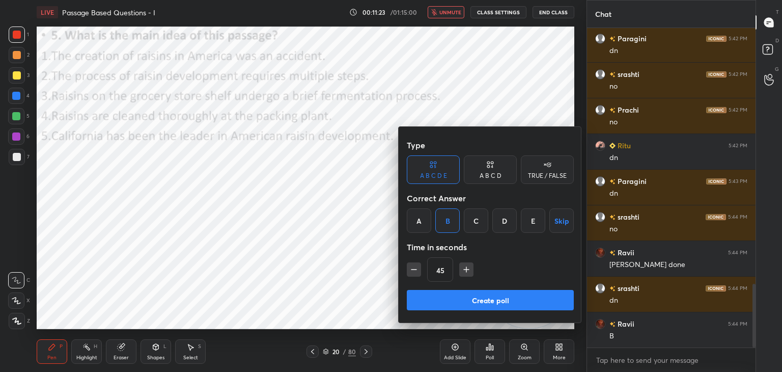
click at [484, 299] on button "Create poll" at bounding box center [490, 300] width 167 height 20
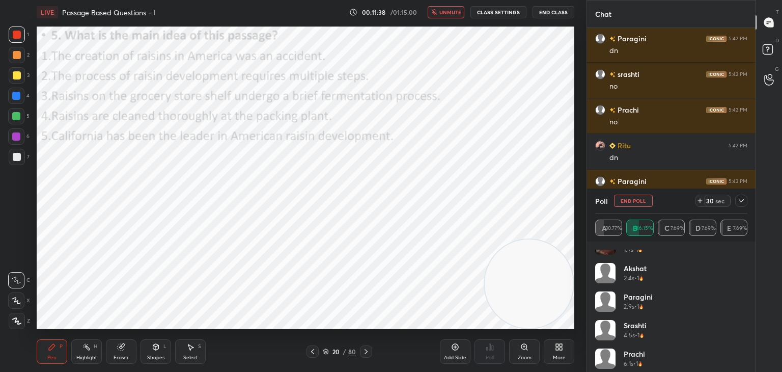
scroll to position [0, 0]
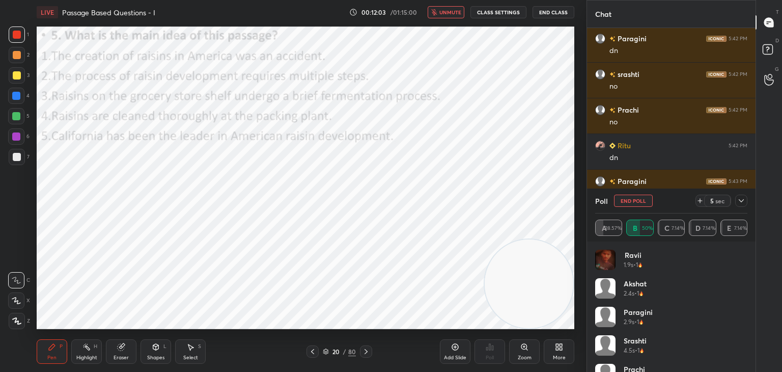
click at [456, 10] on span "unmute" at bounding box center [450, 12] width 22 height 7
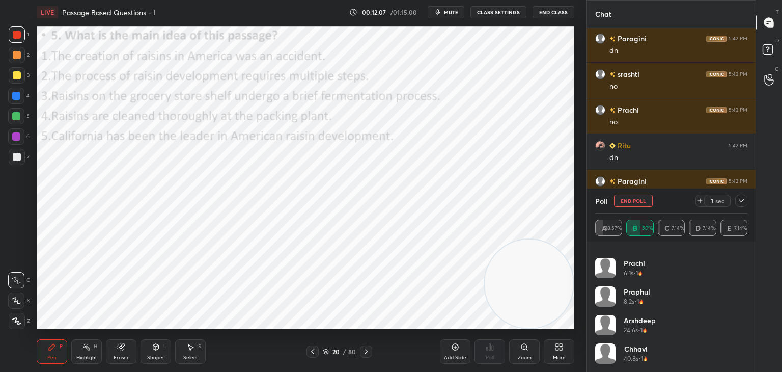
click at [644, 199] on button "End Poll" at bounding box center [633, 200] width 39 height 12
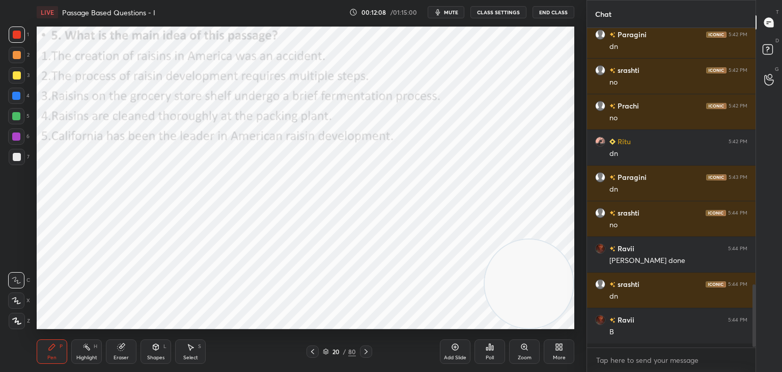
scroll to position [0, 0]
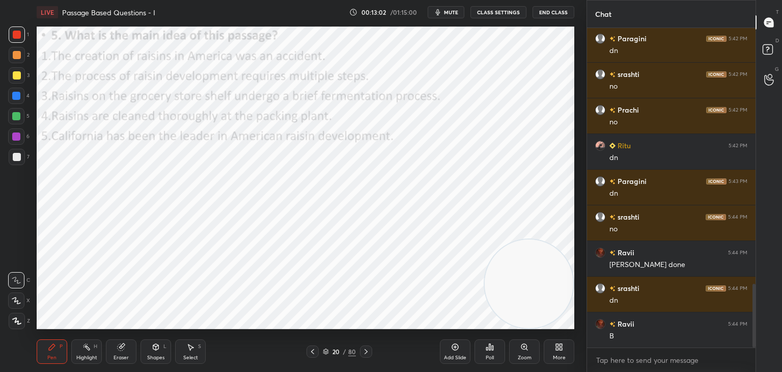
click at [314, 352] on icon at bounding box center [312, 351] width 8 height 8
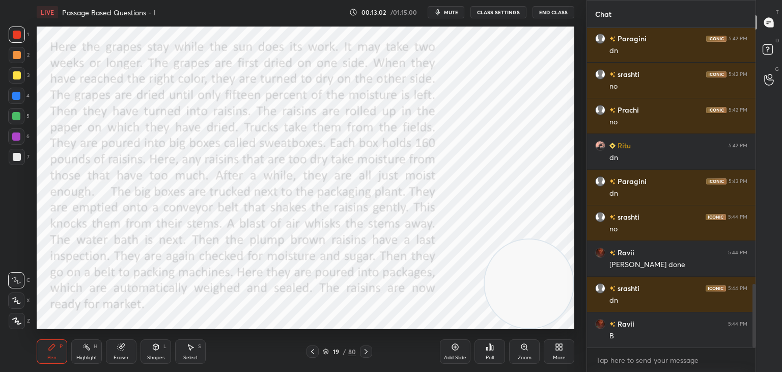
click at [315, 353] on icon at bounding box center [312, 351] width 8 height 8
click at [87, 351] on icon at bounding box center [86, 347] width 8 height 8
click at [16, 319] on icon at bounding box center [16, 320] width 5 height 5
click at [18, 304] on rect at bounding box center [17, 301] width 5 height 5
click at [128, 355] on div "Eraser" at bounding box center [121, 357] width 15 height 5
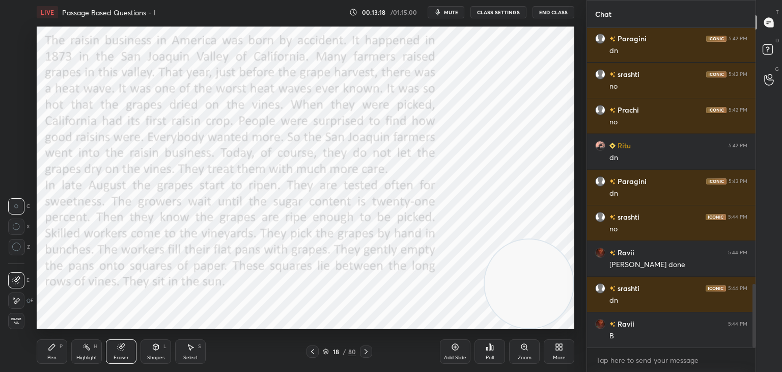
click at [23, 317] on span "Erase all" at bounding box center [16, 320] width 15 height 7
click at [85, 359] on div "Highlight" at bounding box center [86, 357] width 21 height 5
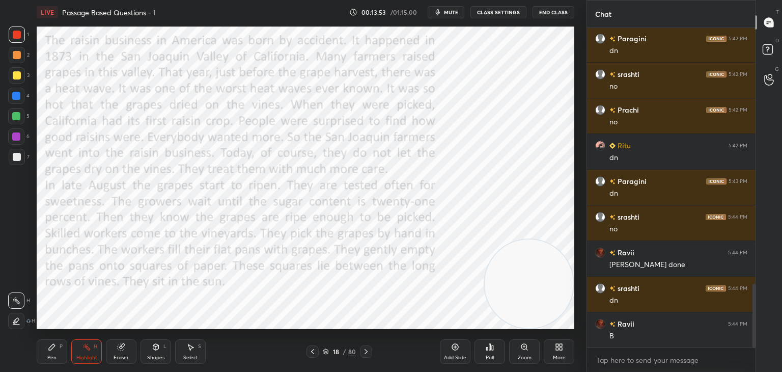
click at [367, 353] on icon at bounding box center [366, 351] width 8 height 8
click at [316, 357] on div at bounding box center [312, 351] width 12 height 12
click at [364, 352] on icon at bounding box center [366, 351] width 8 height 8
click at [366, 351] on icon at bounding box center [365, 351] width 3 height 5
click at [53, 349] on icon at bounding box center [52, 347] width 8 height 8
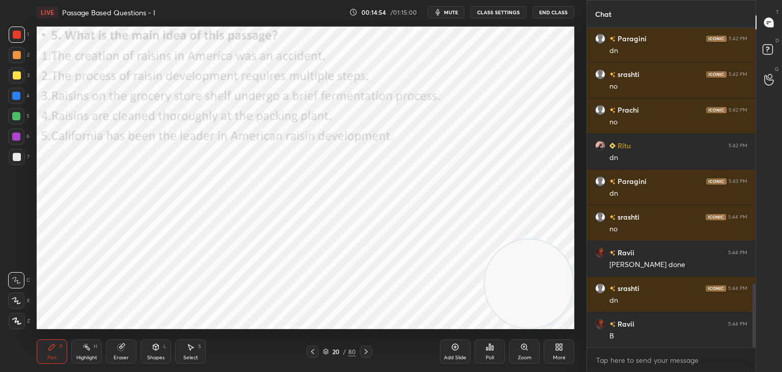
click at [323, 351] on icon at bounding box center [326, 351] width 6 height 6
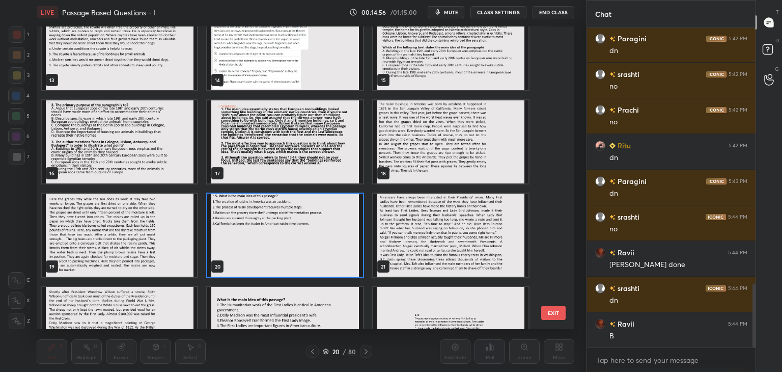
scroll to position [461, 0]
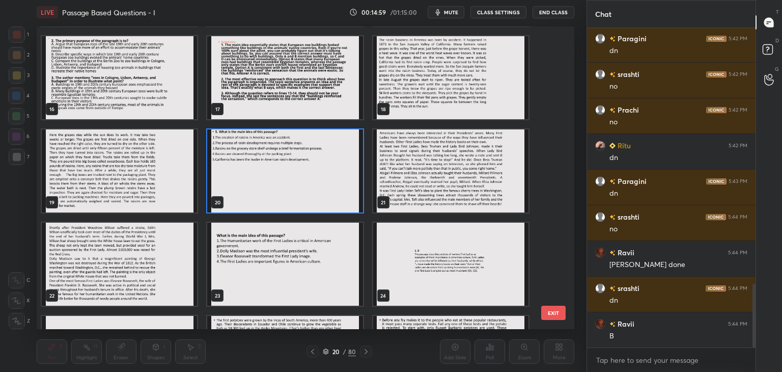
click at [460, 194] on img "grid" at bounding box center [450, 170] width 155 height 83
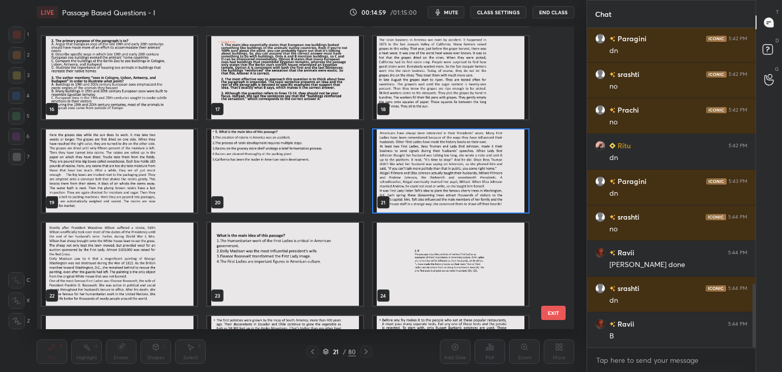
click at [463, 189] on img "grid" at bounding box center [450, 170] width 155 height 83
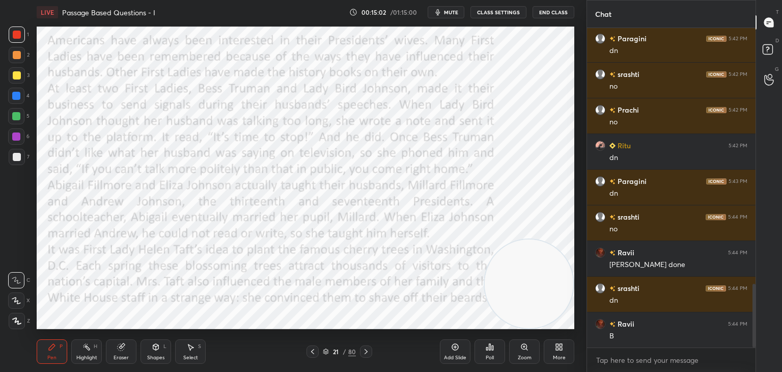
click at [365, 350] on icon at bounding box center [365, 351] width 3 height 5
click at [366, 350] on icon at bounding box center [366, 351] width 8 height 8
click at [314, 347] on div at bounding box center [312, 351] width 12 height 12
click at [310, 352] on icon at bounding box center [312, 351] width 8 height 8
click at [456, 13] on span "mute" at bounding box center [451, 12] width 14 height 7
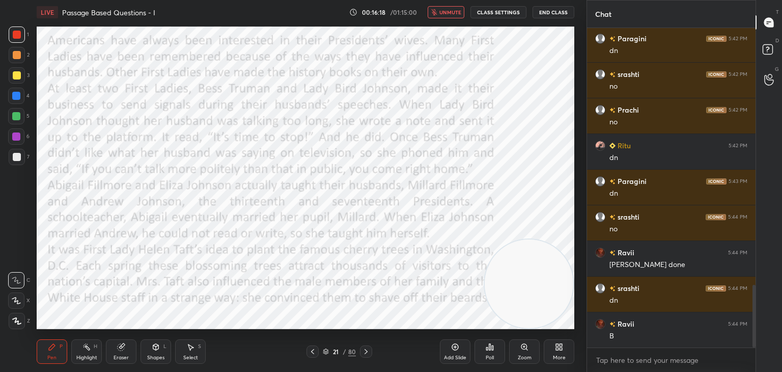
scroll to position [1314, 0]
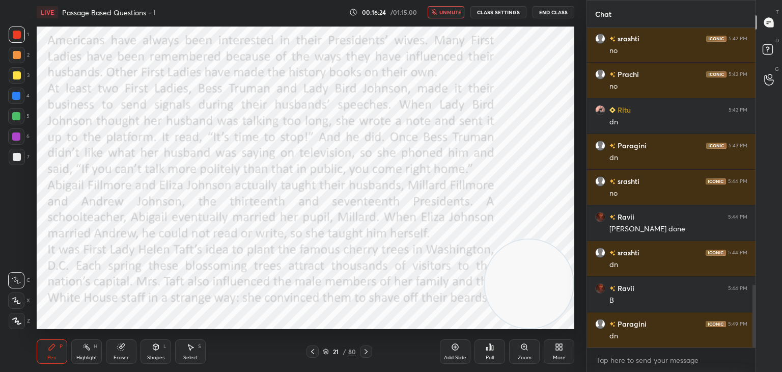
click at [456, 12] on span "unmute" at bounding box center [450, 12] width 22 height 7
click at [367, 353] on icon at bounding box center [366, 351] width 8 height 8
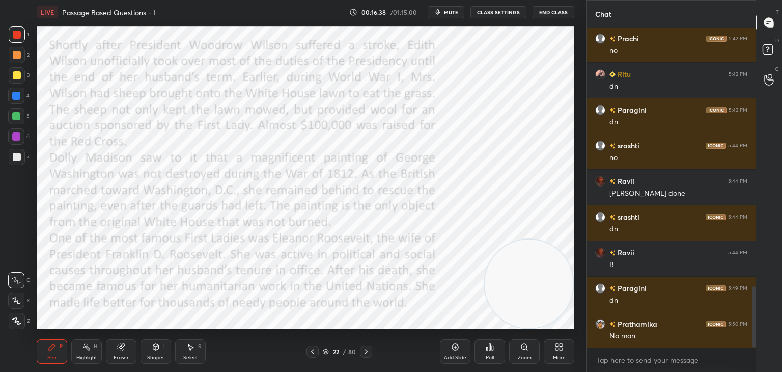
scroll to position [1386, 0]
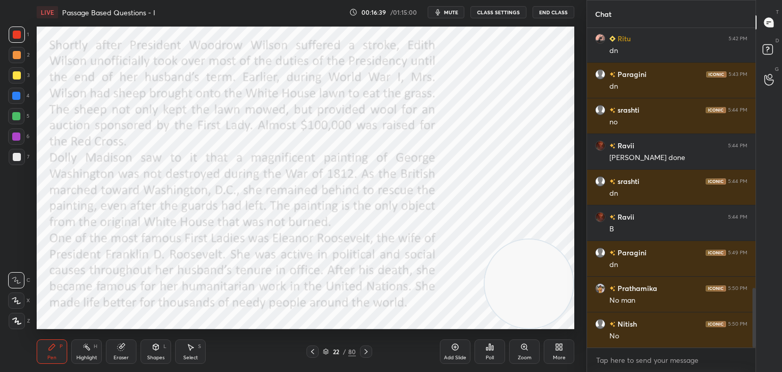
click at [310, 351] on icon at bounding box center [312, 351] width 8 height 8
click at [453, 13] on span "mute" at bounding box center [451, 12] width 14 height 7
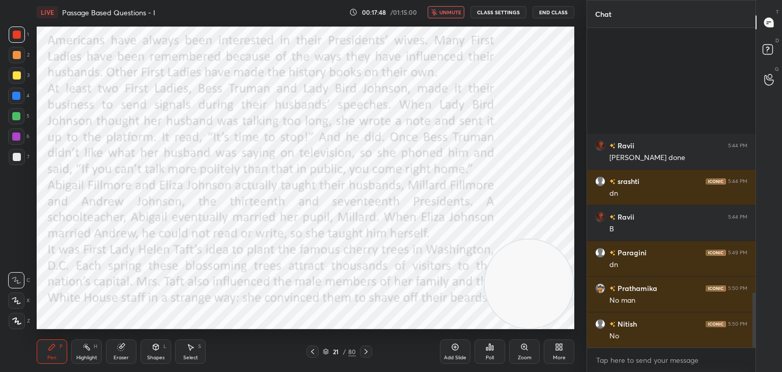
scroll to position [1528, 0]
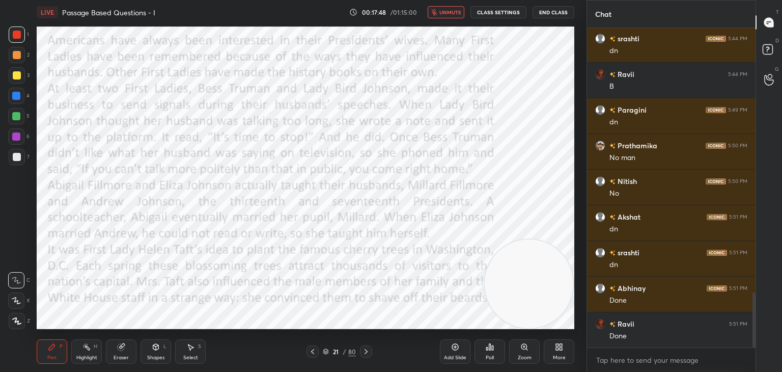
click at [448, 14] on span "unmute" at bounding box center [450, 12] width 22 height 7
click at [364, 352] on icon at bounding box center [366, 351] width 8 height 8
click at [326, 352] on icon at bounding box center [326, 351] width 6 height 6
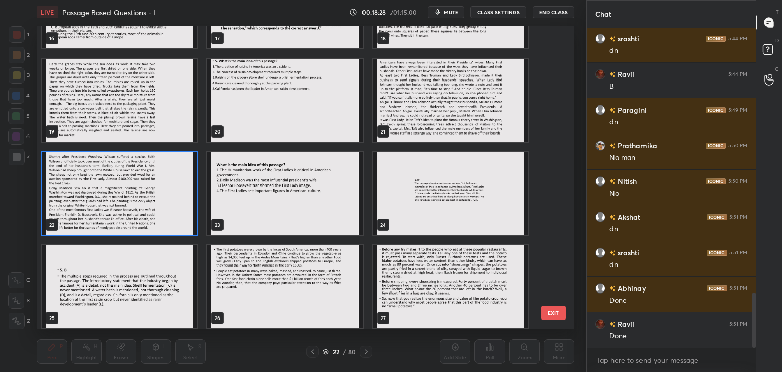
scroll to position [536, 0]
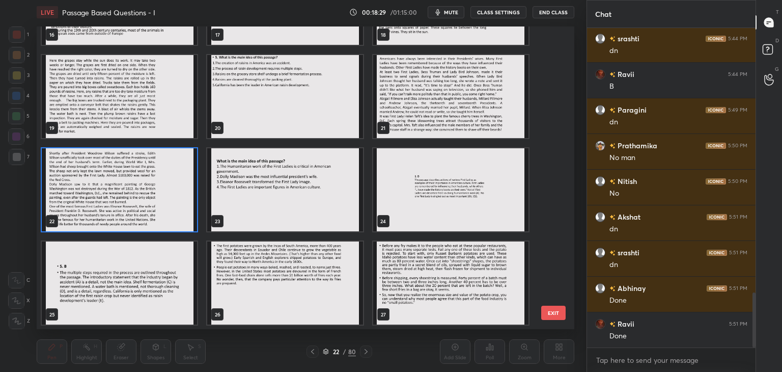
click at [174, 202] on img "grid" at bounding box center [119, 189] width 155 height 83
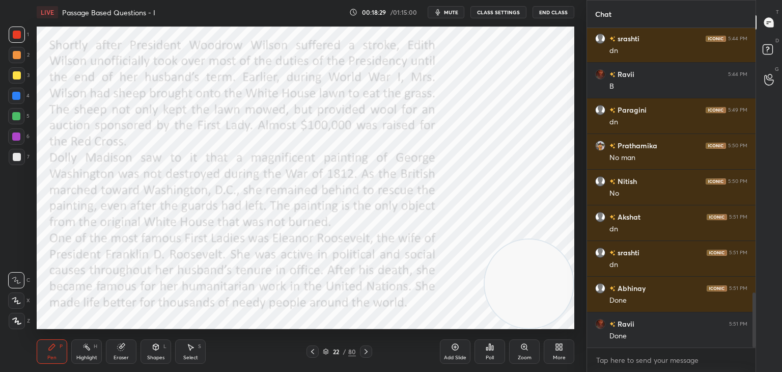
click at [175, 201] on img "grid" at bounding box center [119, 189] width 155 height 83
click at [454, 12] on span "mute" at bounding box center [451, 12] width 14 height 7
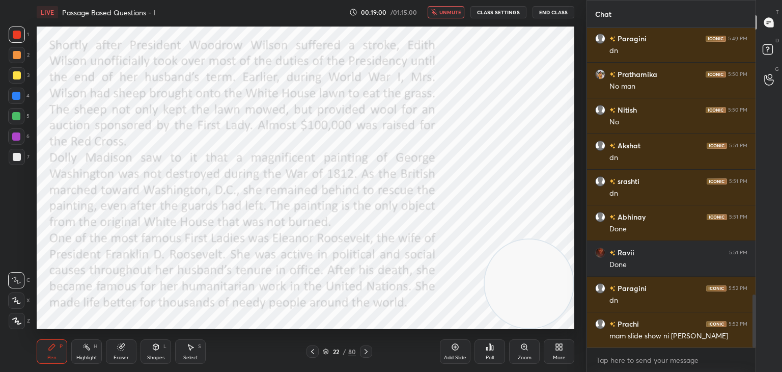
scroll to position [1635, 0]
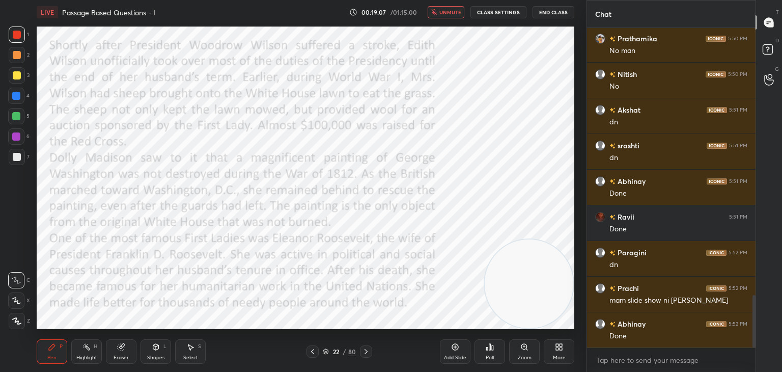
click at [454, 13] on span "unmute" at bounding box center [450, 12] width 22 height 7
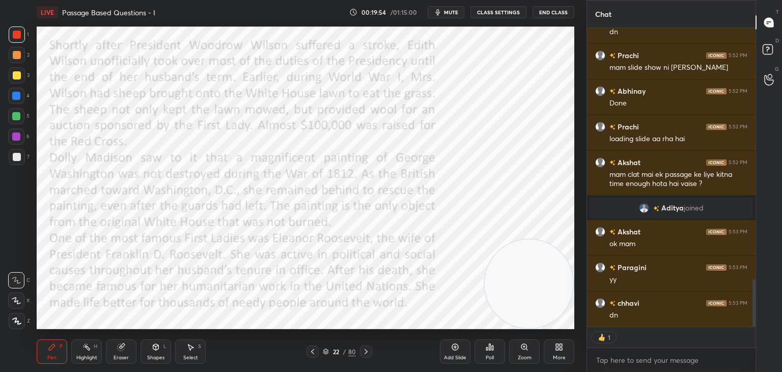
scroll to position [1623, 0]
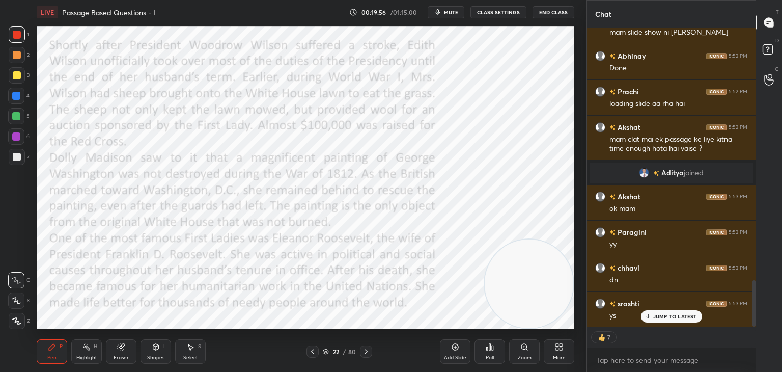
click at [367, 355] on icon at bounding box center [366, 351] width 8 height 8
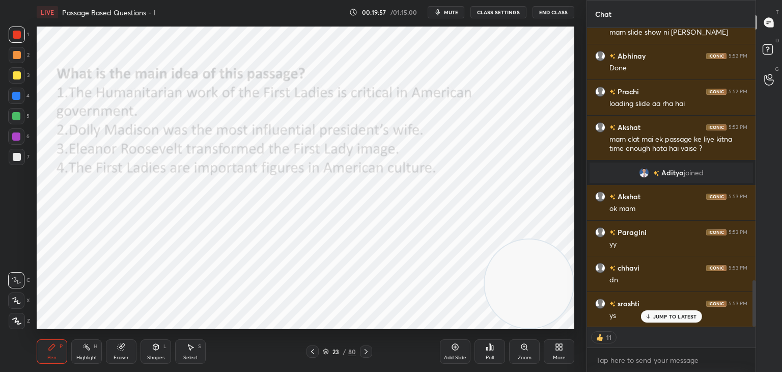
scroll to position [1659, 0]
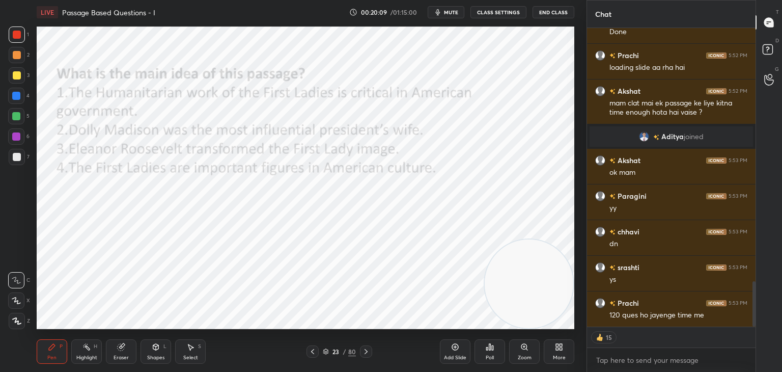
type textarea "x"
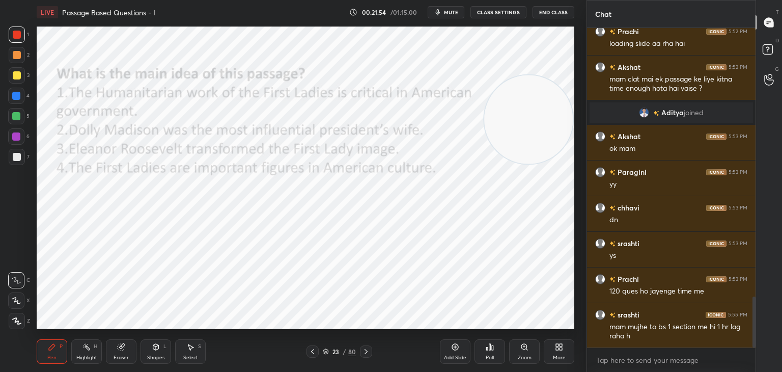
scroll to position [1693, 0]
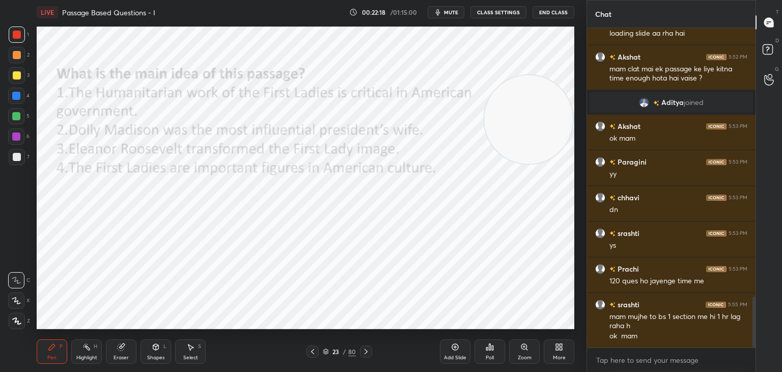
click at [121, 351] on div "Eraser" at bounding box center [121, 351] width 31 height 24
click at [20, 324] on div "Erase all" at bounding box center [16, 321] width 16 height 16
click at [487, 352] on div "Poll" at bounding box center [489, 351] width 31 height 24
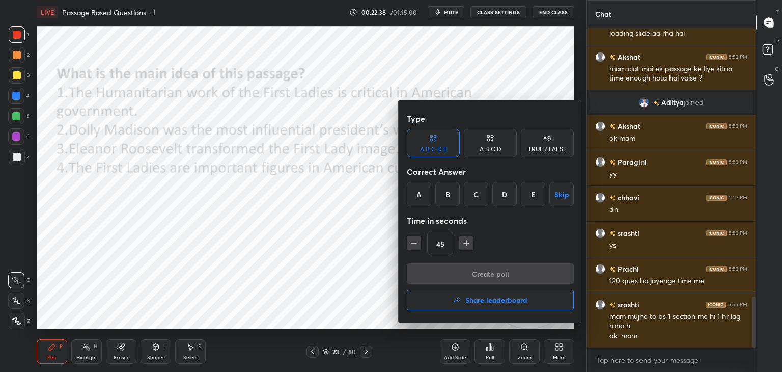
click at [500, 149] on div "A B C D" at bounding box center [491, 149] width 22 height 6
click at [525, 195] on div "D" at bounding box center [525, 194] width 30 height 24
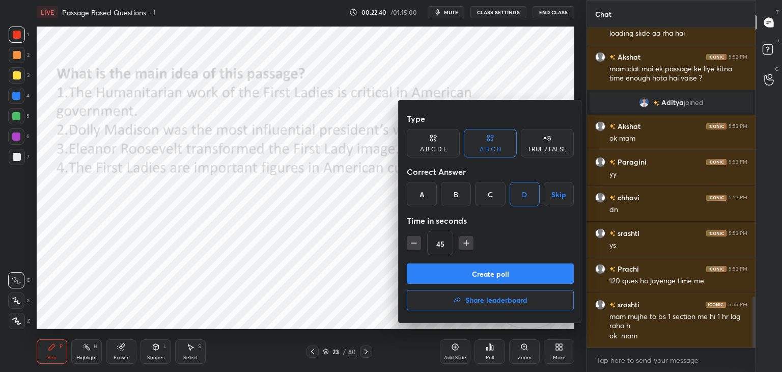
click at [412, 244] on icon "button" at bounding box center [414, 243] width 10 height 10
type input "30"
click at [425, 267] on button "Create poll" at bounding box center [490, 273] width 167 height 20
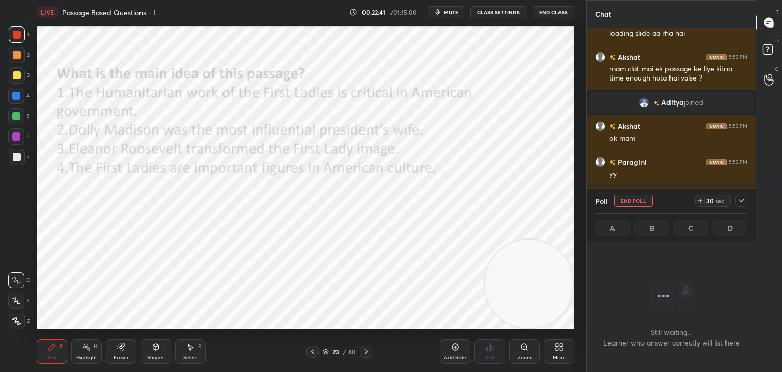
scroll to position [288, 165]
click at [454, 10] on span "mute" at bounding box center [451, 12] width 14 height 7
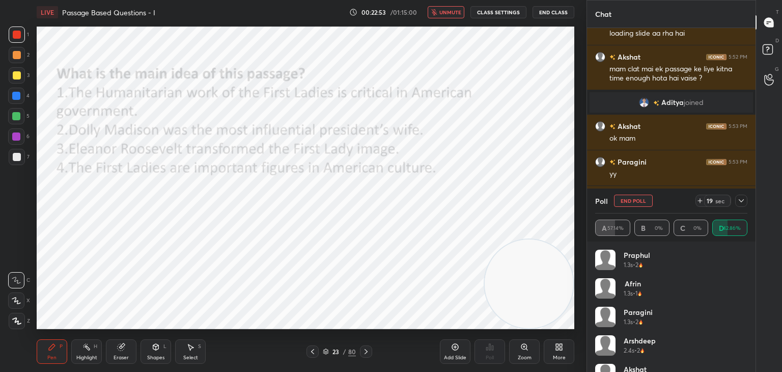
scroll to position [3, 3]
click at [452, 17] on button "unmute" at bounding box center [446, 12] width 37 height 12
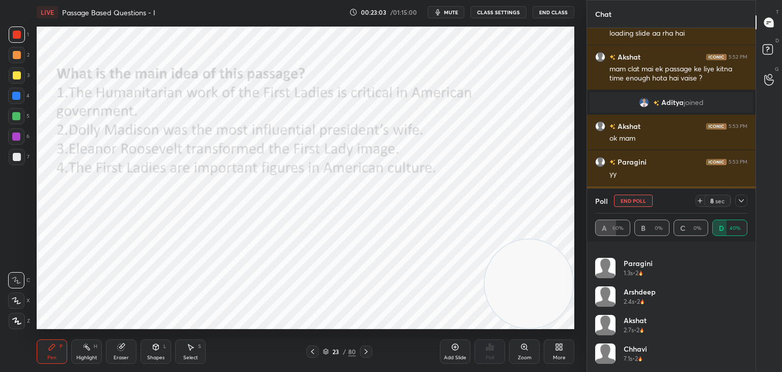
click at [644, 202] on button "End Poll" at bounding box center [633, 200] width 39 height 12
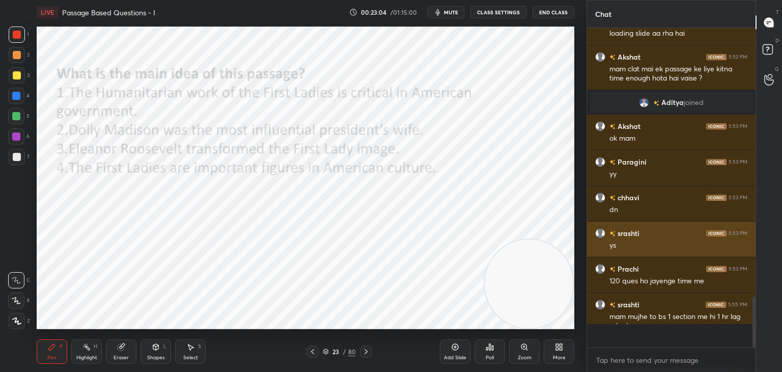
scroll to position [316, 165]
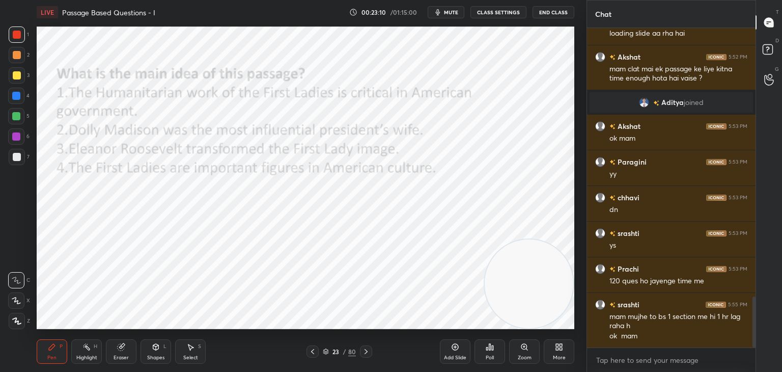
click at [311, 352] on icon at bounding box center [312, 351] width 8 height 8
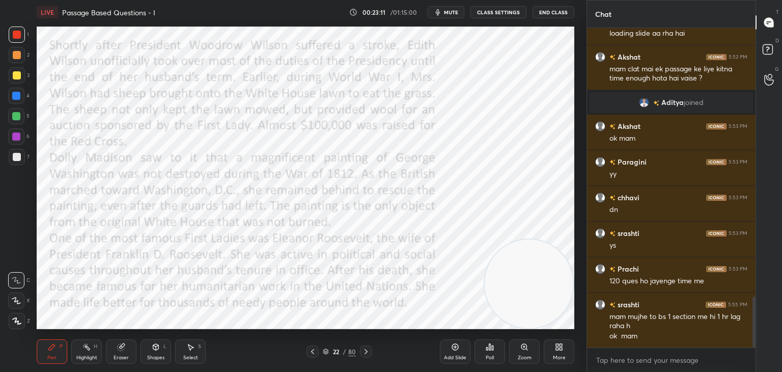
click at [314, 352] on icon at bounding box center [312, 351] width 8 height 8
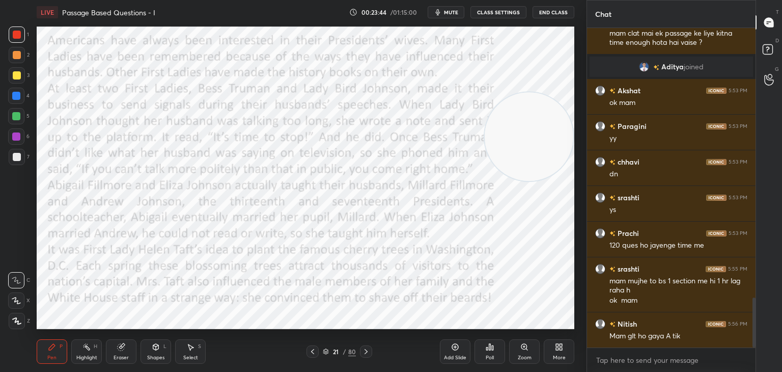
click at [367, 351] on icon at bounding box center [366, 351] width 8 height 8
click at [368, 351] on icon at bounding box center [366, 351] width 8 height 8
click at [326, 351] on icon at bounding box center [325, 350] width 5 height 3
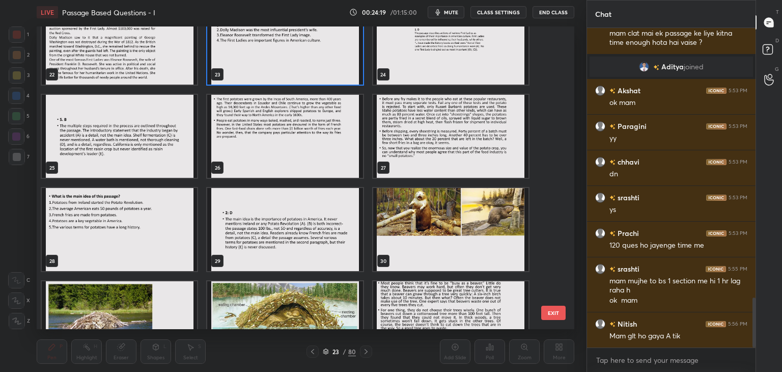
scroll to position [681, 0]
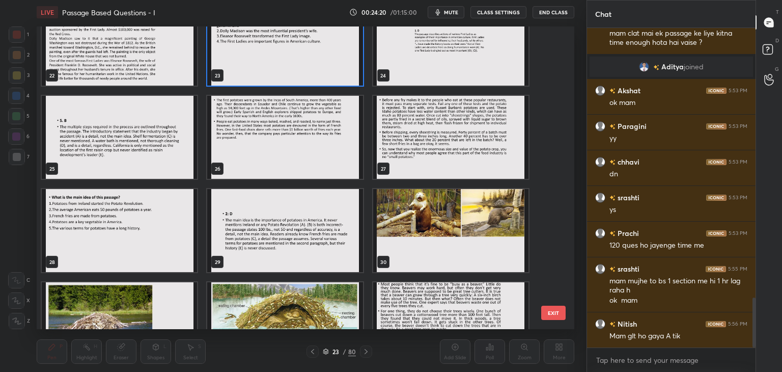
click at [307, 157] on img "grid" at bounding box center [284, 137] width 155 height 83
click at [308, 160] on img "grid" at bounding box center [284, 137] width 155 height 83
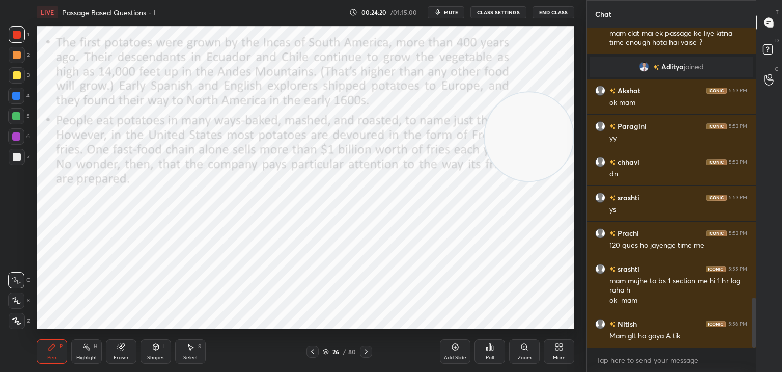
scroll to position [1764, 0]
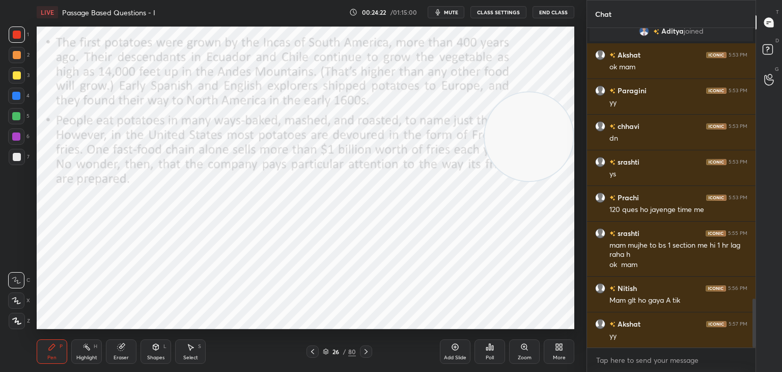
click at [368, 350] on icon at bounding box center [366, 351] width 8 height 8
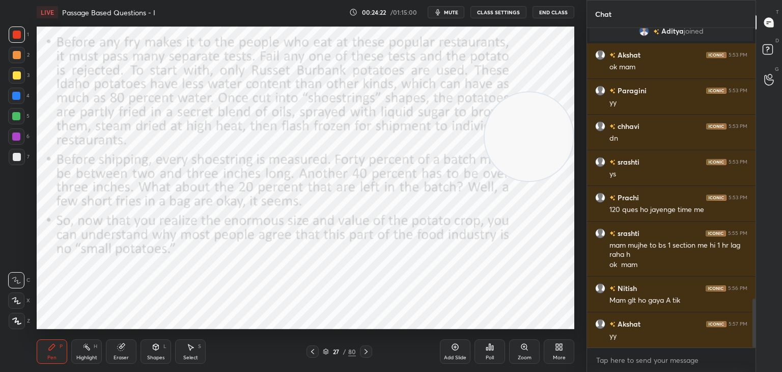
click at [367, 350] on icon at bounding box center [366, 351] width 8 height 8
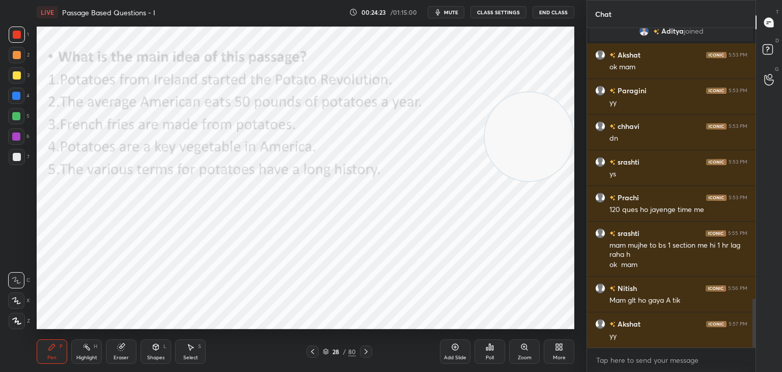
click at [367, 352] on icon at bounding box center [366, 351] width 8 height 8
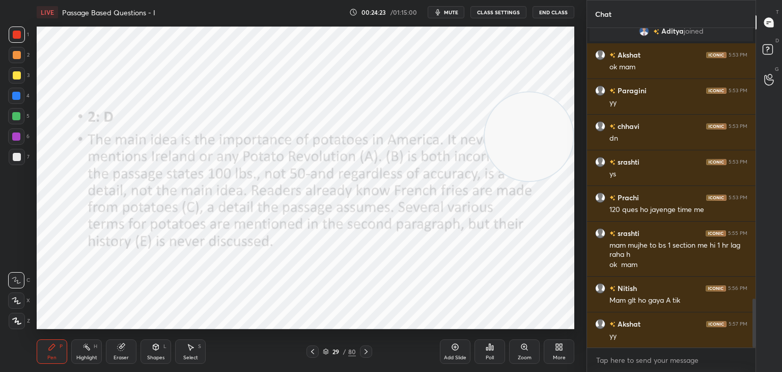
click at [367, 351] on icon at bounding box center [366, 351] width 8 height 8
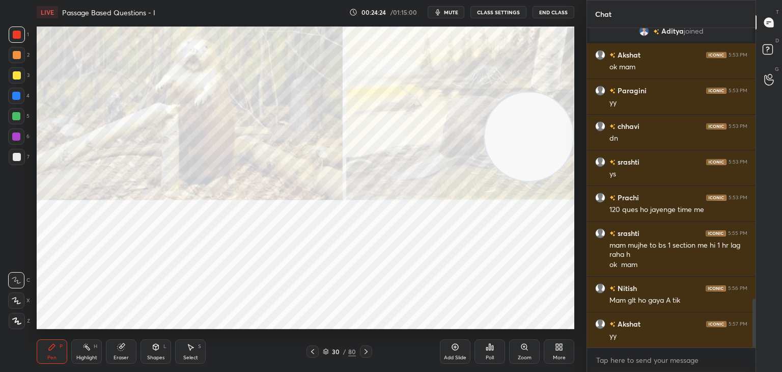
scroll to position [1800, 0]
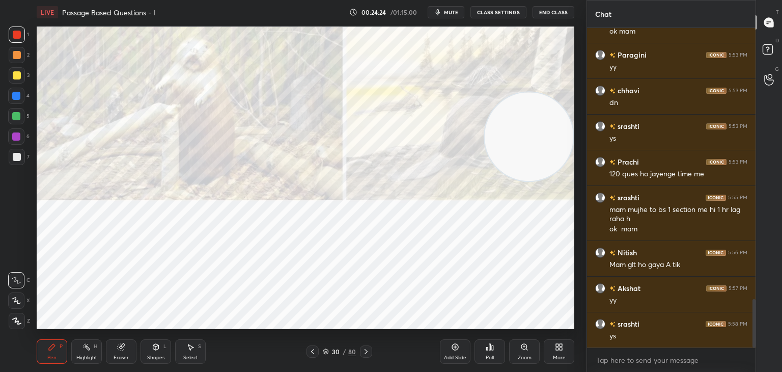
click at [366, 350] on icon at bounding box center [365, 351] width 3 height 5
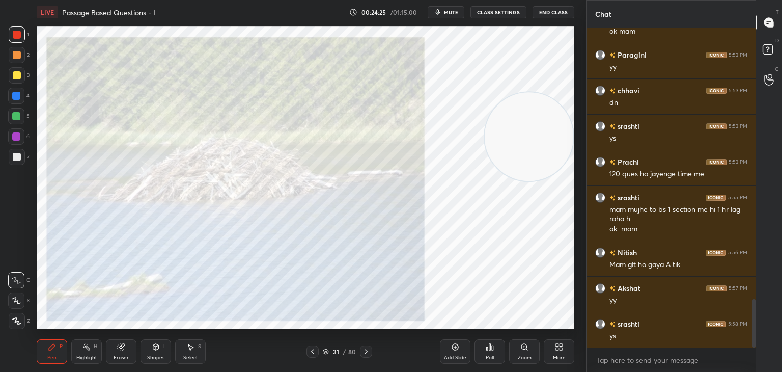
click at [366, 350] on icon at bounding box center [366, 351] width 8 height 8
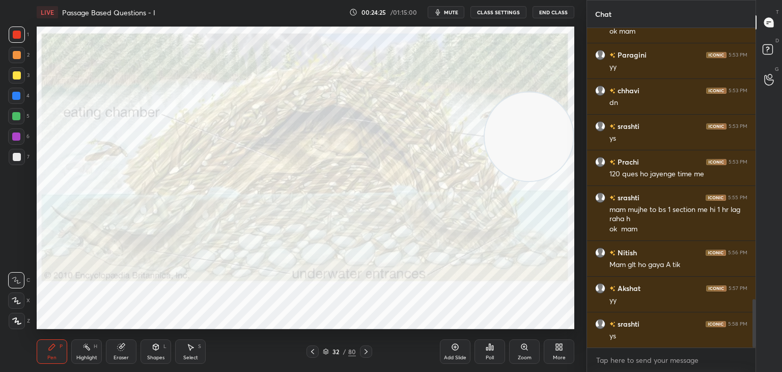
click at [367, 351] on icon at bounding box center [366, 351] width 8 height 8
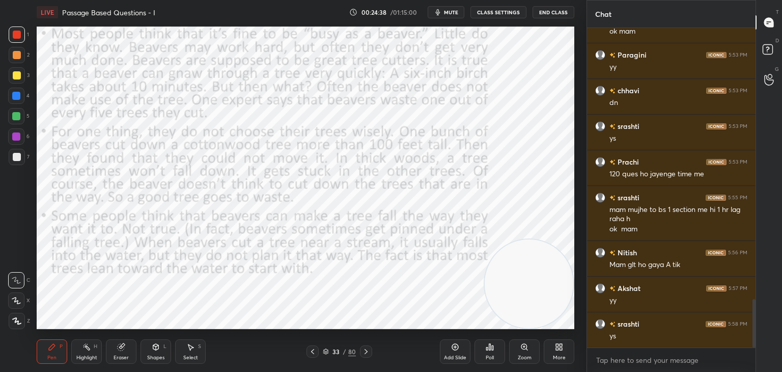
click at [454, 12] on span "mute" at bounding box center [451, 12] width 14 height 7
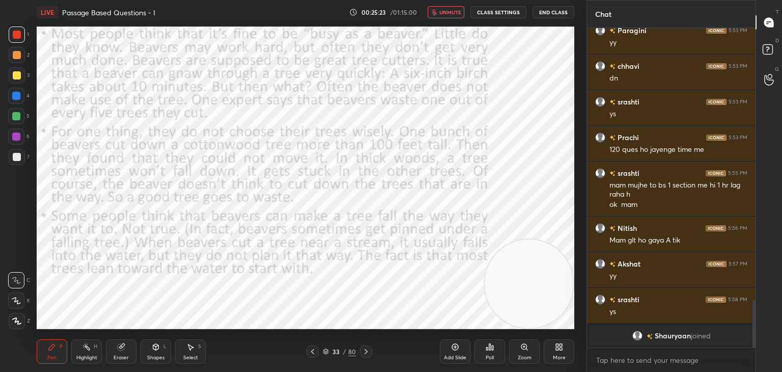
click at [452, 13] on span "unmute" at bounding box center [450, 12] width 22 height 7
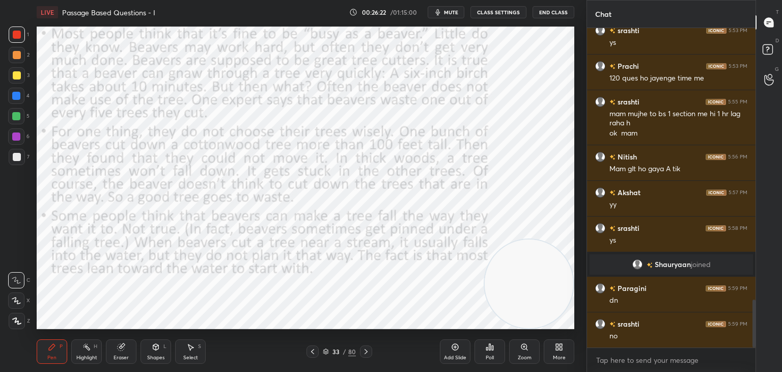
scroll to position [1850, 0]
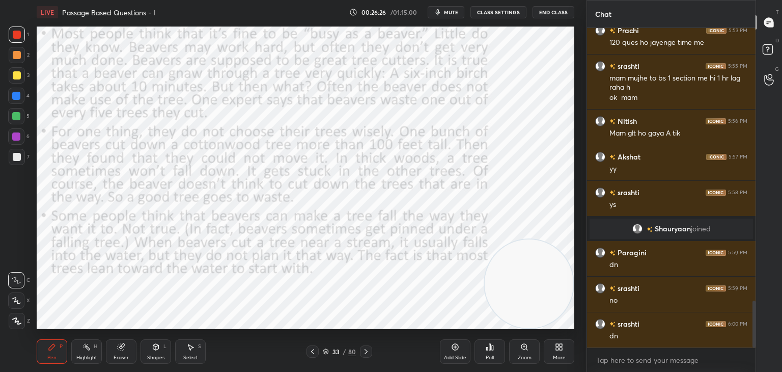
click at [362, 349] on icon at bounding box center [366, 351] width 8 height 8
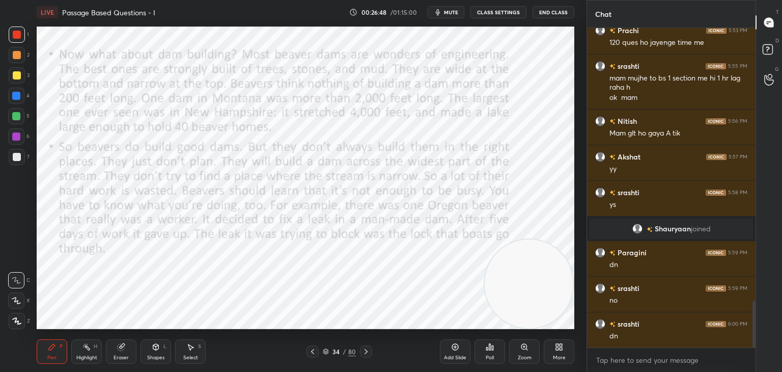
click at [454, 12] on span "mute" at bounding box center [451, 12] width 14 height 7
click at [454, 16] on button "unmute" at bounding box center [446, 12] width 37 height 12
click at [368, 349] on icon at bounding box center [366, 351] width 8 height 8
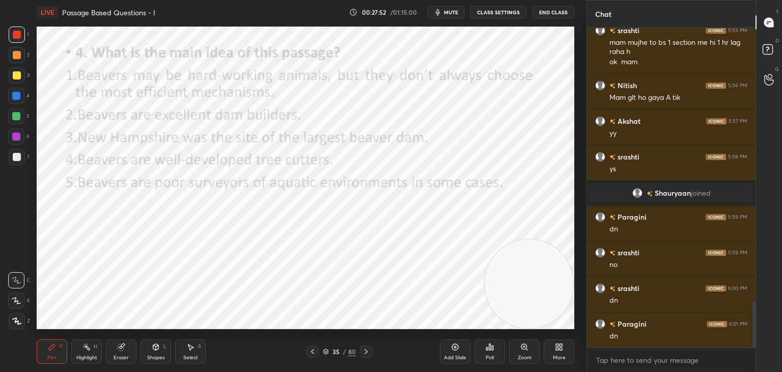
scroll to position [1921, 0]
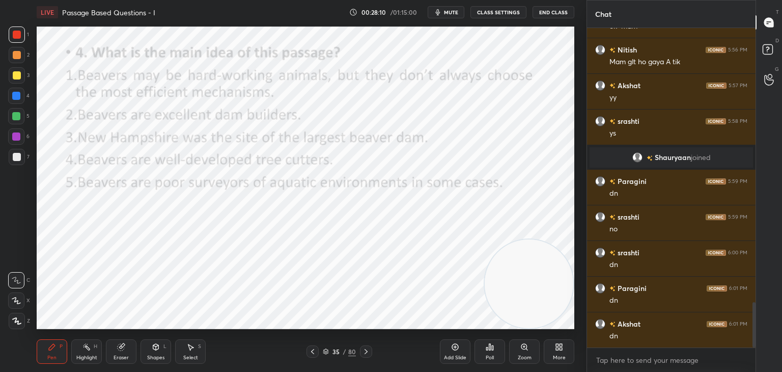
click at [489, 352] on div "Poll" at bounding box center [489, 351] width 31 height 24
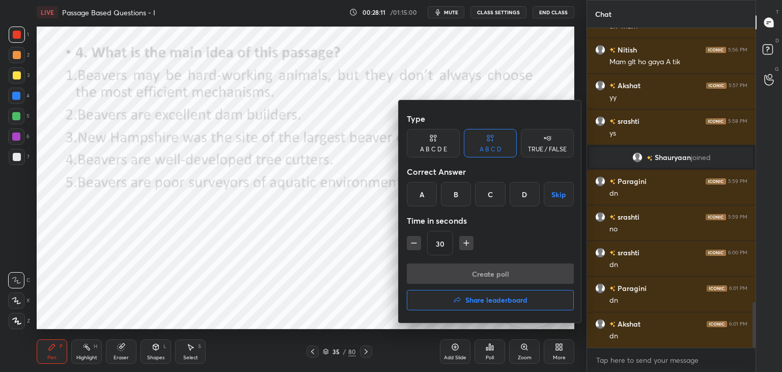
click at [426, 149] on div "A B C D E" at bounding box center [433, 149] width 27 height 6
click at [415, 192] on div "A" at bounding box center [419, 194] width 24 height 24
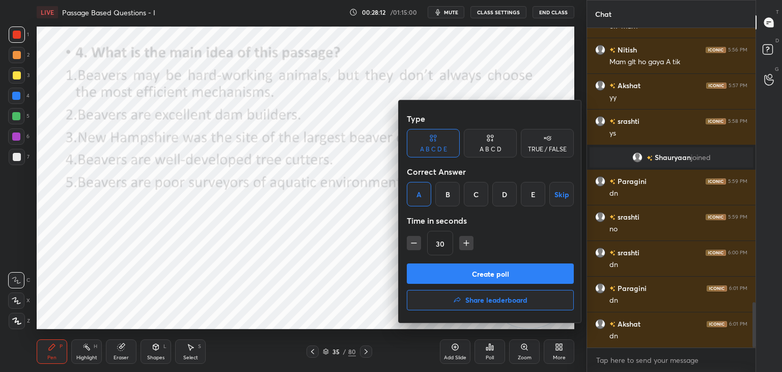
click at [443, 276] on button "Create poll" at bounding box center [490, 273] width 167 height 20
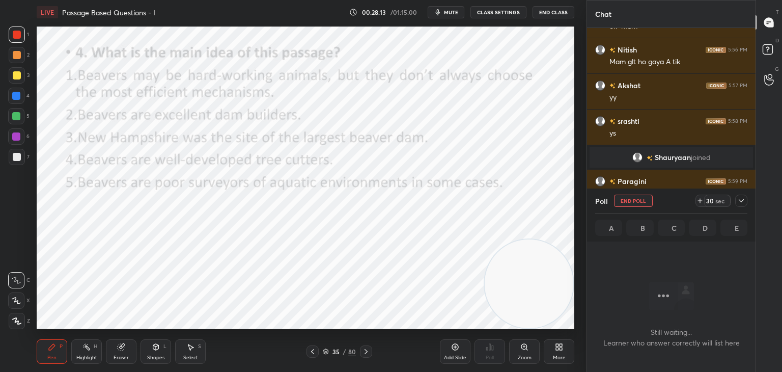
scroll to position [288, 165]
click at [701, 200] on icon at bounding box center [700, 200] width 8 height 8
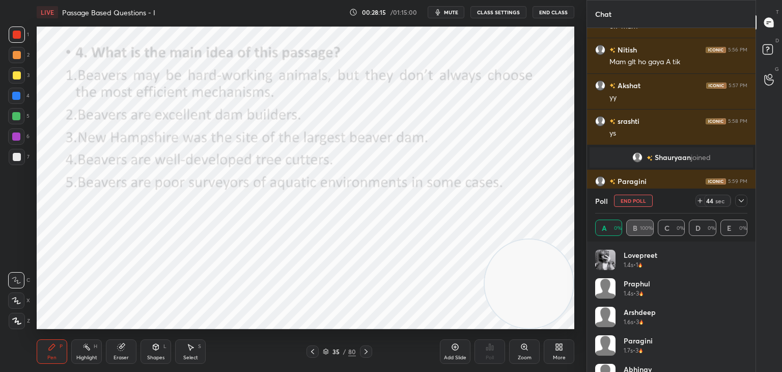
scroll to position [119, 149]
click at [455, 15] on span "mute" at bounding box center [451, 12] width 14 height 7
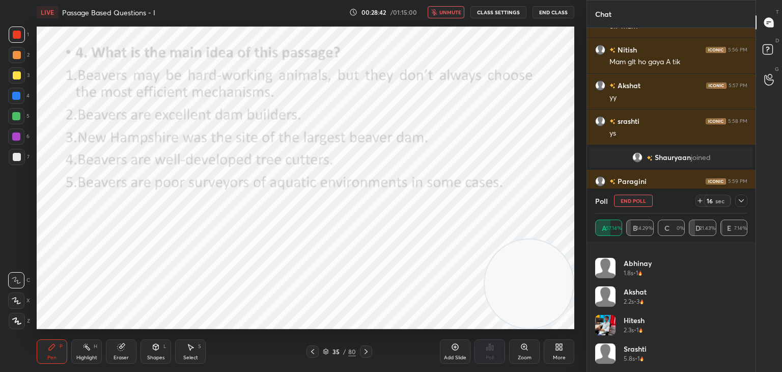
click at [636, 203] on button "End Poll" at bounding box center [633, 200] width 39 height 12
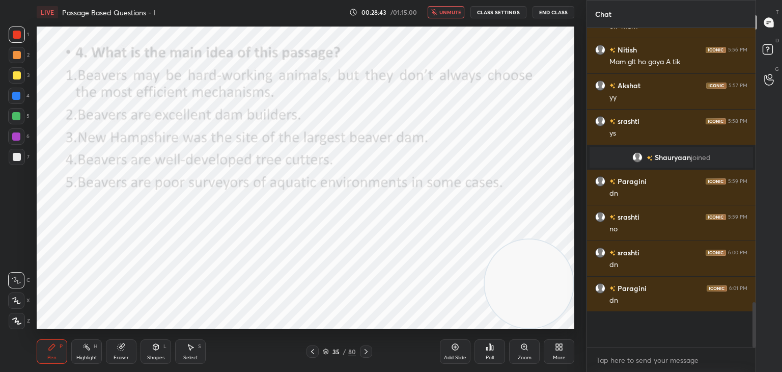
scroll to position [316, 165]
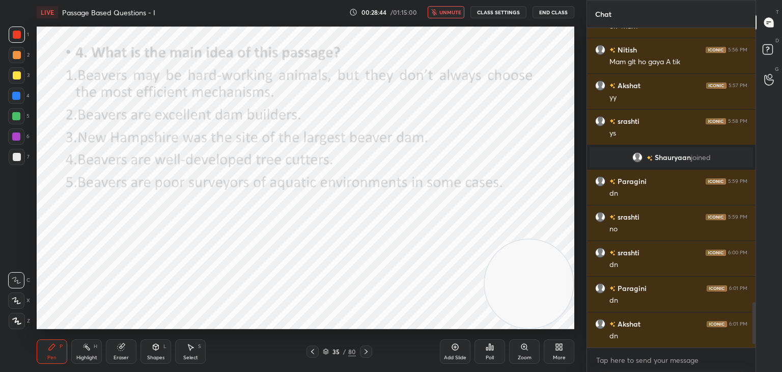
click at [461, 10] on span "unmute" at bounding box center [450, 12] width 22 height 7
click at [324, 353] on icon at bounding box center [326, 351] width 6 height 6
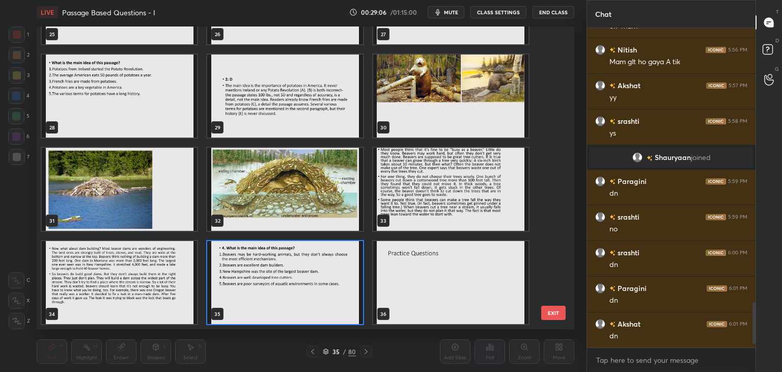
click at [432, 88] on img "grid" at bounding box center [450, 95] width 155 height 83
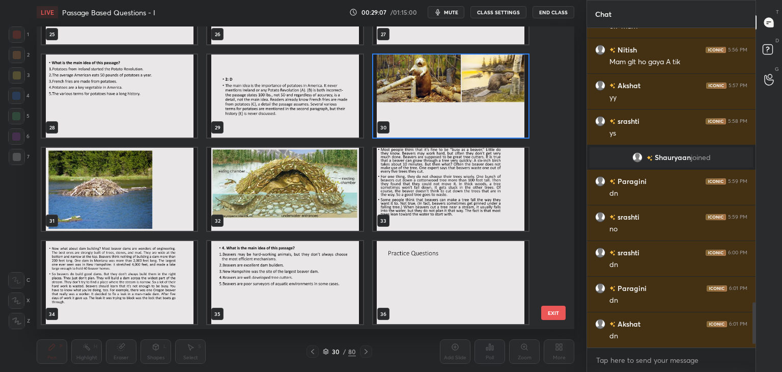
click at [430, 92] on img "grid" at bounding box center [450, 95] width 155 height 83
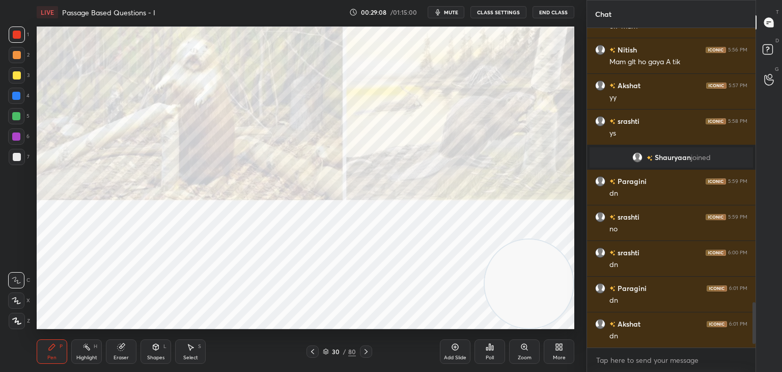
click at [19, 39] on div at bounding box center [17, 34] width 16 height 16
click at [368, 353] on icon at bounding box center [366, 351] width 8 height 8
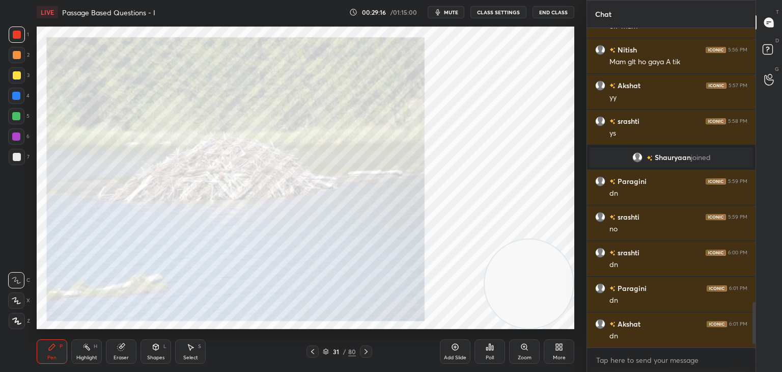
click at [364, 354] on icon at bounding box center [366, 351] width 8 height 8
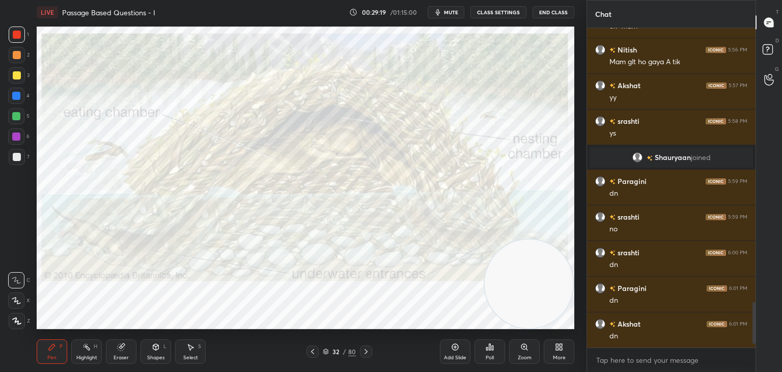
click at [364, 348] on icon at bounding box center [366, 351] width 8 height 8
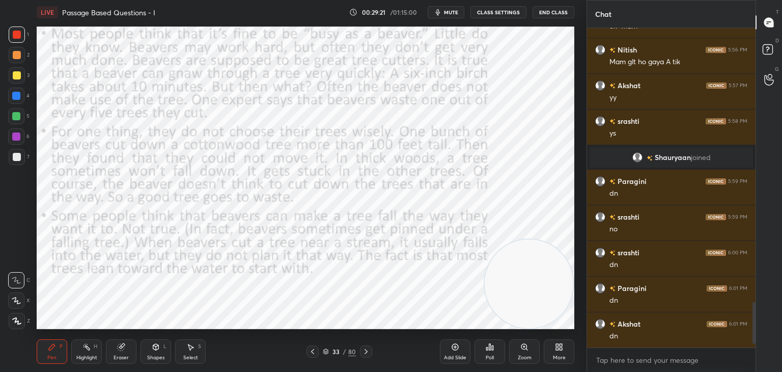
click at [95, 347] on div "H" at bounding box center [96, 346] width 4 height 5
click at [367, 351] on icon at bounding box center [366, 351] width 8 height 8
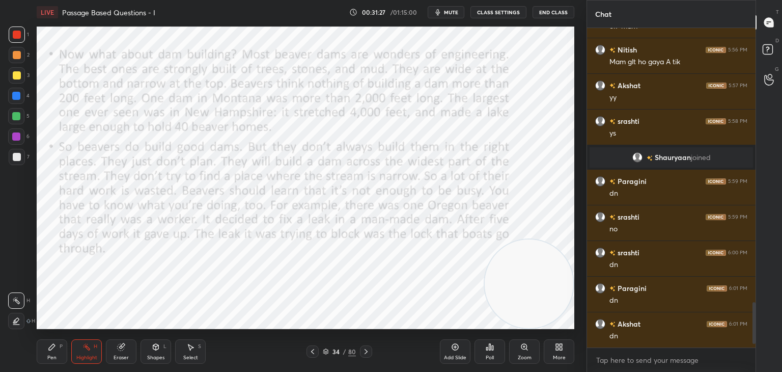
click at [368, 353] on icon at bounding box center [366, 351] width 8 height 8
click at [54, 341] on div "Pen P" at bounding box center [52, 351] width 31 height 24
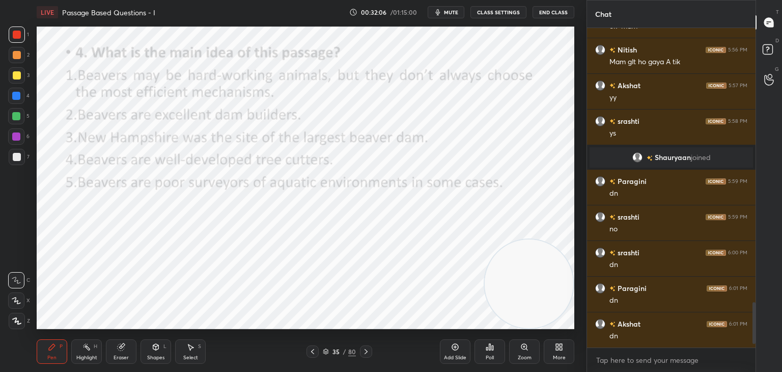
click at [307, 348] on div at bounding box center [312, 351] width 12 height 12
click at [310, 353] on icon at bounding box center [312, 351] width 8 height 8
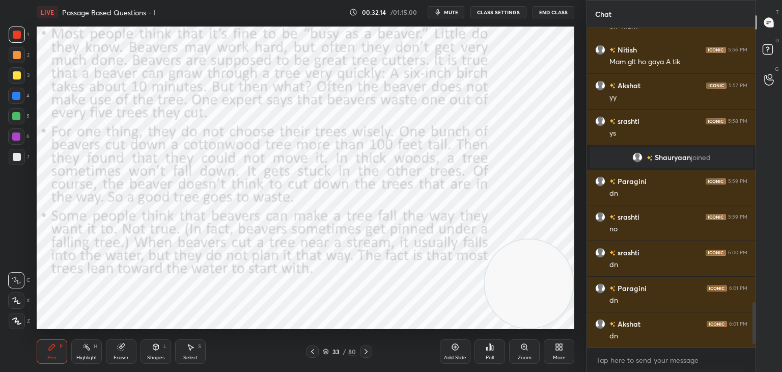
click at [324, 352] on icon at bounding box center [325, 352] width 5 height 2
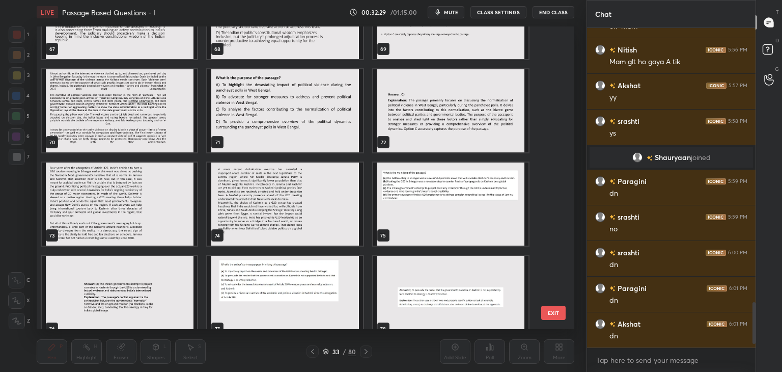
scroll to position [2093, 0]
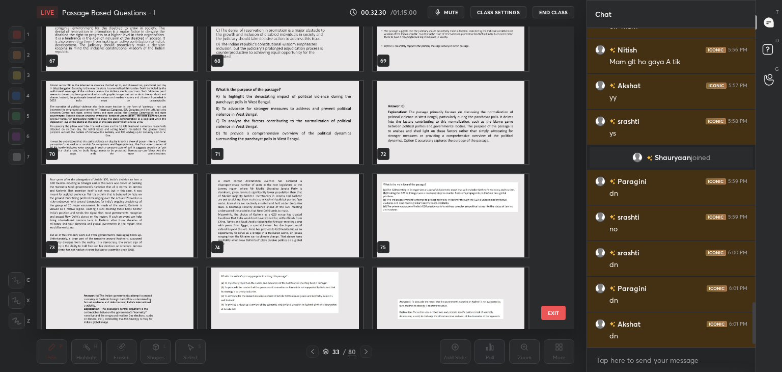
click at [151, 218] on img "grid" at bounding box center [119, 215] width 155 height 83
click at [153, 220] on img "grid" at bounding box center [119, 215] width 155 height 83
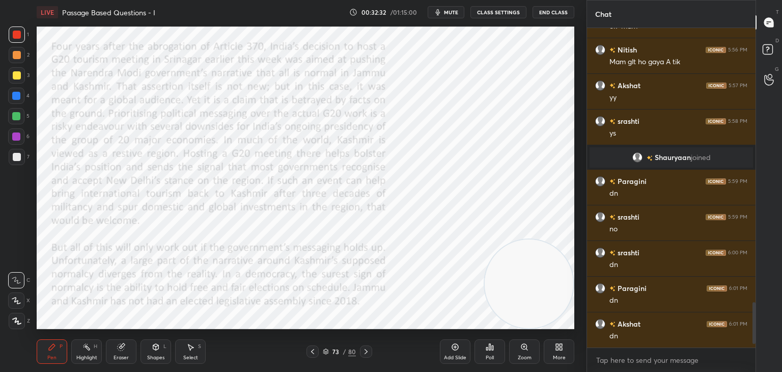
click at [16, 36] on div at bounding box center [17, 35] width 8 height 8
click at [18, 304] on div at bounding box center [16, 300] width 16 height 16
click at [369, 353] on icon at bounding box center [366, 351] width 8 height 8
click at [368, 353] on icon at bounding box center [366, 351] width 8 height 8
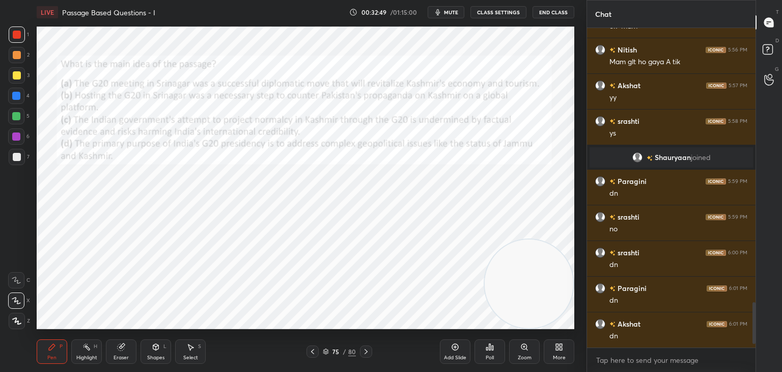
click at [315, 351] on icon at bounding box center [312, 351] width 8 height 8
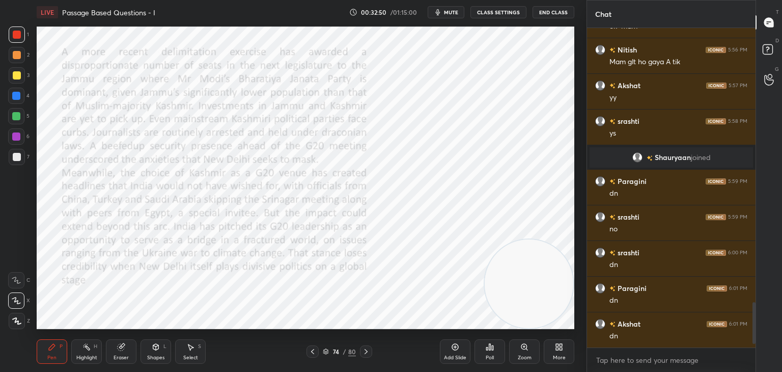
click at [312, 351] on icon at bounding box center [312, 351] width 8 height 8
click at [120, 350] on icon at bounding box center [121, 347] width 7 height 7
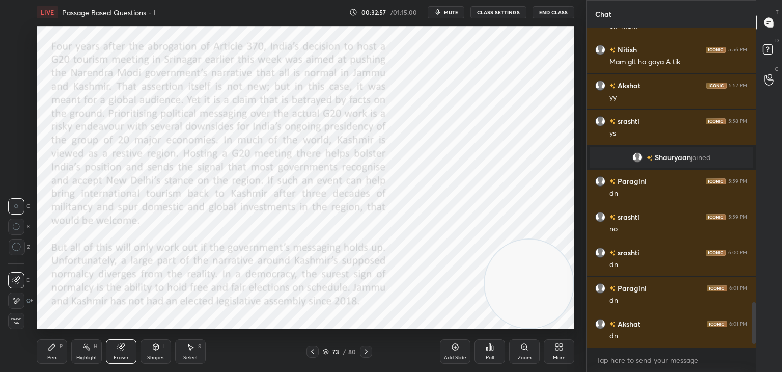
click at [366, 354] on icon at bounding box center [366, 351] width 8 height 8
click at [313, 349] on icon at bounding box center [312, 351] width 8 height 8
click at [55, 349] on icon at bounding box center [52, 347] width 8 height 8
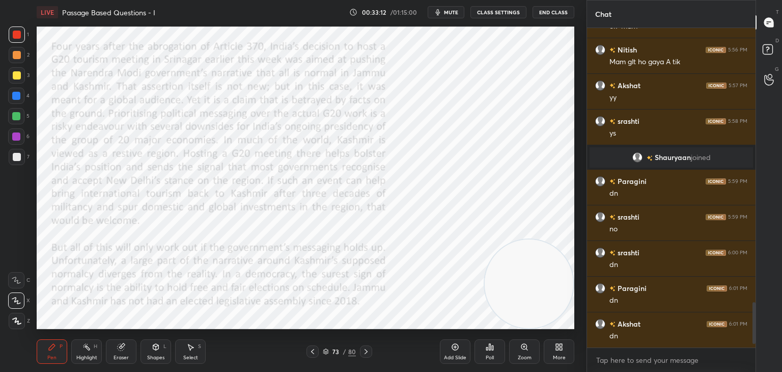
click at [451, 9] on span "mute" at bounding box center [451, 12] width 14 height 7
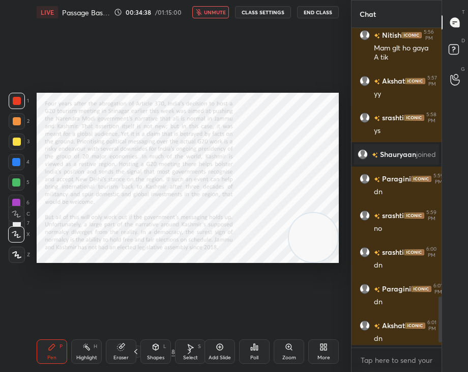
scroll to position [2012, 0]
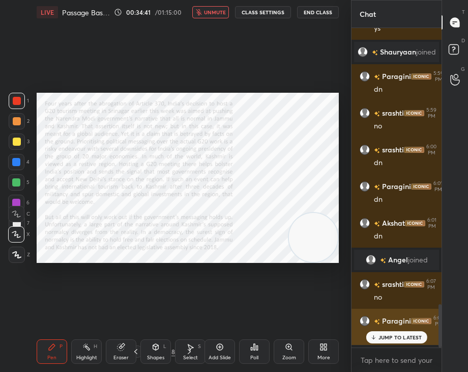
click at [395, 334] on p "JUMP TO LATEST" at bounding box center [401, 337] width 44 height 6
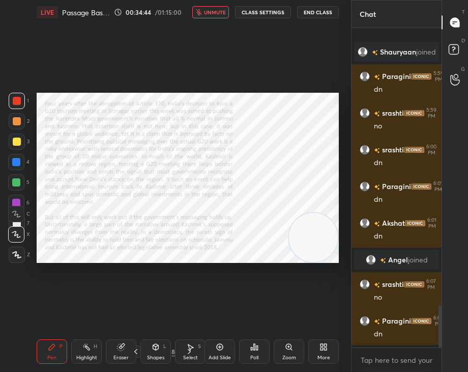
scroll to position [2077, 0]
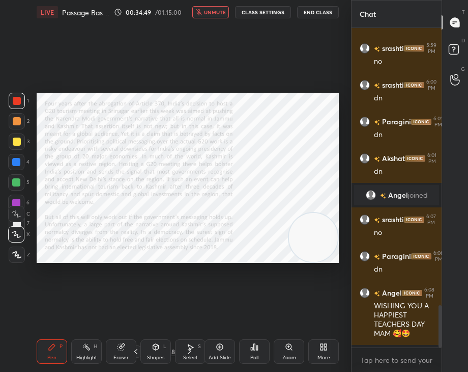
click at [218, 11] on span "unmute" at bounding box center [215, 12] width 22 height 7
click at [223, 11] on span "mute" at bounding box center [216, 12] width 14 height 7
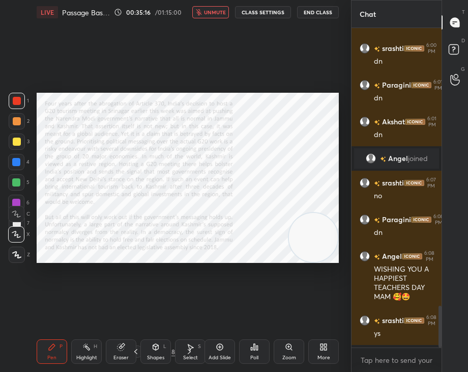
scroll to position [2150, 0]
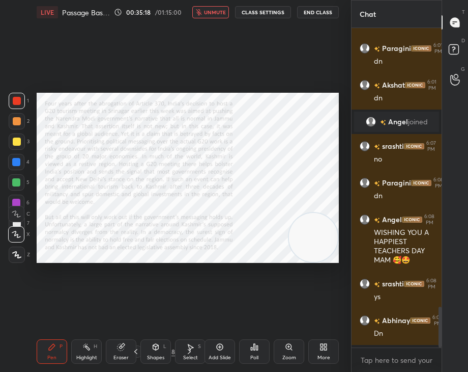
click at [274, 311] on div "Setting up your live class Poll for secs No correct answer Start poll" at bounding box center [188, 177] width 311 height 306
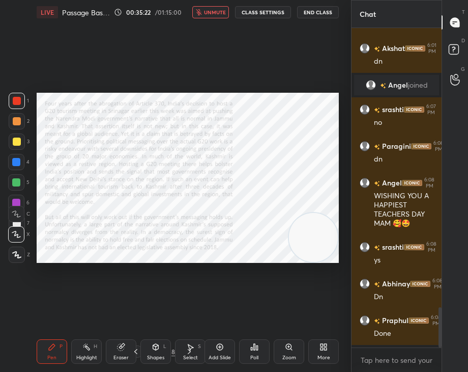
click at [224, 17] on button "unmute" at bounding box center [210, 12] width 37 height 12
click at [187, 352] on icon at bounding box center [189, 351] width 8 height 8
click at [222, 15] on span "mute" at bounding box center [216, 12] width 14 height 7
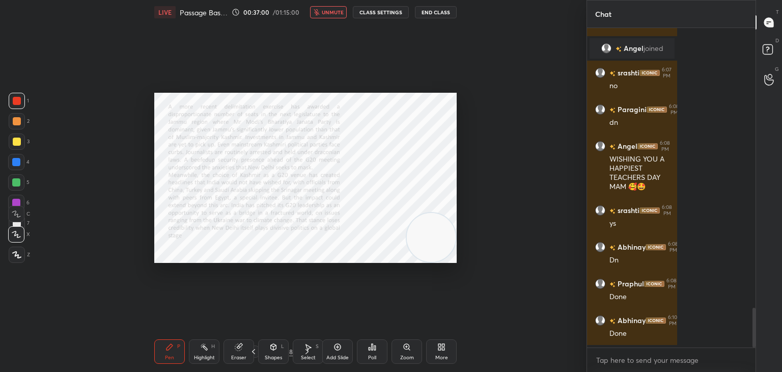
scroll to position [341, 165]
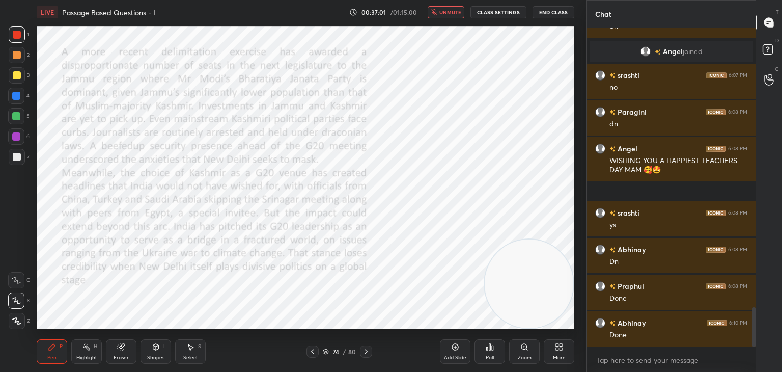
type textarea "x"
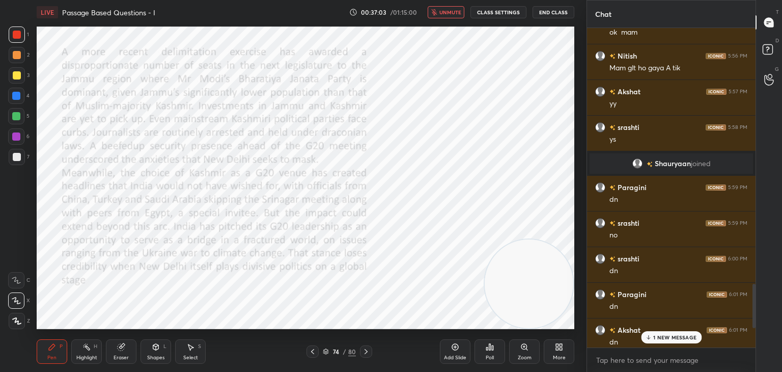
click at [447, 17] on button "unmute" at bounding box center [446, 12] width 37 height 12
click at [669, 337] on p "2 NEW MESSAGES" at bounding box center [675, 337] width 47 height 6
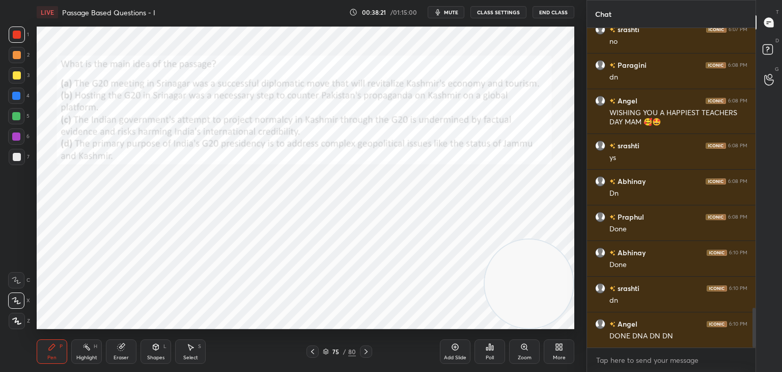
scroll to position [2240, 0]
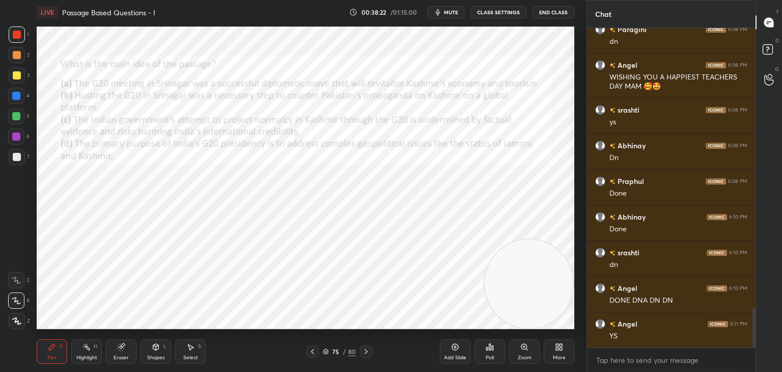
click at [492, 353] on div "Poll" at bounding box center [489, 351] width 31 height 24
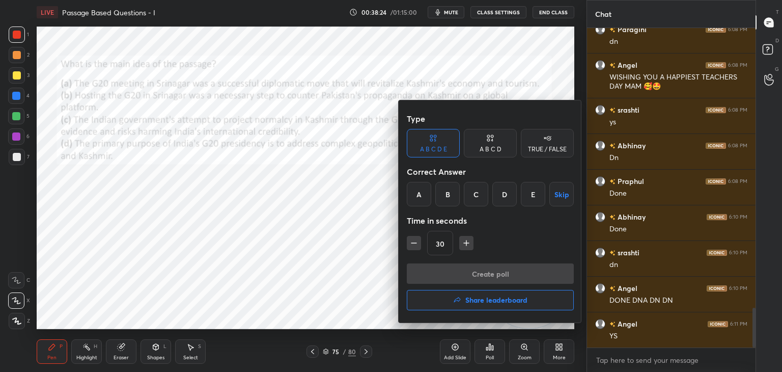
click at [444, 200] on div "B" at bounding box center [447, 194] width 24 height 24
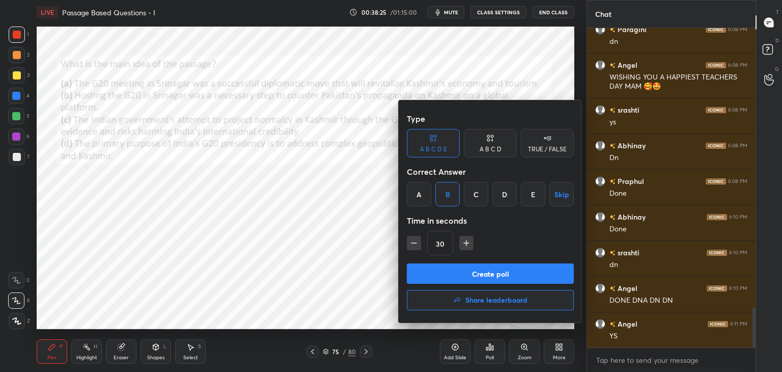
click at [489, 149] on div "A B C D" at bounding box center [491, 149] width 22 height 6
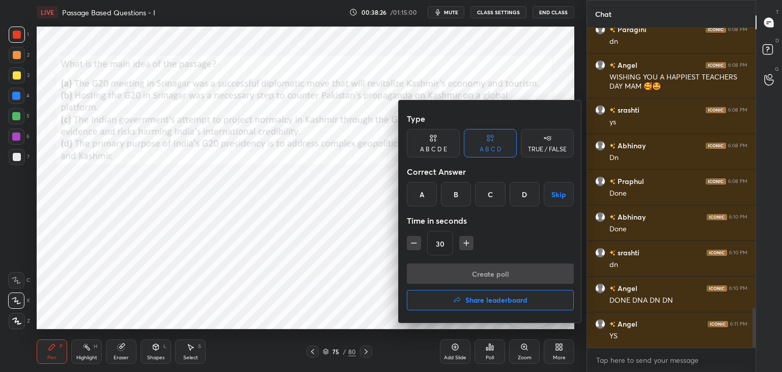
click at [460, 196] on div "B" at bounding box center [456, 194] width 30 height 24
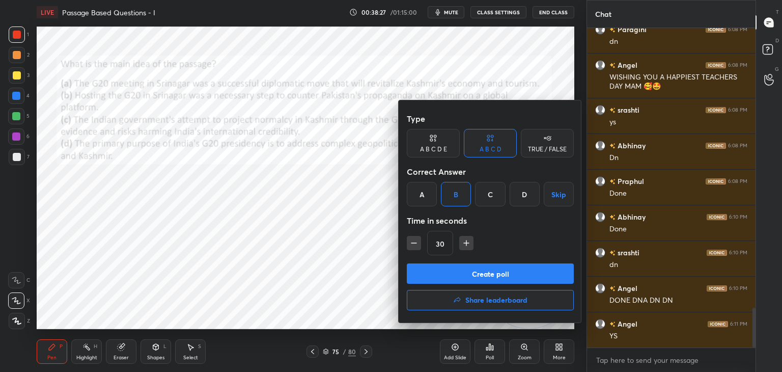
click at [459, 242] on button "button" at bounding box center [466, 243] width 14 height 14
type input "45"
click at [465, 267] on button "Create poll" at bounding box center [490, 273] width 167 height 20
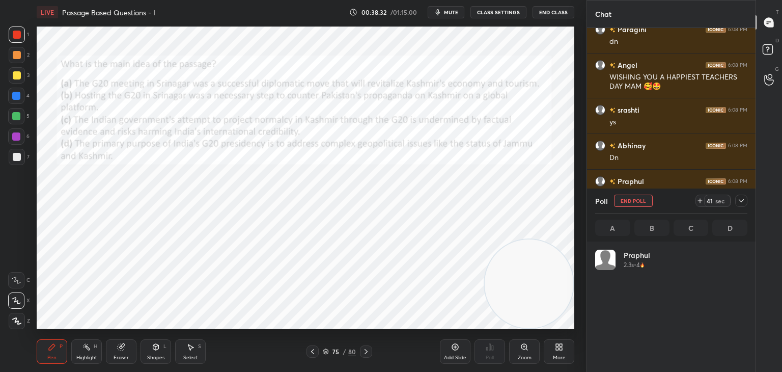
scroll to position [119, 149]
click at [742, 203] on icon at bounding box center [741, 200] width 8 height 8
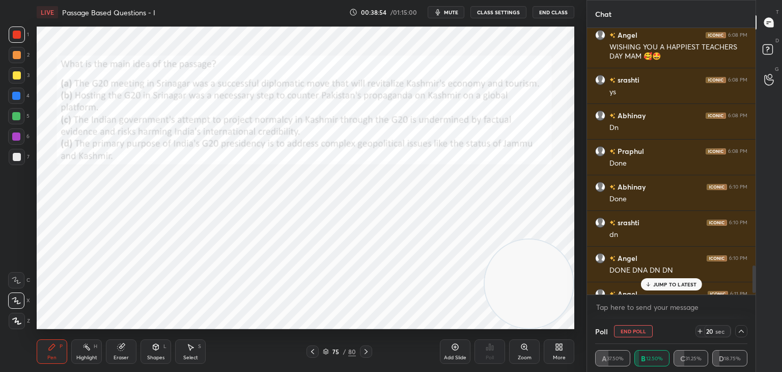
scroll to position [2293, 0]
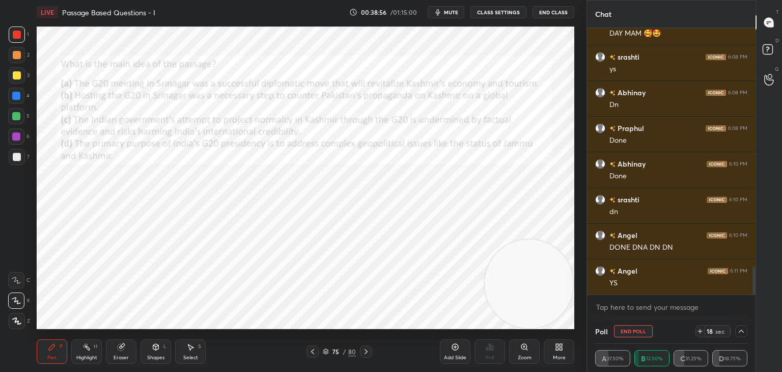
click at [638, 329] on button "End Poll" at bounding box center [633, 331] width 39 height 12
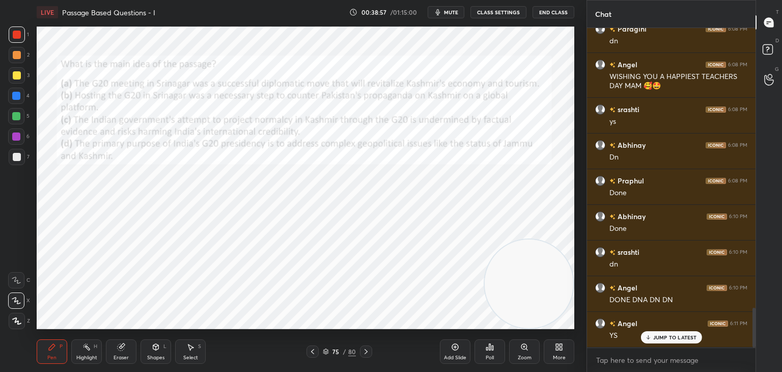
scroll to position [3, 3]
click at [649, 290] on div "[PERSON_NAME] 5:57 PM yy [PERSON_NAME] 5:58 PM ys [PERSON_NAME] joined Paragini…" at bounding box center [671, 187] width 168 height 319
click at [312, 351] on icon at bounding box center [312, 351] width 3 height 5
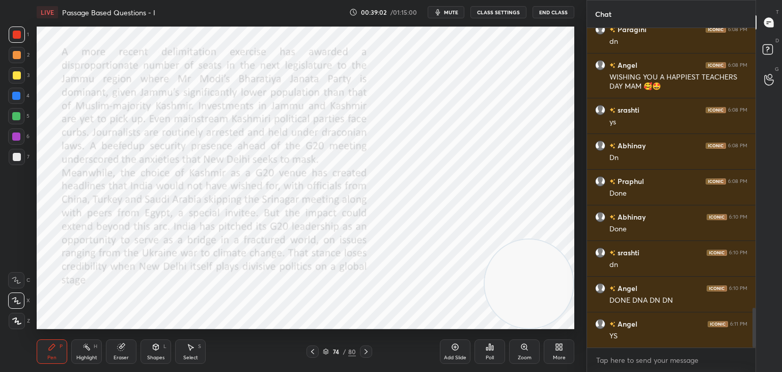
click at [313, 350] on icon at bounding box center [312, 351] width 3 height 5
click at [122, 352] on div "Eraser" at bounding box center [121, 351] width 31 height 24
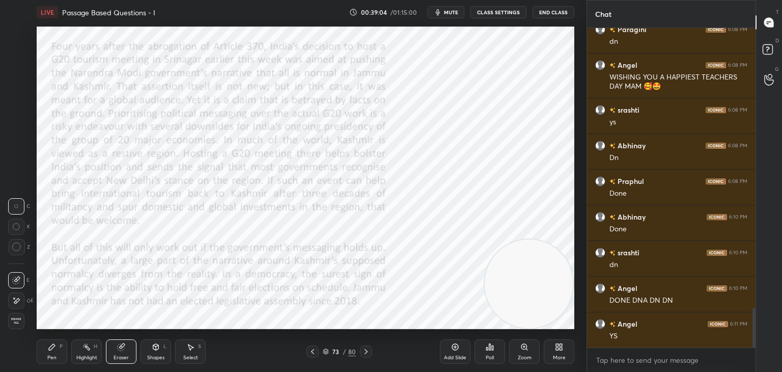
click at [86, 360] on div "Highlight" at bounding box center [86, 357] width 21 height 5
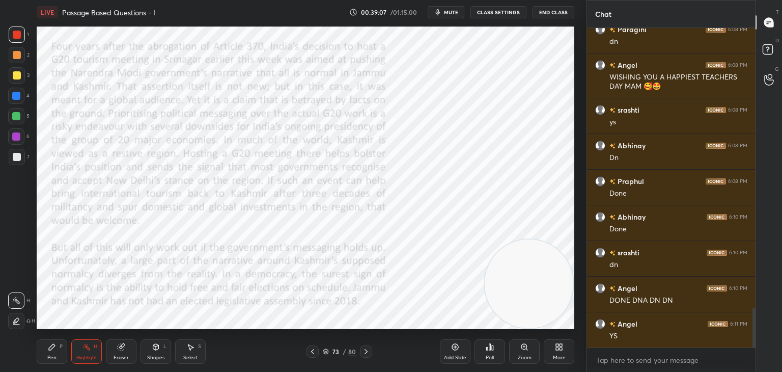
click at [14, 323] on icon at bounding box center [16, 321] width 8 height 8
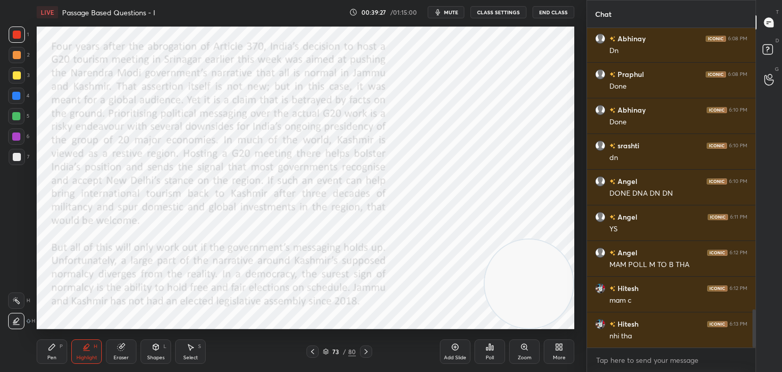
click at [324, 352] on icon at bounding box center [326, 351] width 6 height 6
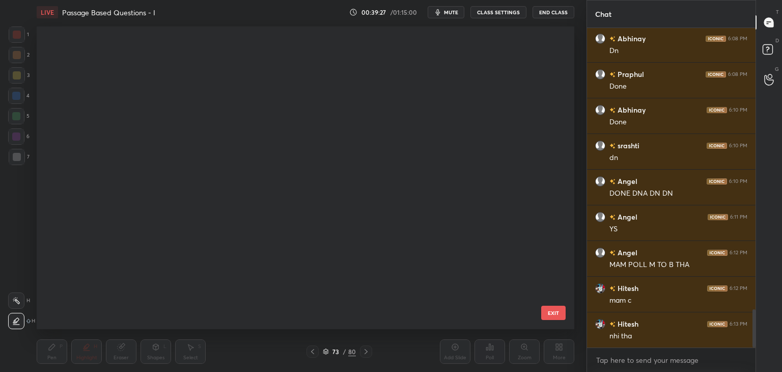
scroll to position [2026, 0]
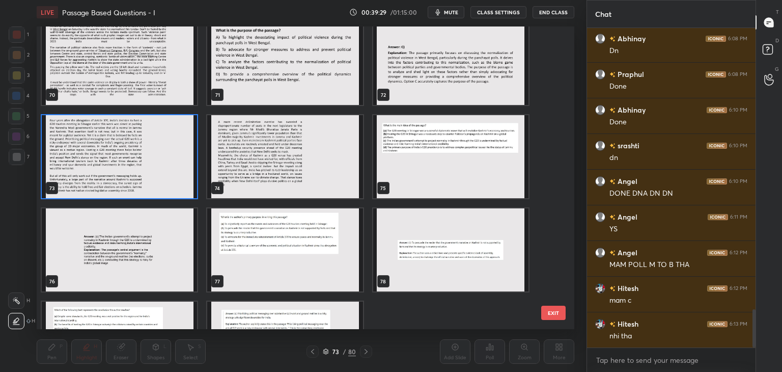
click at [440, 164] on img "grid" at bounding box center [450, 156] width 155 height 83
click at [443, 163] on img "grid" at bounding box center [450, 156] width 155 height 83
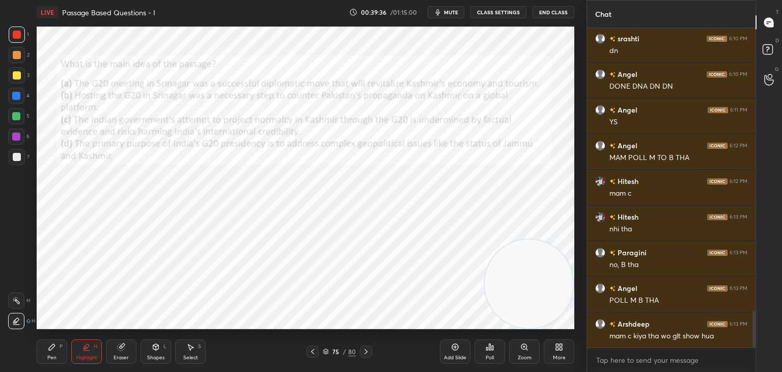
scroll to position [2489, 0]
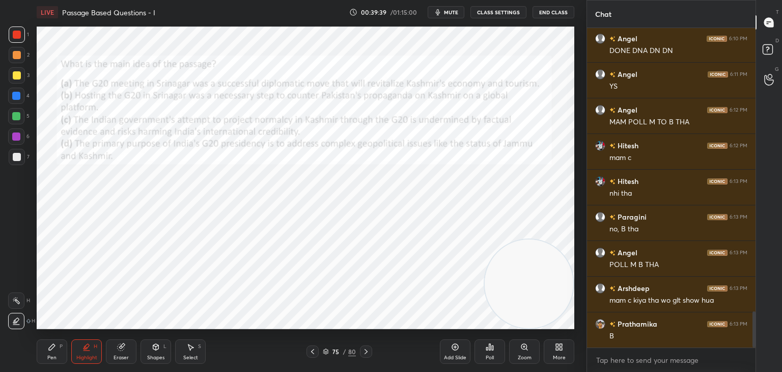
click at [486, 351] on div "Poll" at bounding box center [489, 351] width 31 height 24
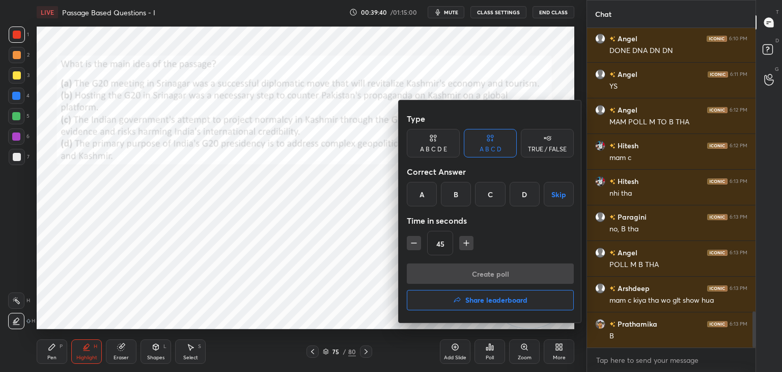
click at [489, 196] on div "C" at bounding box center [490, 194] width 30 height 24
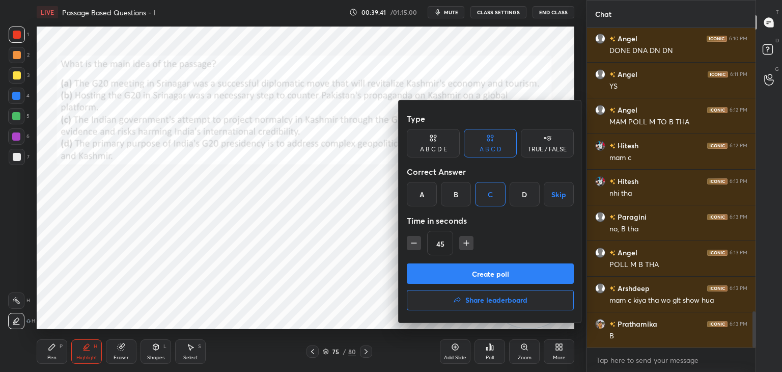
click at [469, 271] on button "Create poll" at bounding box center [490, 273] width 167 height 20
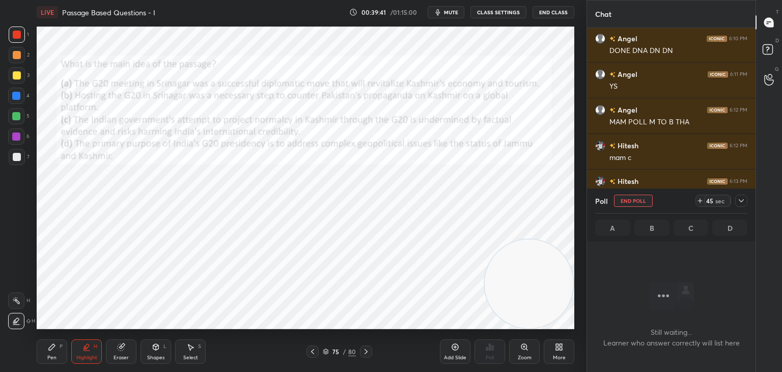
scroll to position [283, 165]
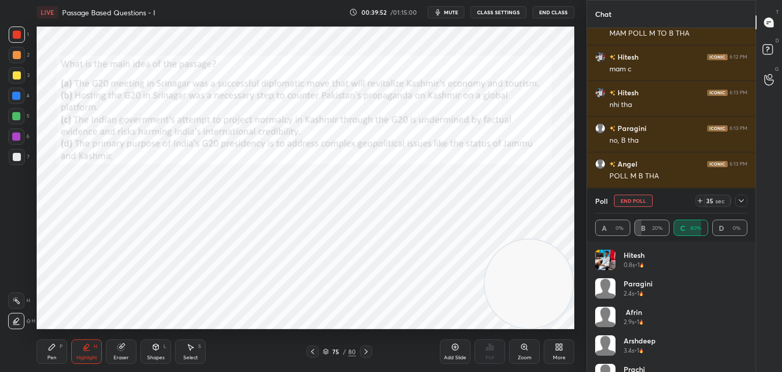
click at [741, 202] on icon at bounding box center [741, 200] width 8 height 8
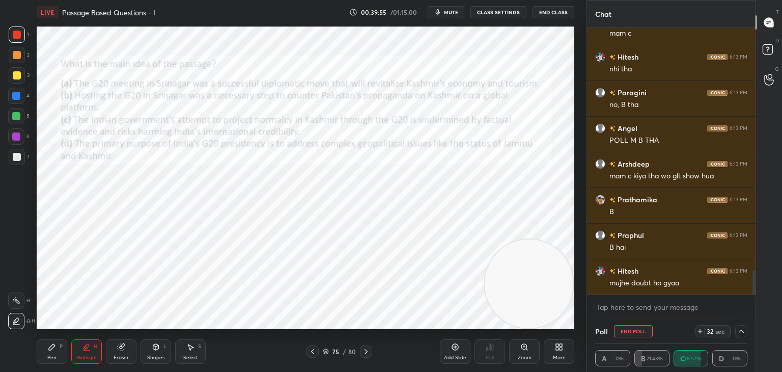
click at [53, 356] on div "Pen" at bounding box center [51, 357] width 9 height 5
click at [327, 349] on icon at bounding box center [325, 350] width 5 height 3
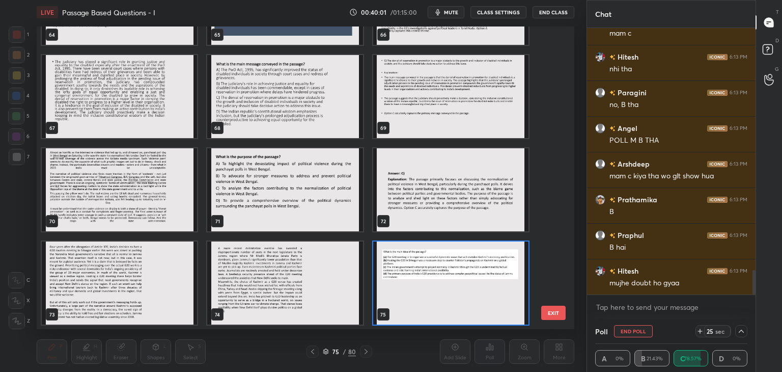
click at [147, 284] on img "grid" at bounding box center [119, 282] width 155 height 83
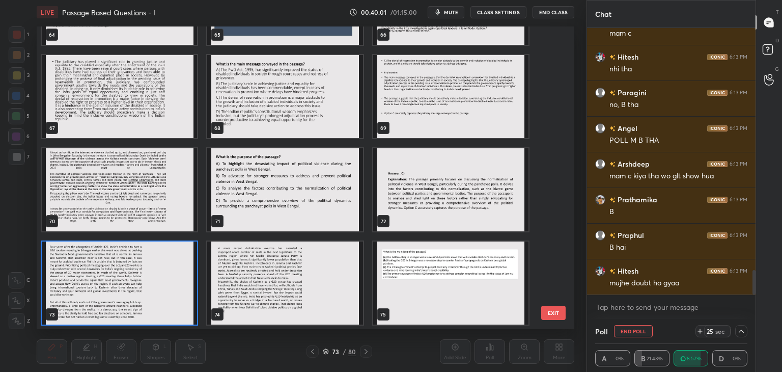
click at [145, 284] on img "grid" at bounding box center [119, 282] width 155 height 83
click at [147, 284] on img "grid" at bounding box center [119, 282] width 155 height 83
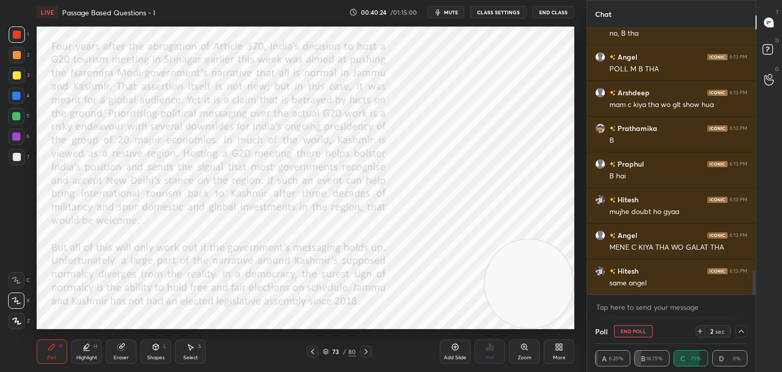
click at [639, 333] on button "End Poll" at bounding box center [633, 331] width 39 height 12
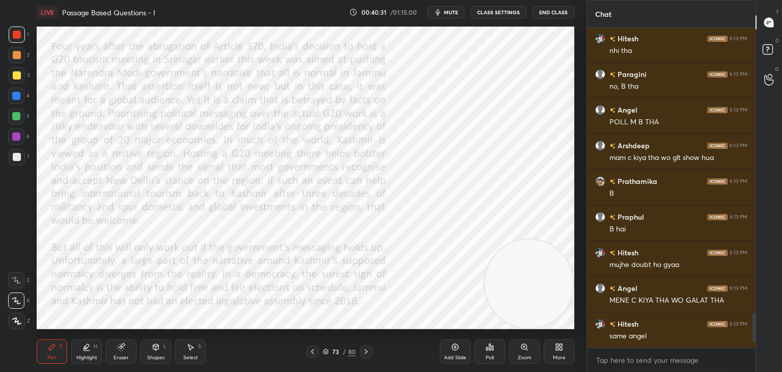
click at [88, 355] on div "Highlight" at bounding box center [86, 357] width 21 height 5
click at [369, 351] on icon at bounding box center [366, 351] width 8 height 8
click at [306, 351] on div at bounding box center [312, 351] width 12 height 12
click at [54, 353] on div "Pen P" at bounding box center [52, 351] width 31 height 24
click at [98, 350] on div "Highlight H" at bounding box center [86, 351] width 31 height 24
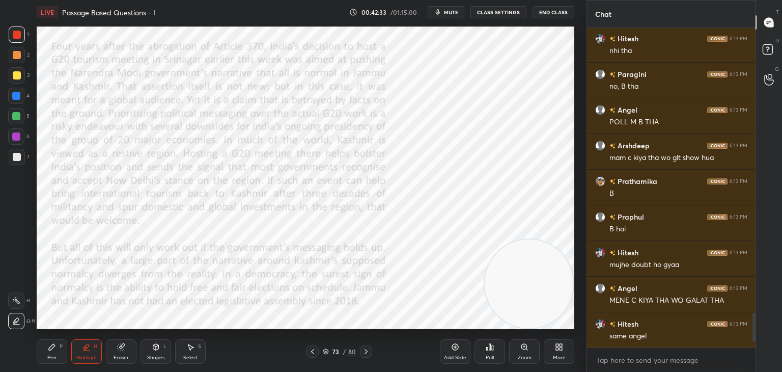
click at [21, 301] on div at bounding box center [16, 300] width 16 height 16
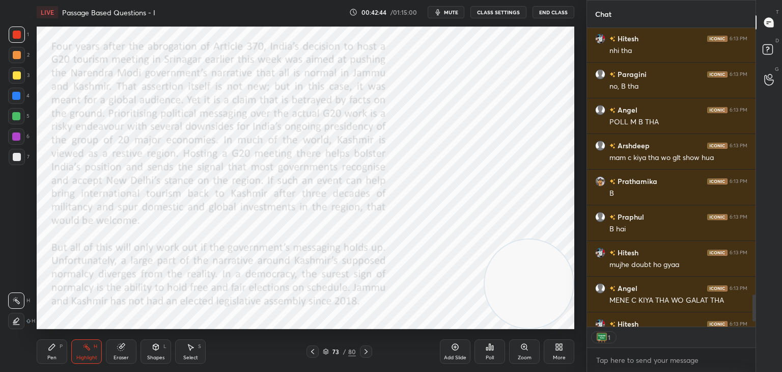
scroll to position [2632, 0]
click at [364, 351] on icon at bounding box center [366, 351] width 8 height 8
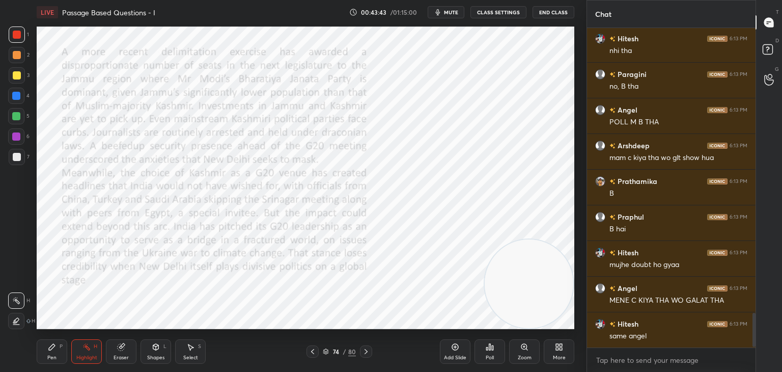
click at [368, 351] on icon at bounding box center [366, 351] width 8 height 8
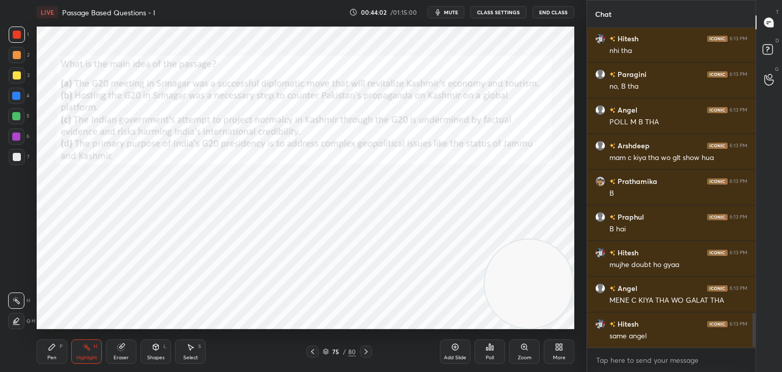
click at [47, 348] on div "Pen P" at bounding box center [52, 351] width 31 height 24
click at [92, 353] on div "Highlight H" at bounding box center [86, 351] width 31 height 24
click at [49, 351] on div "Pen P" at bounding box center [52, 351] width 31 height 24
click at [367, 351] on icon at bounding box center [365, 351] width 3 height 5
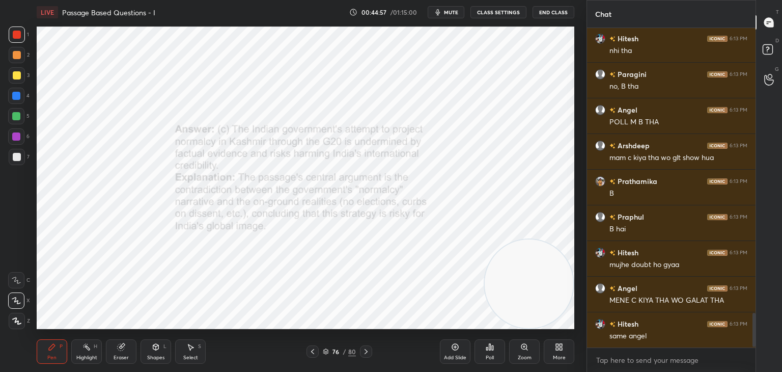
click at [367, 352] on icon at bounding box center [366, 351] width 8 height 8
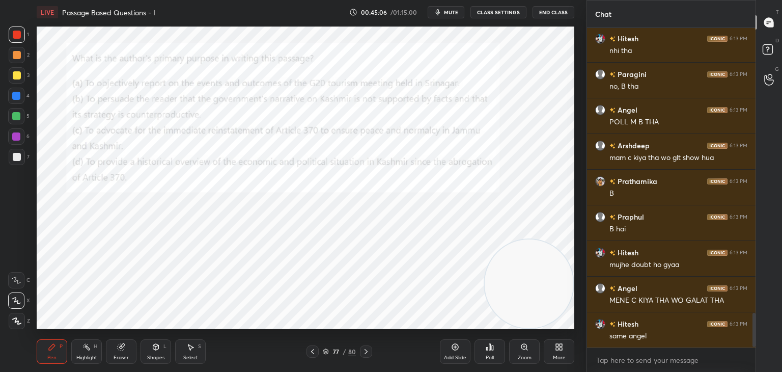
click at [130, 343] on div "Eraser" at bounding box center [121, 351] width 31 height 24
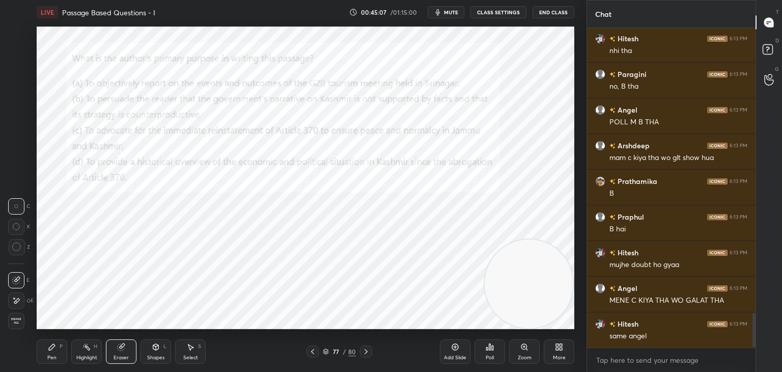
click at [59, 358] on div "Pen P" at bounding box center [52, 351] width 31 height 24
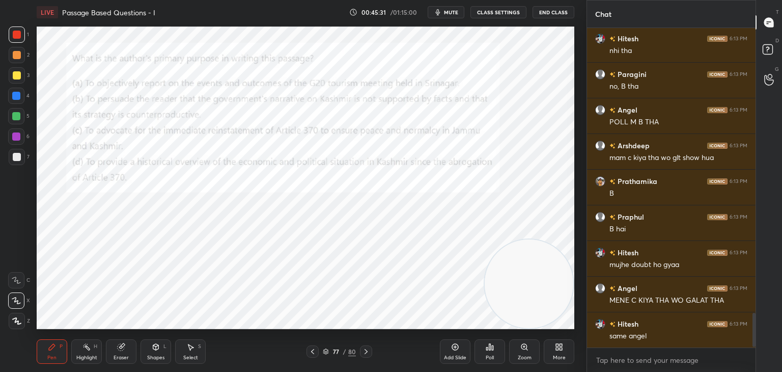
click at [496, 355] on div "Poll" at bounding box center [489, 351] width 31 height 24
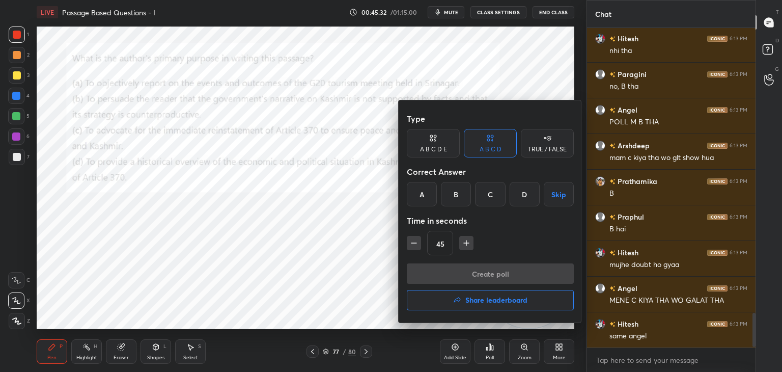
click at [452, 196] on div "B" at bounding box center [456, 194] width 30 height 24
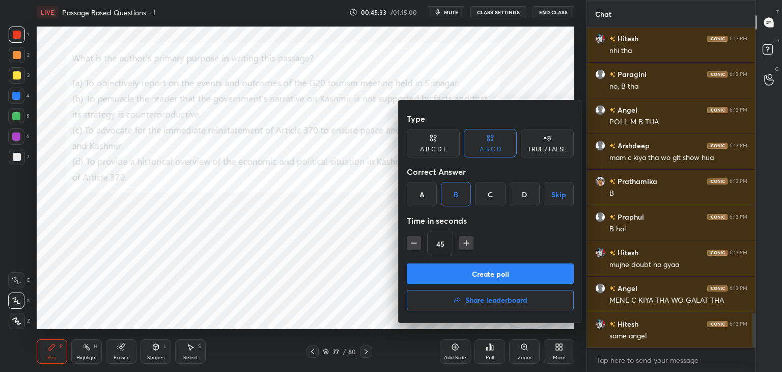
click at [470, 273] on button "Create poll" at bounding box center [490, 273] width 167 height 20
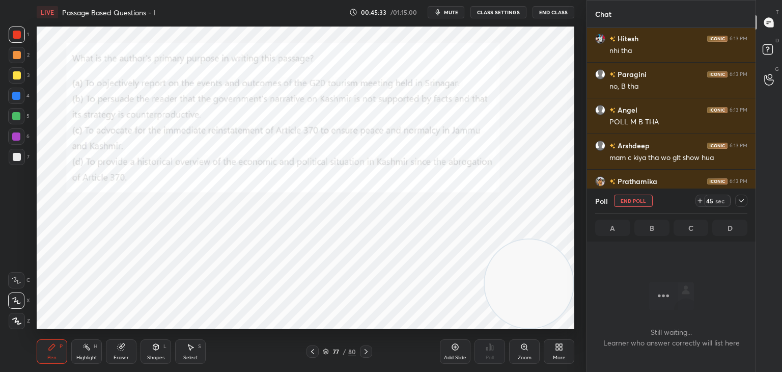
scroll to position [288, 165]
click at [746, 199] on div at bounding box center [741, 200] width 12 height 12
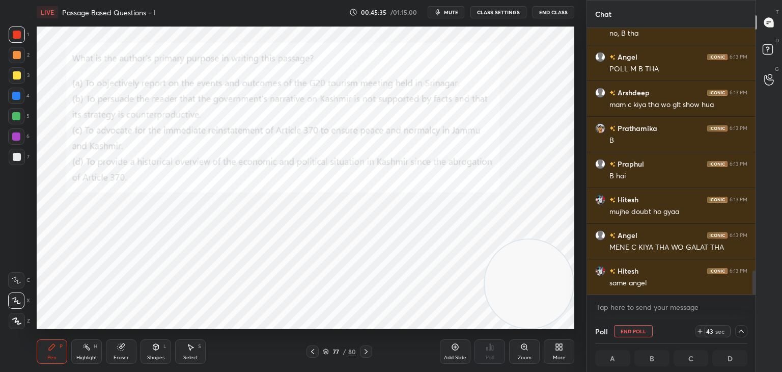
scroll to position [0, 3]
click at [742, 329] on icon at bounding box center [741, 331] width 8 height 8
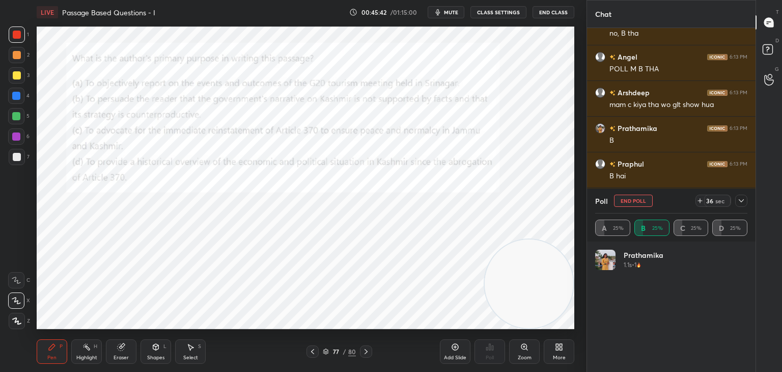
scroll to position [119, 149]
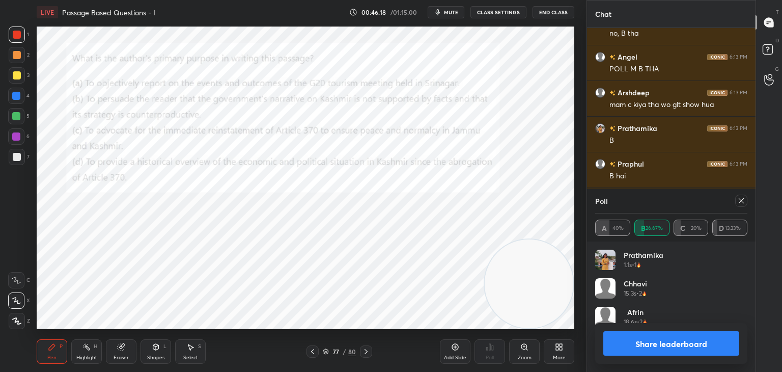
click at [632, 200] on div "Poll" at bounding box center [671, 200] width 152 height 24
click at [741, 203] on icon at bounding box center [741, 200] width 8 height 8
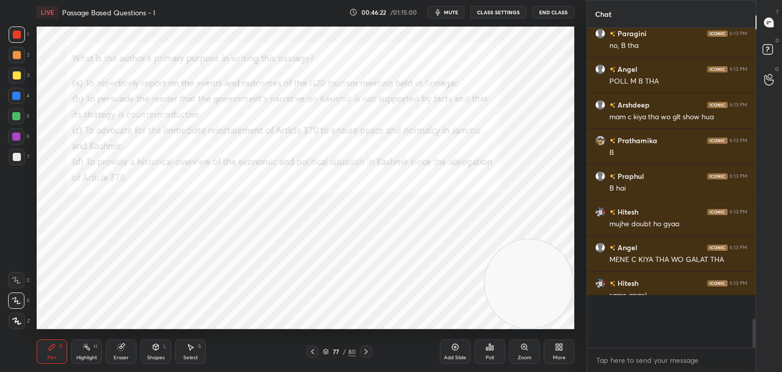
scroll to position [340, 165]
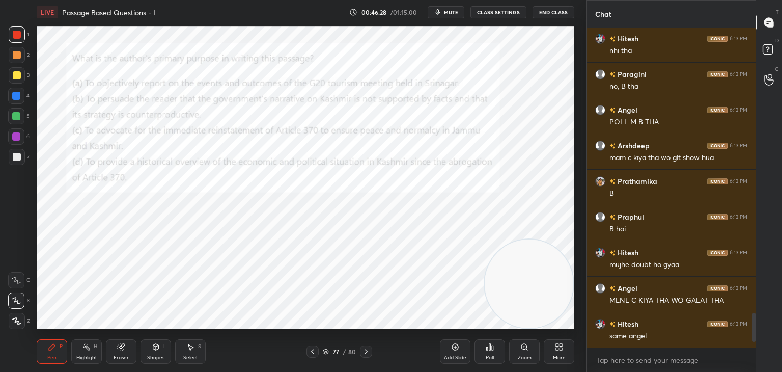
click at [314, 353] on icon at bounding box center [312, 351] width 8 height 8
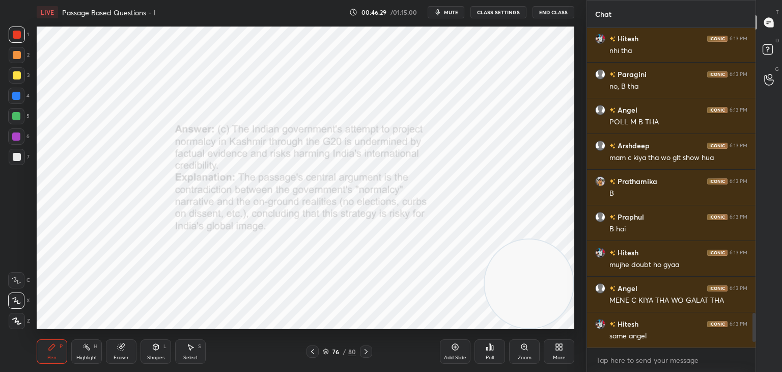
click at [312, 349] on icon at bounding box center [312, 351] width 8 height 8
click at [308, 347] on icon at bounding box center [312, 351] width 8 height 8
click at [369, 353] on icon at bounding box center [366, 351] width 8 height 8
click at [367, 353] on icon at bounding box center [366, 351] width 8 height 8
click at [368, 353] on icon at bounding box center [366, 351] width 8 height 8
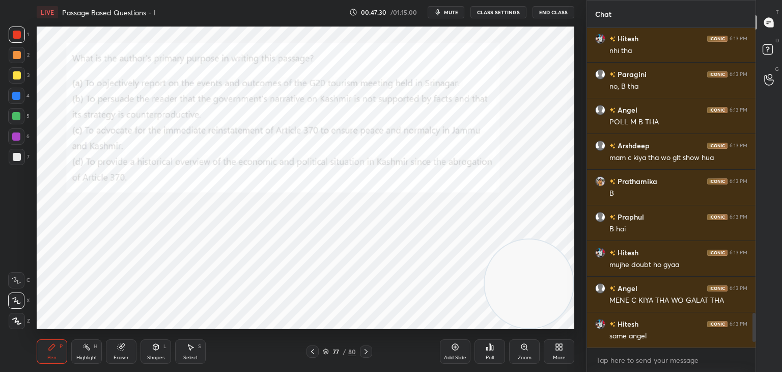
click at [313, 351] on icon at bounding box center [312, 351] width 8 height 8
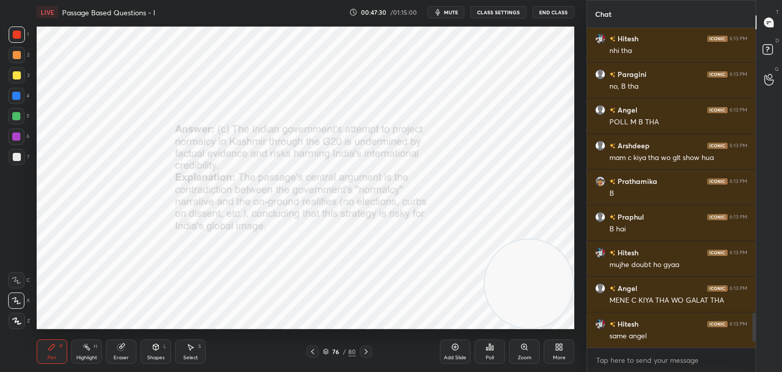
click at [314, 351] on icon at bounding box center [312, 351] width 8 height 8
click at [316, 351] on div at bounding box center [312, 351] width 12 height 12
click at [325, 355] on div "74 / 80" at bounding box center [339, 351] width 33 height 9
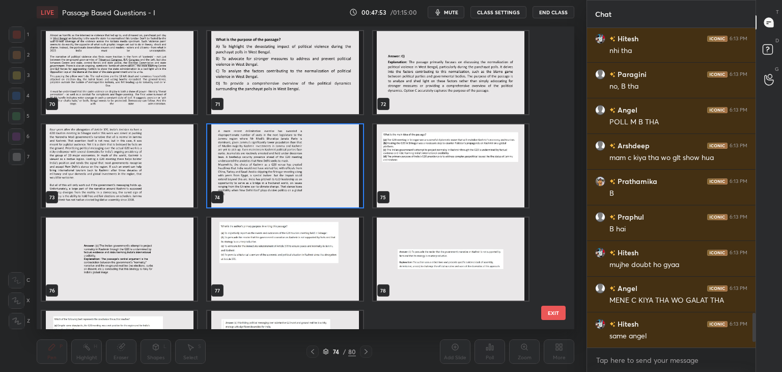
scroll to position [2144, 0]
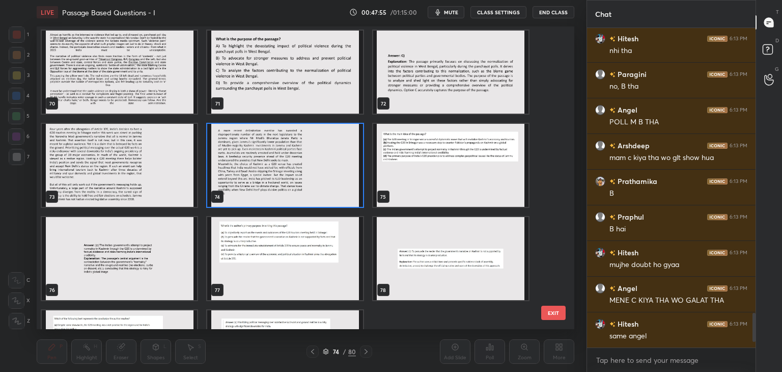
click at [294, 270] on img "grid" at bounding box center [284, 258] width 155 height 83
click at [300, 267] on img "grid" at bounding box center [284, 258] width 155 height 83
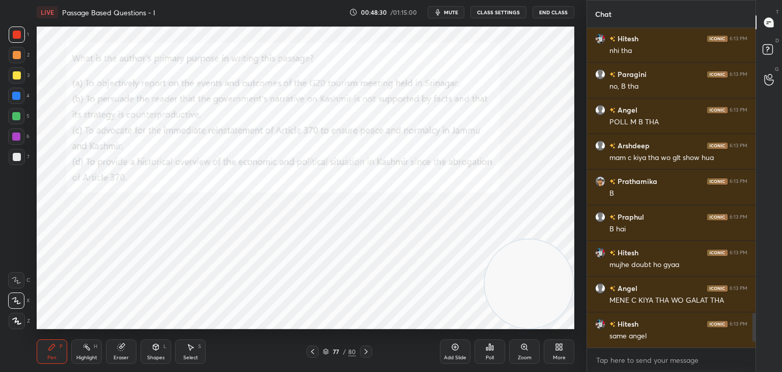
click at [364, 351] on icon at bounding box center [366, 351] width 8 height 8
click at [370, 349] on div at bounding box center [366, 351] width 12 height 12
click at [327, 351] on icon at bounding box center [325, 350] width 5 height 3
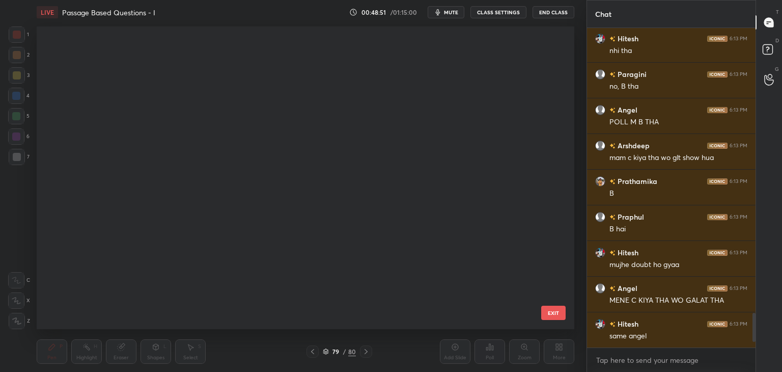
scroll to position [299, 532]
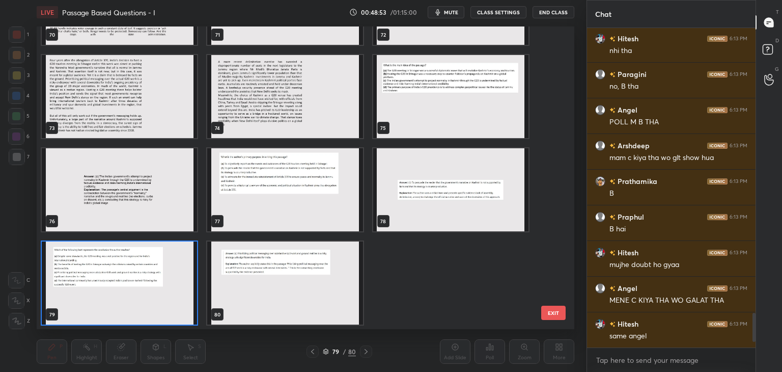
click at [171, 280] on img "grid" at bounding box center [119, 282] width 155 height 83
click at [178, 282] on img "grid" at bounding box center [119, 282] width 155 height 83
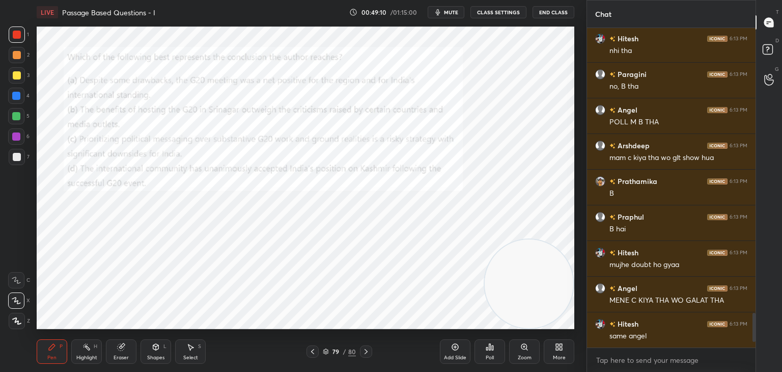
click at [491, 353] on div "Poll" at bounding box center [489, 351] width 31 height 24
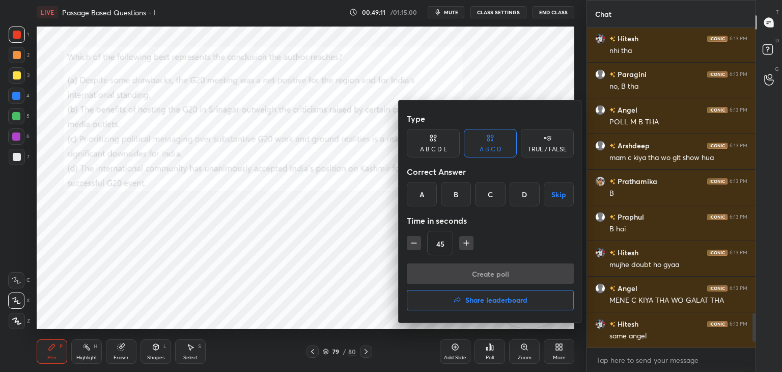
click at [489, 194] on div "C" at bounding box center [490, 194] width 30 height 24
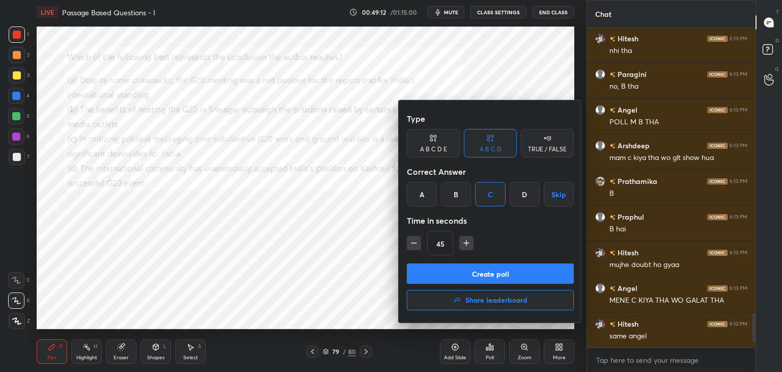
click at [481, 273] on button "Create poll" at bounding box center [490, 273] width 167 height 20
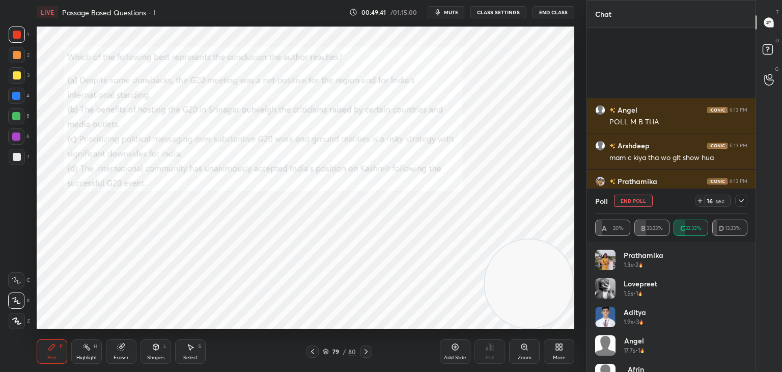
scroll to position [2748, 0]
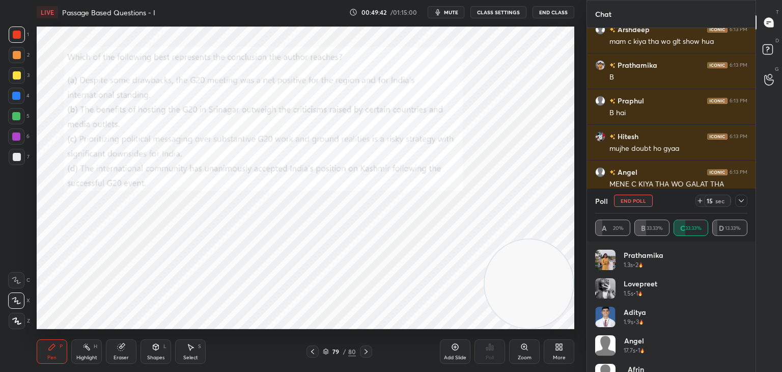
click at [740, 202] on icon at bounding box center [741, 200] width 8 height 8
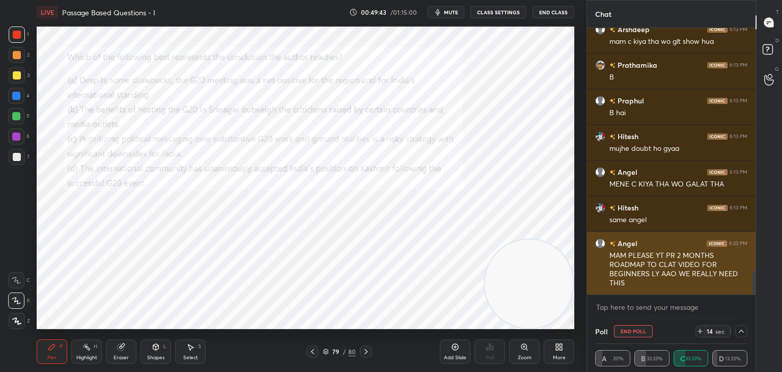
scroll to position [0, 3]
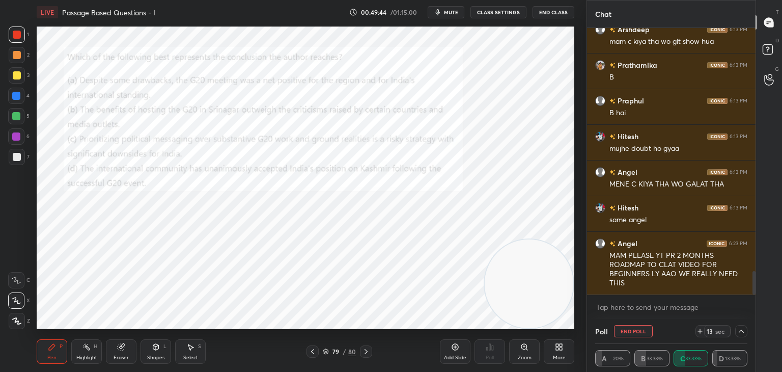
click at [629, 332] on button "End Poll" at bounding box center [633, 331] width 39 height 12
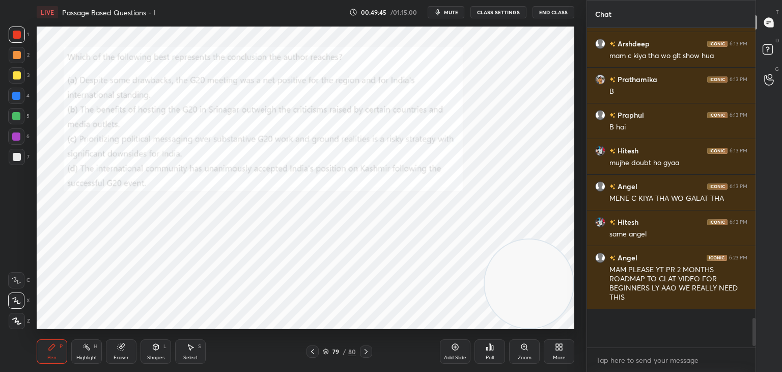
scroll to position [2697, 0]
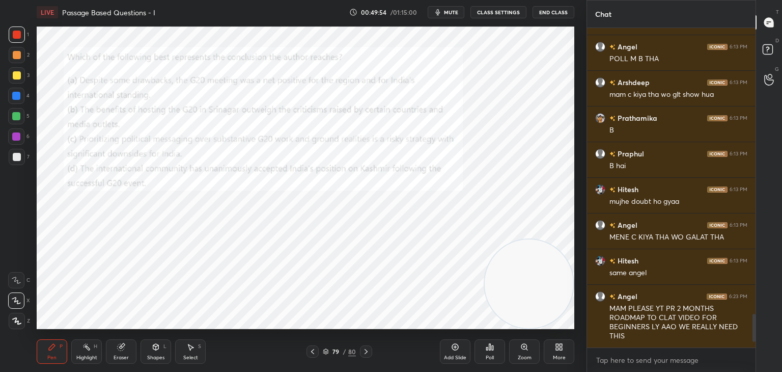
click at [18, 39] on div at bounding box center [17, 35] width 8 height 8
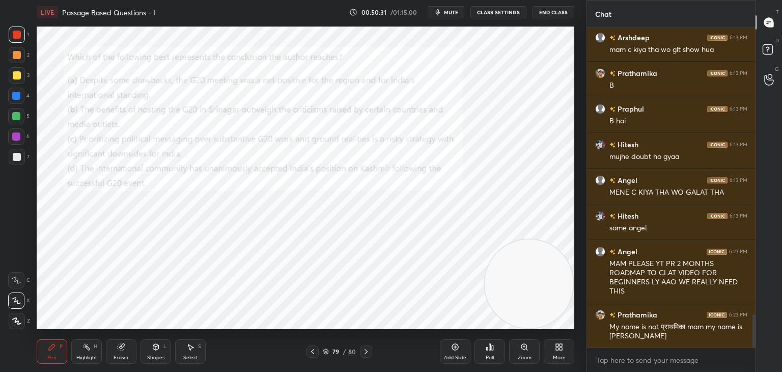
scroll to position [2775, 0]
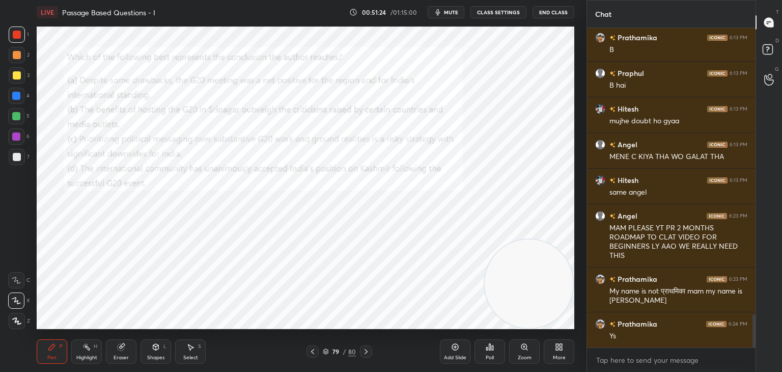
click at [128, 358] on div "Eraser" at bounding box center [121, 357] width 15 height 5
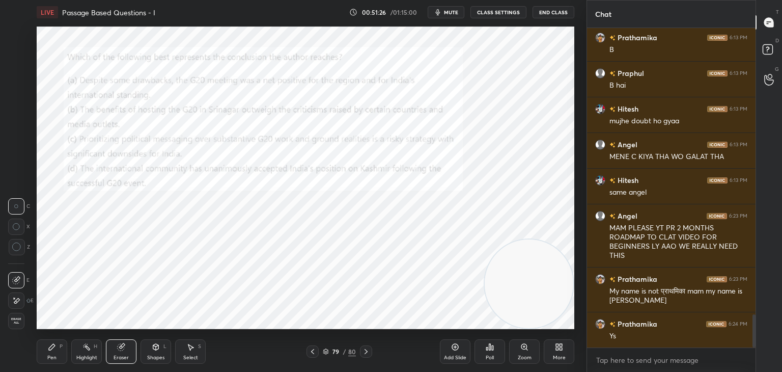
click at [20, 321] on span "Erase all" at bounding box center [16, 320] width 15 height 7
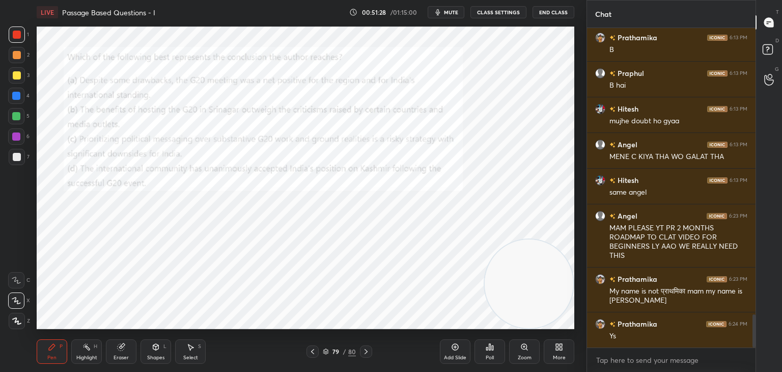
click at [17, 302] on icon at bounding box center [16, 300] width 9 height 7
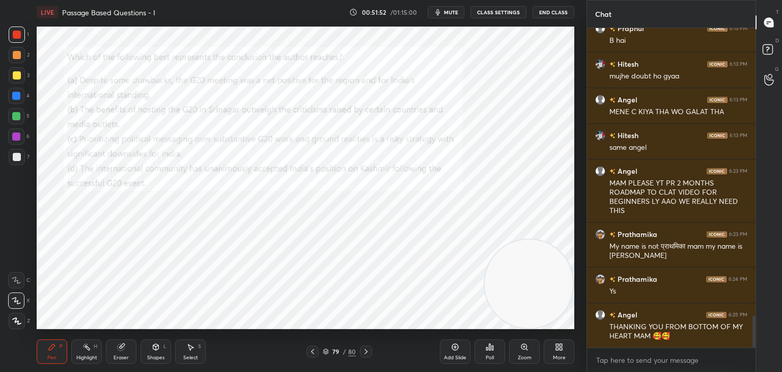
scroll to position [2856, 0]
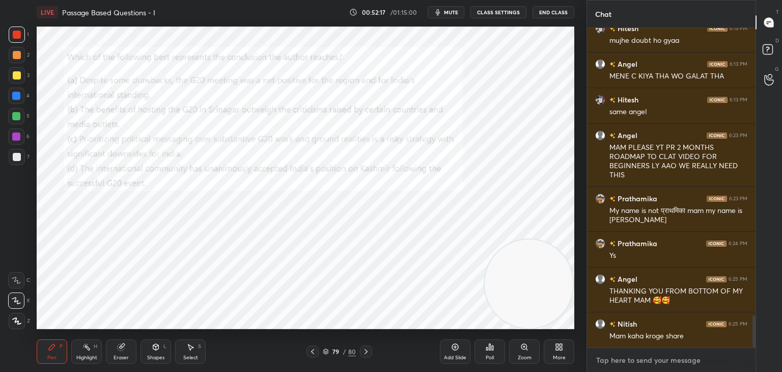
click at [634, 359] on textarea at bounding box center [671, 360] width 152 height 16
type textarea "x"
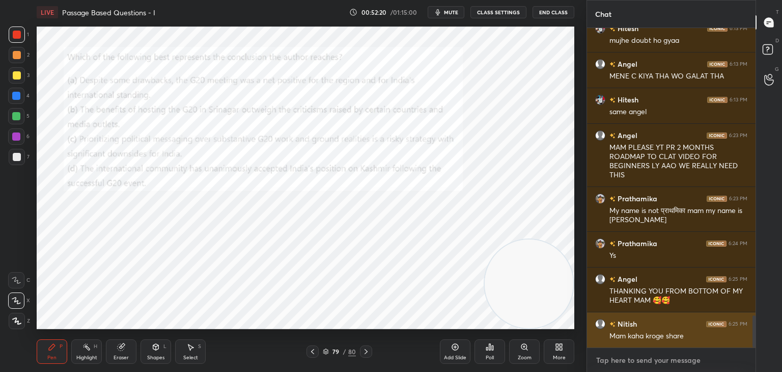
paste textarea "[URL][DOMAIN_NAME]"
type textarea "[URL][DOMAIN_NAME]"
type textarea "x"
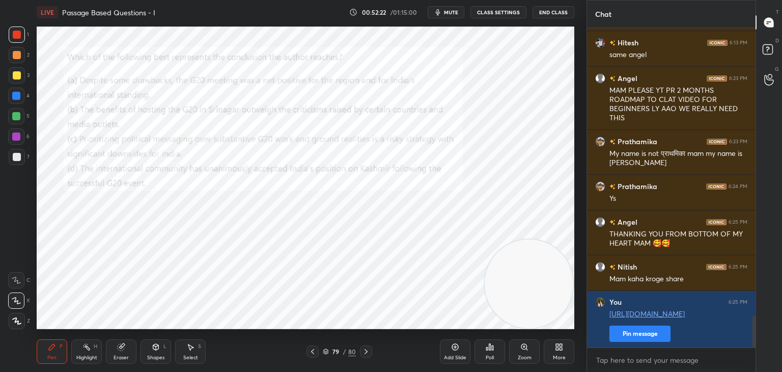
click at [570, 360] on div "More" at bounding box center [559, 351] width 31 height 24
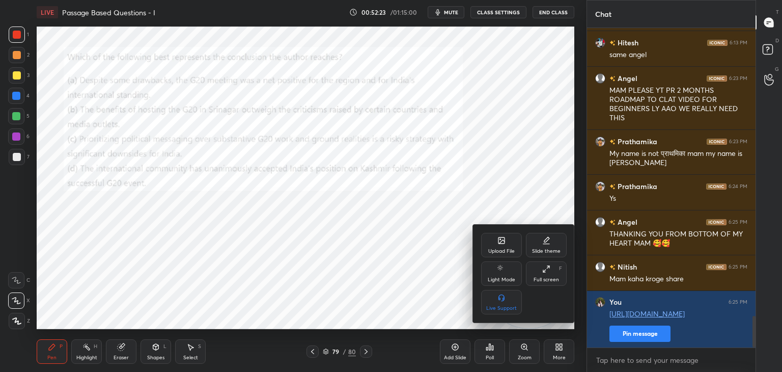
click at [644, 334] on div at bounding box center [391, 186] width 782 height 372
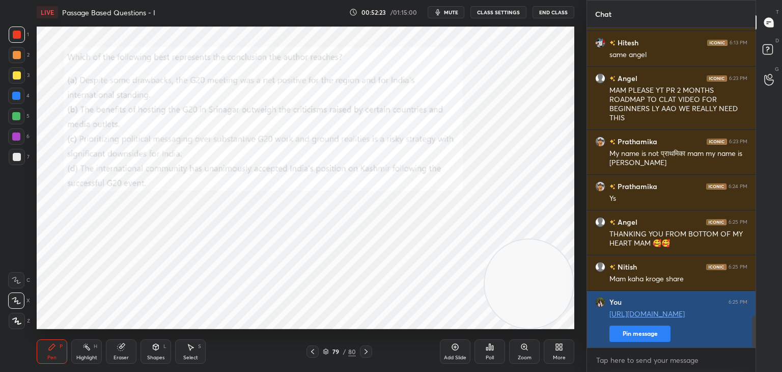
click at [639, 335] on button "Pin message" at bounding box center [639, 333] width 61 height 16
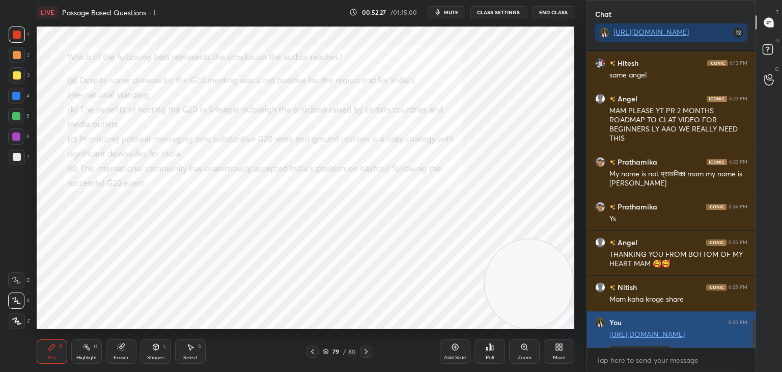
scroll to position [2969, 0]
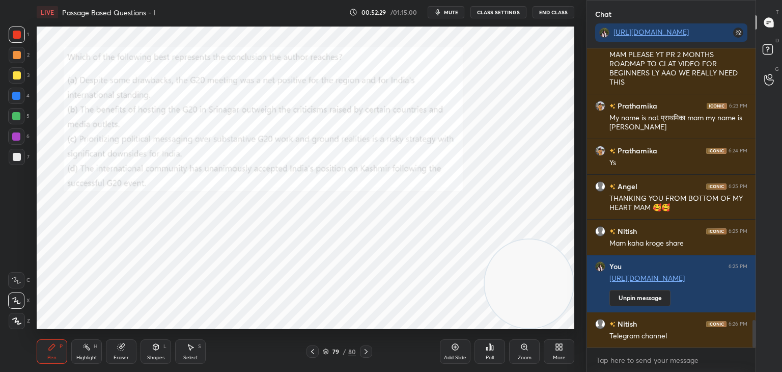
click at [559, 350] on icon at bounding box center [560, 348] width 3 height 3
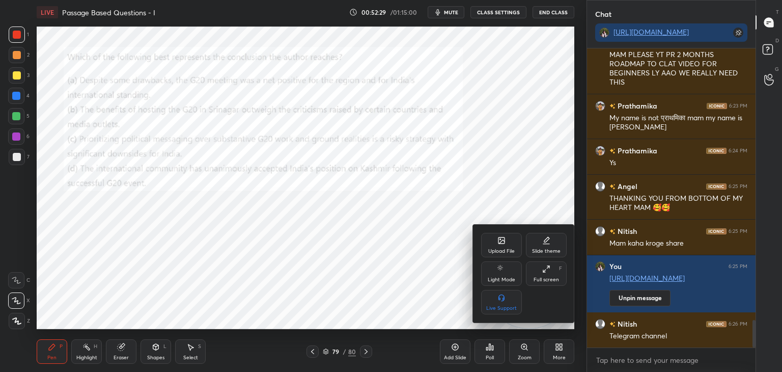
click at [500, 246] on div "Upload File" at bounding box center [501, 245] width 41 height 24
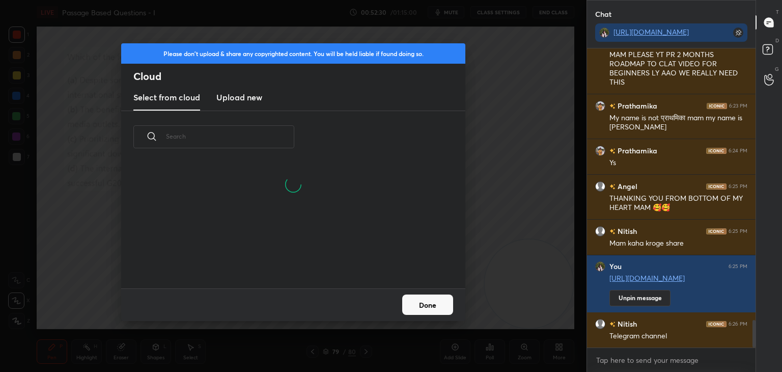
scroll to position [125, 327]
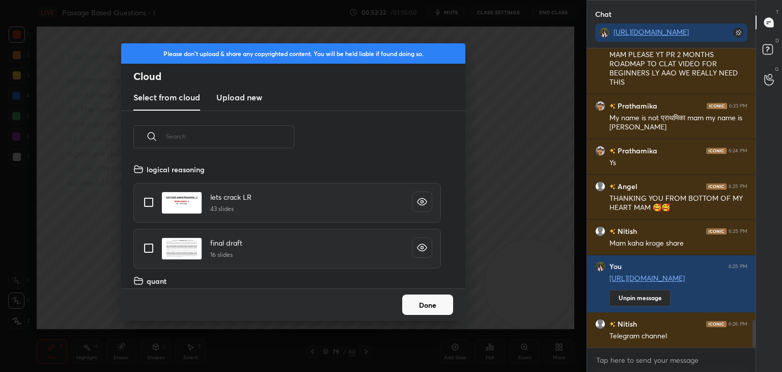
click at [249, 99] on h3 "Upload new" at bounding box center [239, 97] width 46 height 12
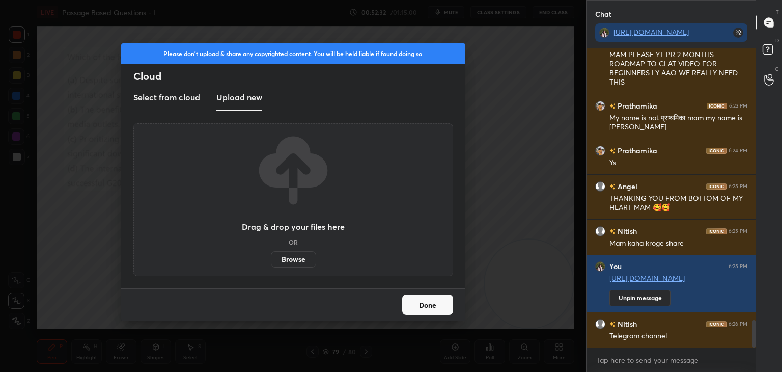
click at [285, 259] on label "Browse" at bounding box center [293, 259] width 45 height 16
click at [271, 259] on input "Browse" at bounding box center [271, 259] width 0 height 16
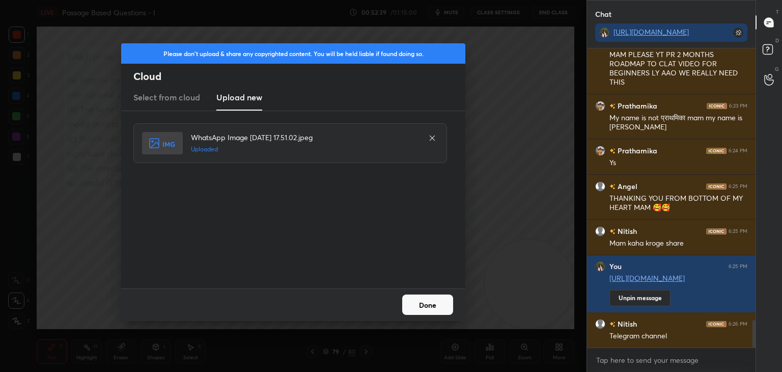
click at [424, 308] on button "Done" at bounding box center [427, 304] width 51 height 20
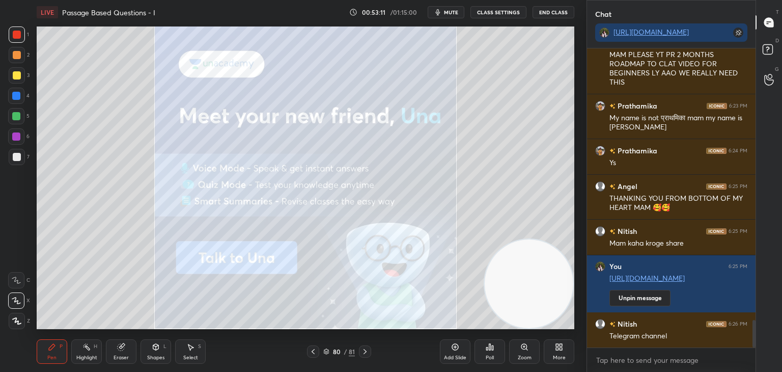
scroll to position [3004, 0]
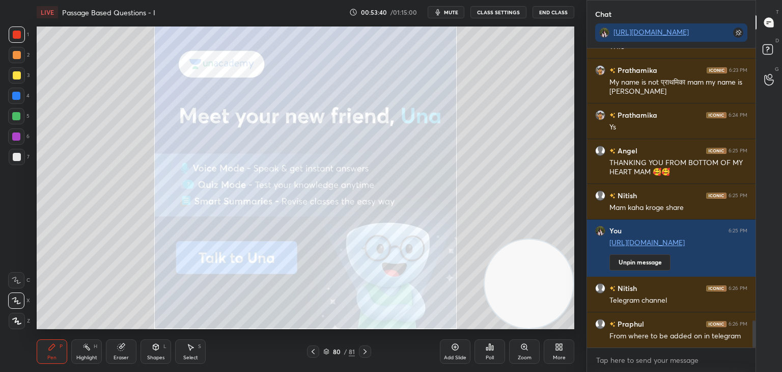
click at [316, 352] on icon at bounding box center [313, 351] width 8 height 8
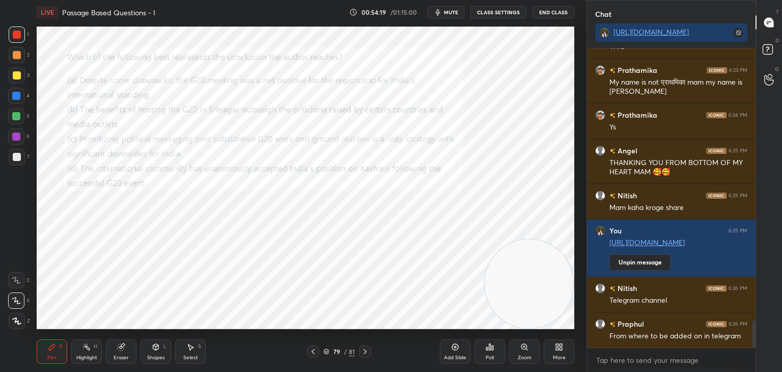
click at [18, 96] on div at bounding box center [16, 96] width 8 height 8
click at [459, 346] on div "Add Slide" at bounding box center [455, 351] width 31 height 24
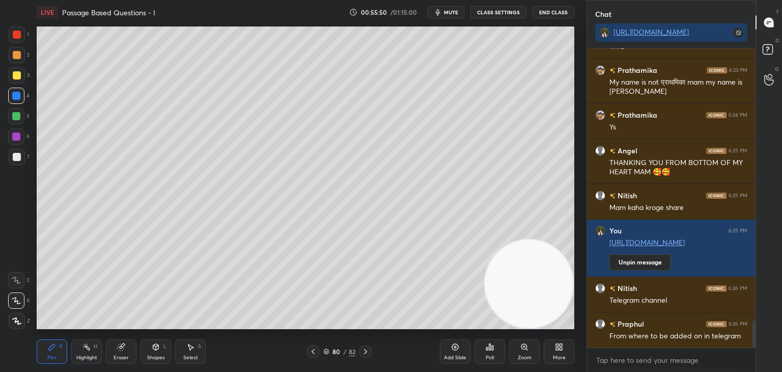
click at [325, 351] on icon at bounding box center [326, 350] width 5 height 3
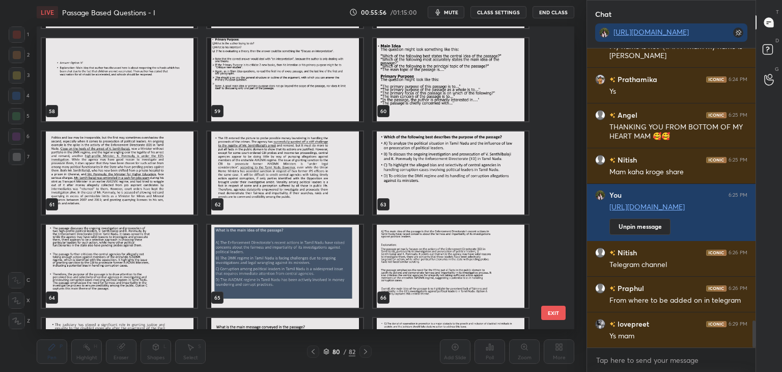
scroll to position [1771, 0]
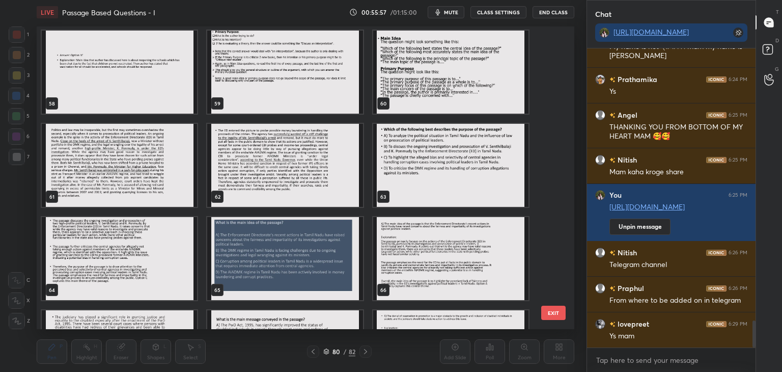
click at [272, 137] on img "grid" at bounding box center [284, 165] width 155 height 83
click at [143, 157] on img "grid" at bounding box center [119, 165] width 155 height 83
click at [144, 156] on img "grid" at bounding box center [119, 165] width 155 height 83
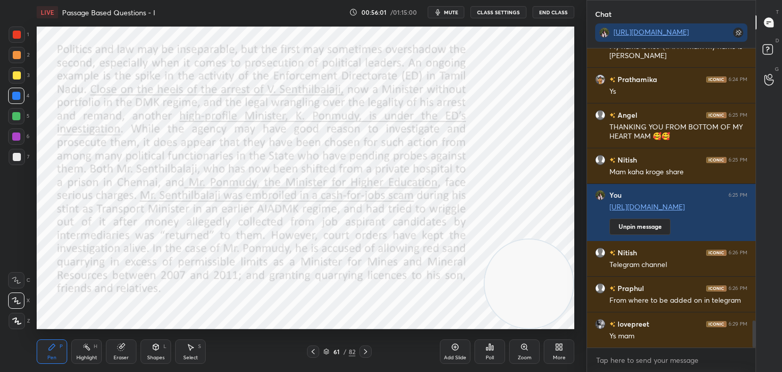
click at [325, 350] on icon at bounding box center [326, 351] width 6 height 6
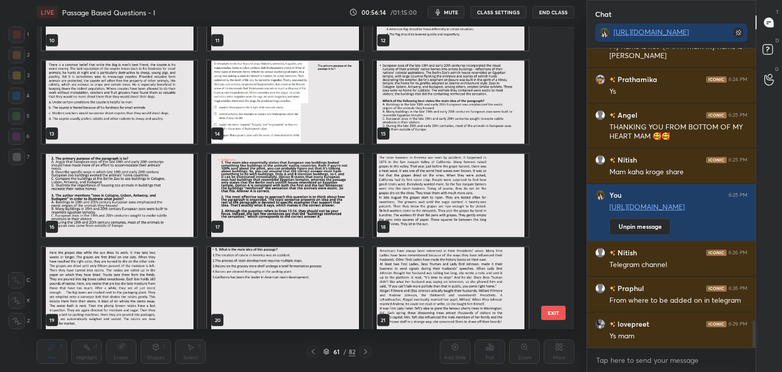
scroll to position [289, 0]
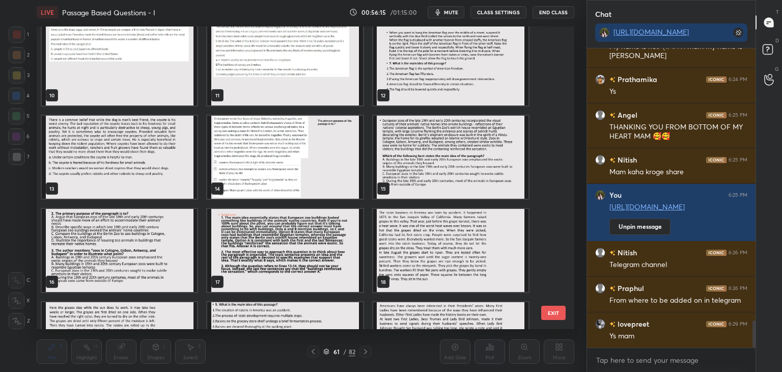
click at [287, 153] on img "grid" at bounding box center [284, 157] width 155 height 83
click at [284, 151] on img "grid" at bounding box center [284, 157] width 155 height 83
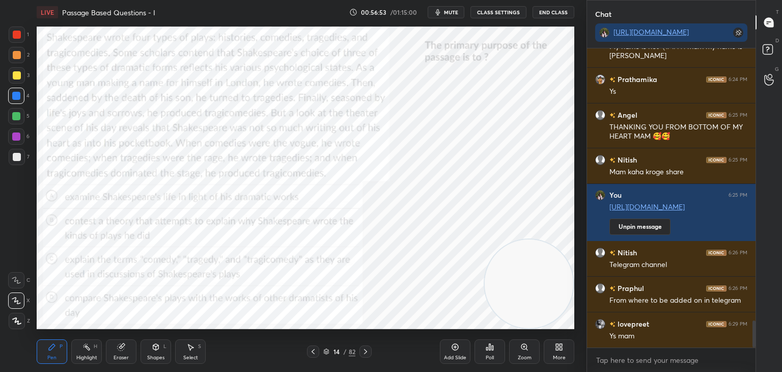
click at [446, 11] on span "mute" at bounding box center [451, 12] width 14 height 7
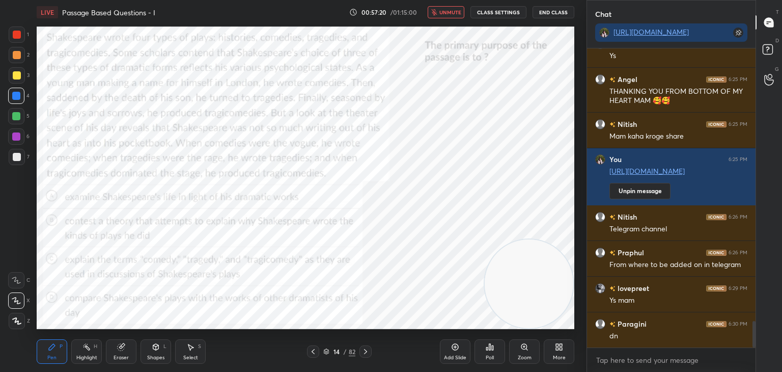
click at [446, 12] on span "unmute" at bounding box center [450, 12] width 22 height 7
click at [494, 358] on div "Poll" at bounding box center [489, 351] width 31 height 24
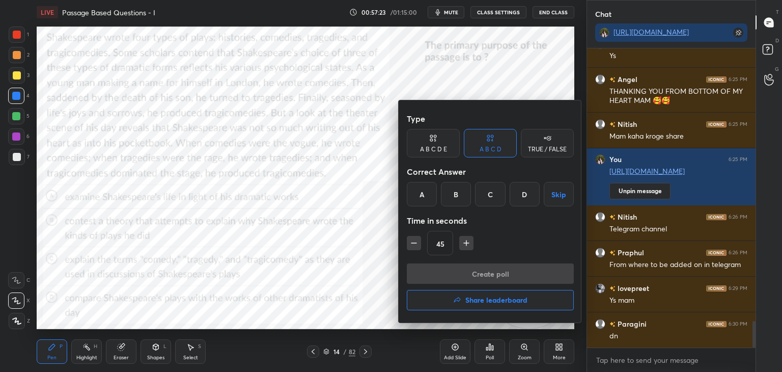
click at [456, 195] on div "B" at bounding box center [456, 194] width 30 height 24
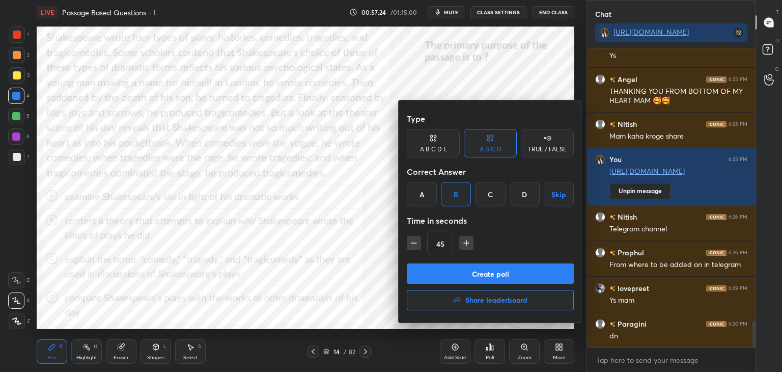
click at [456, 271] on button "Create poll" at bounding box center [490, 273] width 167 height 20
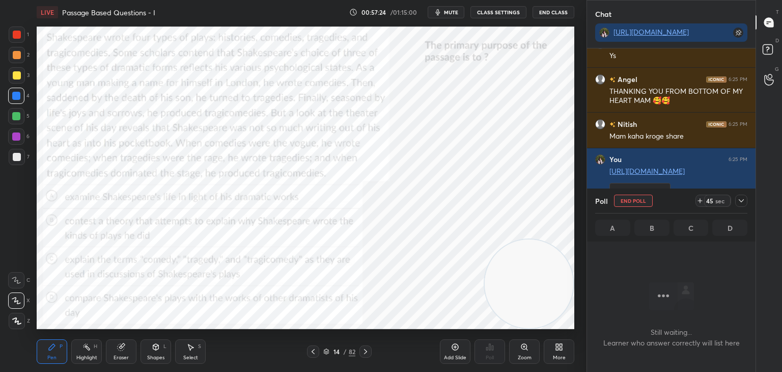
scroll to position [267, 165]
click at [448, 15] on span "mute" at bounding box center [451, 12] width 14 height 7
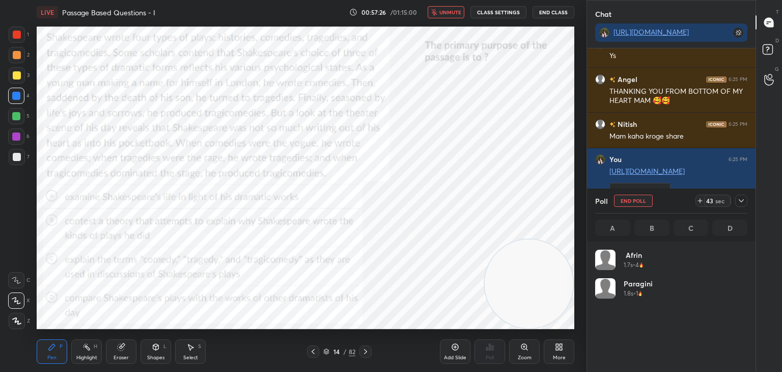
scroll to position [119, 149]
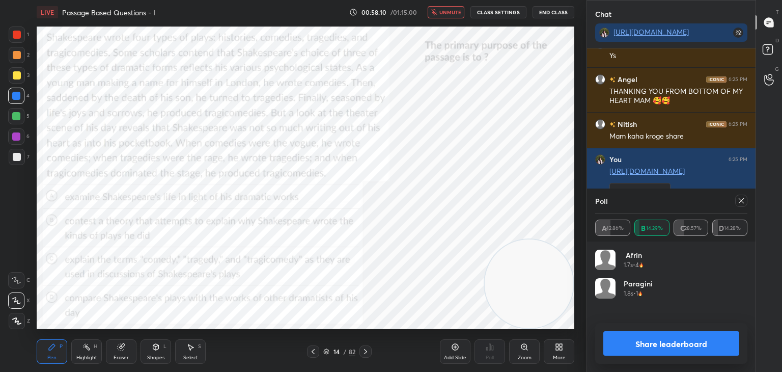
click at [446, 12] on span "unmute" at bounding box center [450, 12] width 22 height 7
click at [741, 202] on icon at bounding box center [741, 200] width 8 height 8
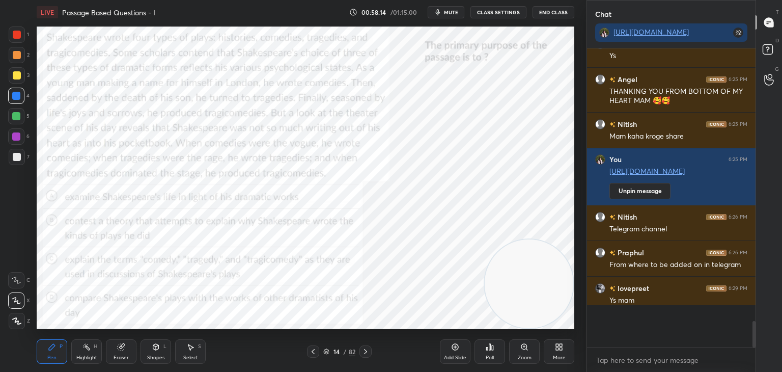
scroll to position [320, 165]
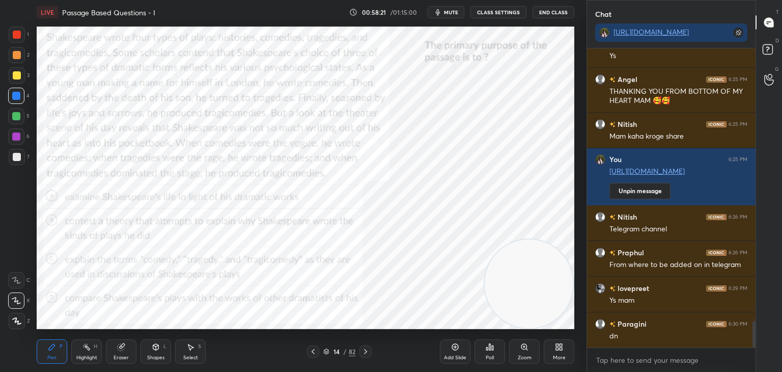
click at [94, 353] on div "Highlight H" at bounding box center [86, 351] width 31 height 24
click at [17, 320] on icon at bounding box center [16, 321] width 8 height 8
click at [56, 356] on div "Pen" at bounding box center [51, 357] width 9 height 5
click at [326, 352] on icon at bounding box center [326, 351] width 6 height 6
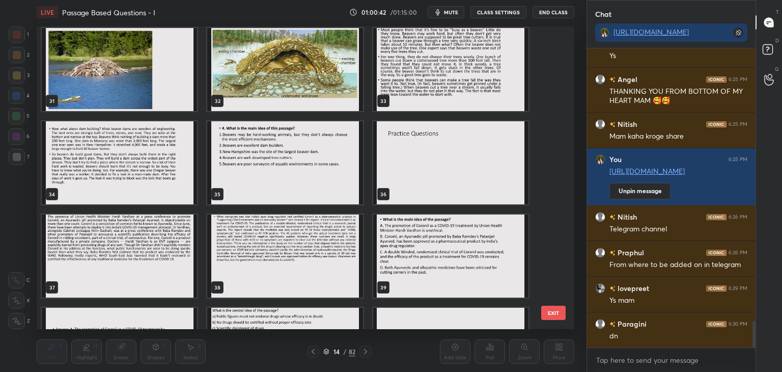
scroll to position [934, 0]
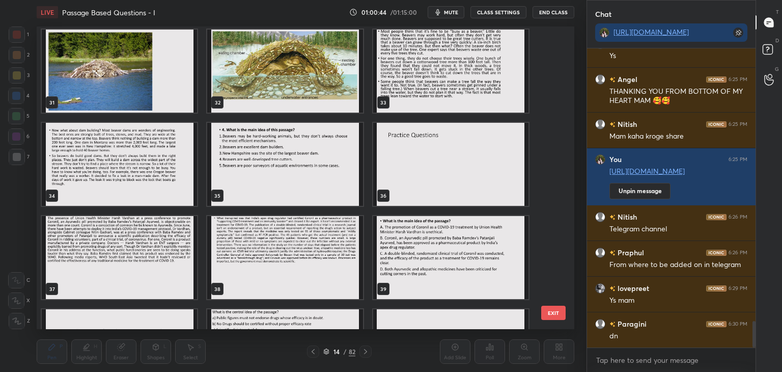
click at [427, 206] on div "36" at bounding box center [450, 164] width 165 height 93
click at [429, 204] on img "grid" at bounding box center [450, 164] width 155 height 83
click at [454, 184] on img "grid" at bounding box center [450, 164] width 155 height 83
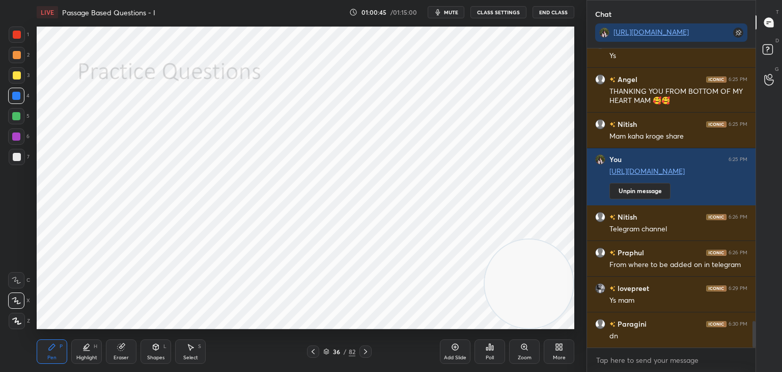
click at [459, 183] on img "grid" at bounding box center [450, 164] width 155 height 83
click at [16, 57] on div at bounding box center [17, 55] width 8 height 8
click at [20, 35] on div at bounding box center [17, 35] width 8 height 8
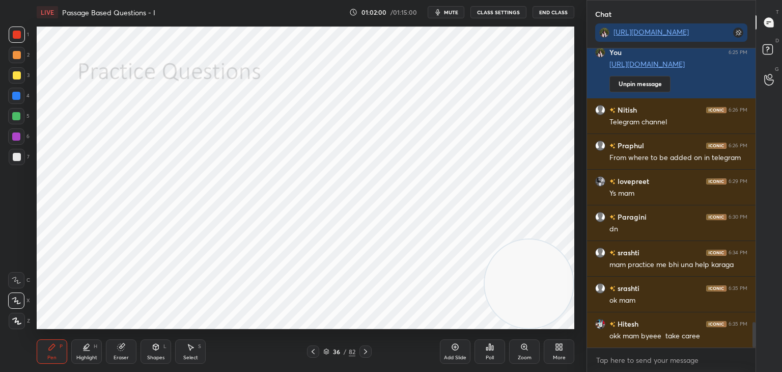
scroll to position [3218, 0]
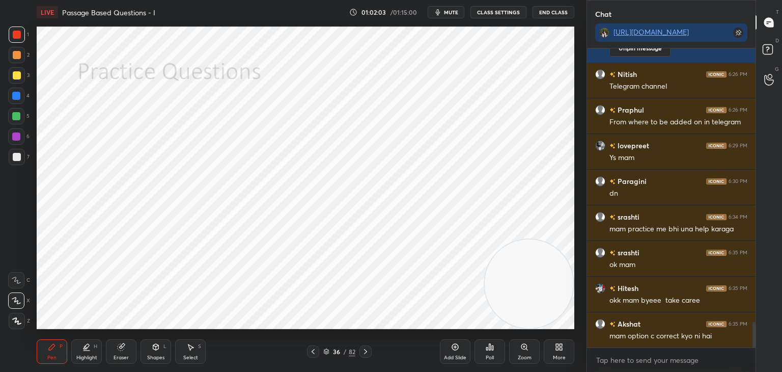
click at [326, 352] on icon at bounding box center [326, 352] width 5 height 2
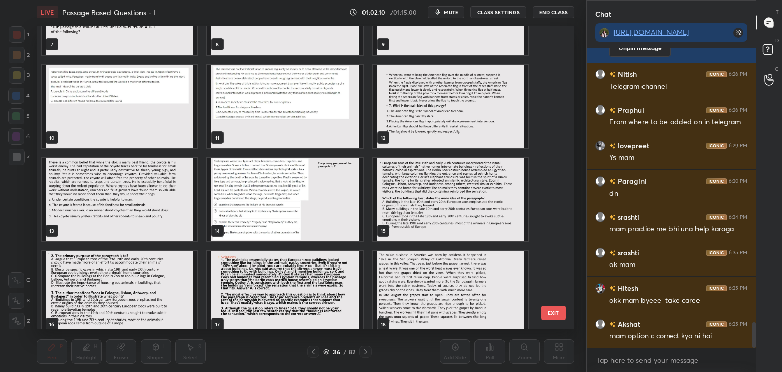
scroll to position [250, 0]
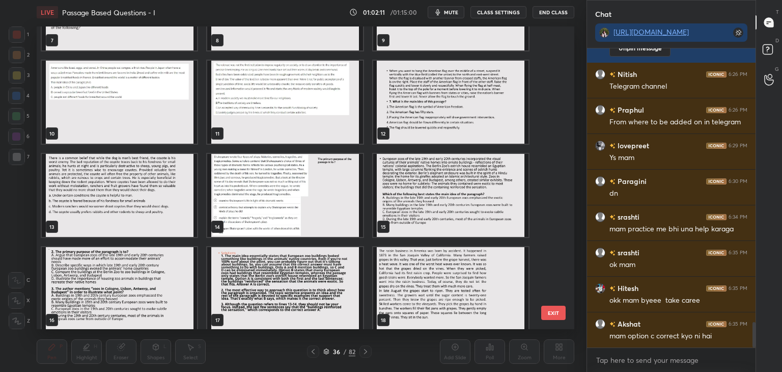
click at [297, 194] on img "grid" at bounding box center [284, 195] width 155 height 83
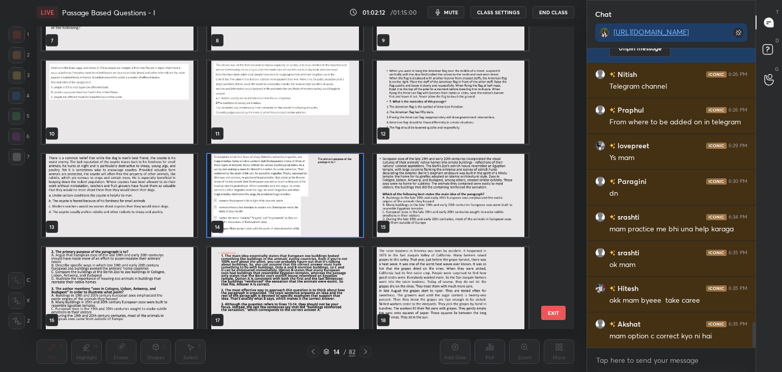
click at [296, 194] on img "grid" at bounding box center [284, 195] width 155 height 83
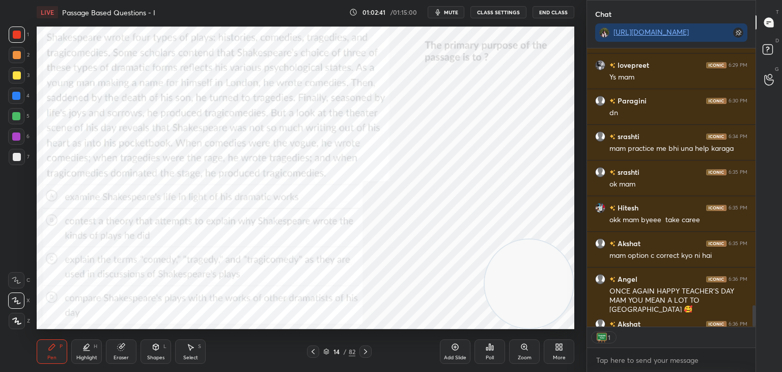
scroll to position [3355, 0]
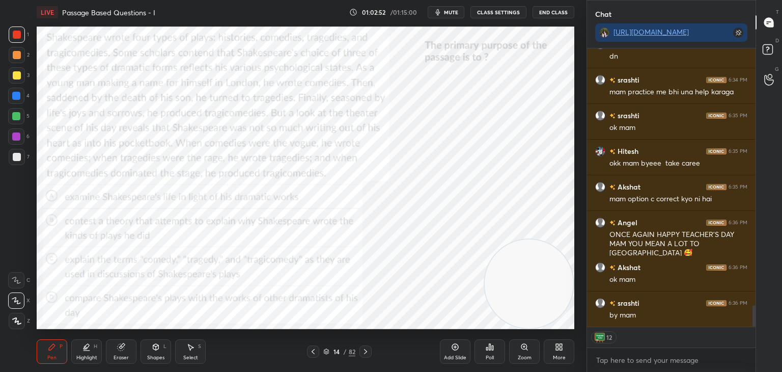
click at [501, 354] on div "Poll" at bounding box center [489, 351] width 31 height 24
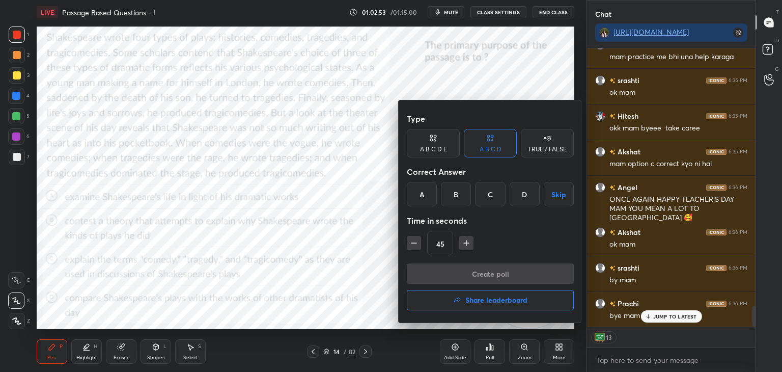
click at [477, 300] on h4 "Share leaderboard" at bounding box center [496, 299] width 62 height 7
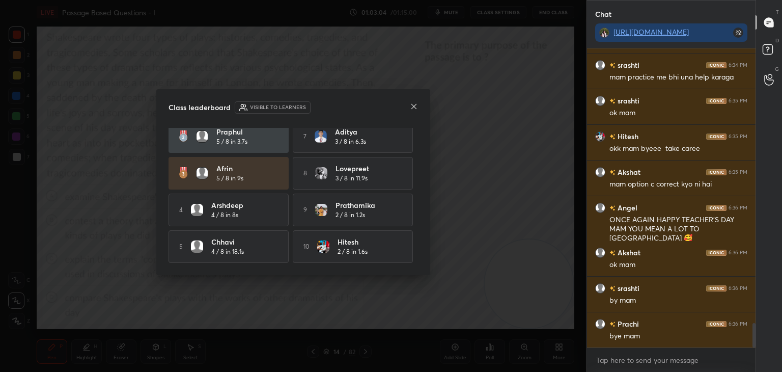
scroll to position [0, 0]
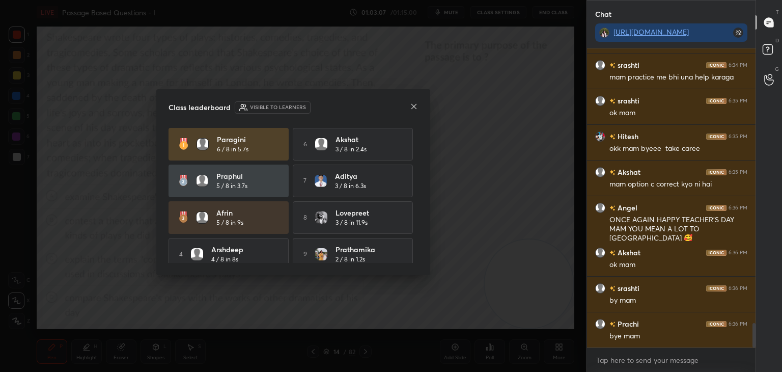
click at [413, 108] on icon at bounding box center [414, 106] width 8 height 8
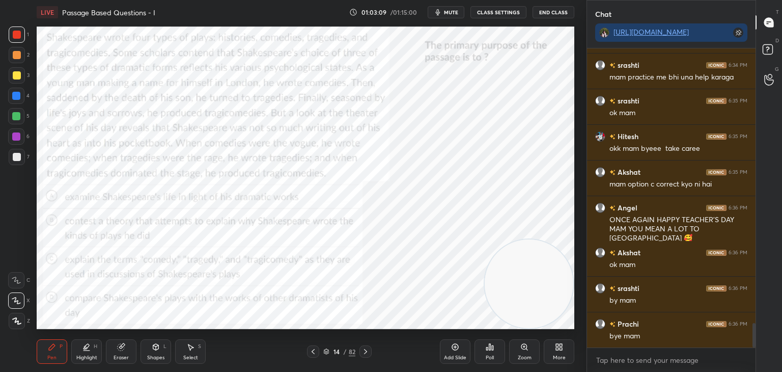
click at [550, 13] on button "End Class" at bounding box center [553, 12] width 42 height 12
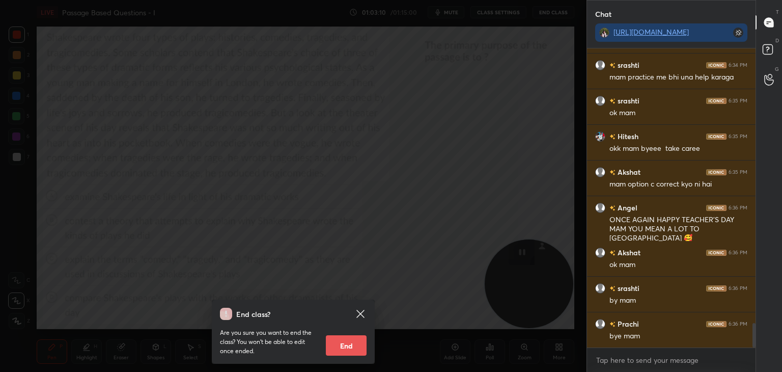
click at [354, 346] on button "End" at bounding box center [346, 345] width 41 height 20
type textarea "x"
